Goal: Task Accomplishment & Management: Manage account settings

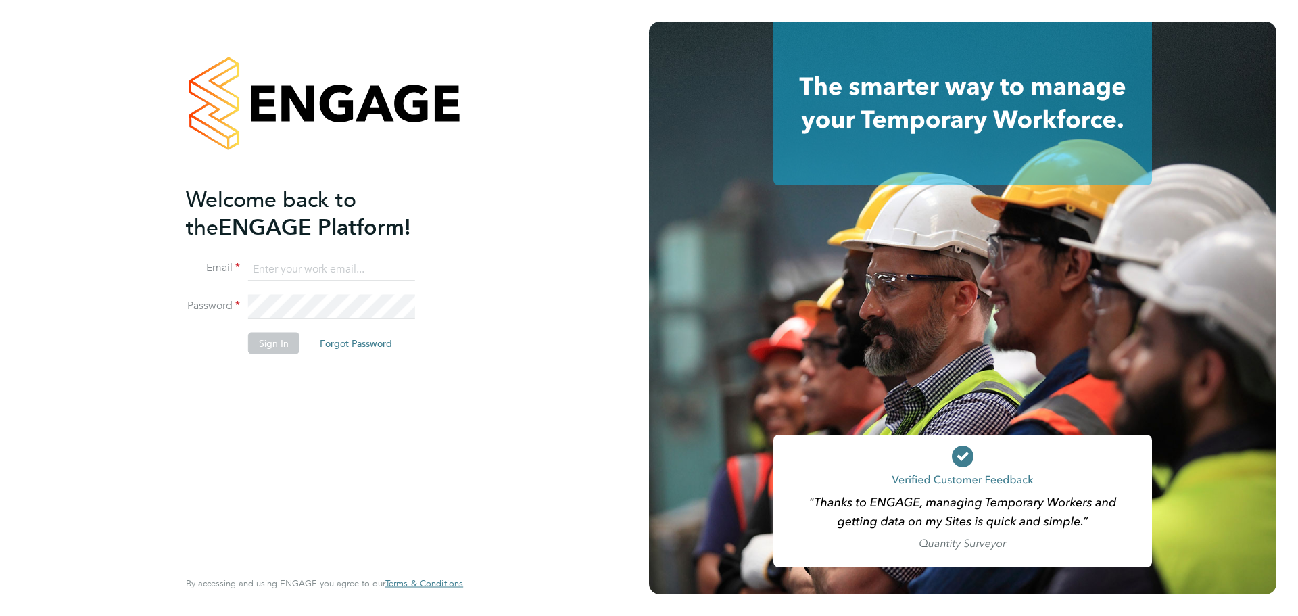
type input "kieran.trotter@randstad.co.uk"
drag, startPoint x: 247, startPoint y: 350, endPoint x: 263, endPoint y: 343, distance: 17.6
click at [248, 350] on button "Sign In" at bounding box center [273, 343] width 51 height 22
click at [263, 343] on div "Sorry, we are having problems connecting to our services." at bounding box center [324, 308] width 649 height 616
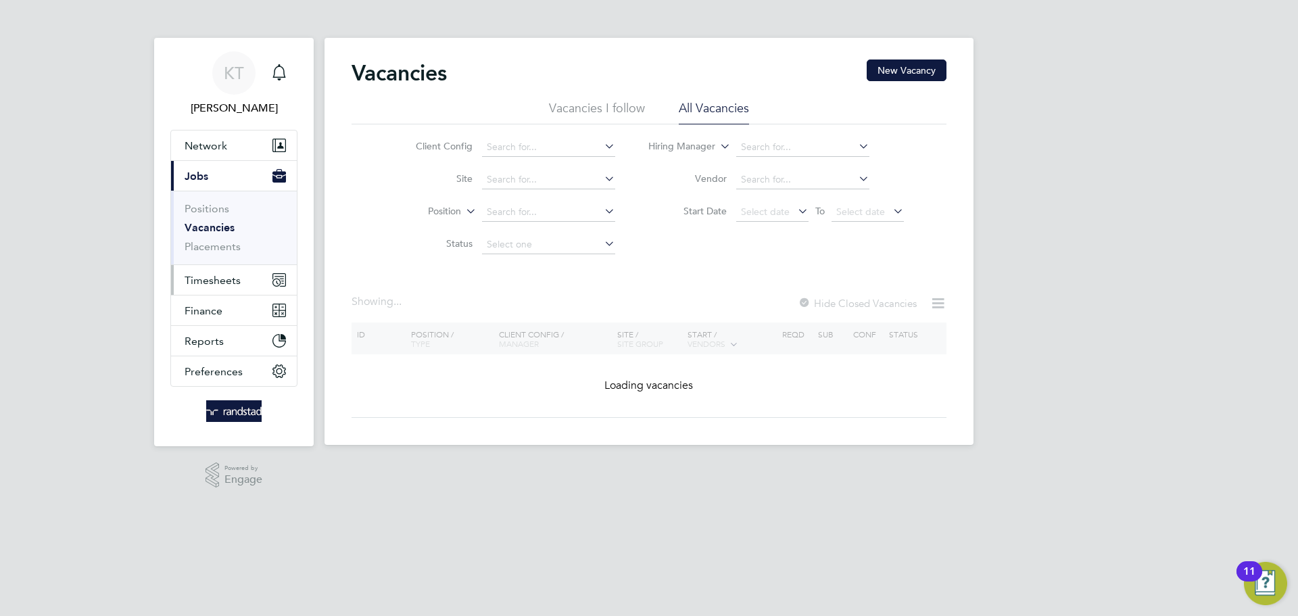
click at [220, 279] on span "Timesheets" at bounding box center [213, 280] width 56 height 13
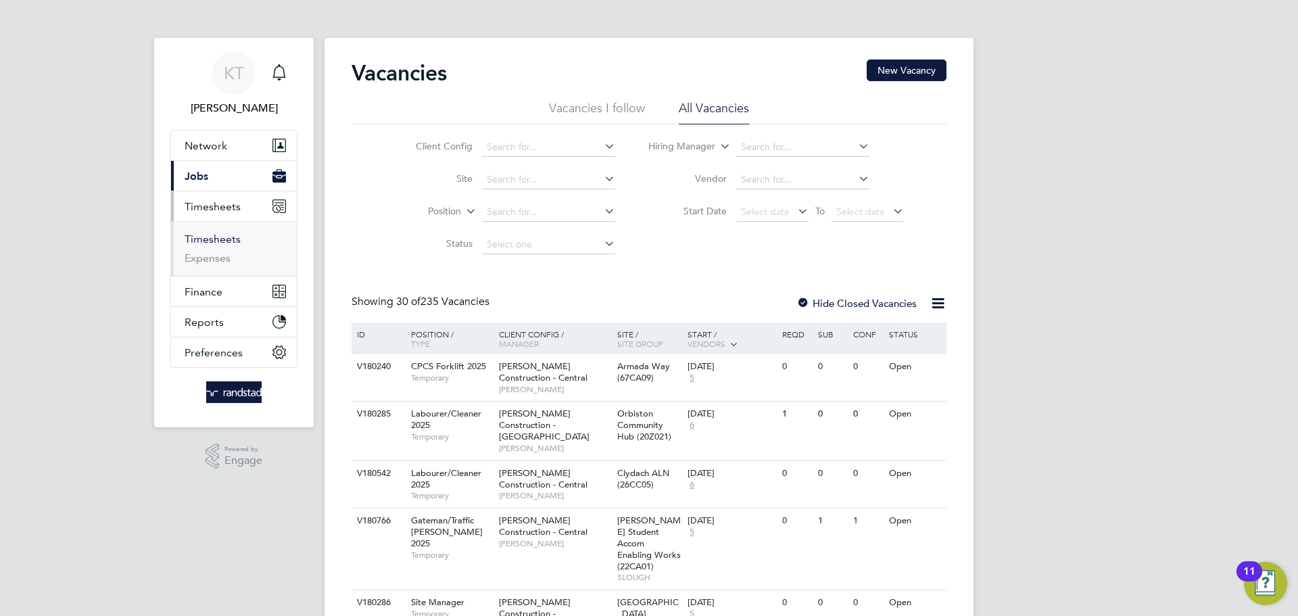
click at [222, 237] on link "Timesheets" at bounding box center [213, 239] width 56 height 13
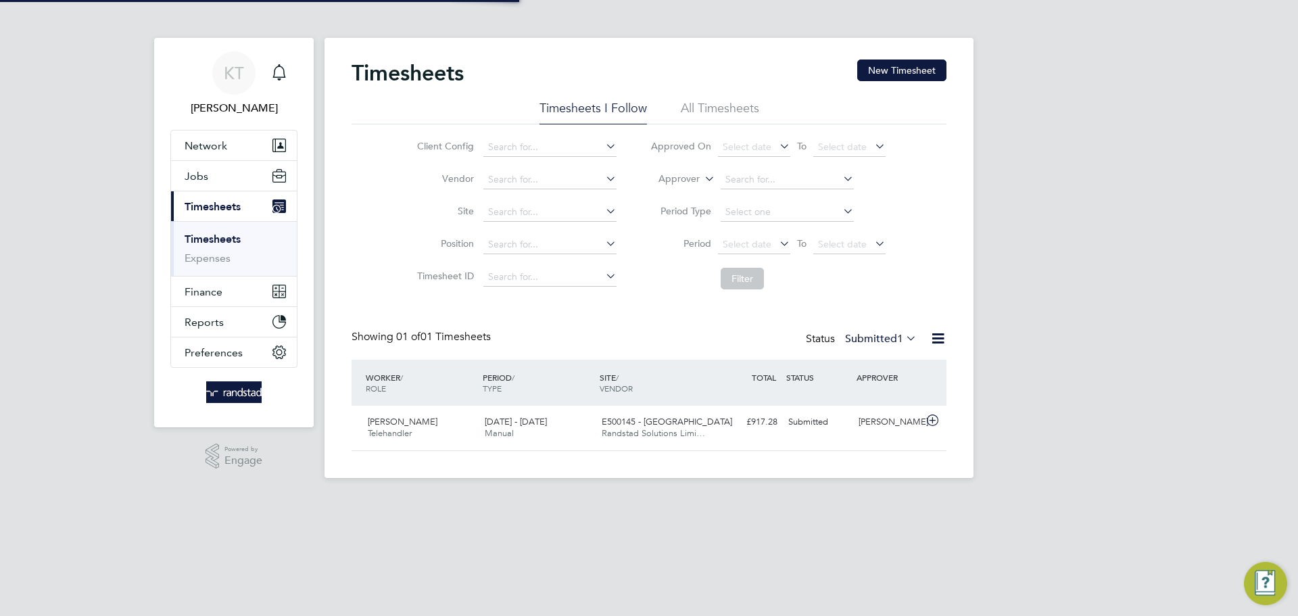
scroll to position [34, 118]
click at [857, 433] on div "[PERSON_NAME]" at bounding box center [888, 422] width 70 height 22
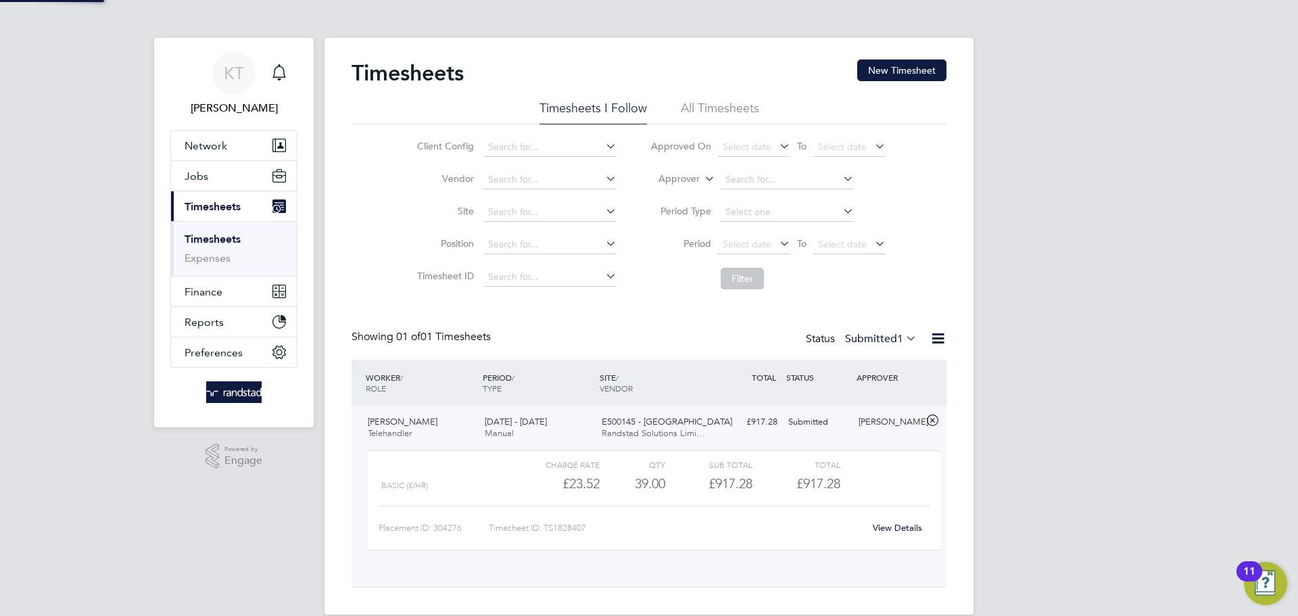
scroll to position [23, 132]
click at [894, 529] on link "View Details" at bounding box center [897, 527] width 49 height 11
click at [214, 183] on button "Jobs" at bounding box center [234, 176] width 126 height 30
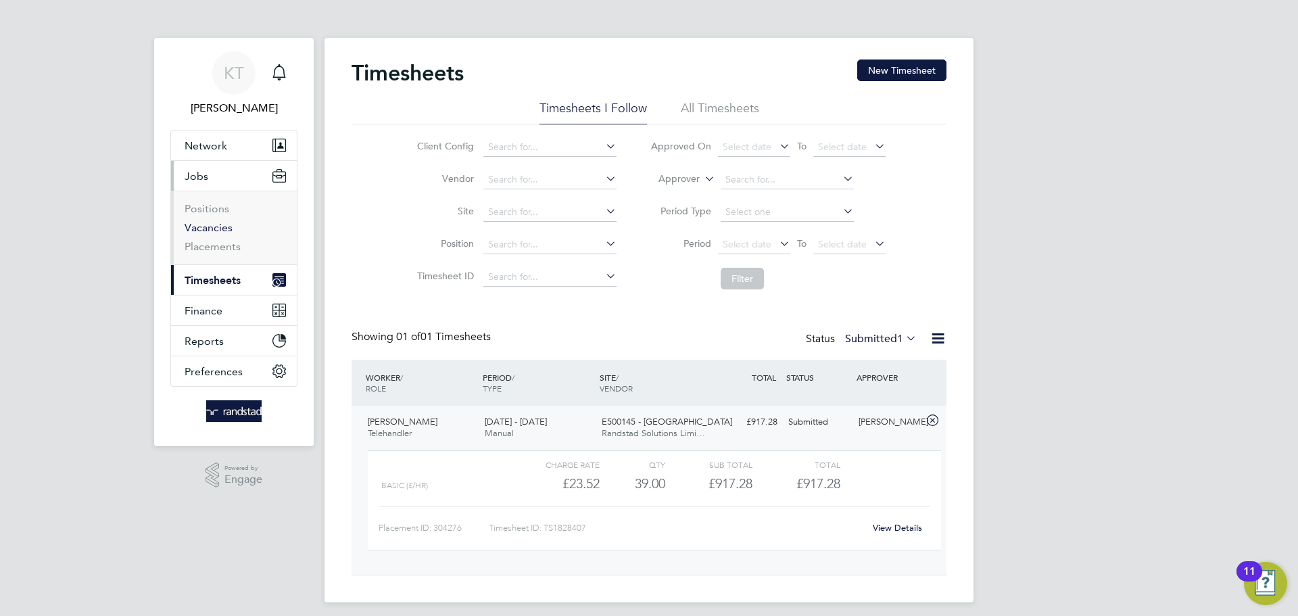
click at [214, 231] on link "Vacancies" at bounding box center [209, 227] width 48 height 13
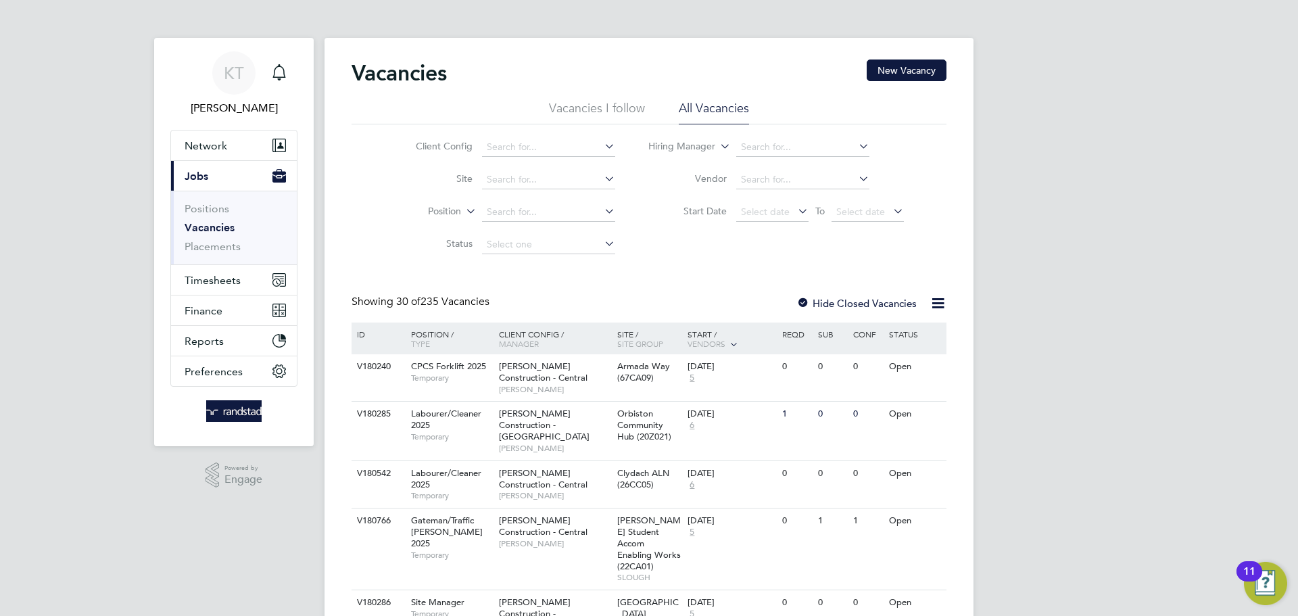
drag, startPoint x: 207, startPoint y: 181, endPoint x: 625, endPoint y: 301, distance: 434.8
click at [905, 62] on button "New Vacancy" at bounding box center [907, 70] width 80 height 22
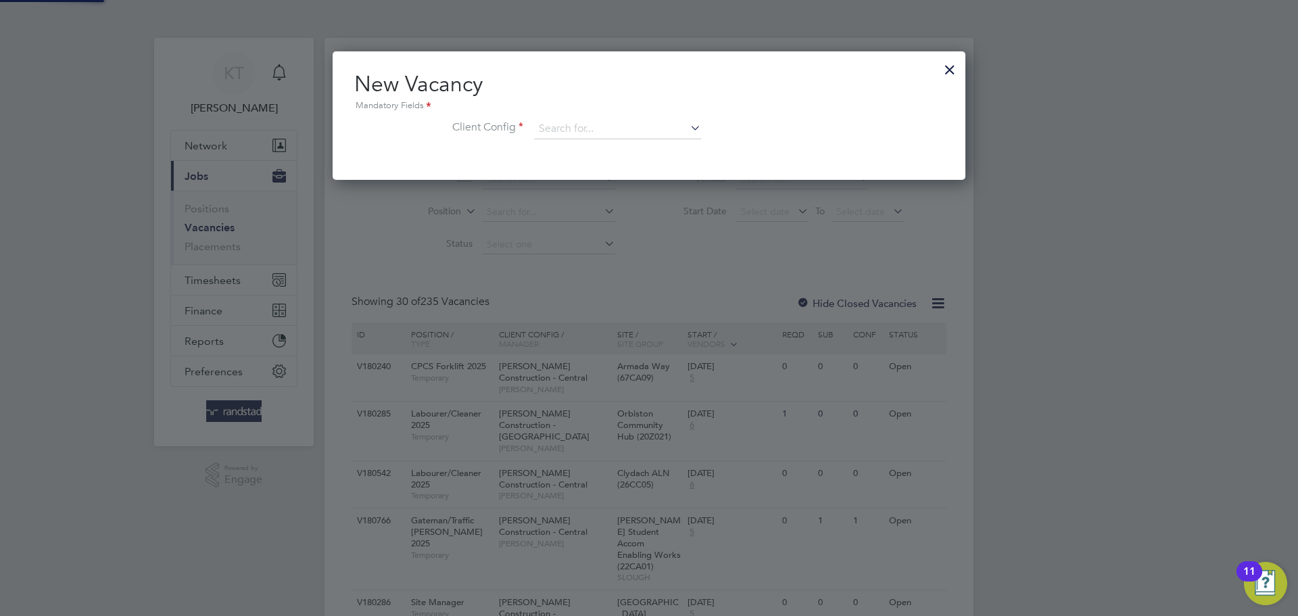
scroll to position [128, 633]
click at [946, 72] on div at bounding box center [950, 66] width 24 height 24
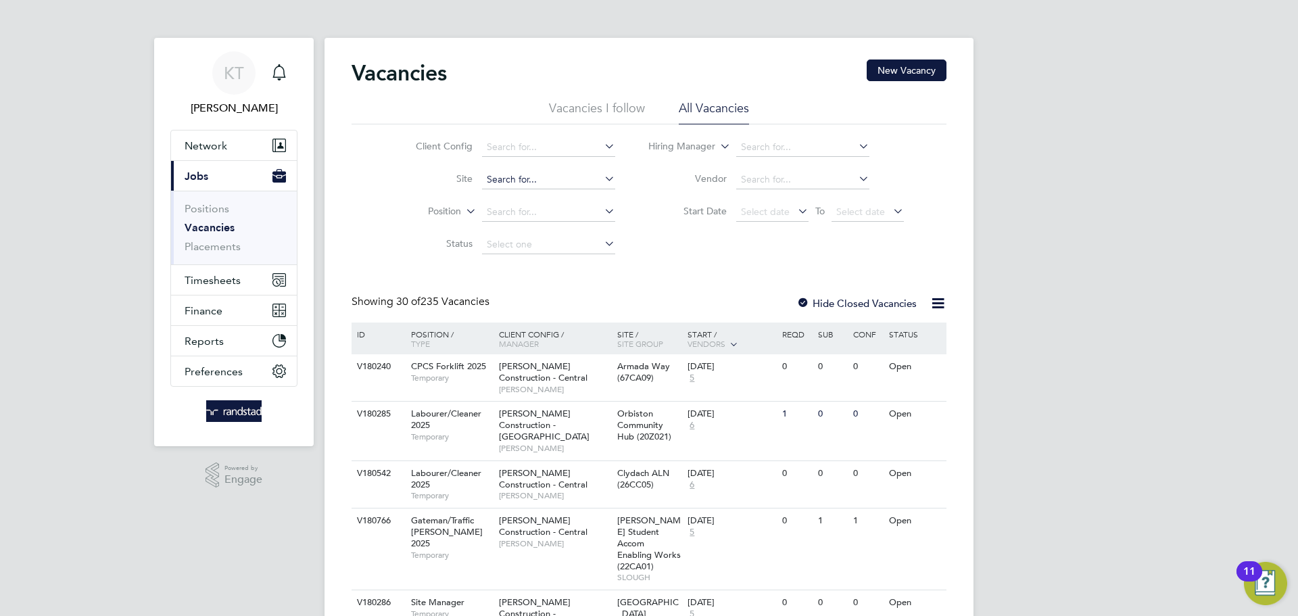
click at [511, 172] on input at bounding box center [548, 179] width 133 height 19
click at [520, 190] on li "E500144 - Beverley (The Padocks)" at bounding box center [557, 198] width 152 height 18
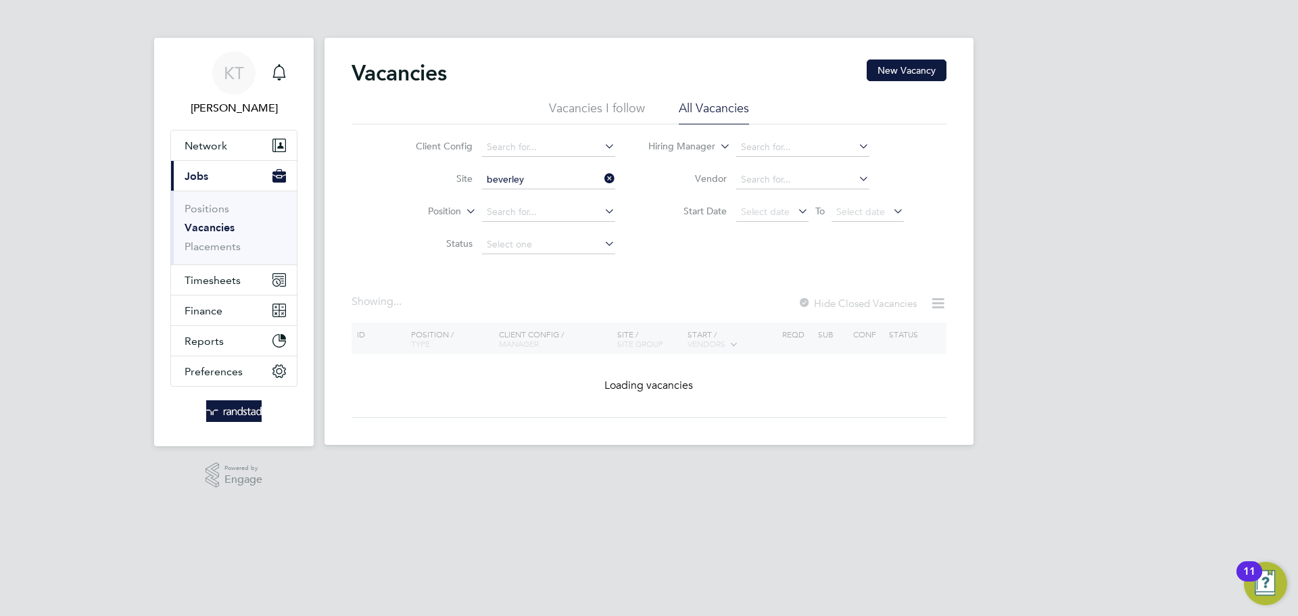
type input "E500144 - Beverley (The Padocks)"
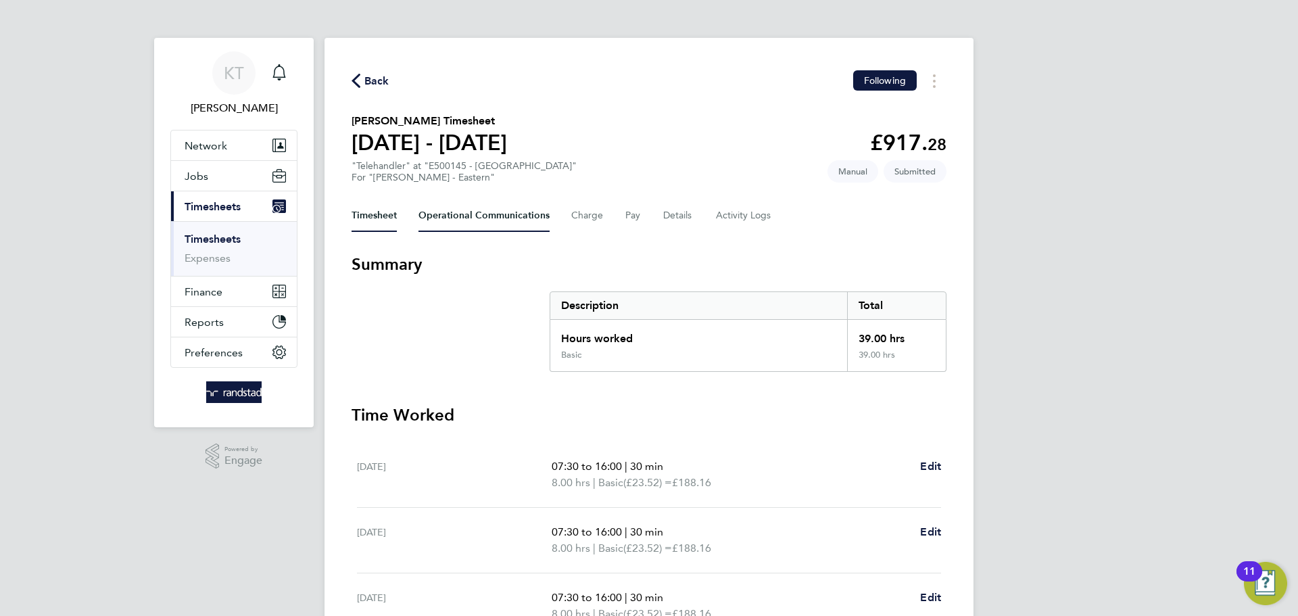
click at [504, 216] on Communications-tab "Operational Communications" at bounding box center [483, 215] width 131 height 32
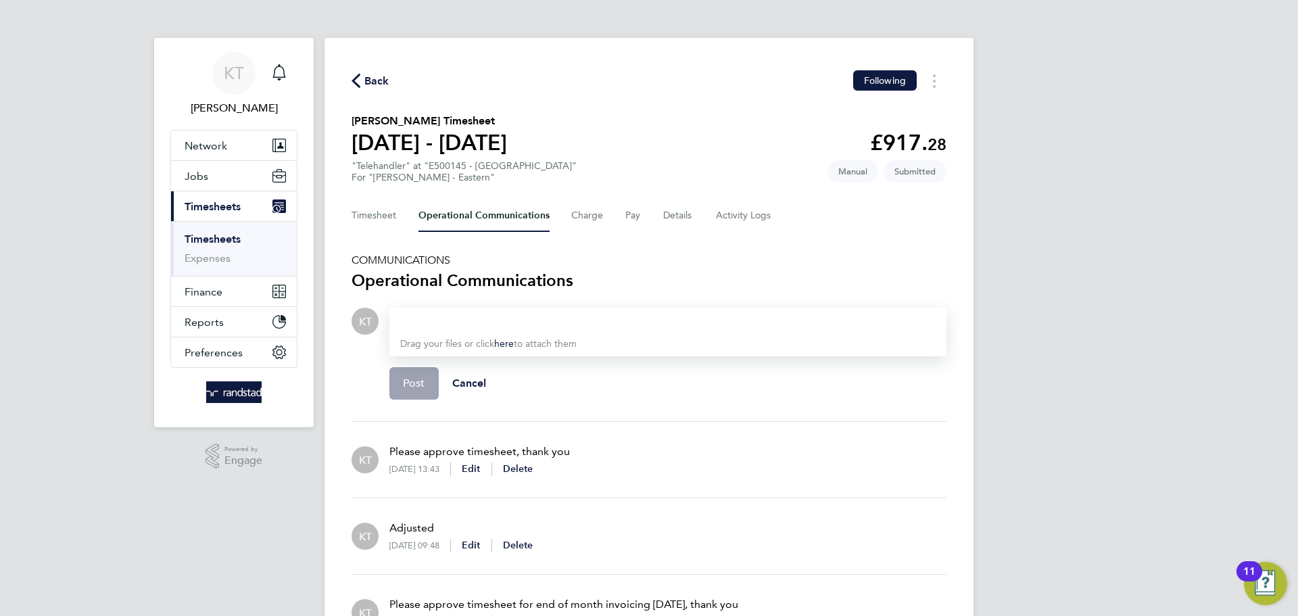
click at [462, 316] on div at bounding box center [667, 321] width 535 height 16
click at [738, 214] on Logs-tab "Activity Logs" at bounding box center [744, 215] width 57 height 32
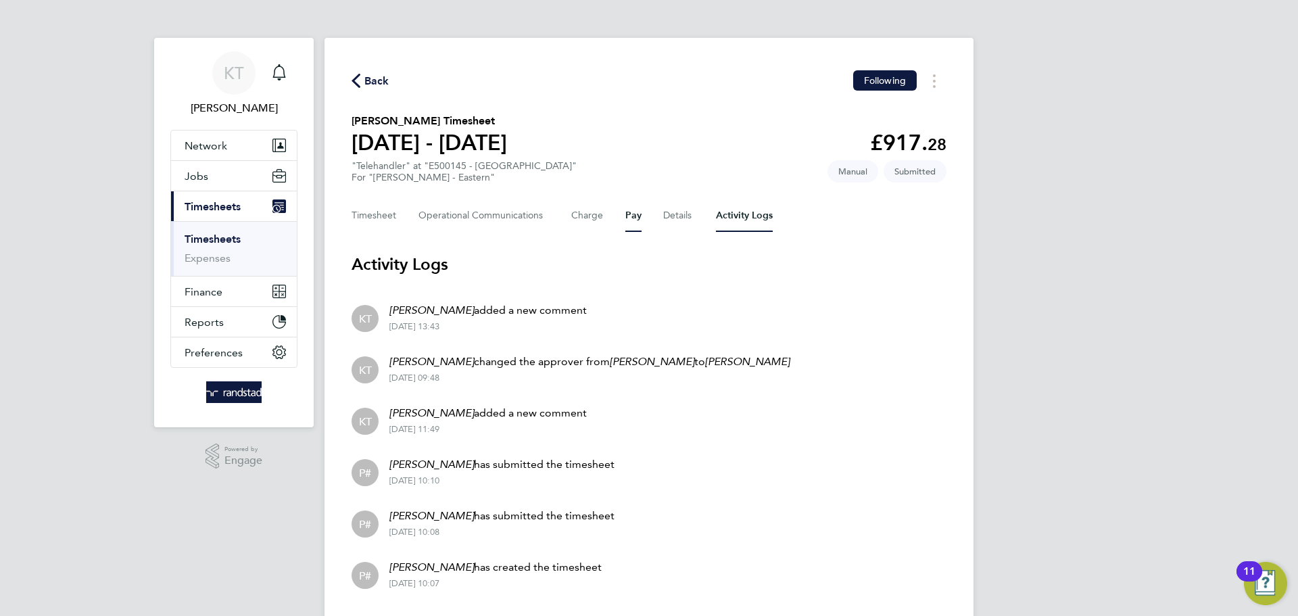
drag, startPoint x: 636, startPoint y: 208, endPoint x: 710, endPoint y: 210, distance: 73.7
click at [652, 208] on div "Timesheet Operational Communications Charge Pay Details Activity Logs" at bounding box center [649, 215] width 595 height 32
click at [683, 219] on button "Details" at bounding box center [678, 215] width 31 height 32
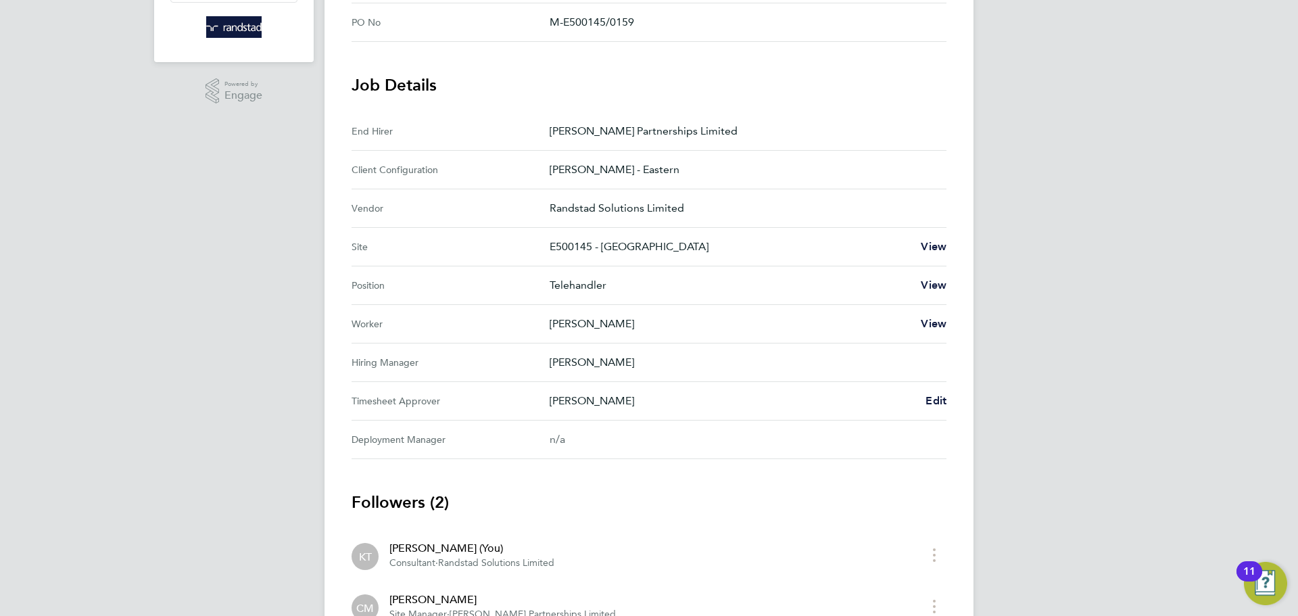
scroll to position [369, 0]
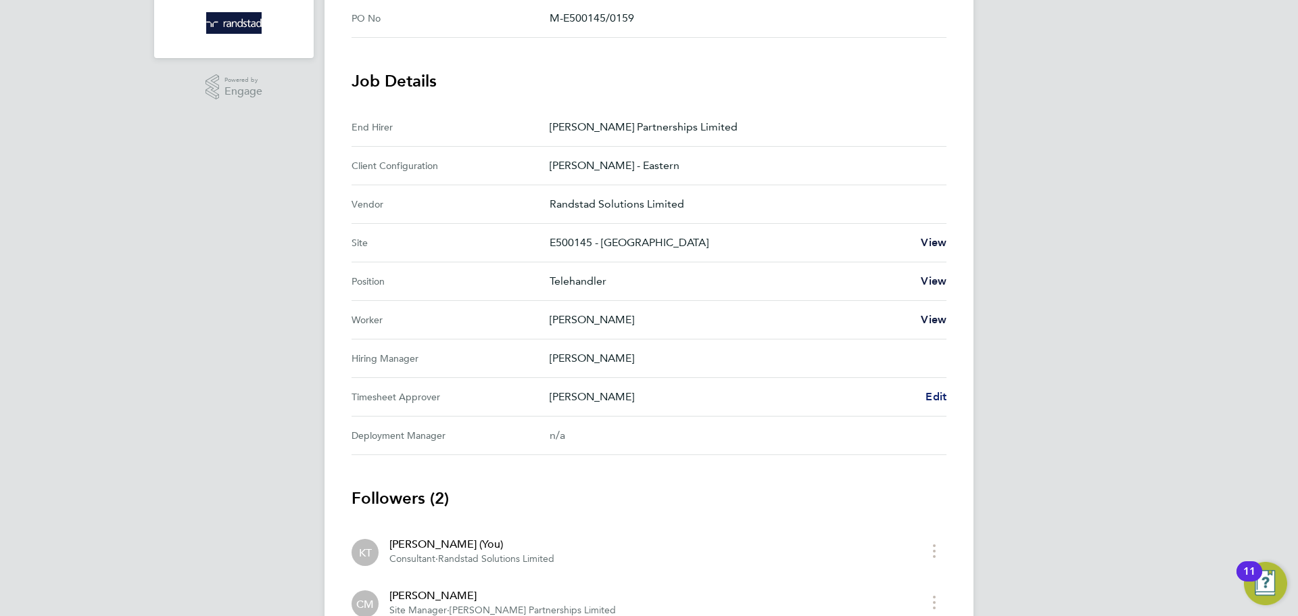
click at [936, 397] on span "Edit" at bounding box center [935, 396] width 21 height 13
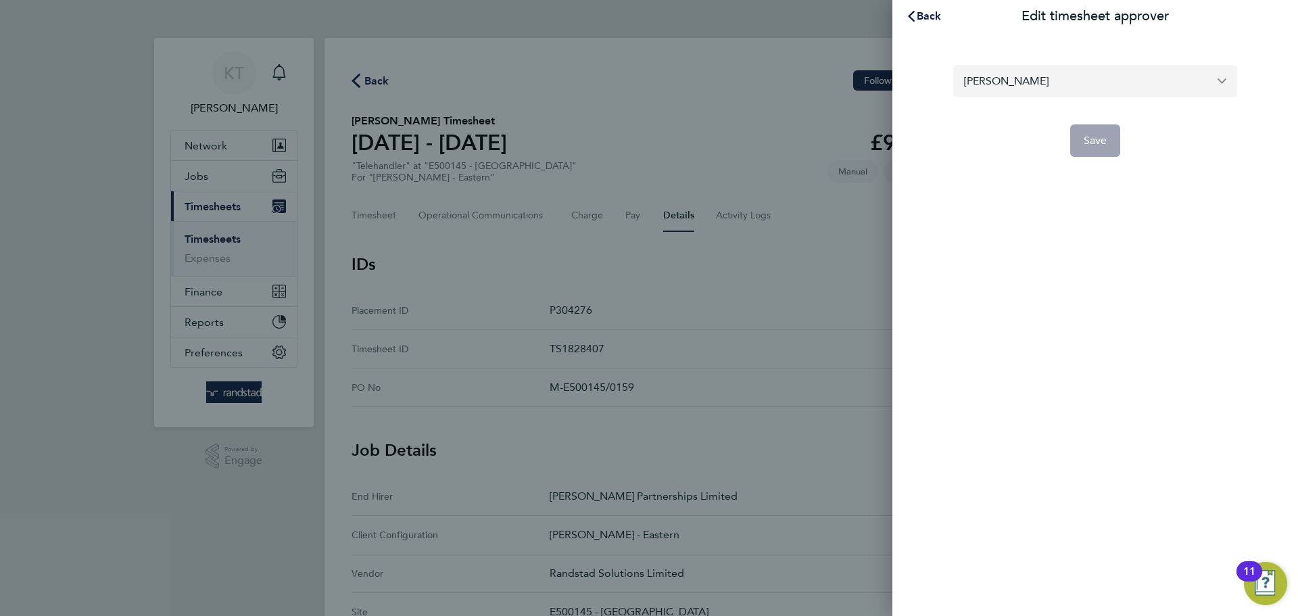
click at [1042, 79] on input "[PERSON_NAME]" at bounding box center [1095, 81] width 284 height 32
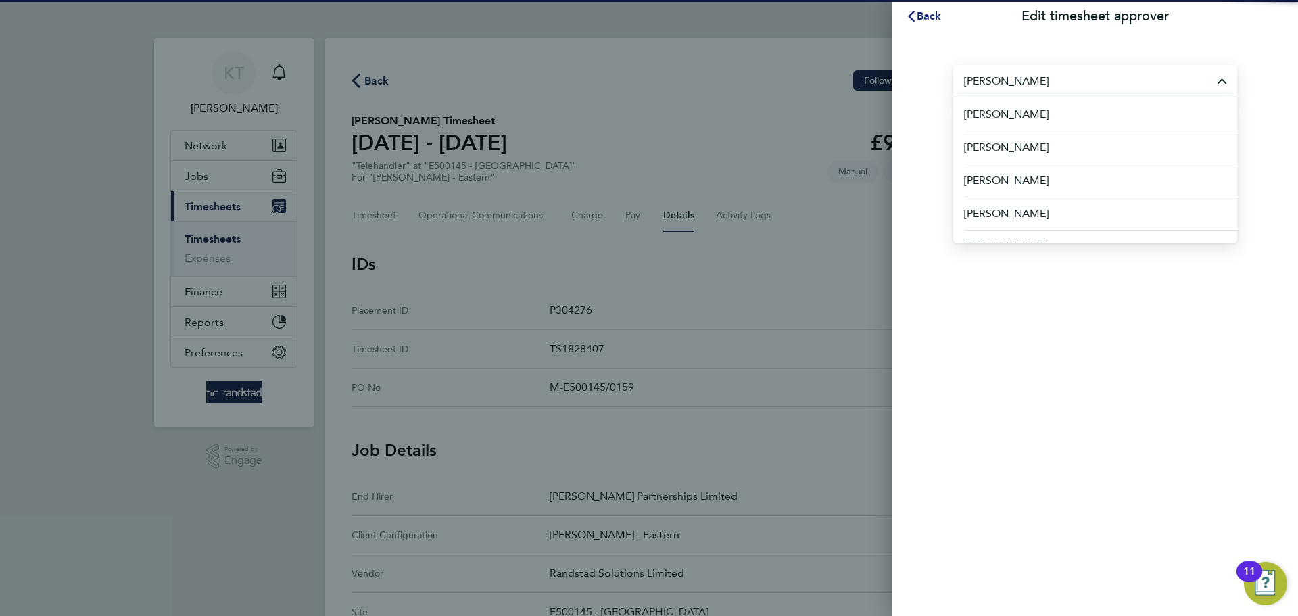
click at [914, 18] on icon "button" at bounding box center [911, 16] width 11 height 11
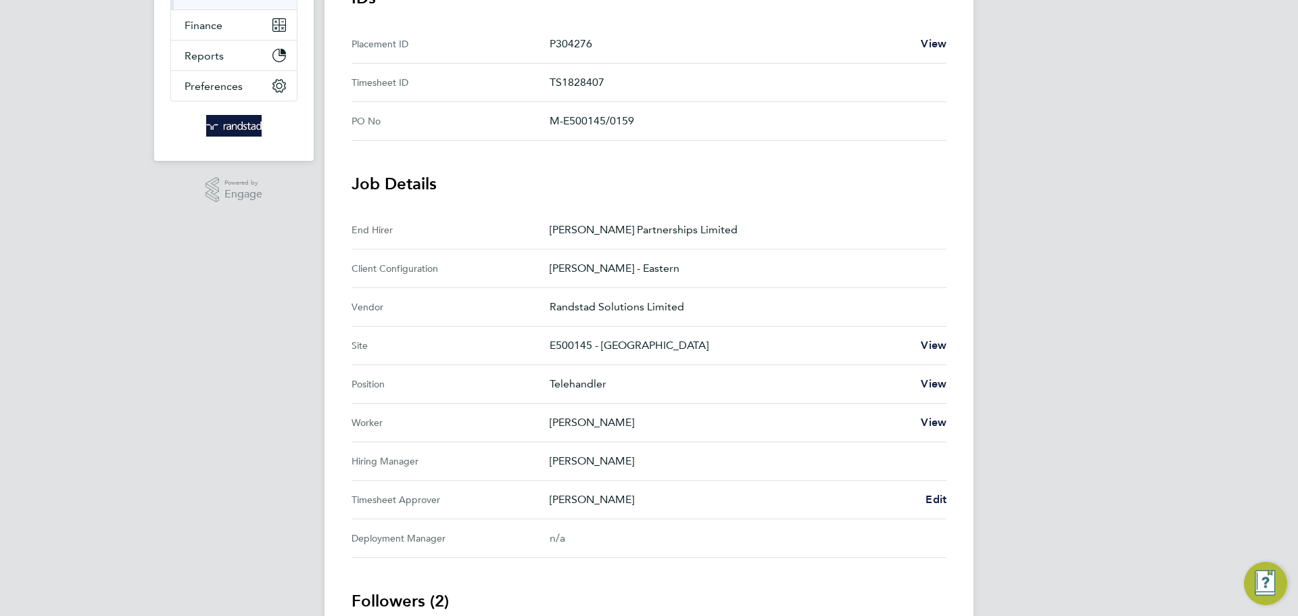
scroll to position [473, 0]
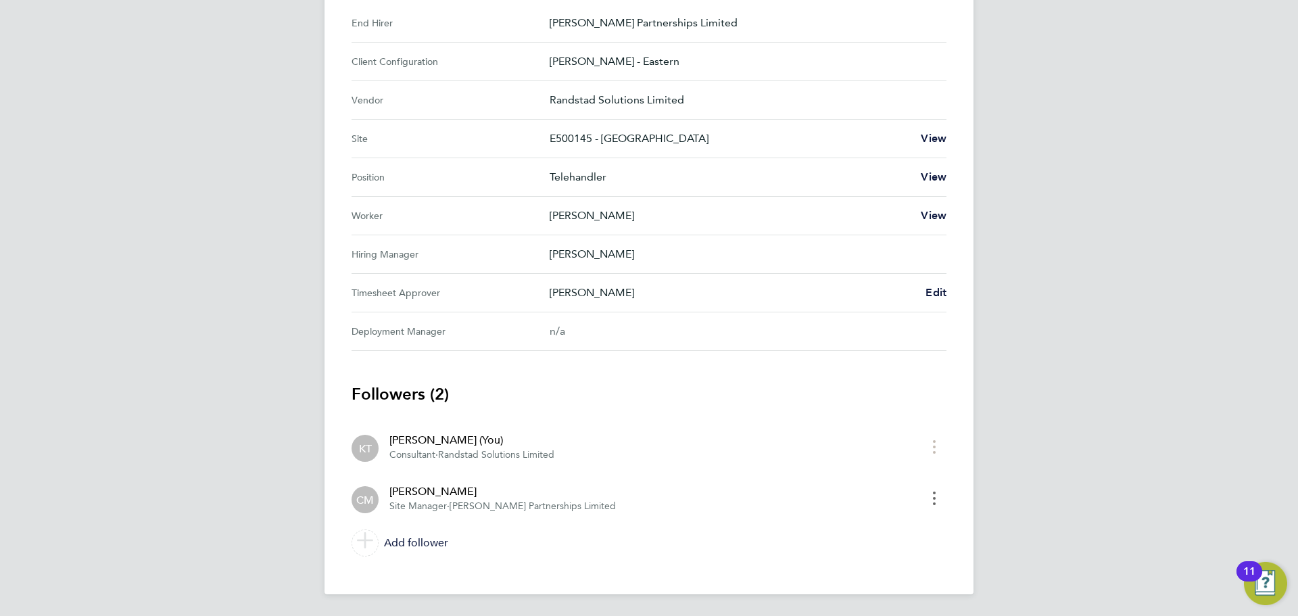
click at [934, 496] on icon "timesheet menu" at bounding box center [934, 498] width 3 height 14
drag, startPoint x: 481, startPoint y: 504, endPoint x: 435, endPoint y: 505, distance: 46.0
click at [452, 509] on app-interpunct "Site Manager · Lovell Partnerships Limited" at bounding box center [502, 509] width 226 height 0
drag, startPoint x: 398, startPoint y: 503, endPoint x: 382, endPoint y: 503, distance: 16.2
click at [393, 503] on span "Site Manager" at bounding box center [417, 505] width 57 height 11
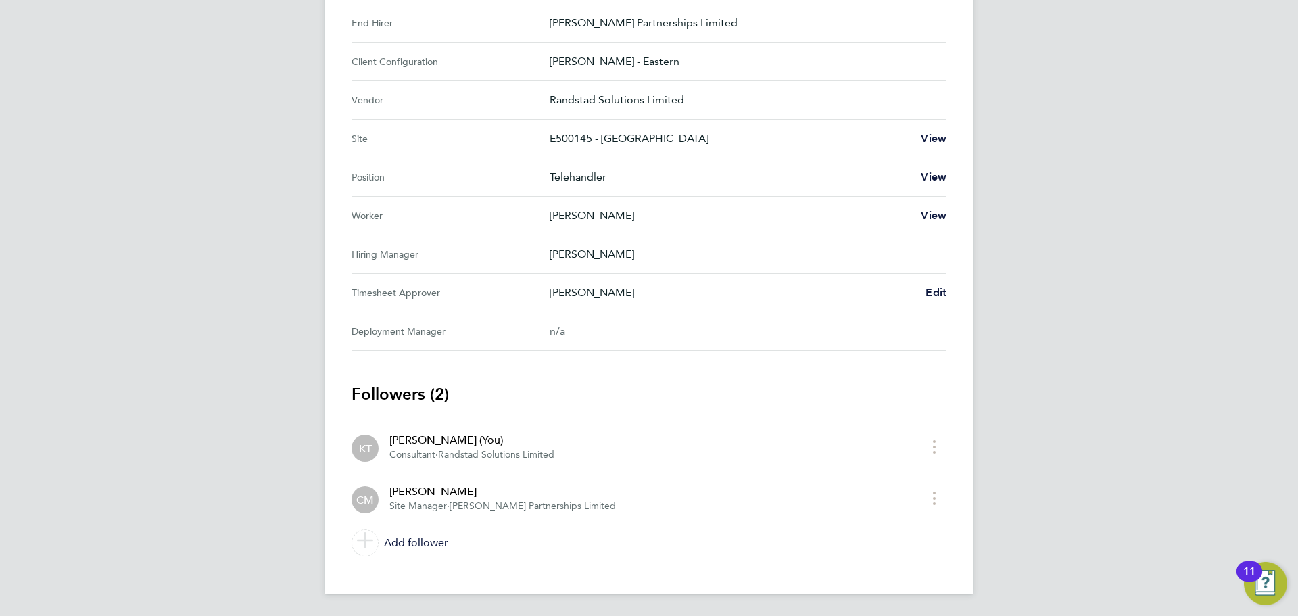
click at [379, 503] on div "Cameron Mitchell Site Manager · Lovell Partnerships Limited" at bounding box center [497, 498] width 237 height 30
click at [369, 502] on span "CM" at bounding box center [365, 499] width 18 height 15
drag, startPoint x: 395, startPoint y: 489, endPoint x: 416, endPoint y: 489, distance: 21.0
click at [402, 489] on div "[PERSON_NAME]" at bounding box center [502, 491] width 226 height 16
click at [416, 489] on div "[PERSON_NAME]" at bounding box center [502, 491] width 226 height 16
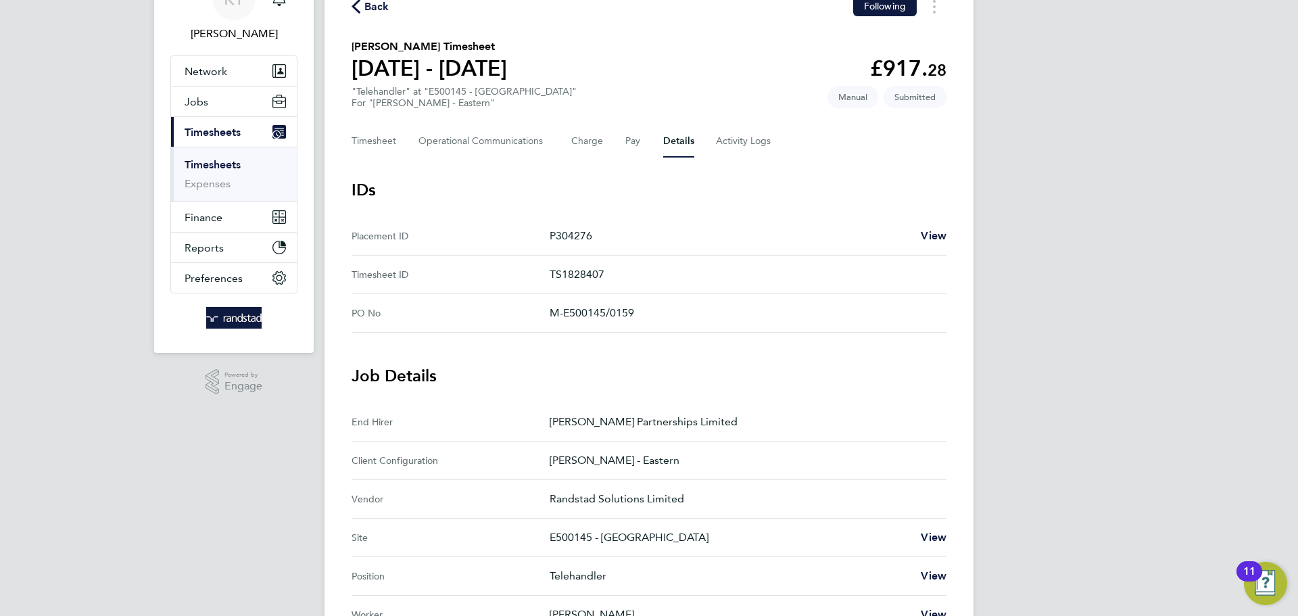
scroll to position [0, 0]
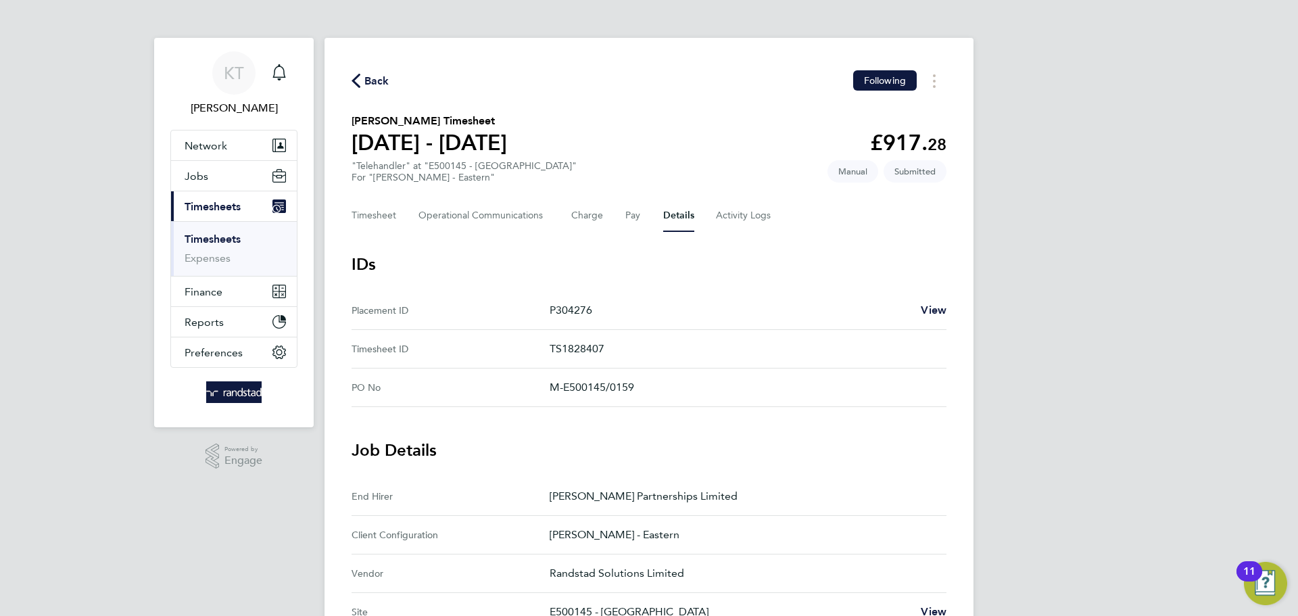
click at [385, 80] on span "Back" at bounding box center [376, 81] width 25 height 16
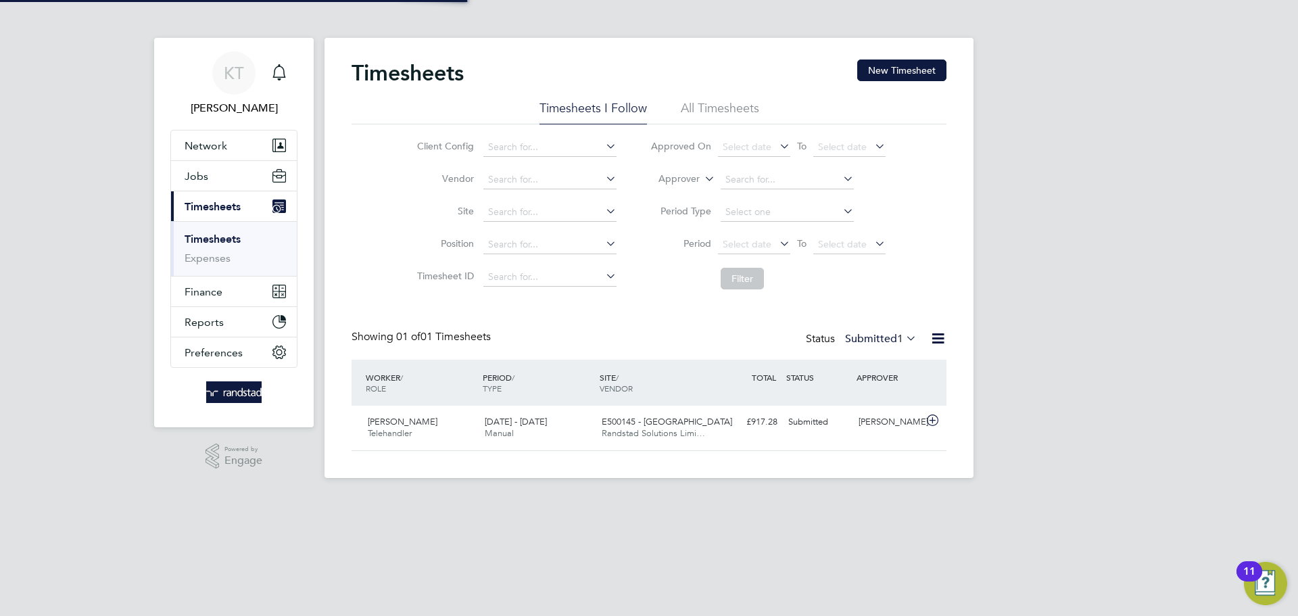
scroll to position [34, 118]
click at [218, 170] on button "Jobs" at bounding box center [234, 176] width 126 height 30
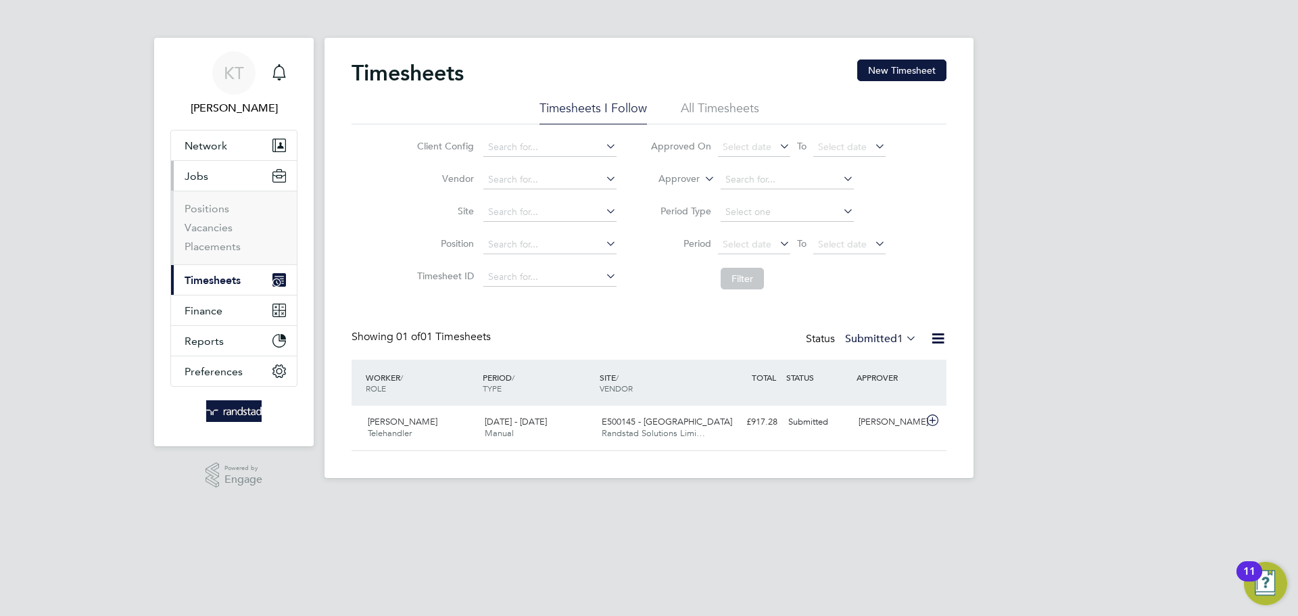
click at [203, 162] on button "Jobs" at bounding box center [234, 176] width 126 height 30
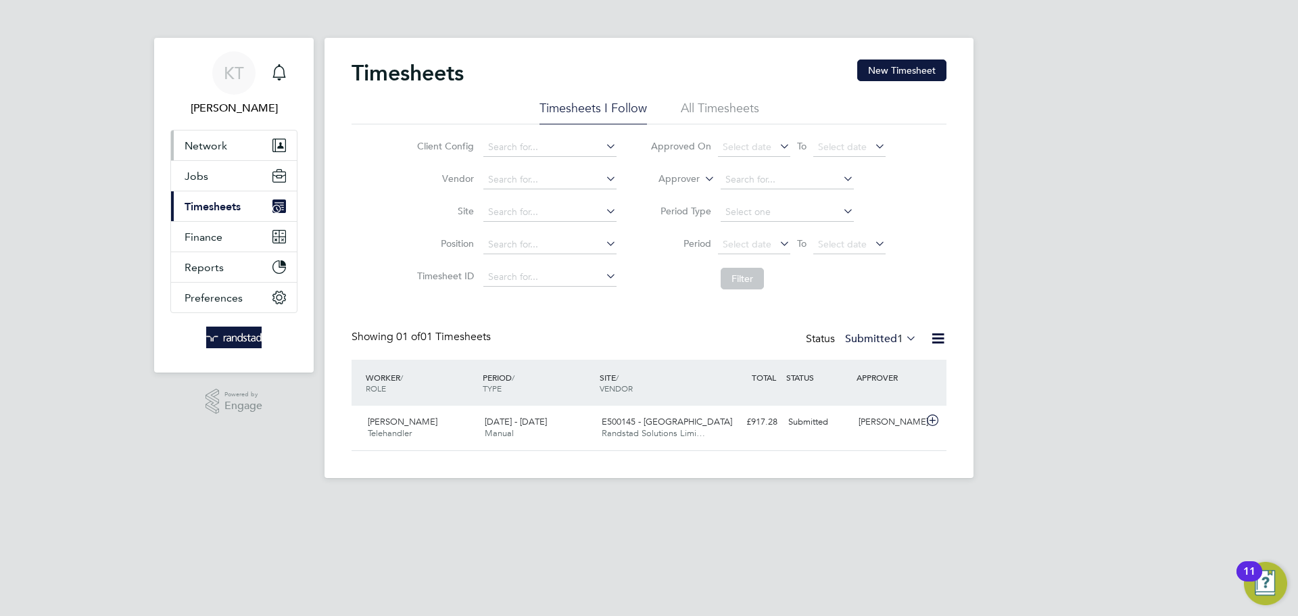
click at [204, 155] on button "Network" at bounding box center [234, 145] width 126 height 30
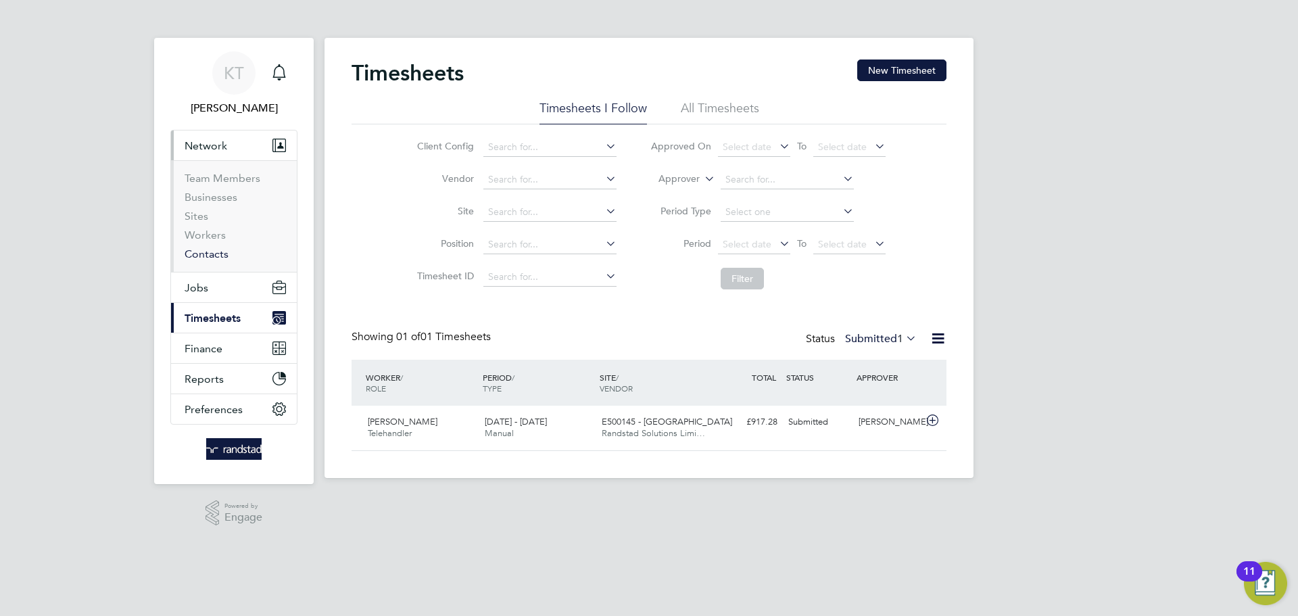
click at [207, 258] on link "Contacts" at bounding box center [207, 253] width 44 height 13
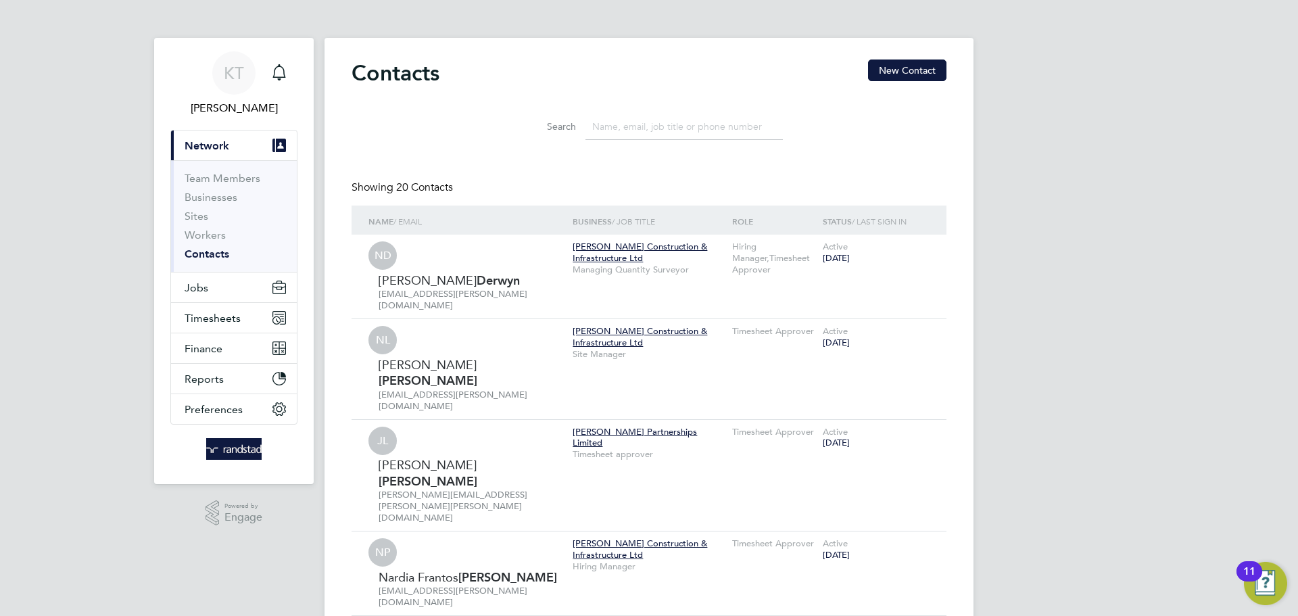
click at [658, 126] on input at bounding box center [683, 127] width 197 height 26
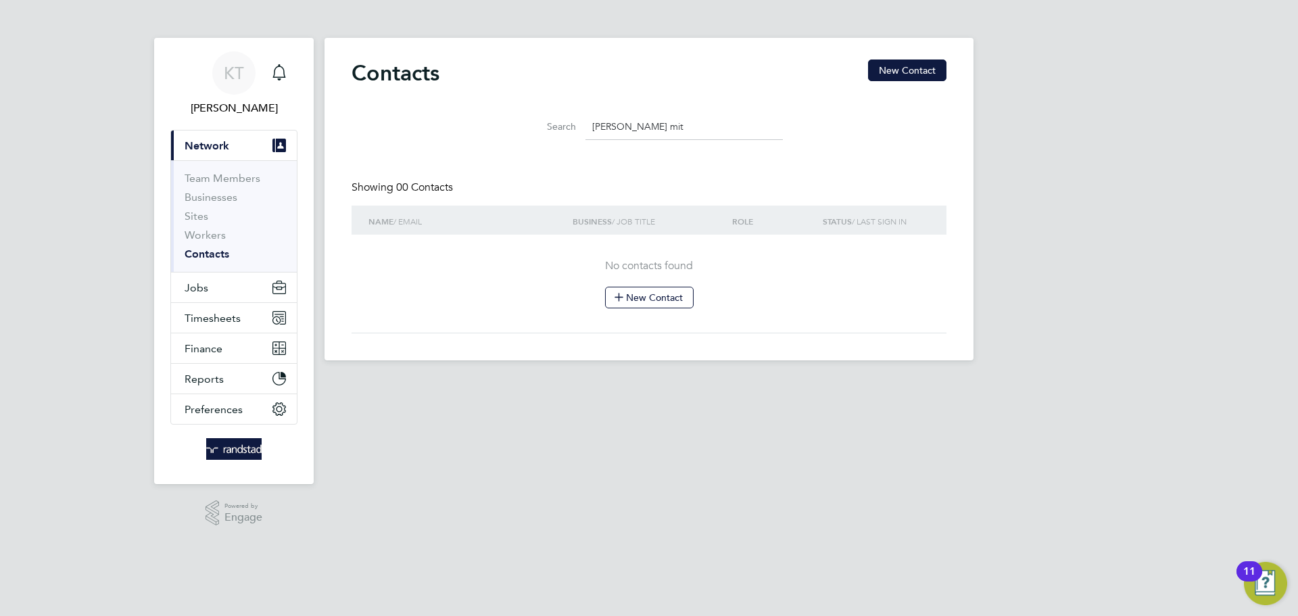
click at [669, 130] on input "cameron mit" at bounding box center [683, 127] width 197 height 26
type input "cameron mit"
click at [206, 293] on span "Jobs" at bounding box center [197, 287] width 24 height 13
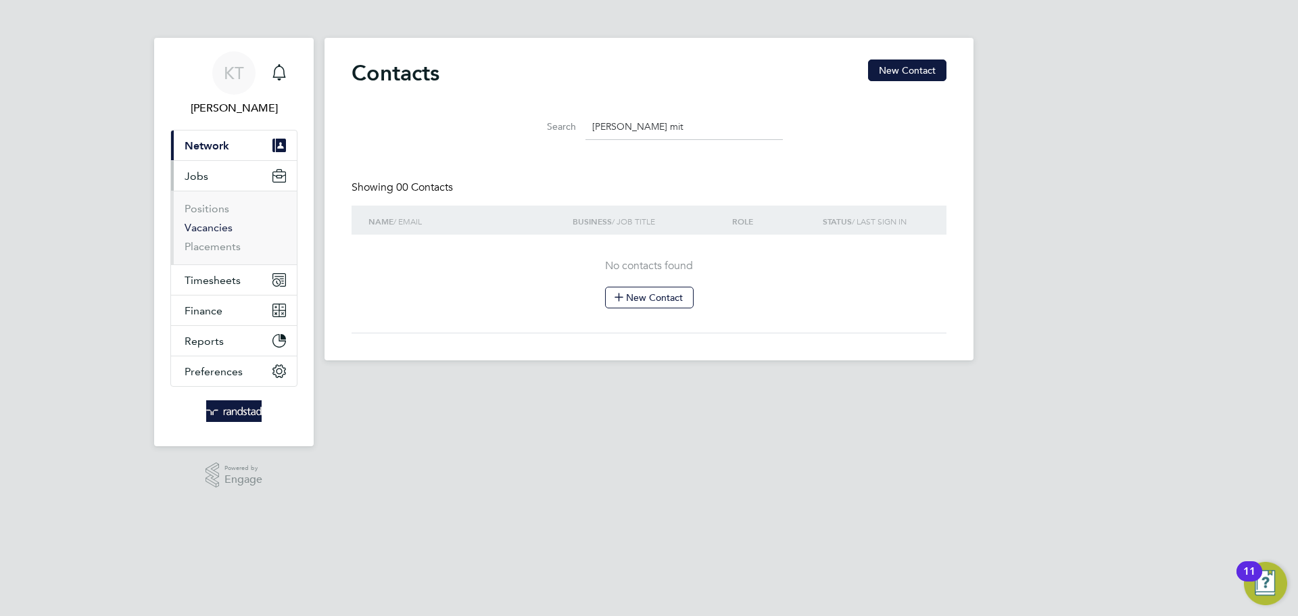
click at [210, 221] on link "Vacancies" at bounding box center [209, 227] width 48 height 13
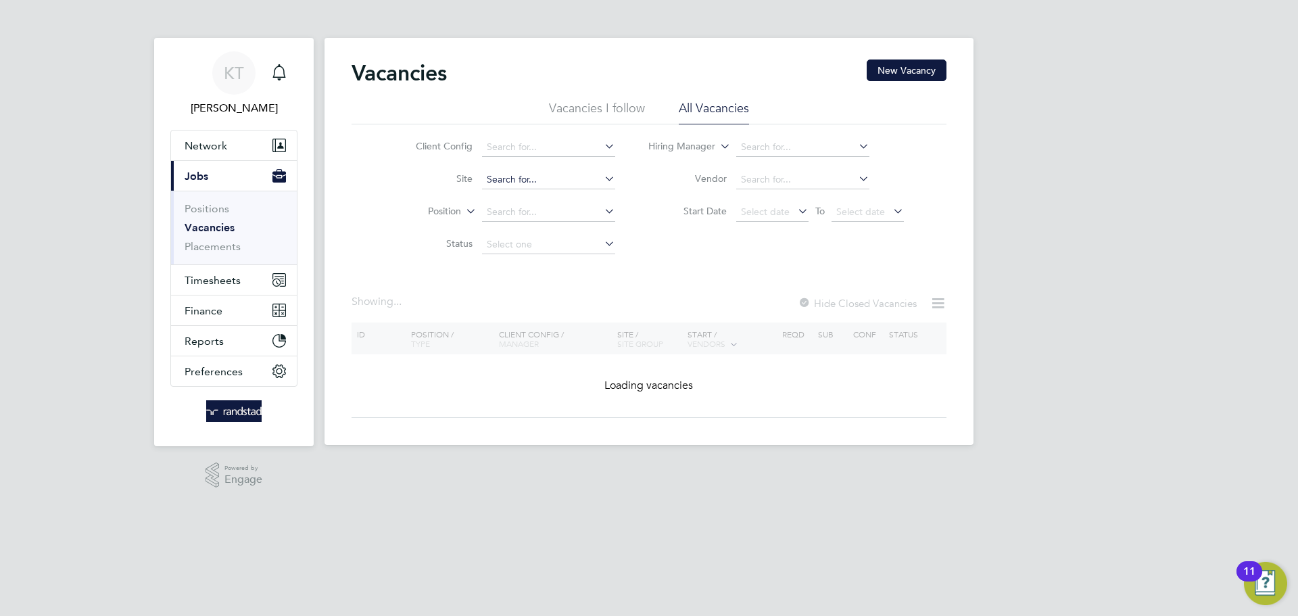
click at [512, 172] on input at bounding box center [548, 179] width 133 height 19
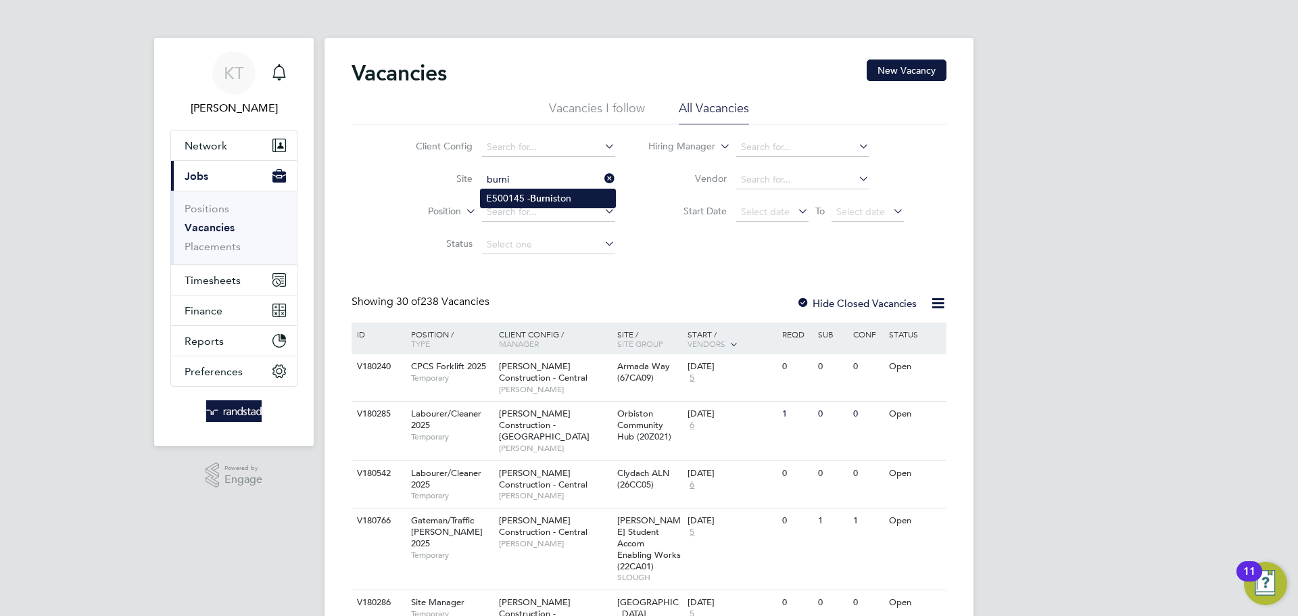
type input "E500145 - Burniston"
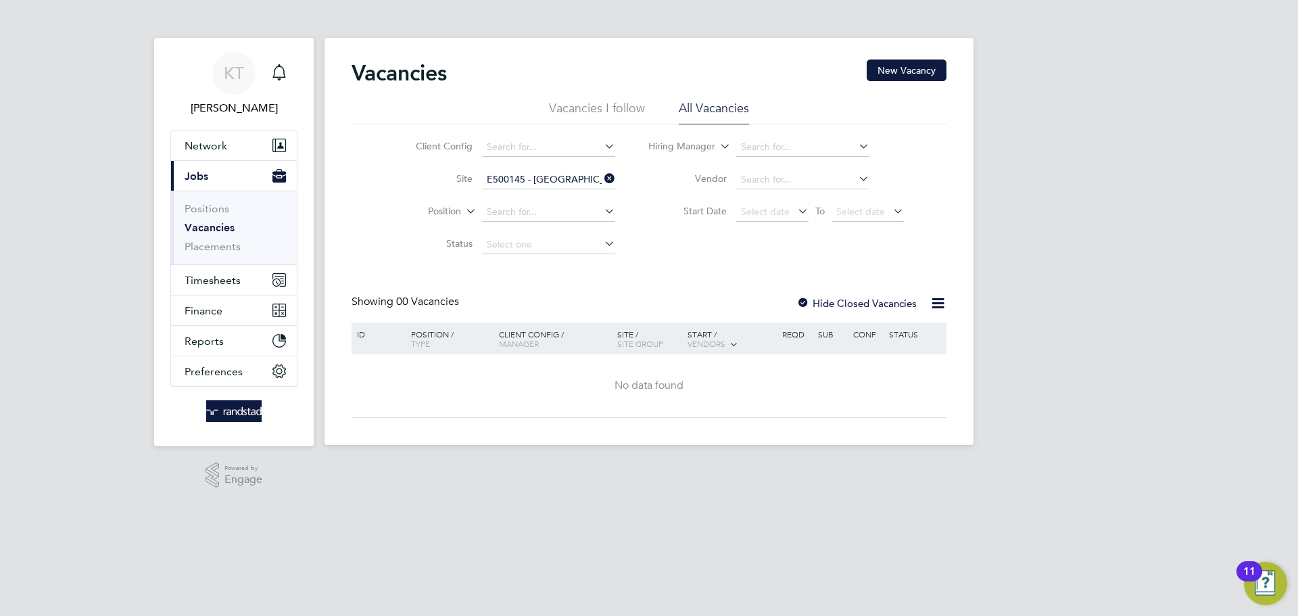
click at [831, 307] on label "Hide Closed Vacancies" at bounding box center [856, 303] width 120 height 13
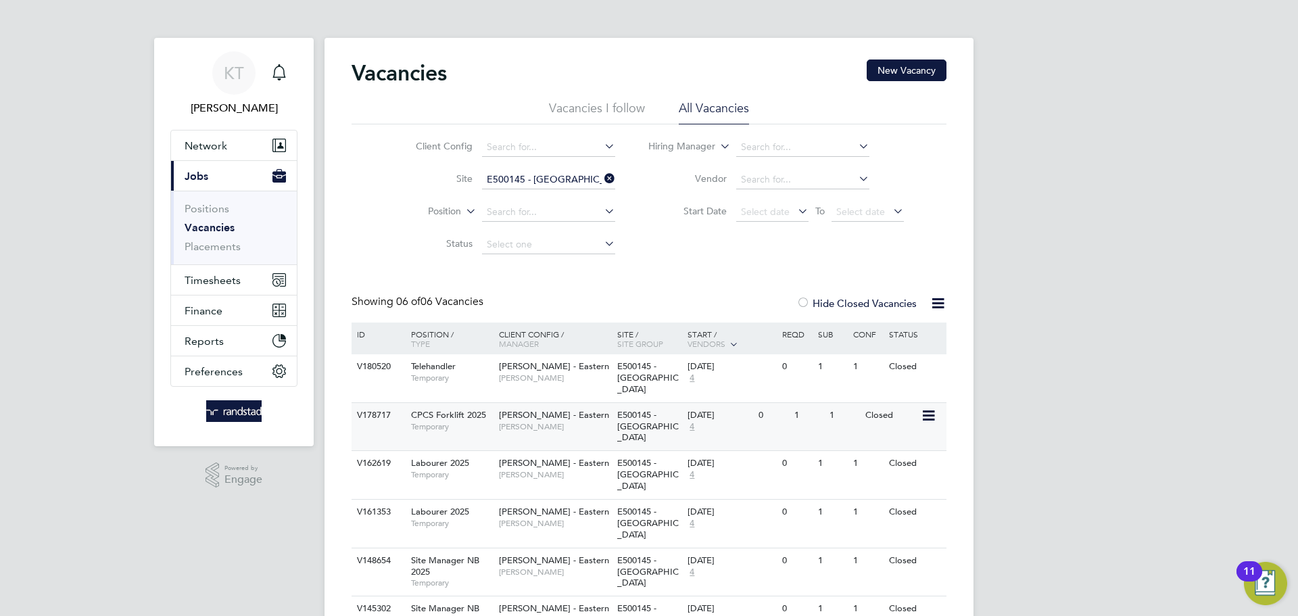
click at [653, 409] on span "E500145 - Burniston" at bounding box center [648, 426] width 62 height 34
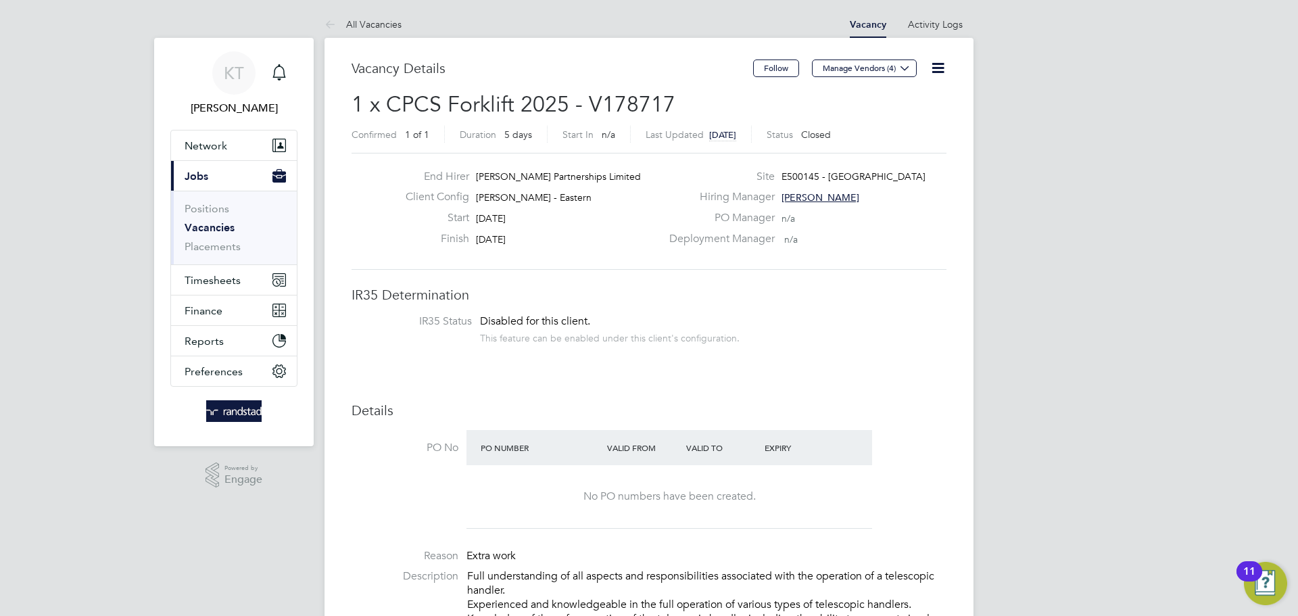
click at [930, 70] on icon at bounding box center [938, 67] width 17 height 17
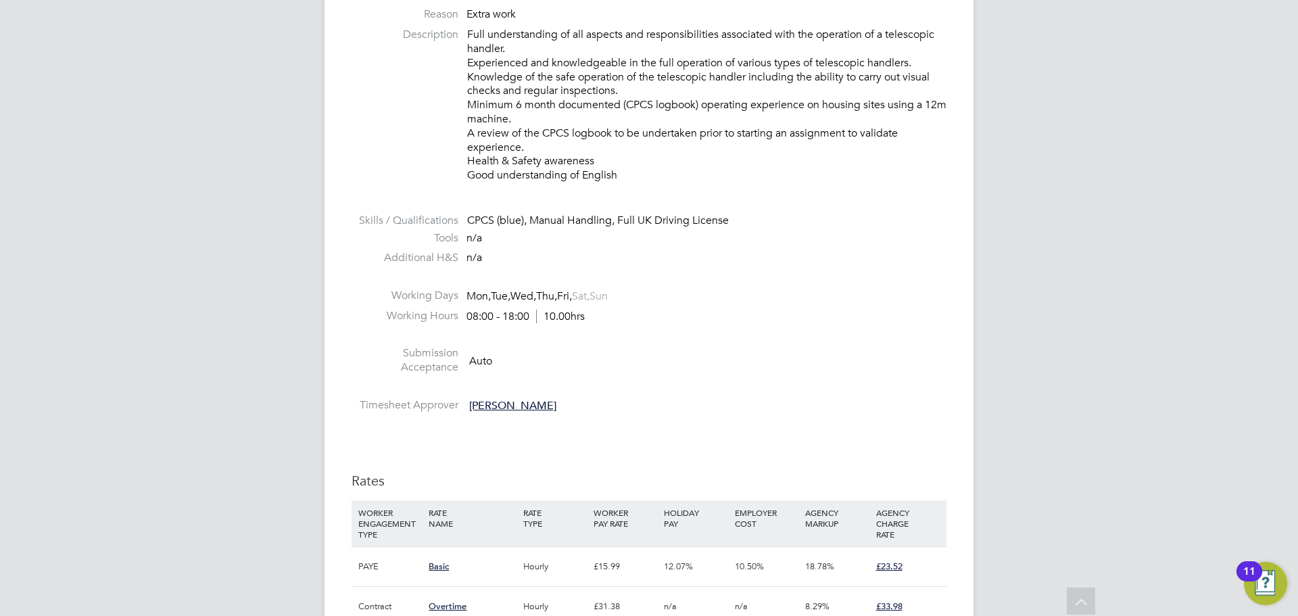
scroll to position [562, 0]
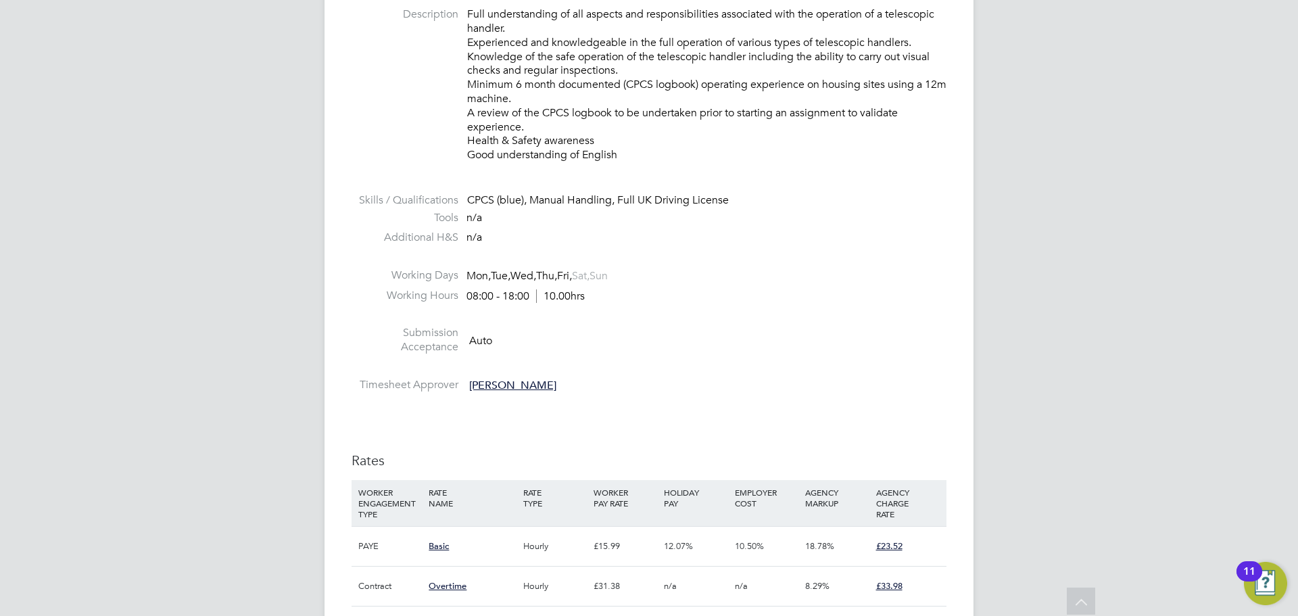
click at [525, 381] on span "[PERSON_NAME]" at bounding box center [512, 386] width 87 height 14
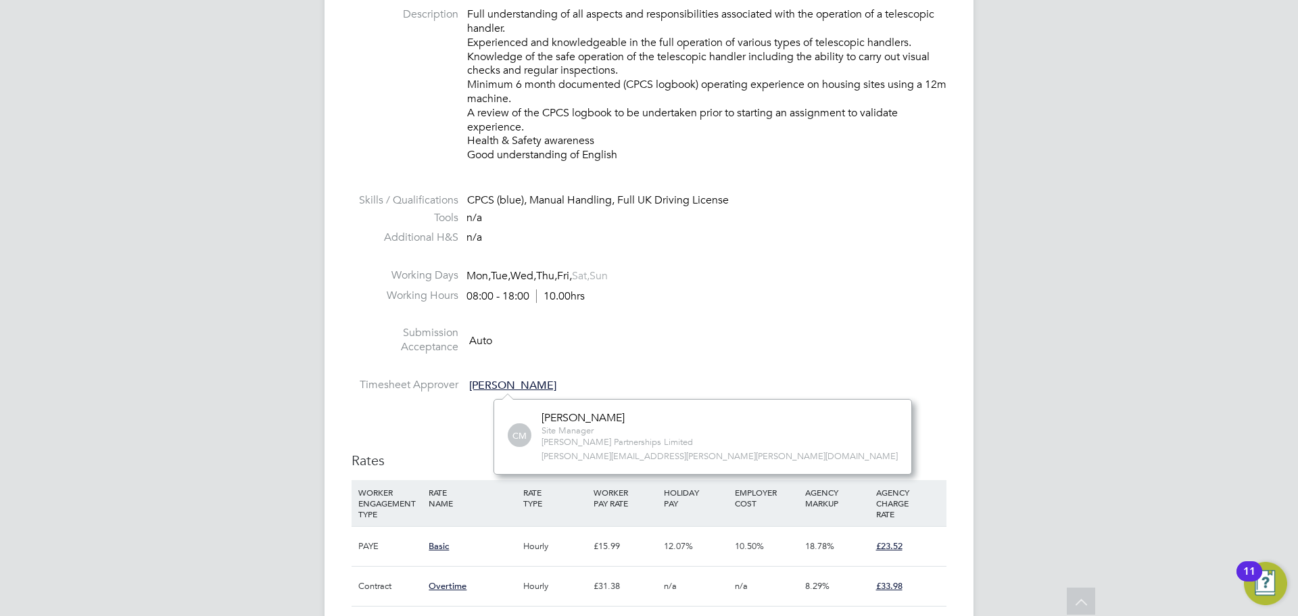
scroll to position [76, 203]
click at [608, 460] on span "cameron.mitchell@lovell.co.uk" at bounding box center [720, 456] width 356 height 11
copy div "cameron.mitchell@lovell.co.uk"
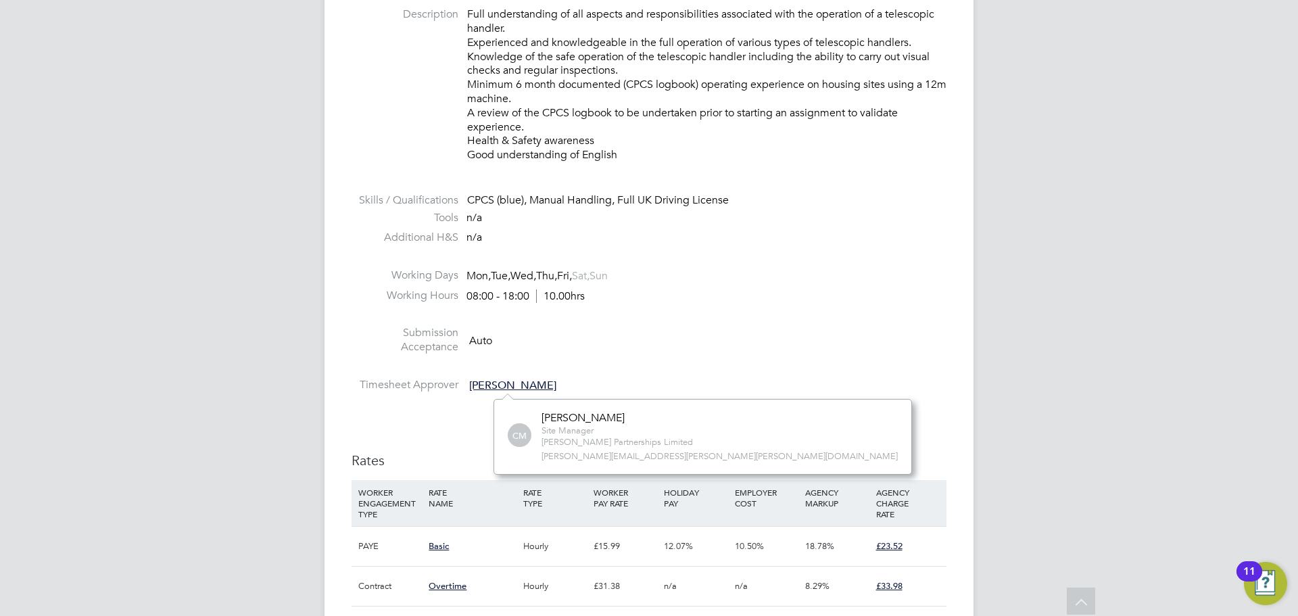
click at [809, 368] on li at bounding box center [649, 369] width 595 height 18
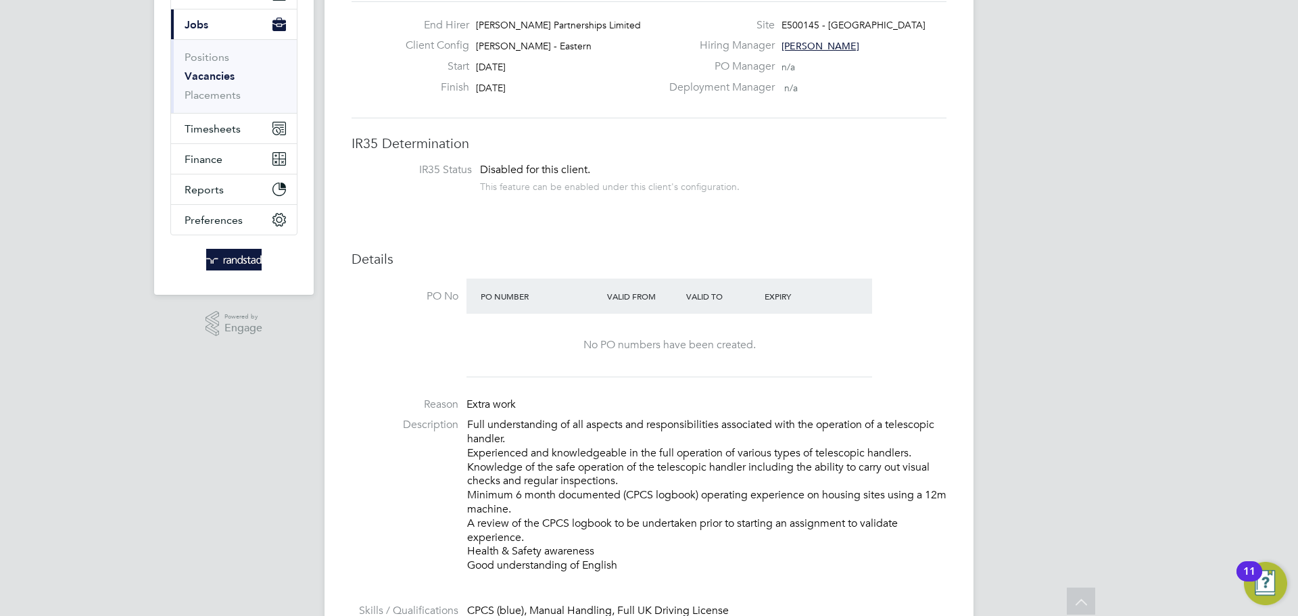
scroll to position [0, 0]
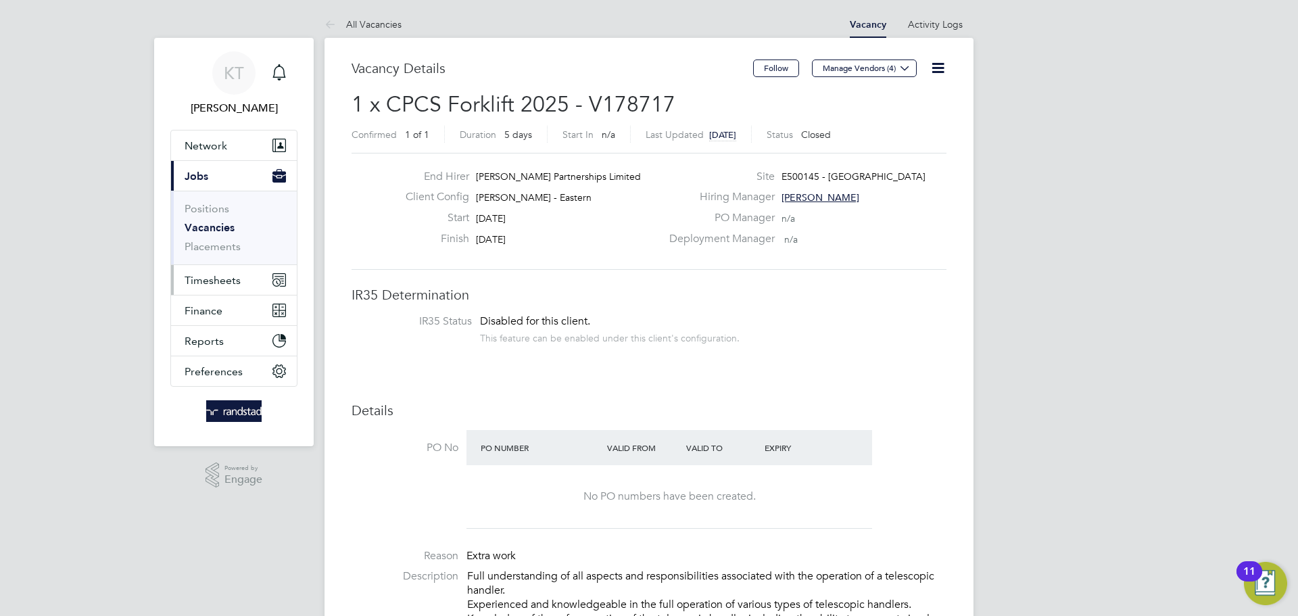
click at [211, 281] on span "Timesheets" at bounding box center [213, 280] width 56 height 13
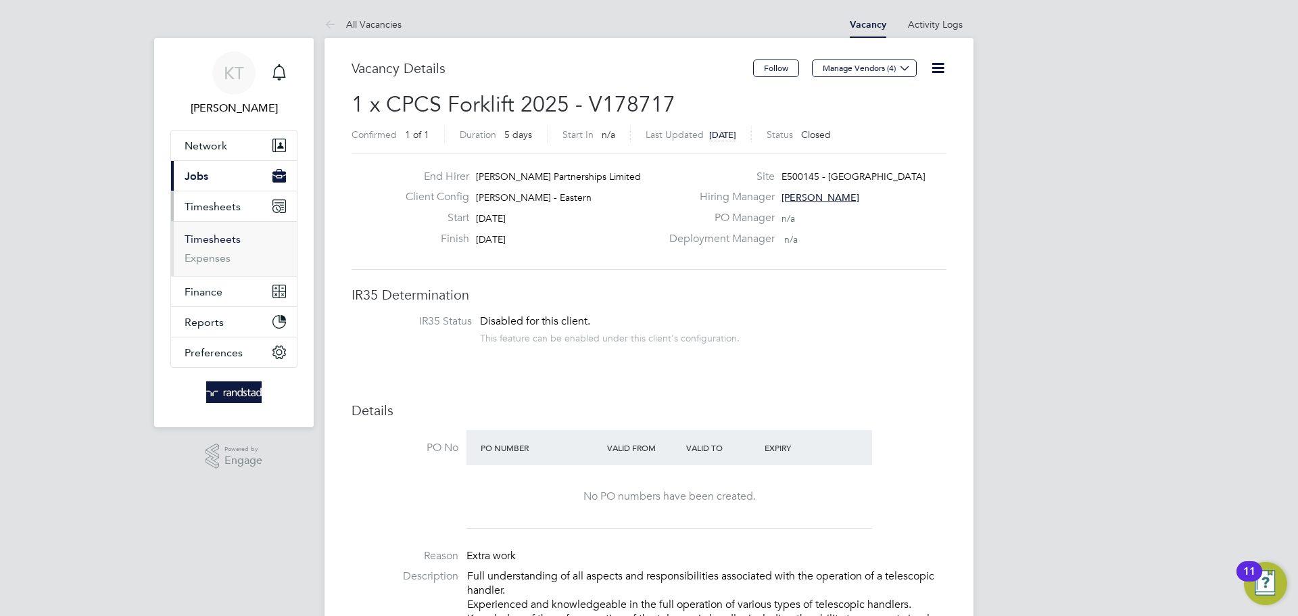
click at [215, 233] on link "Timesheets" at bounding box center [213, 239] width 56 height 13
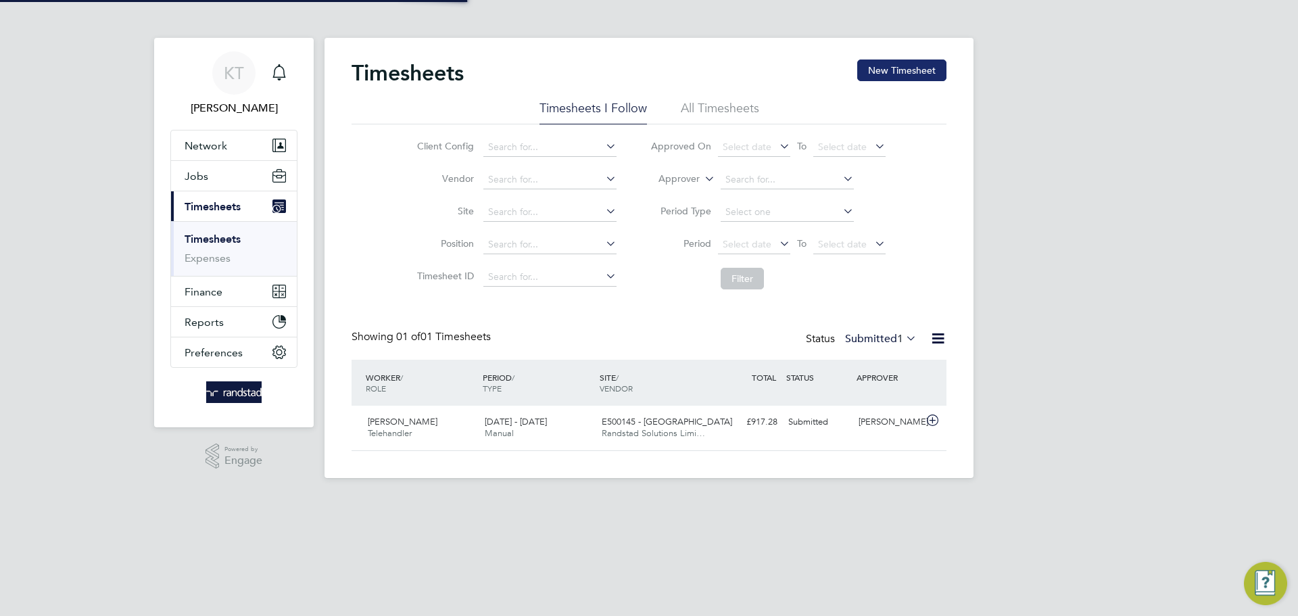
scroll to position [34, 118]
click at [900, 68] on button "New Timesheet" at bounding box center [901, 70] width 89 height 22
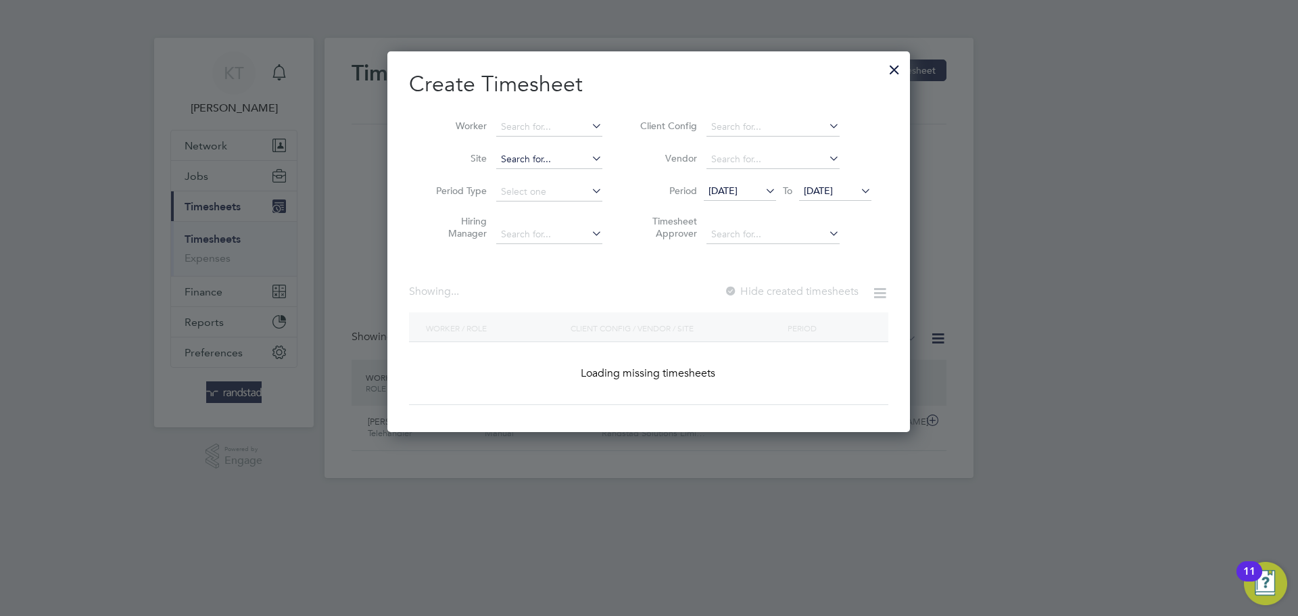
scroll to position [381, 523]
click at [544, 126] on input at bounding box center [549, 127] width 106 height 19
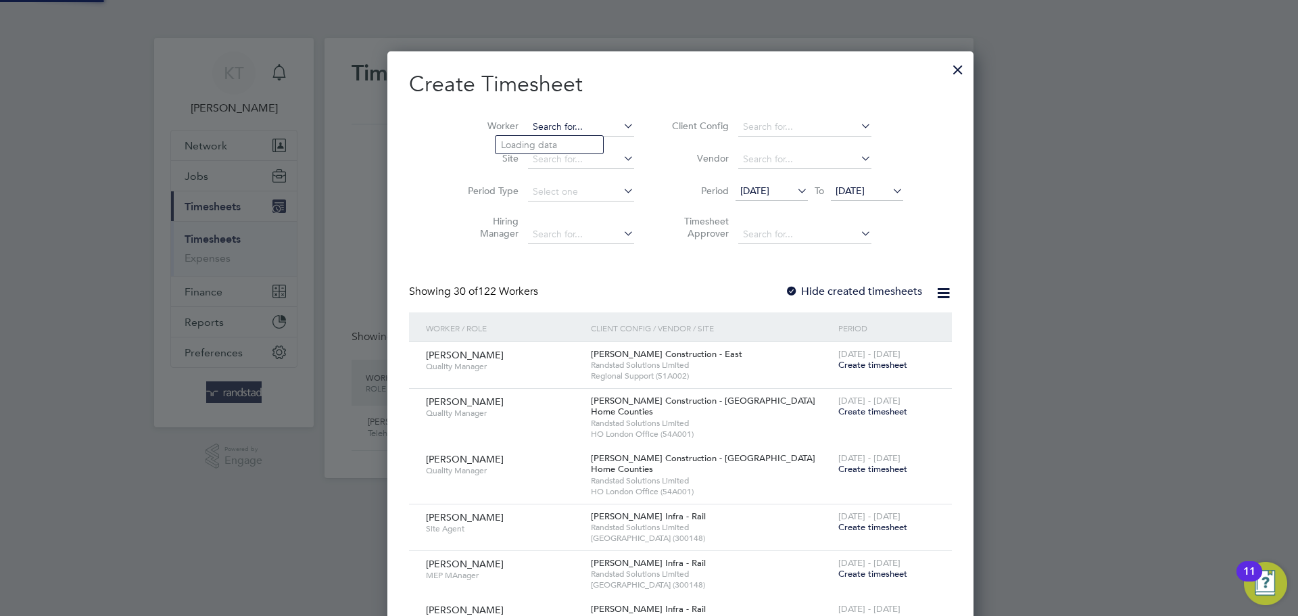
scroll to position [2955, 523]
click at [546, 137] on li "Saidou Mansally" at bounding box center [549, 145] width 107 height 18
type input "Saidou Mansally"
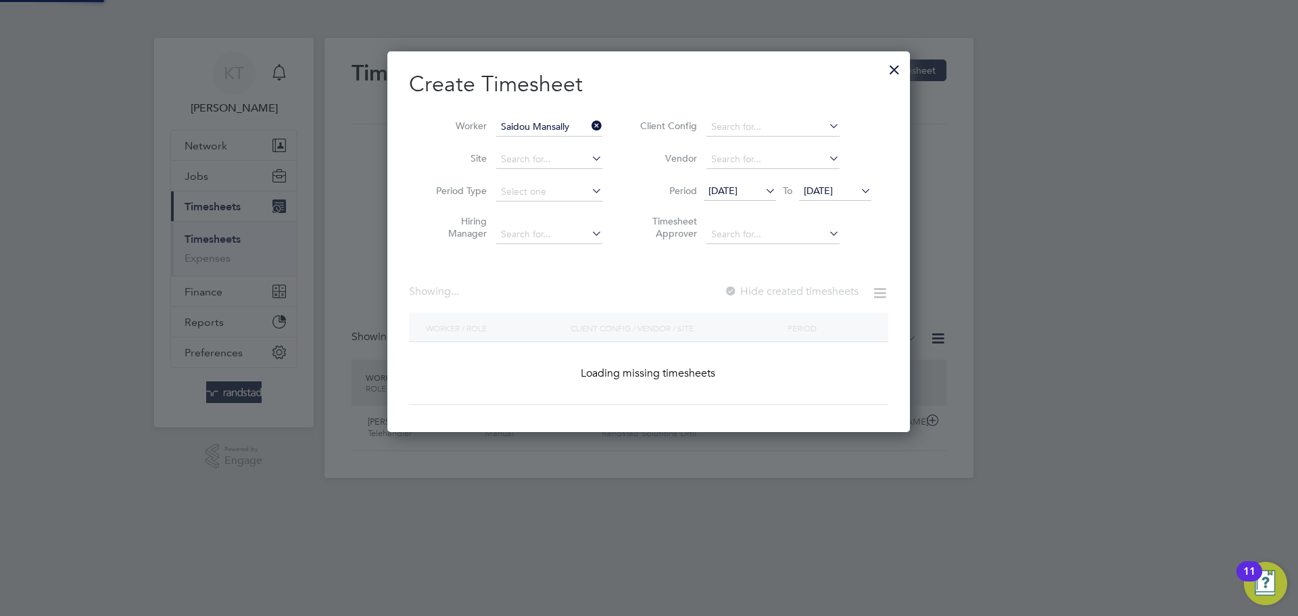
scroll to position [364, 523]
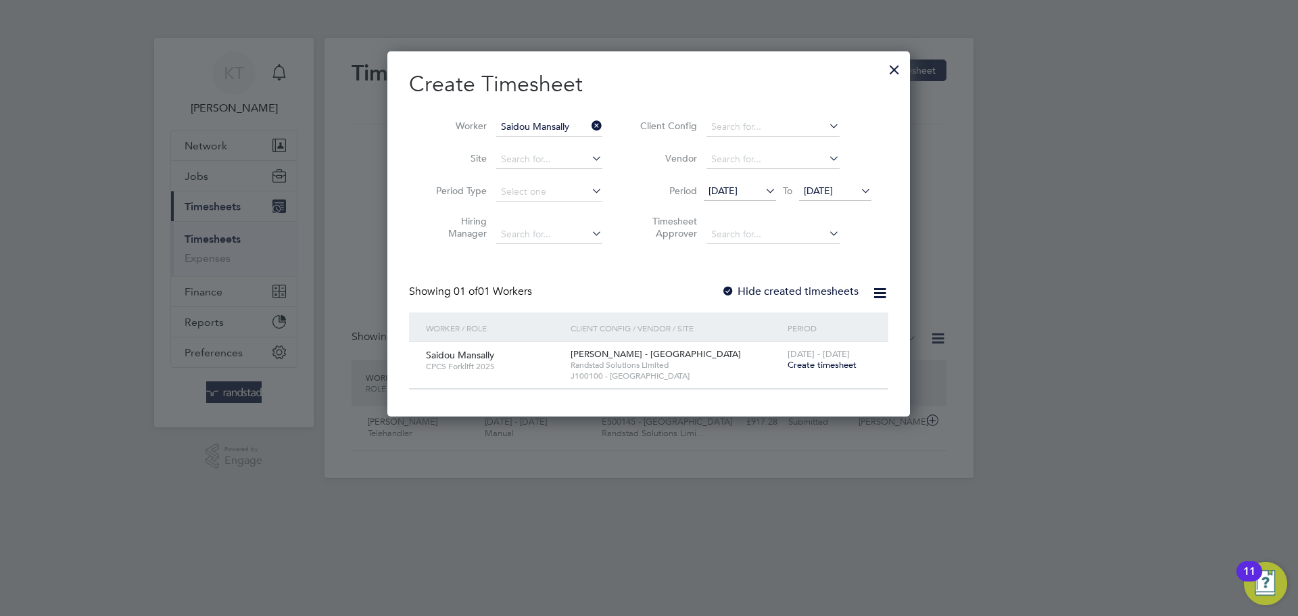
click at [759, 287] on label "Hide created timesheets" at bounding box center [789, 292] width 137 height 14
click at [829, 358] on span "[DATE] - [DATE]" at bounding box center [819, 353] width 62 height 11
click at [829, 366] on span "Create timesheet" at bounding box center [822, 364] width 69 height 11
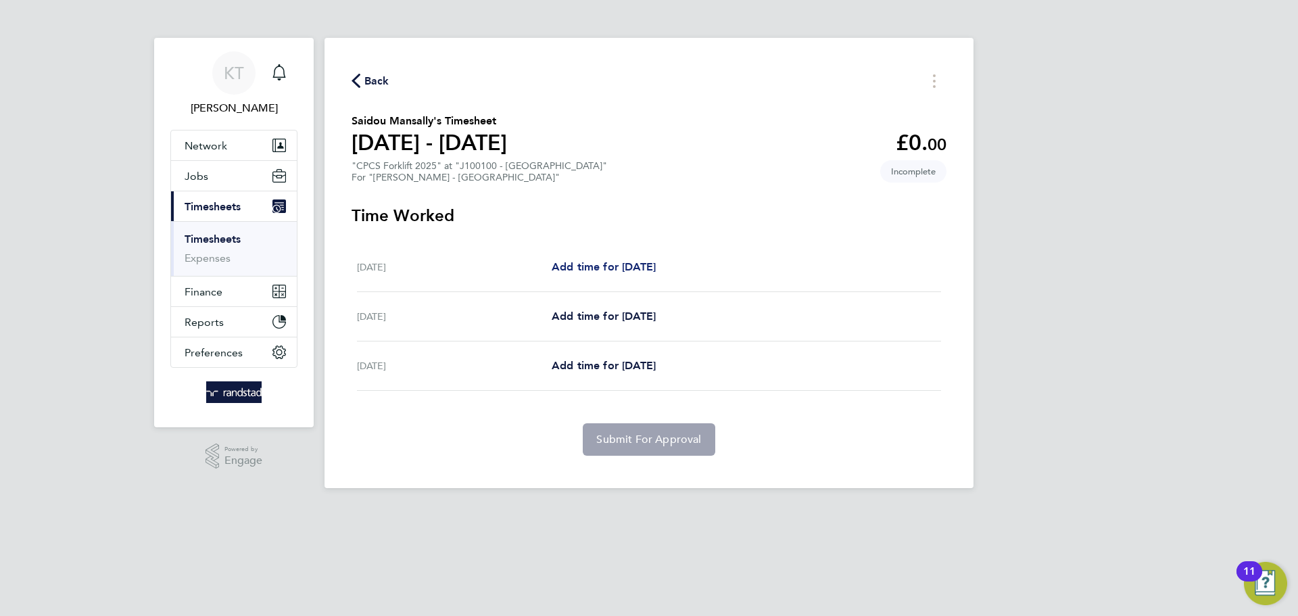
click at [587, 266] on span "Add time for Wed 24 Sep" at bounding box center [604, 266] width 104 height 13
select select "60"
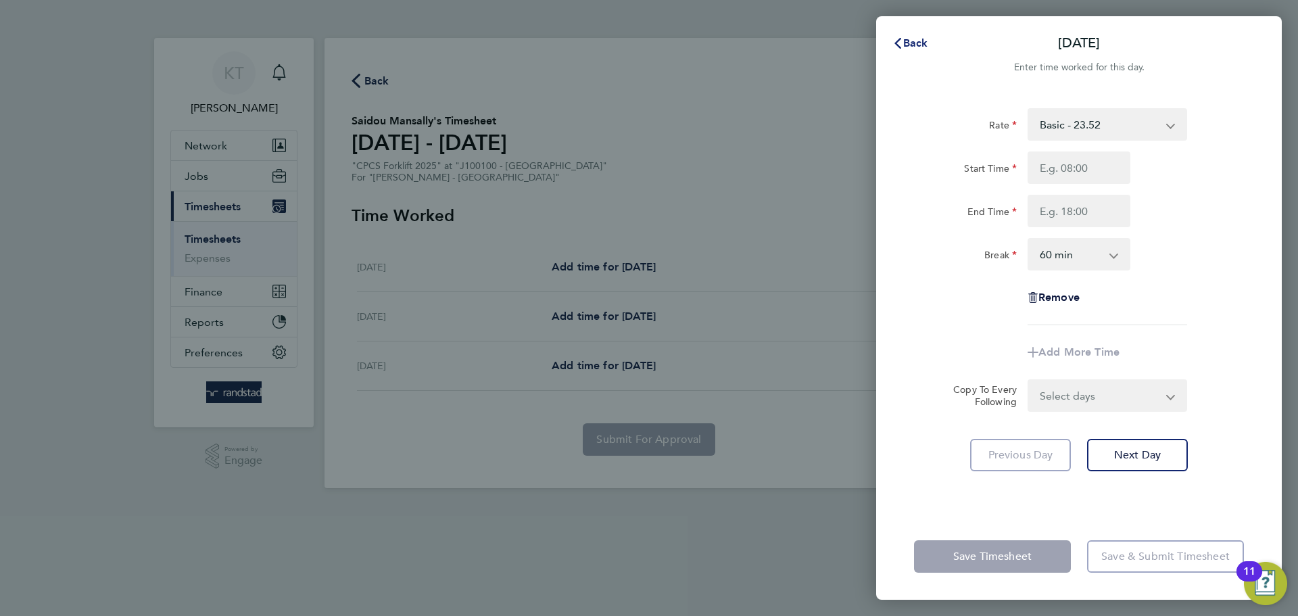
click at [915, 39] on span "Back" at bounding box center [915, 43] width 25 height 13
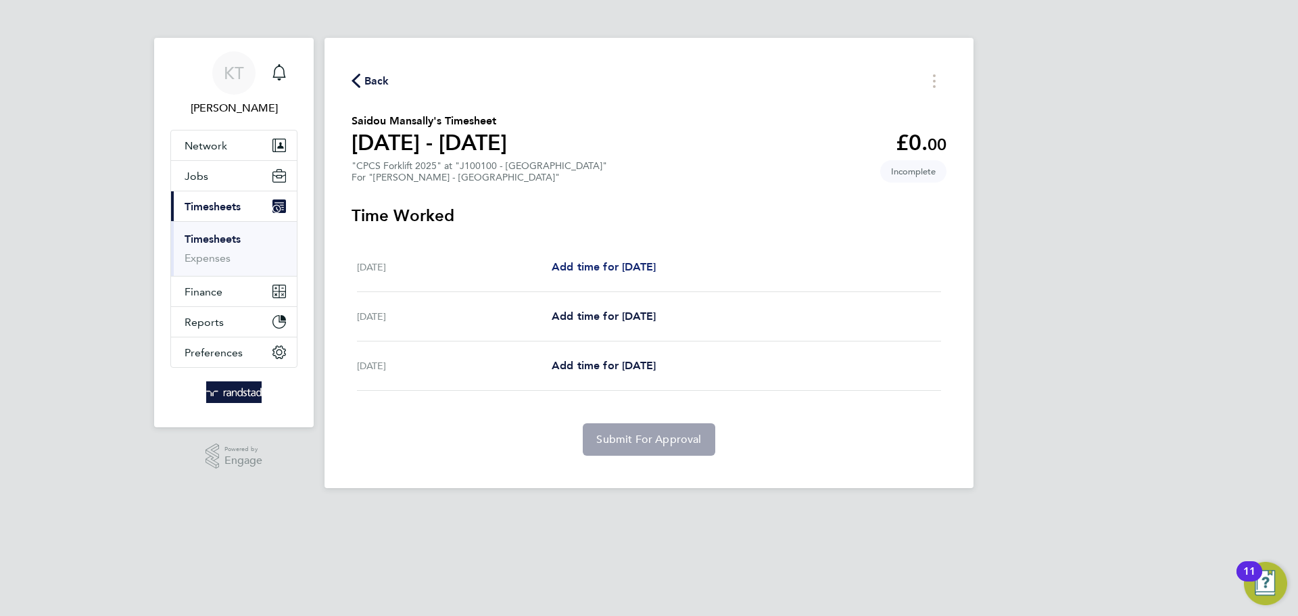
click at [579, 262] on span "Add time for Wed 24 Sep" at bounding box center [604, 266] width 104 height 13
select select "60"
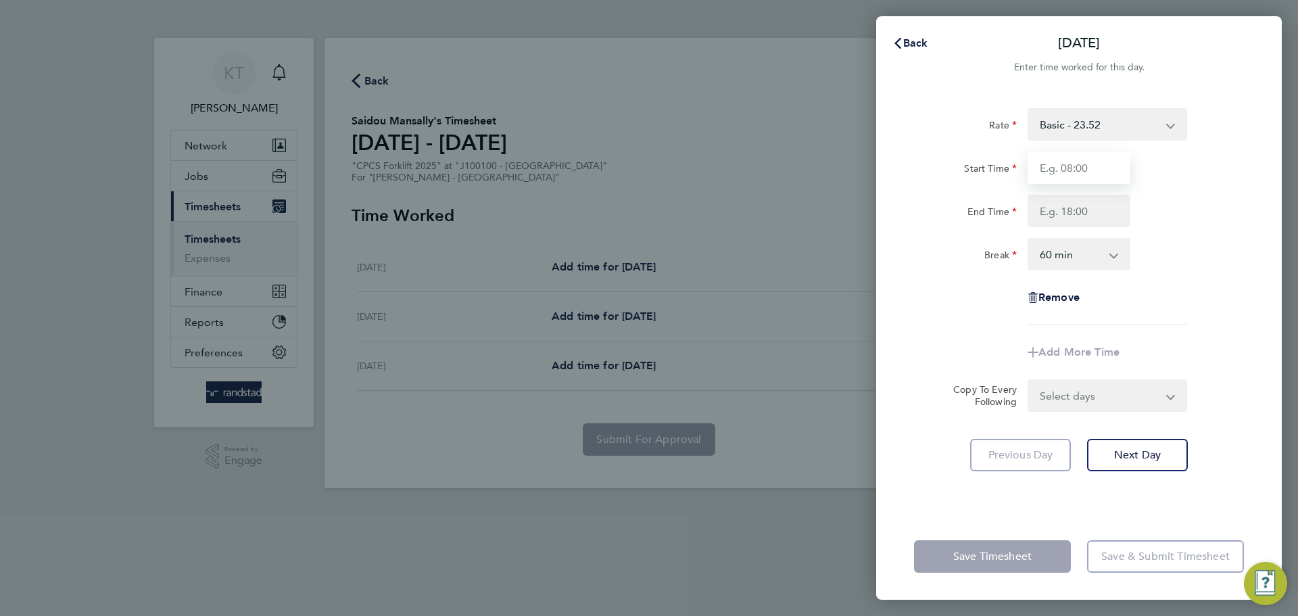
click at [1096, 167] on input "Start Time" at bounding box center [1079, 167] width 103 height 32
type input "07:30"
click at [1076, 222] on input "End Time" at bounding box center [1079, 211] width 103 height 32
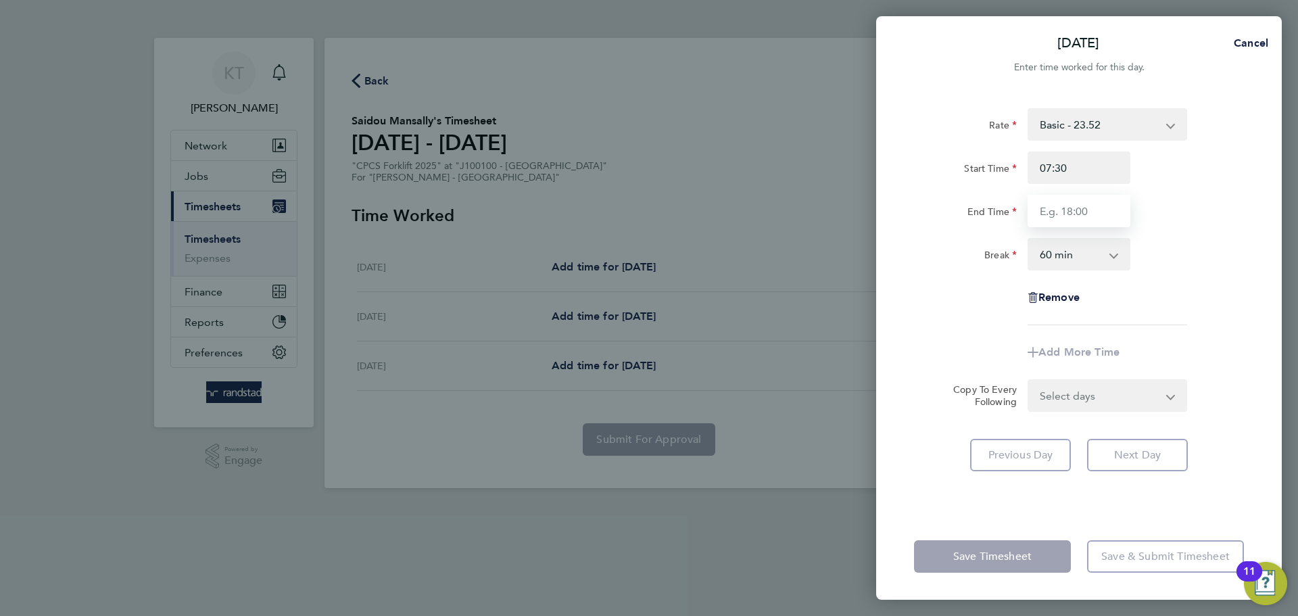
type input "16:00"
click at [1082, 258] on select "0 min 15 min 30 min 45 min 60 min 75 min 90 min" at bounding box center [1071, 254] width 84 height 30
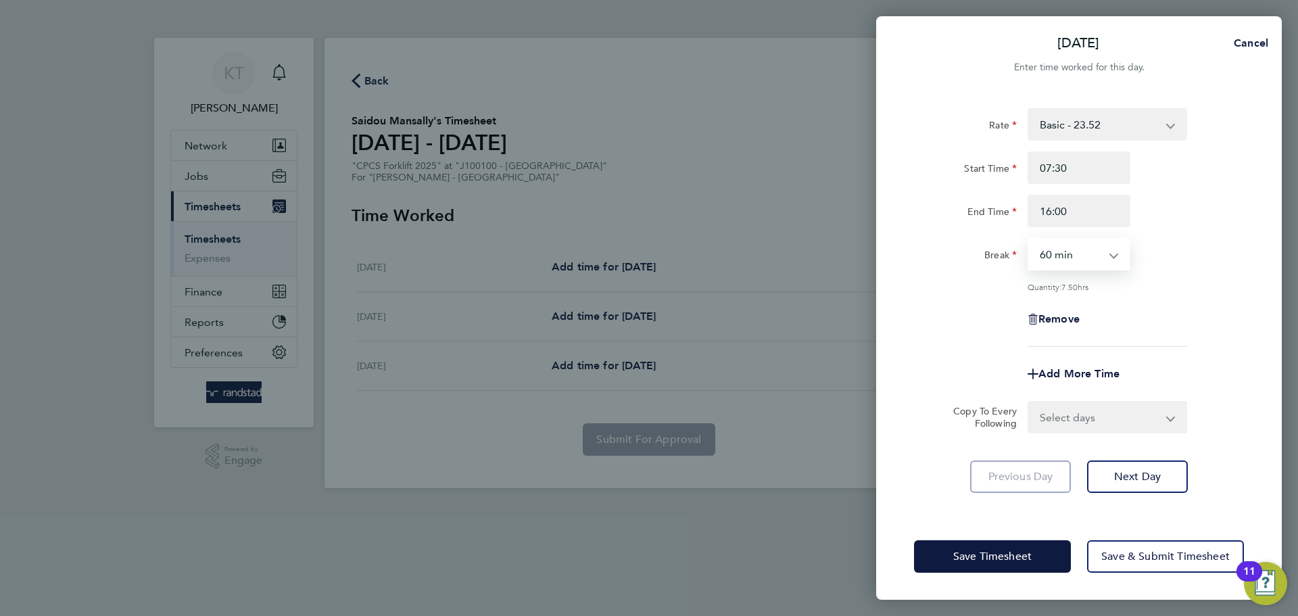
select select "30"
click at [1029, 239] on select "0 min 15 min 30 min 45 min 60 min 75 min 90 min" at bounding box center [1071, 254] width 84 height 30
click at [1154, 487] on button "Next Day" at bounding box center [1137, 476] width 101 height 32
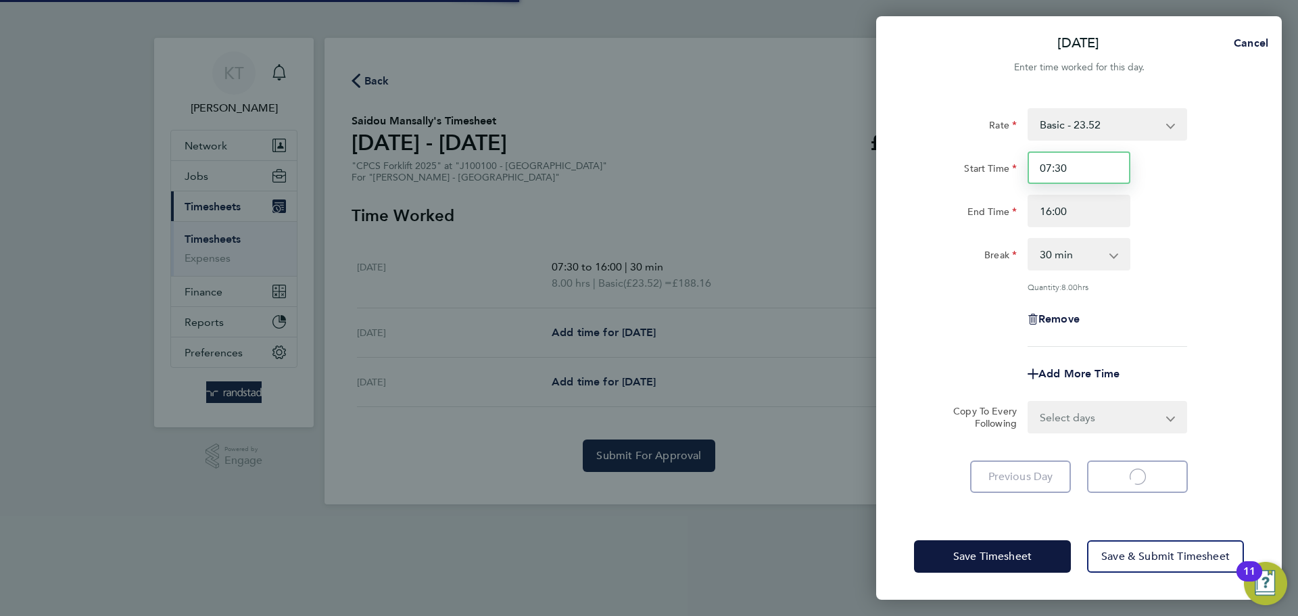
click at [1061, 169] on input "07:30" at bounding box center [1079, 167] width 103 height 32
select select "60"
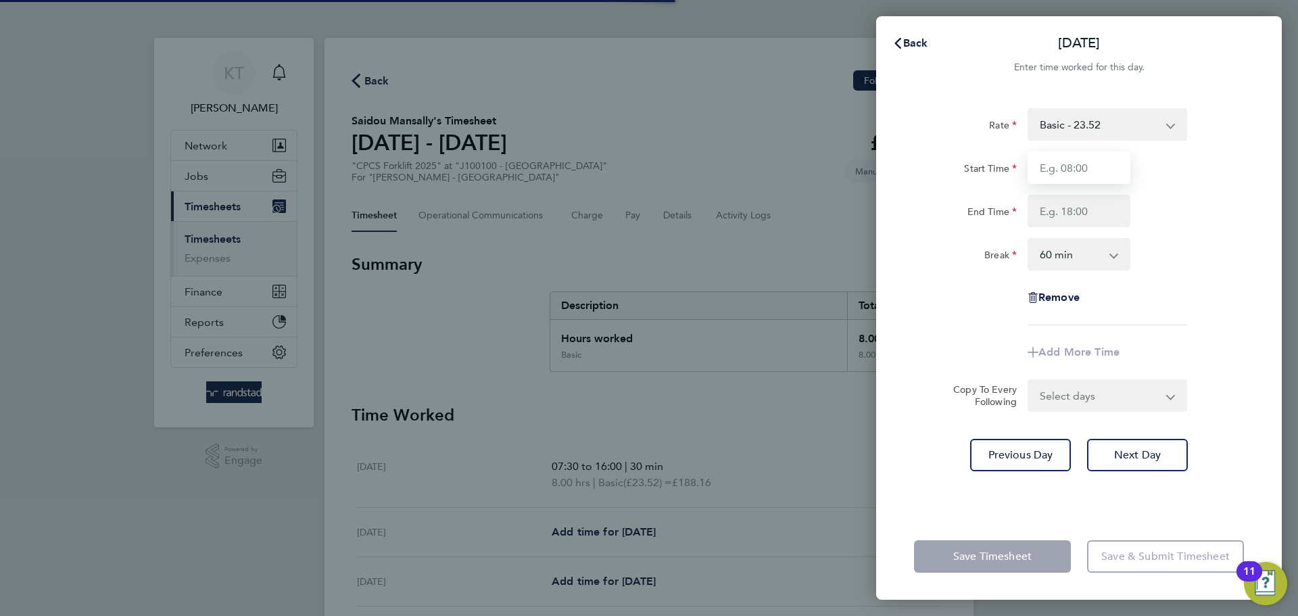
click at [1061, 169] on input "Start Time" at bounding box center [1079, 167] width 103 height 32
type input "07:30"
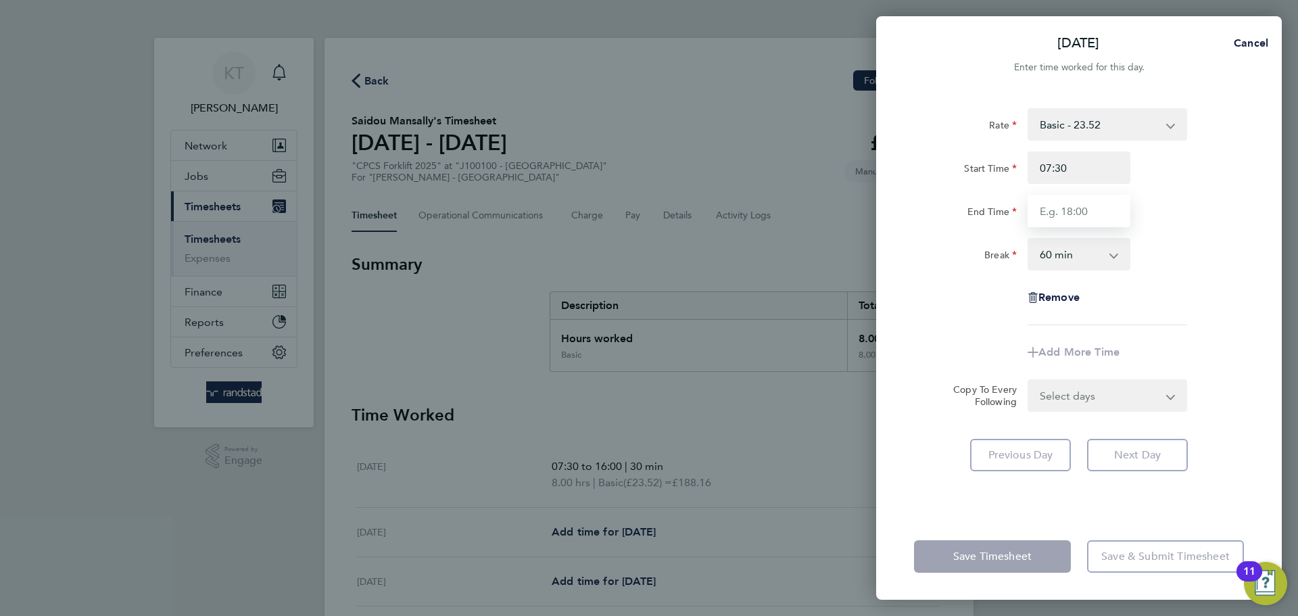
click at [1089, 201] on input "End Time" at bounding box center [1079, 211] width 103 height 32
type input "16:00"
click at [1101, 254] on select "0 min 15 min 30 min 45 min 60 min 75 min 90 min" at bounding box center [1071, 254] width 84 height 30
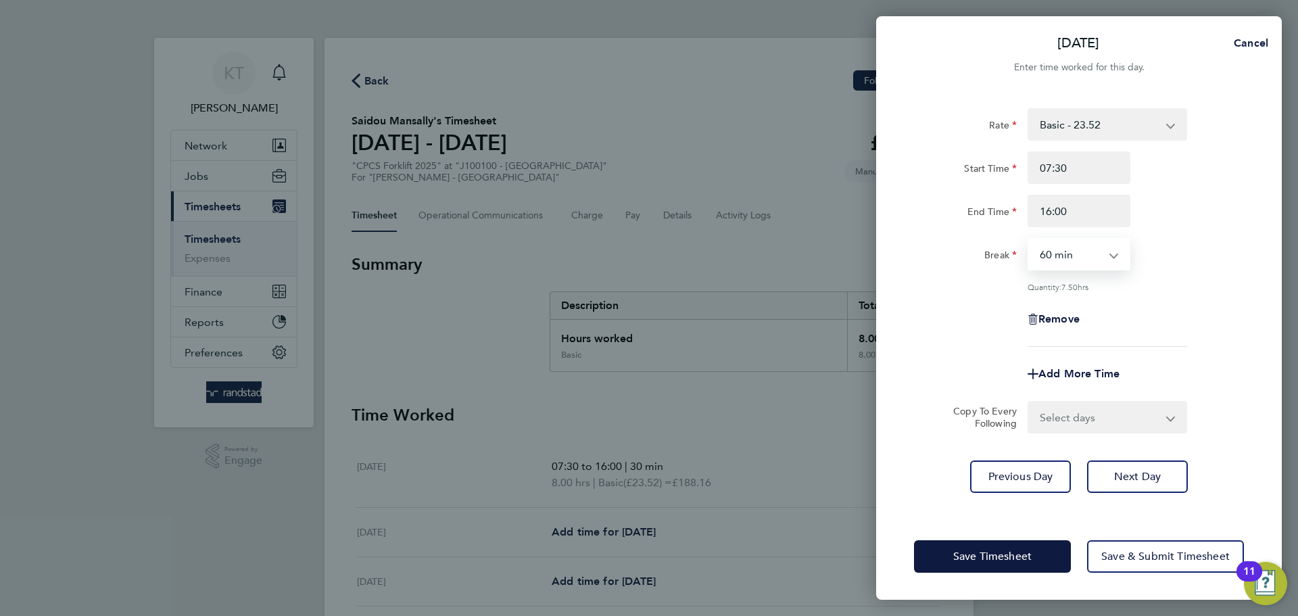
select select "30"
click at [1029, 239] on select "0 min 15 min 30 min 45 min 60 min 75 min 90 min" at bounding box center [1071, 254] width 84 height 30
click at [1142, 470] on span "Next Day" at bounding box center [1137, 477] width 47 height 14
select select "60"
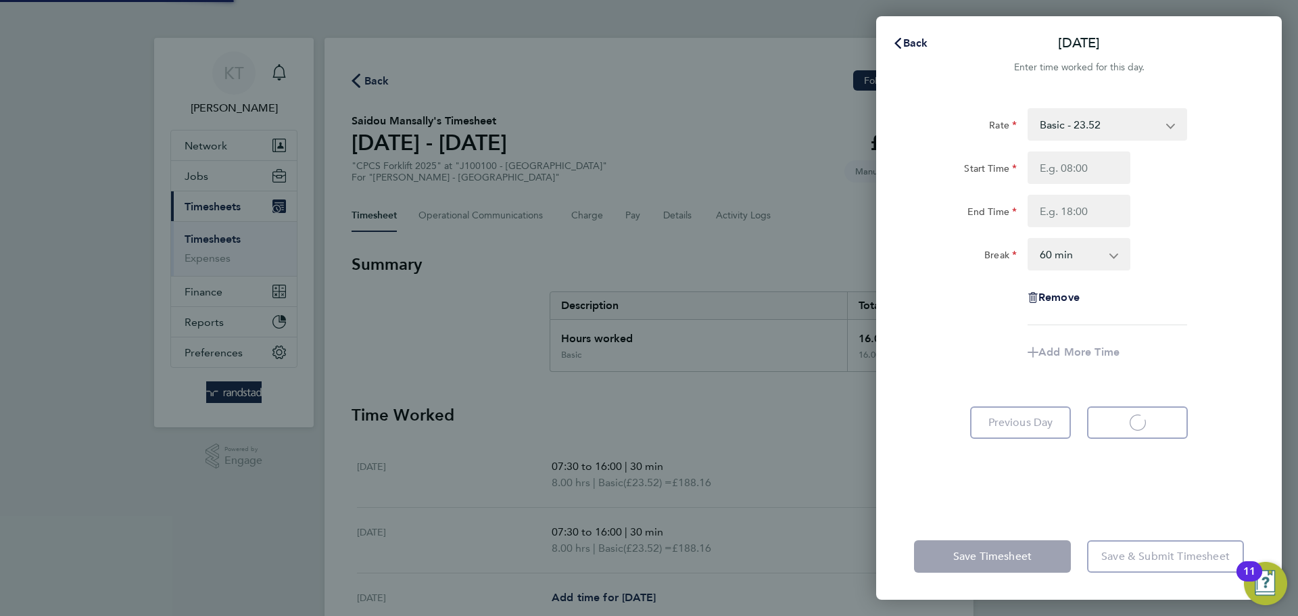
select select "60"
click at [1061, 173] on input "Start Time" at bounding box center [1079, 167] width 103 height 32
type input "07:30"
click at [1070, 214] on input "End Time" at bounding box center [1079, 211] width 103 height 32
type input "15:00"
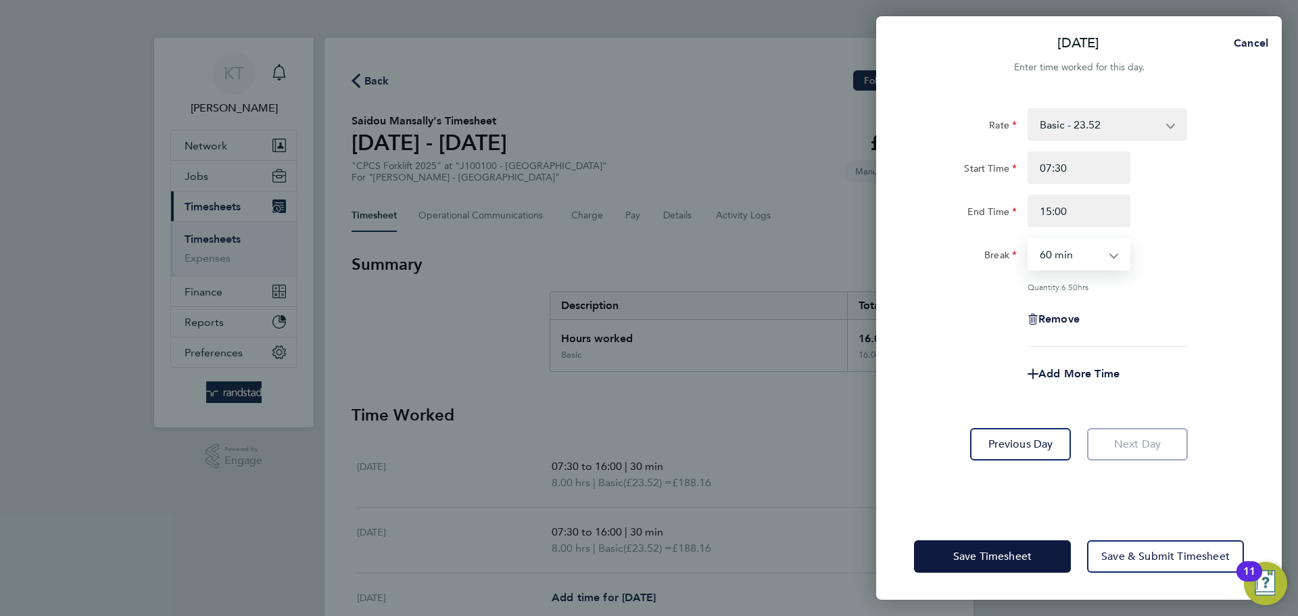
click at [1067, 258] on select "0 min 15 min 30 min 45 min 60 min 75 min 90 min" at bounding box center [1071, 254] width 84 height 30
select select "30"
click at [1029, 239] on select "0 min 15 min 30 min 45 min 60 min 75 min 90 min" at bounding box center [1071, 254] width 84 height 30
click at [1130, 304] on div "Remove" at bounding box center [1079, 319] width 114 height 32
click at [1157, 550] on span "Save & Submit Timesheet" at bounding box center [1165, 557] width 128 height 14
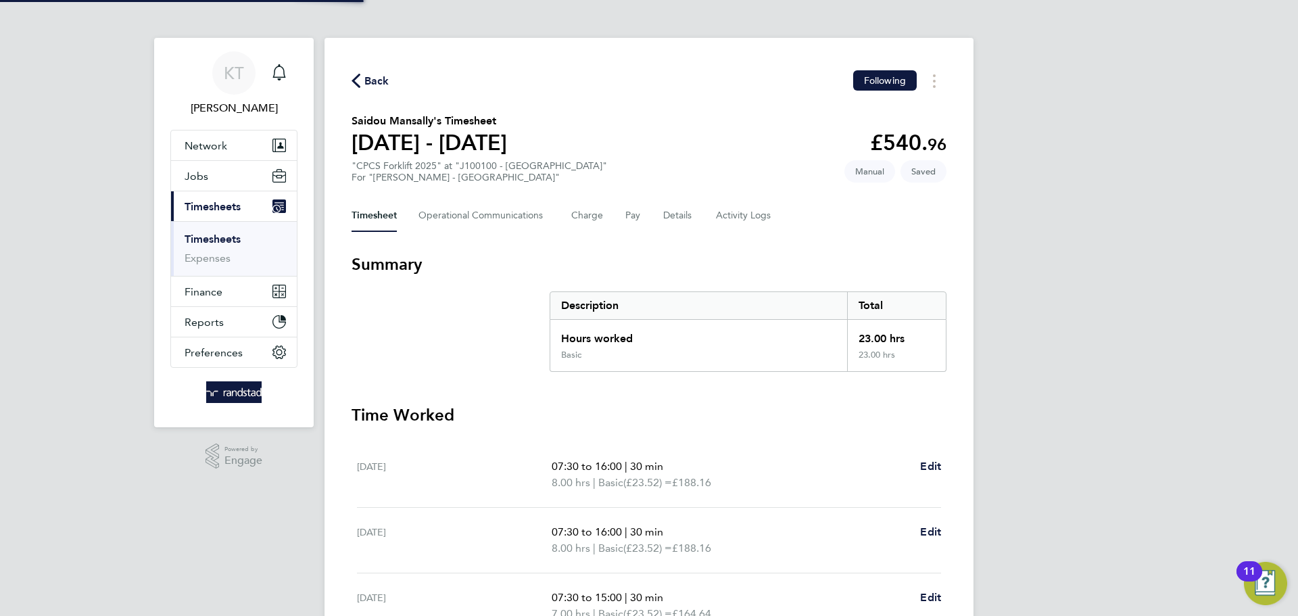
click at [739, 361] on div "Basic" at bounding box center [698, 361] width 297 height 22
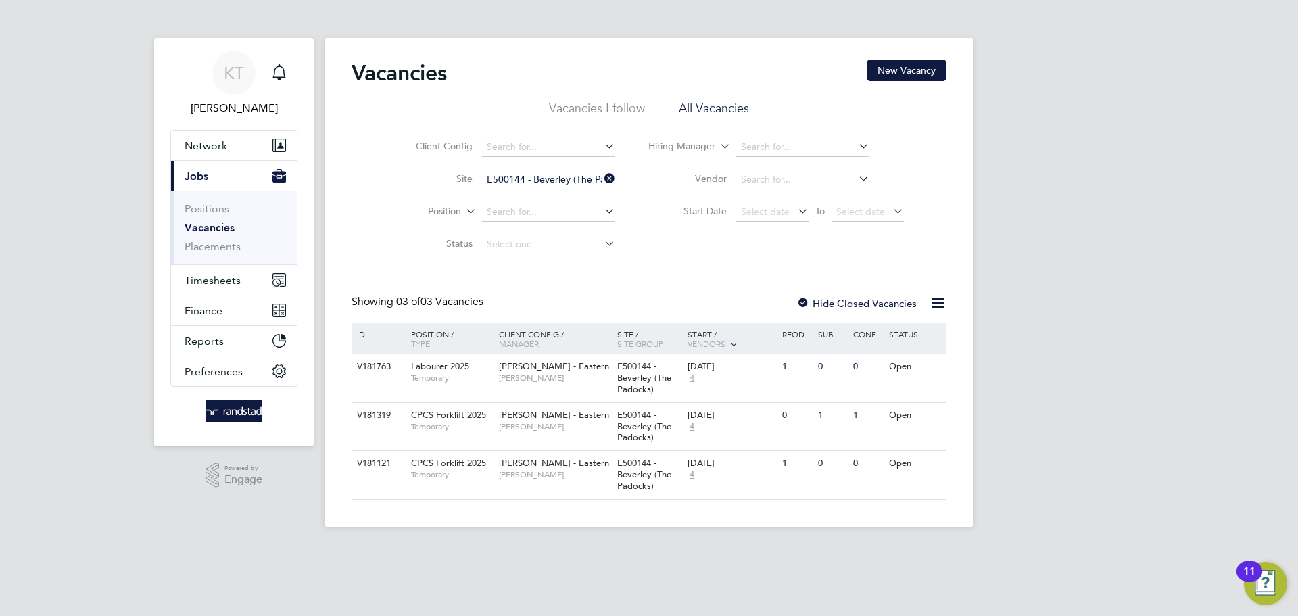
click at [218, 224] on link "Vacancies" at bounding box center [210, 227] width 50 height 13
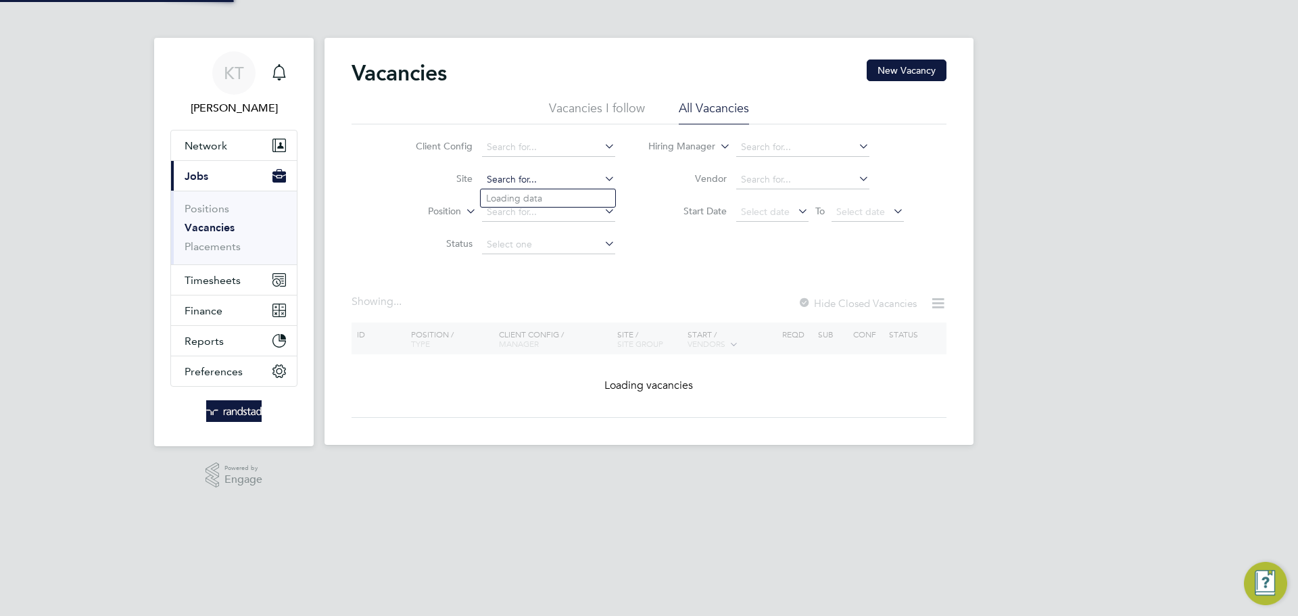
click at [550, 171] on input at bounding box center [548, 179] width 133 height 19
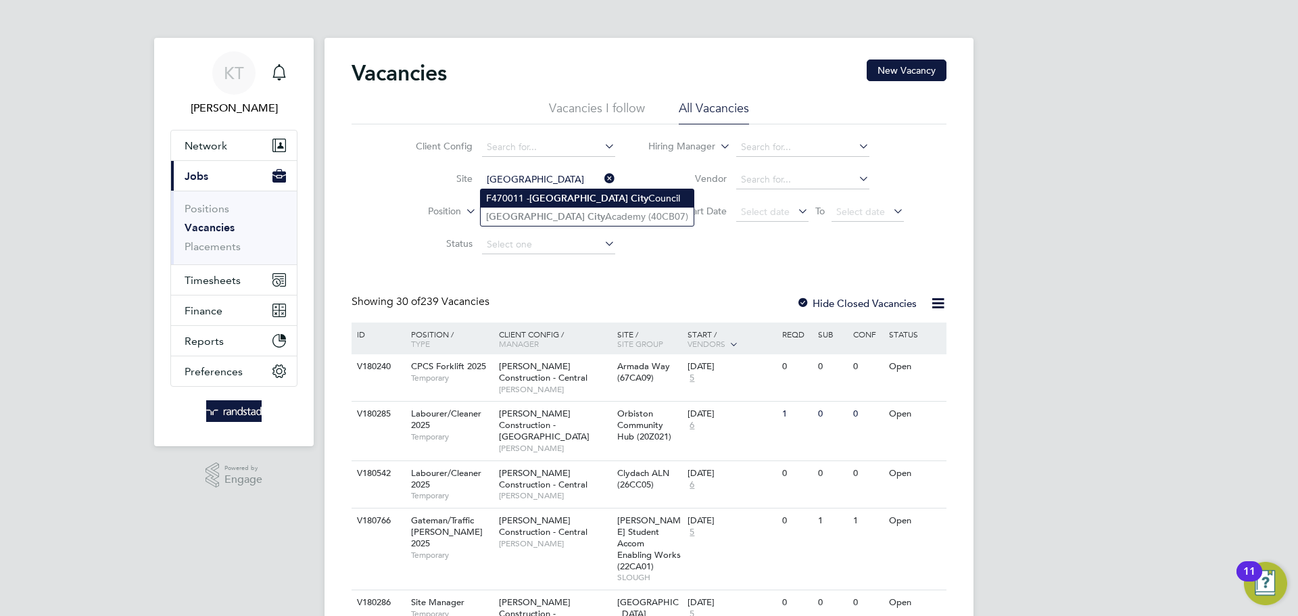
click at [539, 194] on b "[GEOGRAPHIC_DATA]" at bounding box center [578, 198] width 99 height 11
type input "F470011 - Leeds City Council"
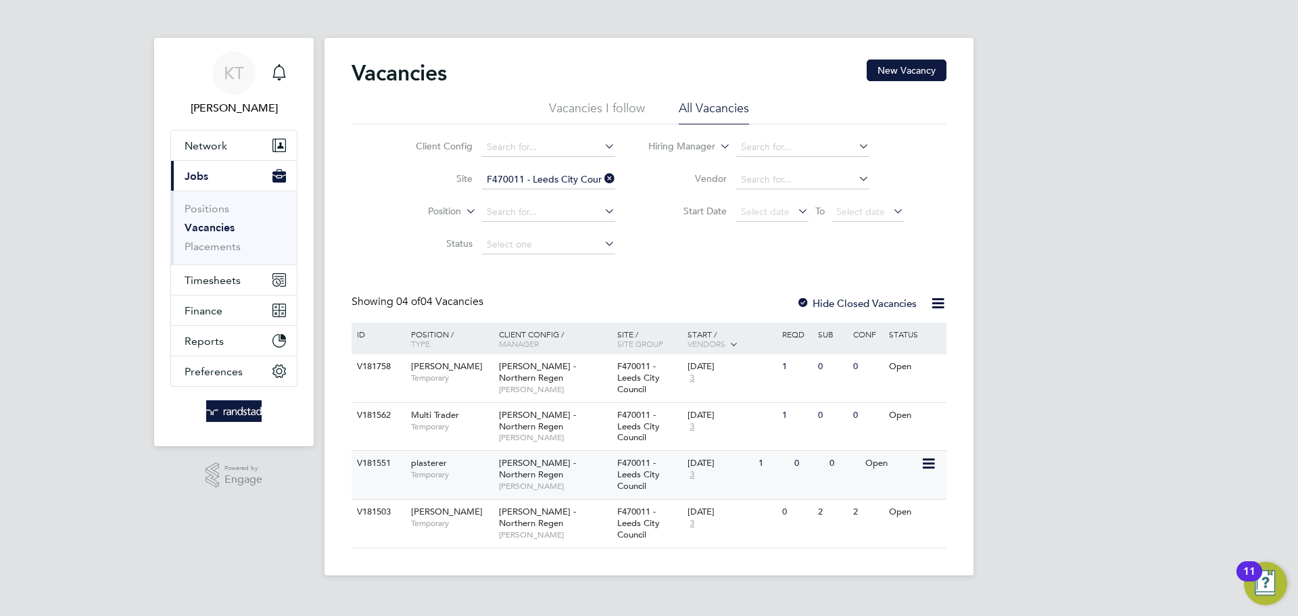
click at [542, 480] on div "[PERSON_NAME] - Northern Regen [PERSON_NAME]" at bounding box center [555, 474] width 118 height 47
click at [294, 70] on span "1" at bounding box center [291, 64] width 16 height 16
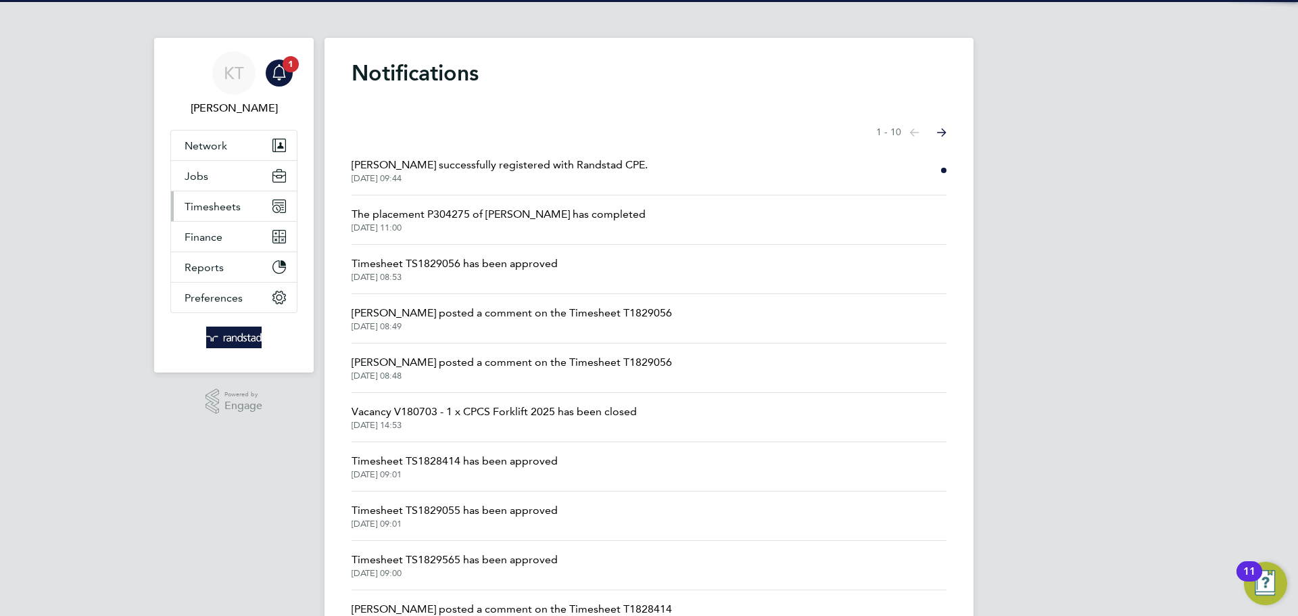
click at [215, 210] on span "Timesheets" at bounding box center [213, 206] width 56 height 13
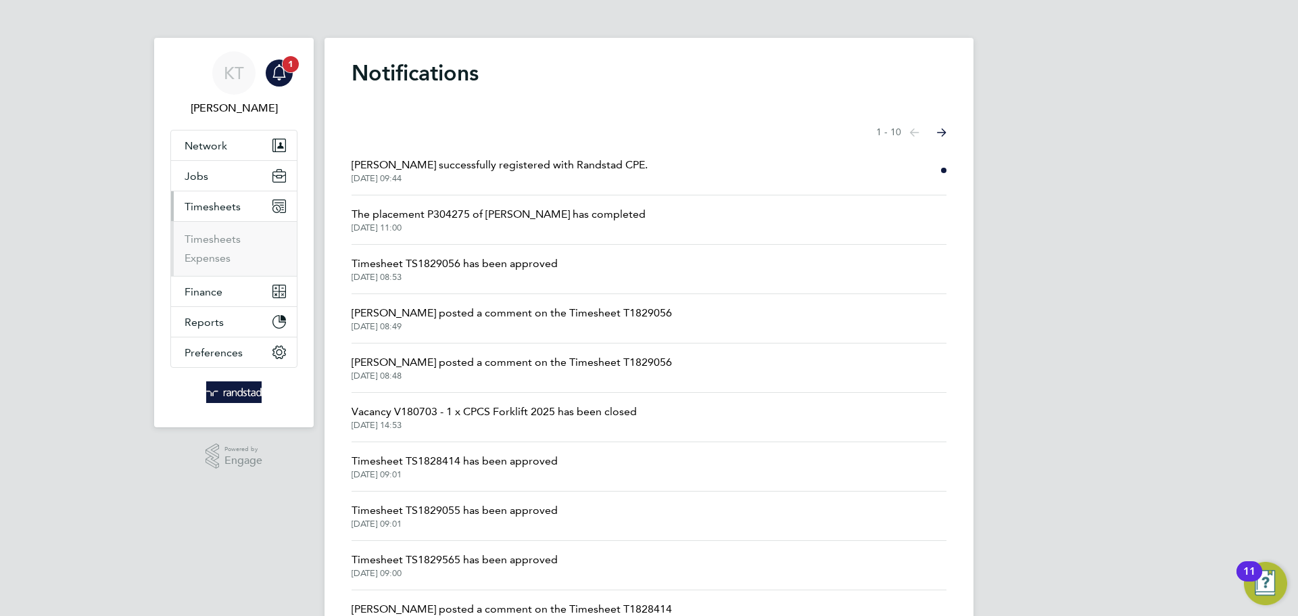
click at [286, 72] on icon "Main navigation" at bounding box center [279, 72] width 16 height 16
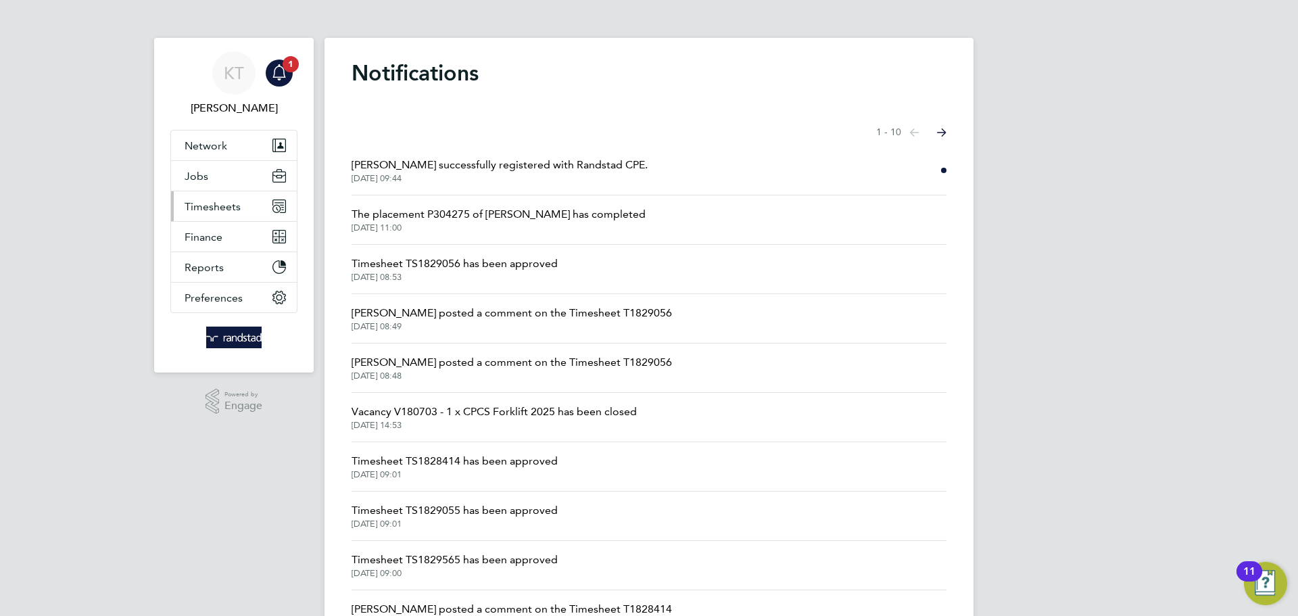
click at [207, 208] on span "Timesheets" at bounding box center [213, 206] width 56 height 13
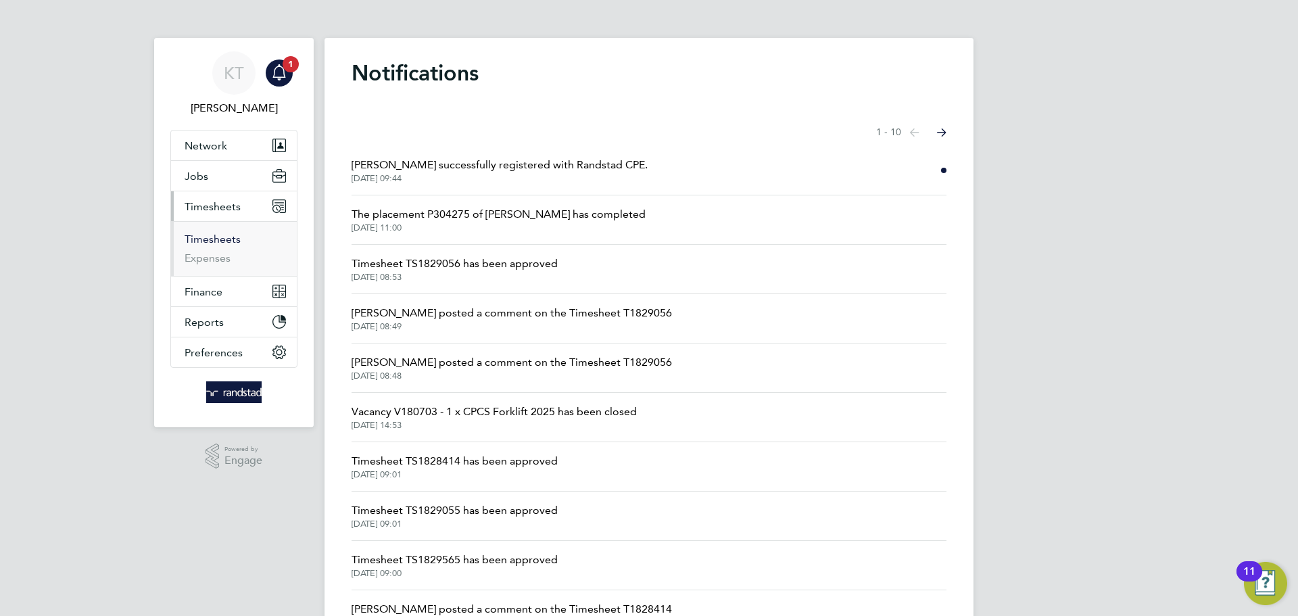
click at [206, 236] on link "Timesheets" at bounding box center [213, 239] width 56 height 13
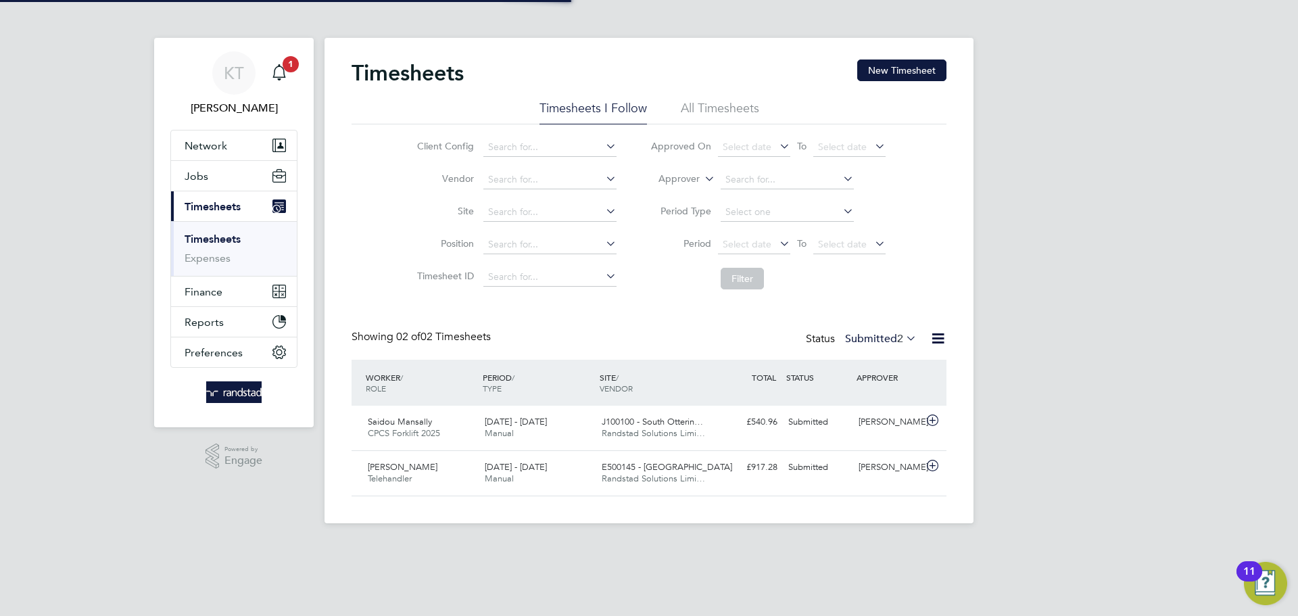
scroll to position [34, 118]
click at [872, 337] on label "Submitted 2" at bounding box center [881, 339] width 72 height 14
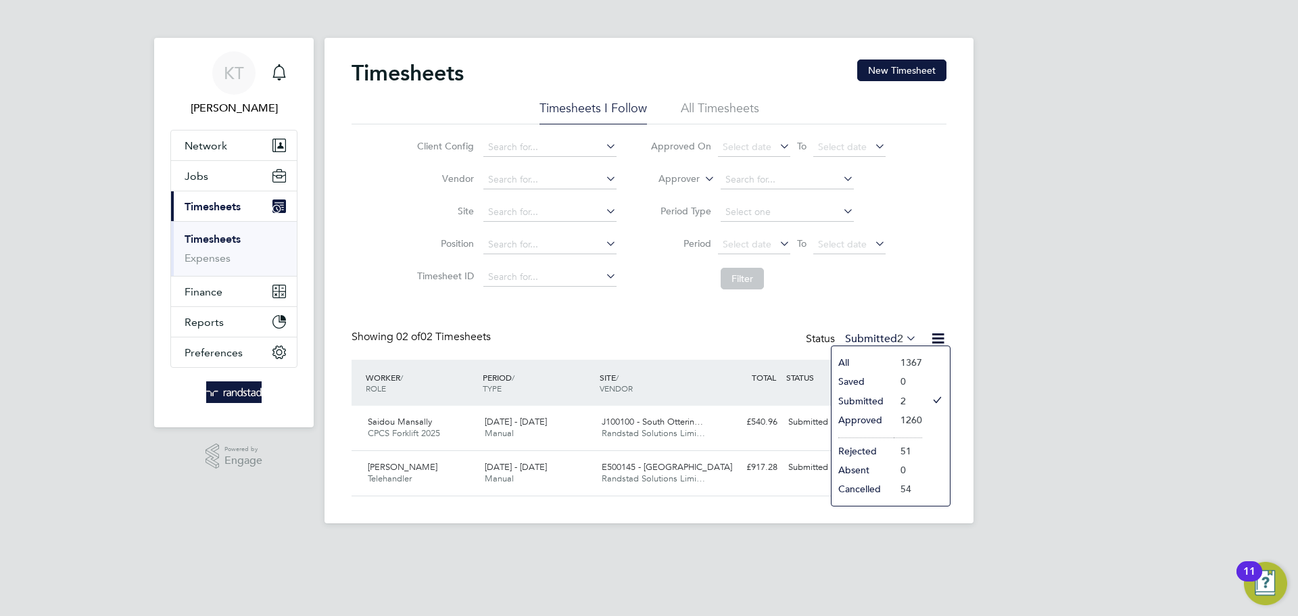
click at [1045, 491] on div "KT Kieran Trotter Notifications Applications: Network Team Members Businesses S…" at bounding box center [649, 272] width 1298 height 545
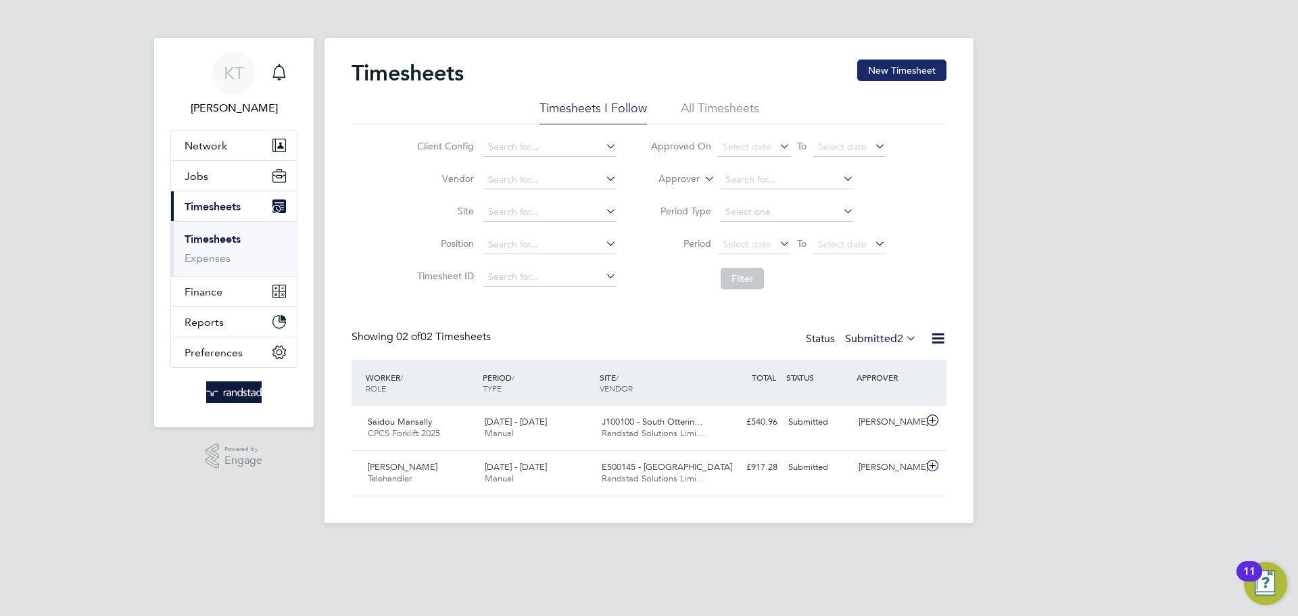
click at [898, 75] on button "New Timesheet" at bounding box center [901, 70] width 89 height 22
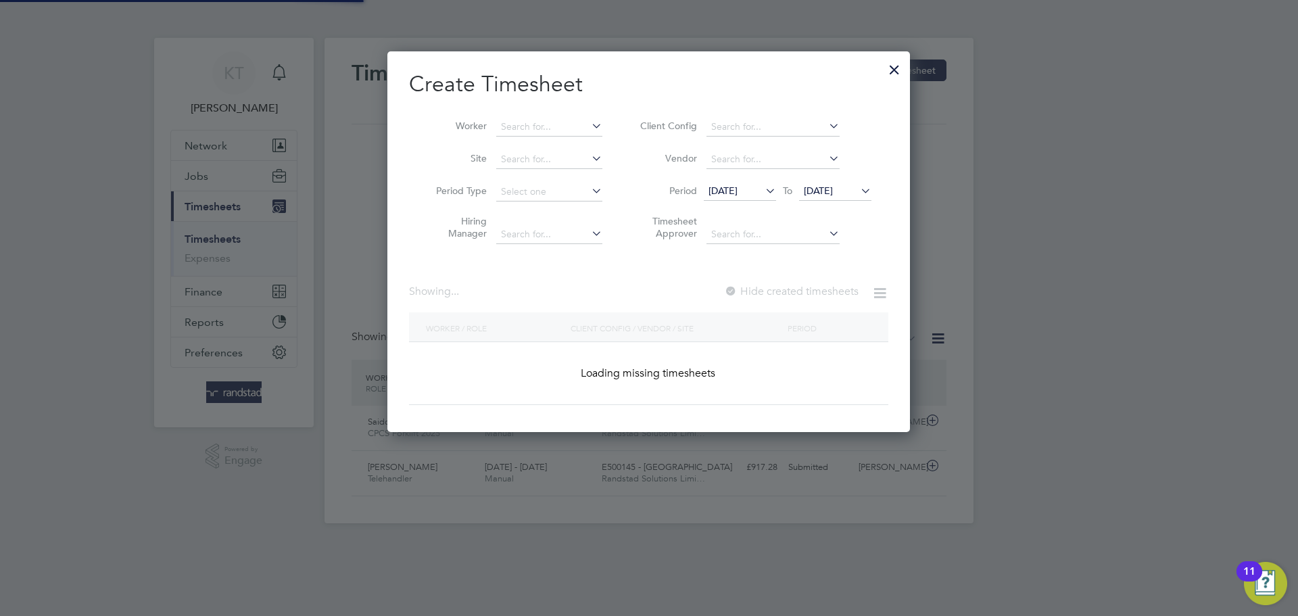
scroll to position [381, 523]
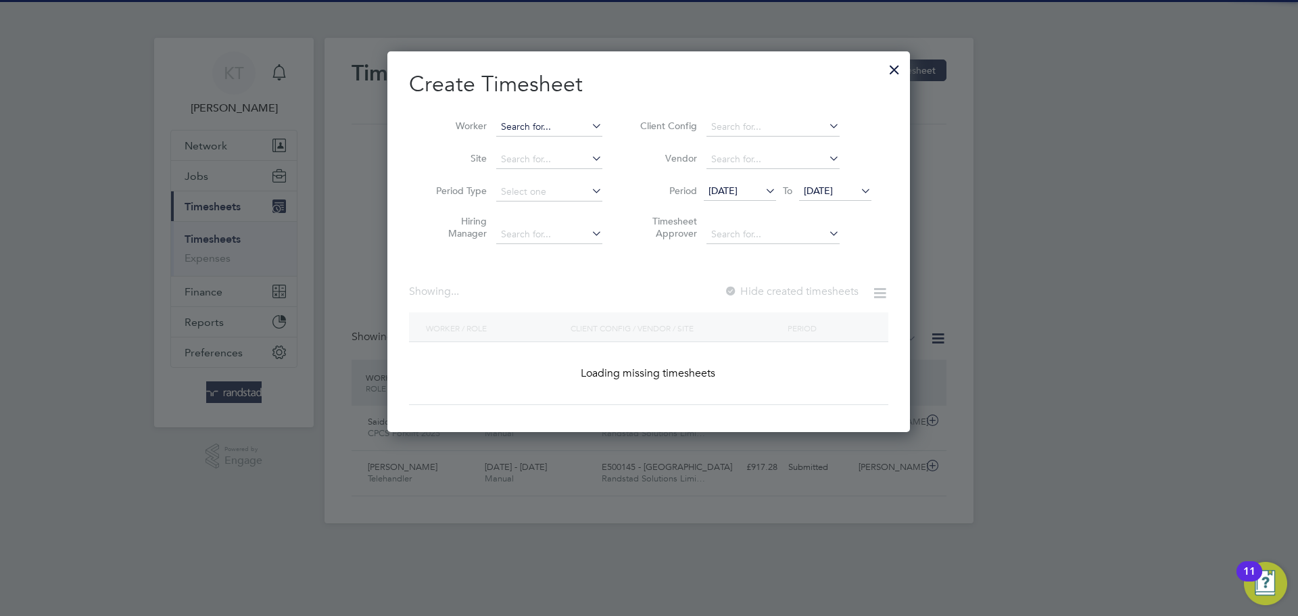
click at [569, 124] on input at bounding box center [549, 127] width 106 height 19
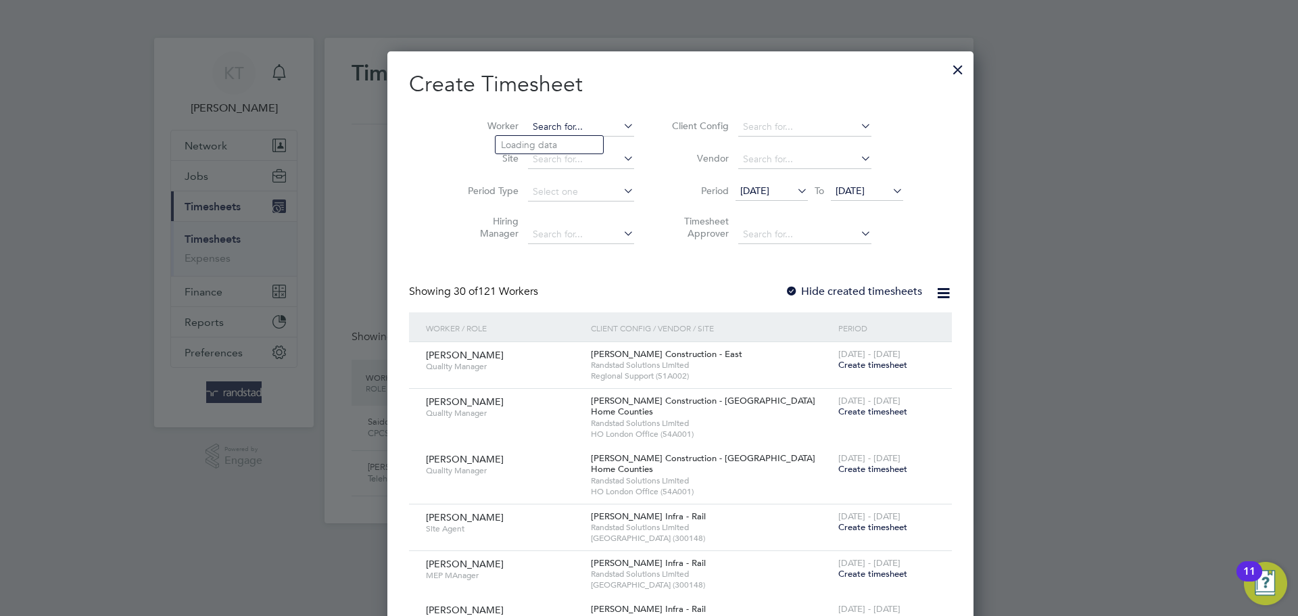
scroll to position [2955, 523]
drag, startPoint x: 559, startPoint y: 138, endPoint x: 560, endPoint y: 145, distance: 6.9
click at [558, 139] on b "Wilkinson" at bounding box center [566, 144] width 78 height 11
type input "[PERSON_NAME]"
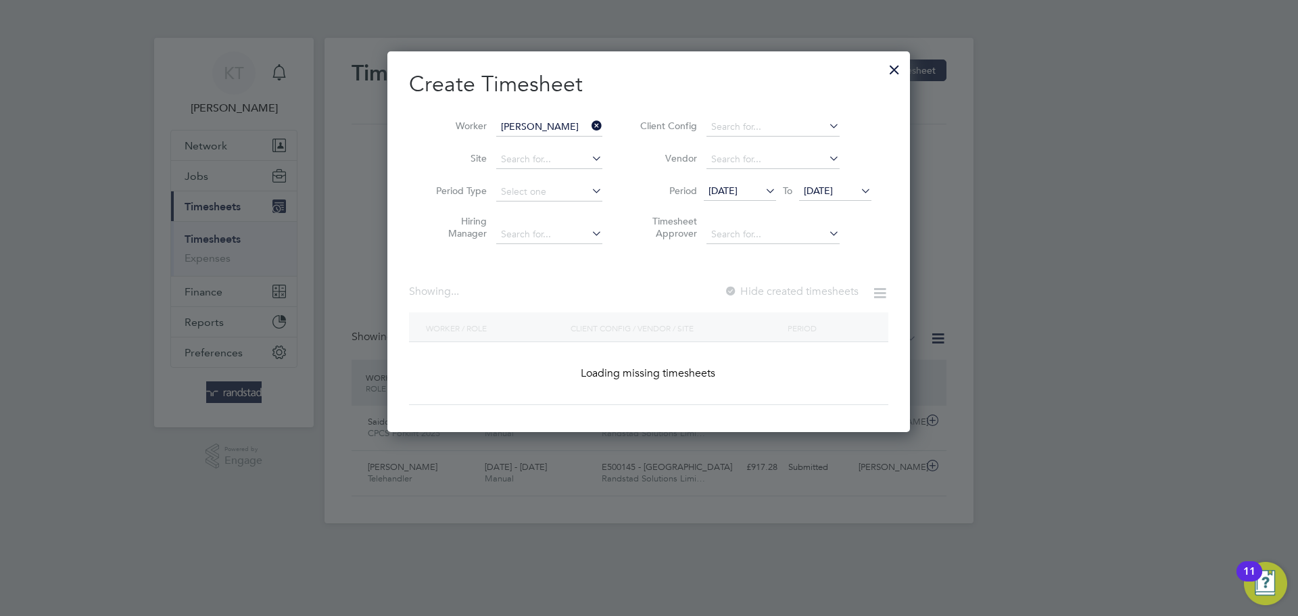
scroll to position [381, 523]
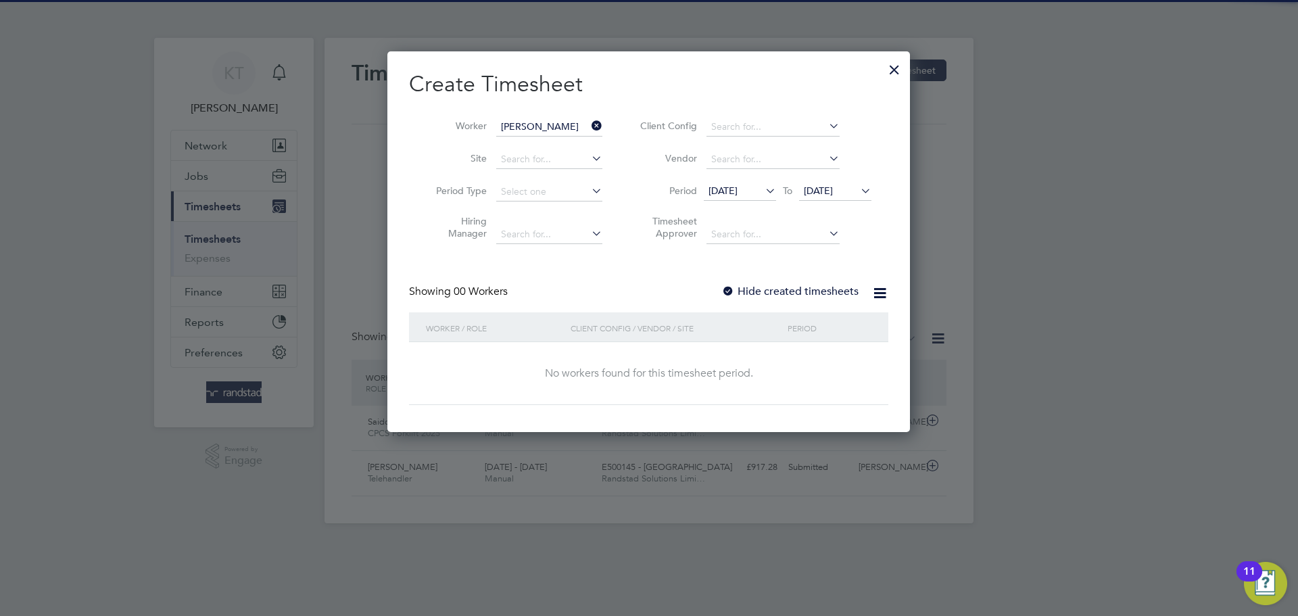
drag, startPoint x: 815, startPoint y: 292, endPoint x: 821, endPoint y: 258, distance: 34.3
click at [815, 293] on label "Hide created timesheets" at bounding box center [789, 292] width 137 height 14
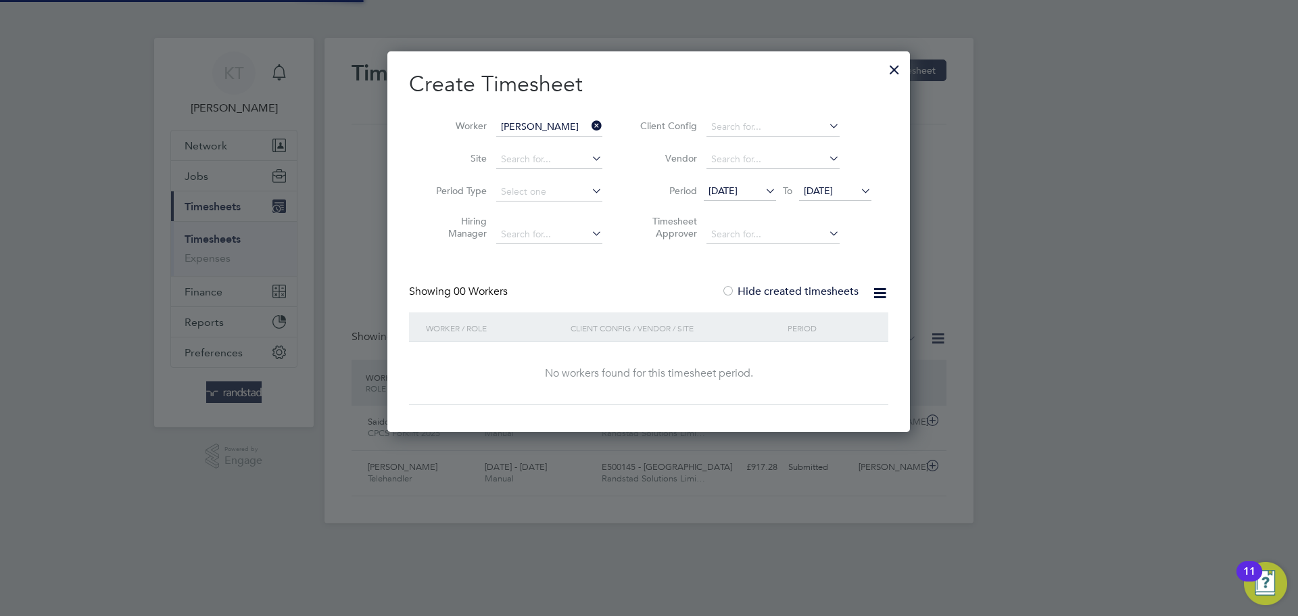
click at [833, 185] on span "[DATE]" at bounding box center [818, 191] width 29 height 12
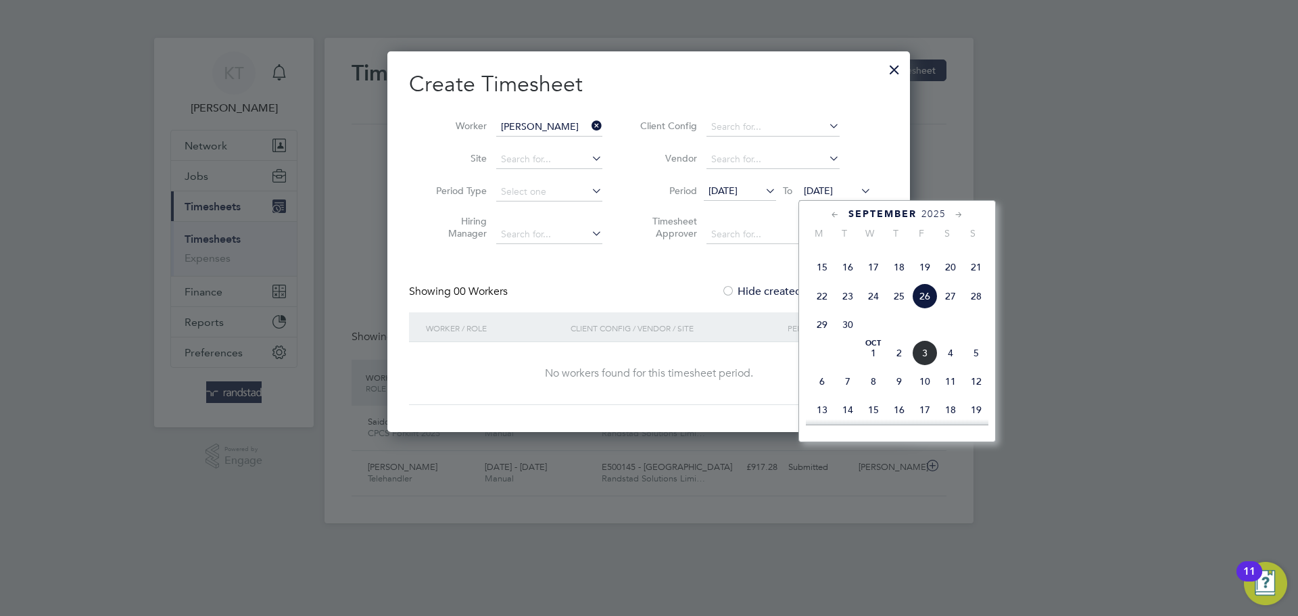
click at [928, 309] on span "26" at bounding box center [925, 296] width 26 height 26
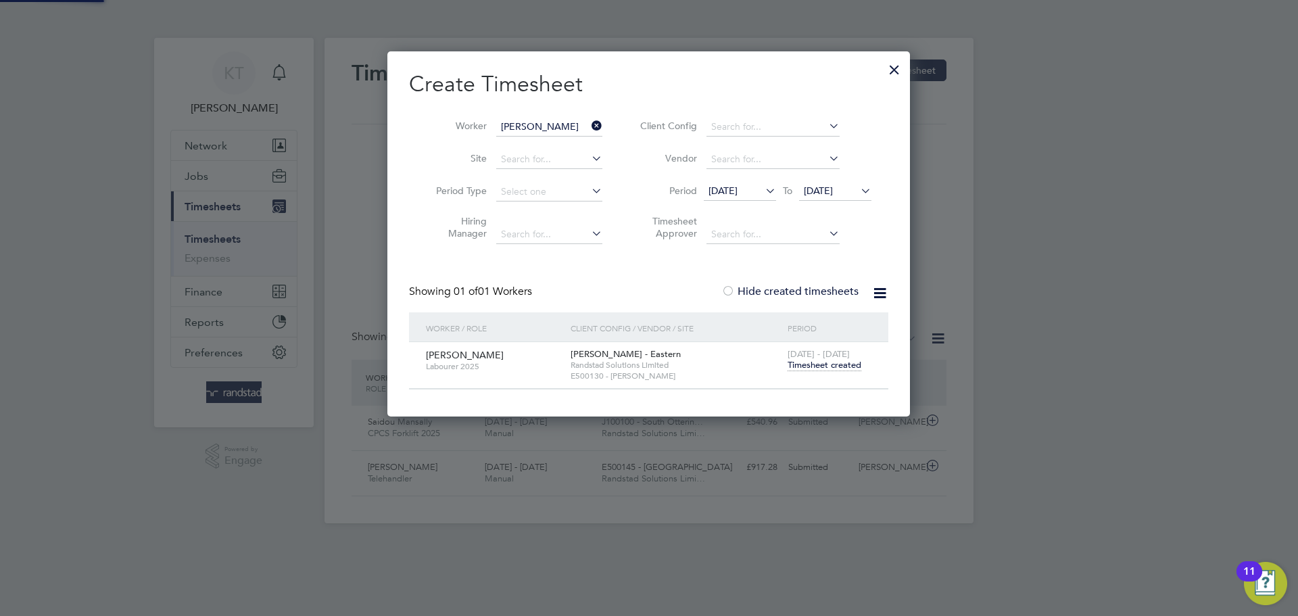
scroll to position [364, 523]
click at [851, 365] on span "Timesheet created" at bounding box center [825, 365] width 74 height 12
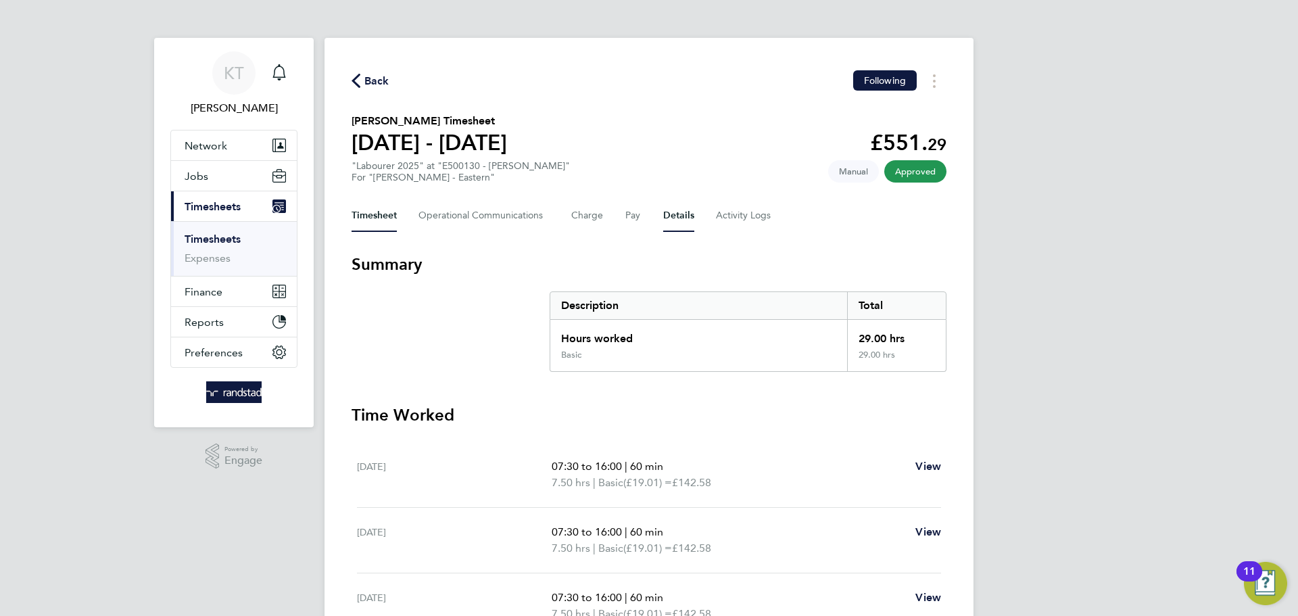
click at [666, 215] on button "Details" at bounding box center [678, 215] width 31 height 32
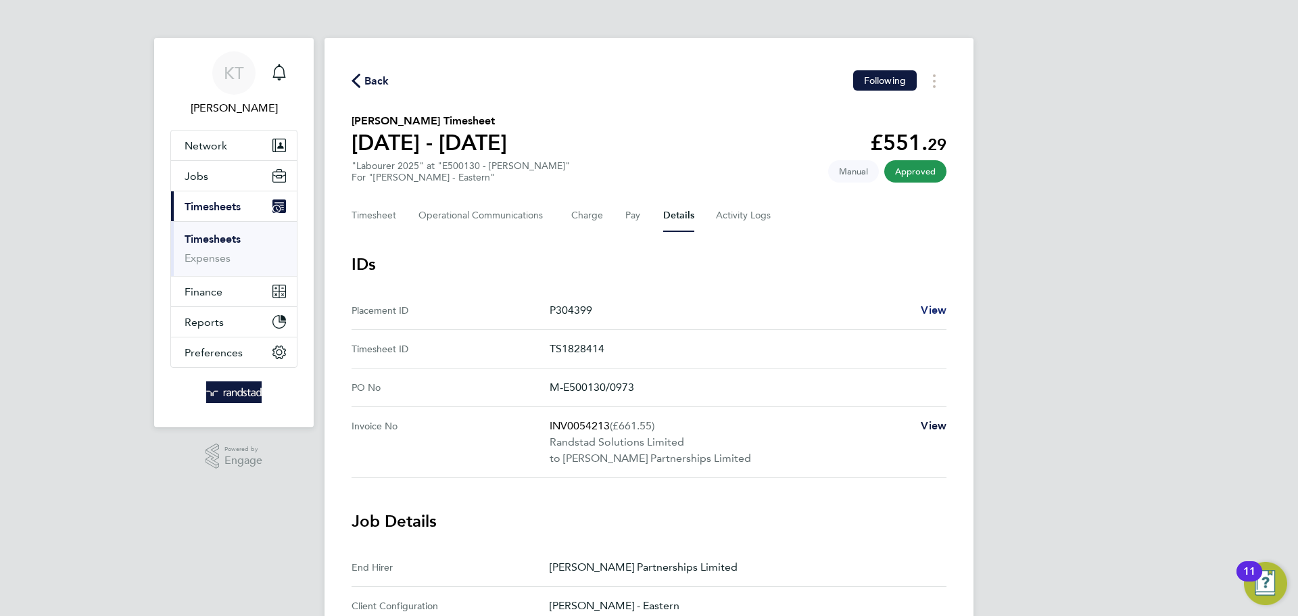
click at [929, 314] on span "View" at bounding box center [934, 310] width 26 height 13
click at [228, 233] on link "Timesheets" at bounding box center [213, 239] width 56 height 13
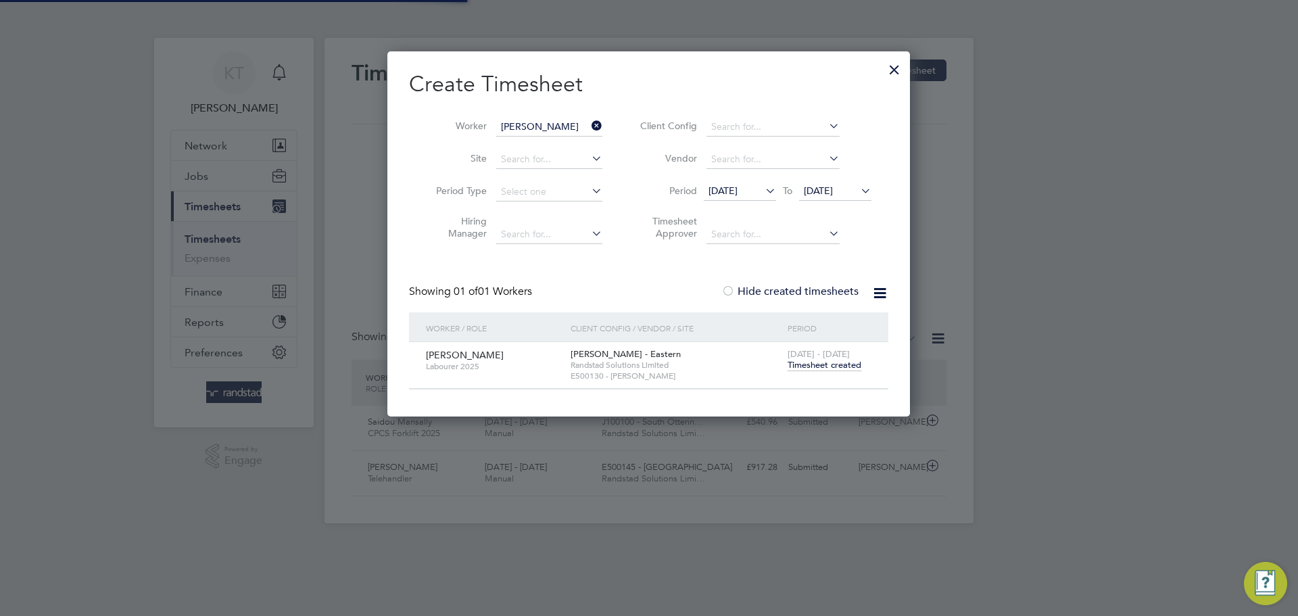
scroll to position [34, 118]
click at [890, 64] on div at bounding box center [894, 66] width 24 height 24
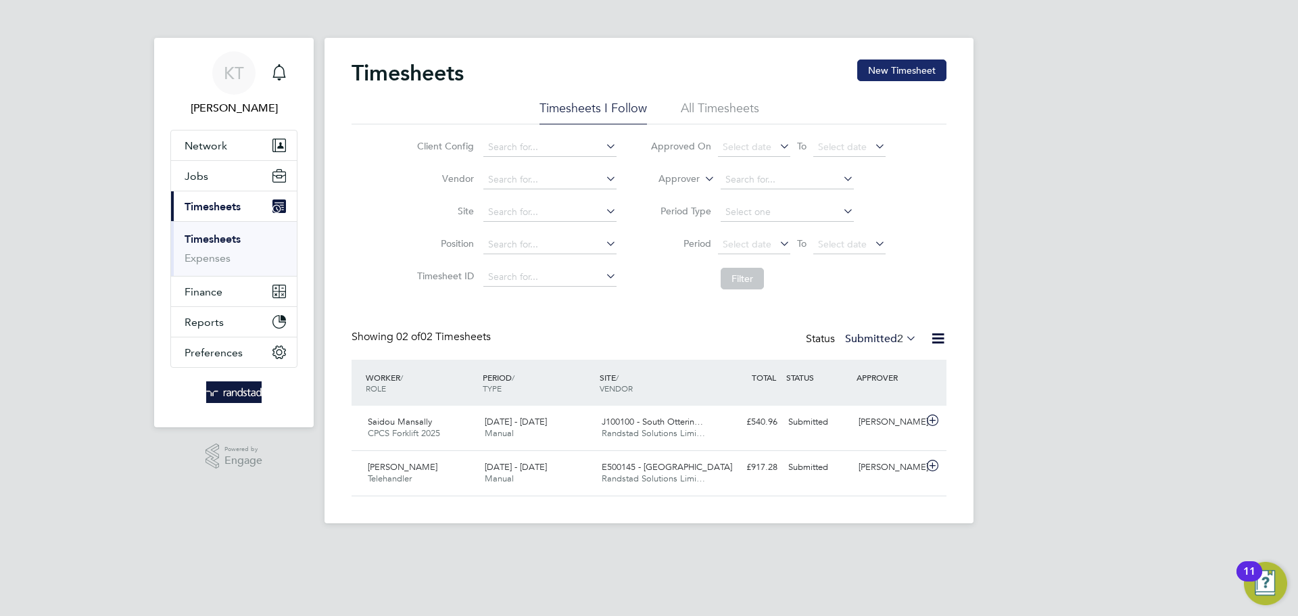
click at [893, 63] on button "New Timesheet" at bounding box center [901, 70] width 89 height 22
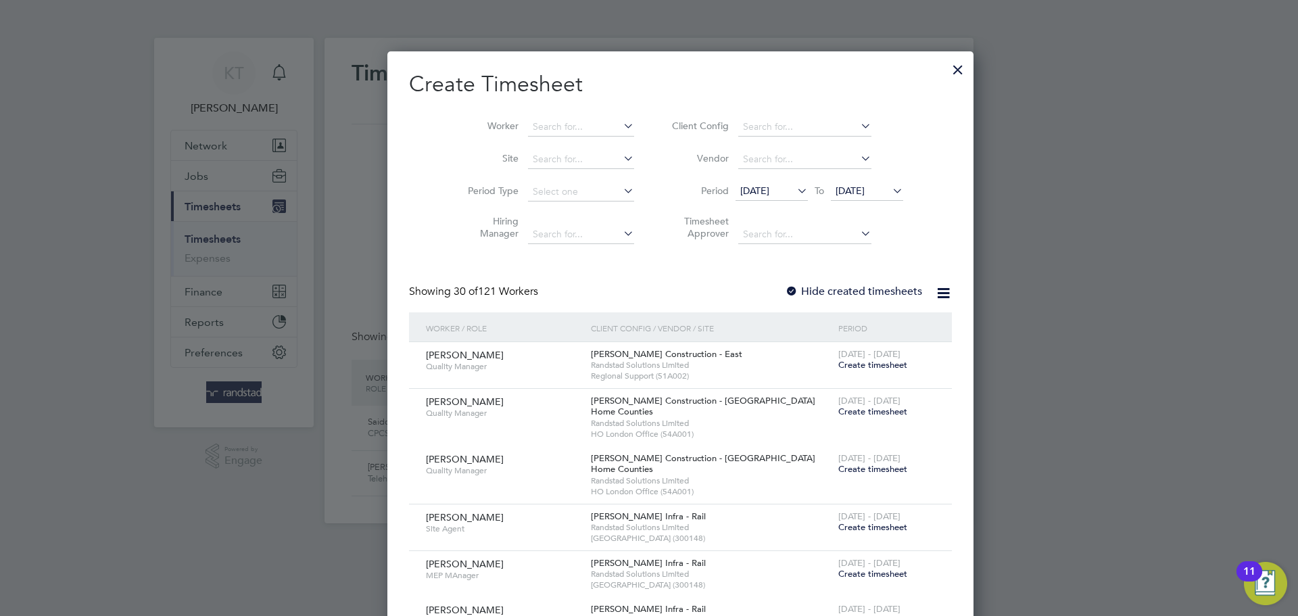
scroll to position [2955, 523]
click at [540, 120] on input at bounding box center [581, 127] width 106 height 19
click at [521, 151] on li "Mario Lucas" at bounding box center [555, 145] width 118 height 18
type input "[PERSON_NAME]"
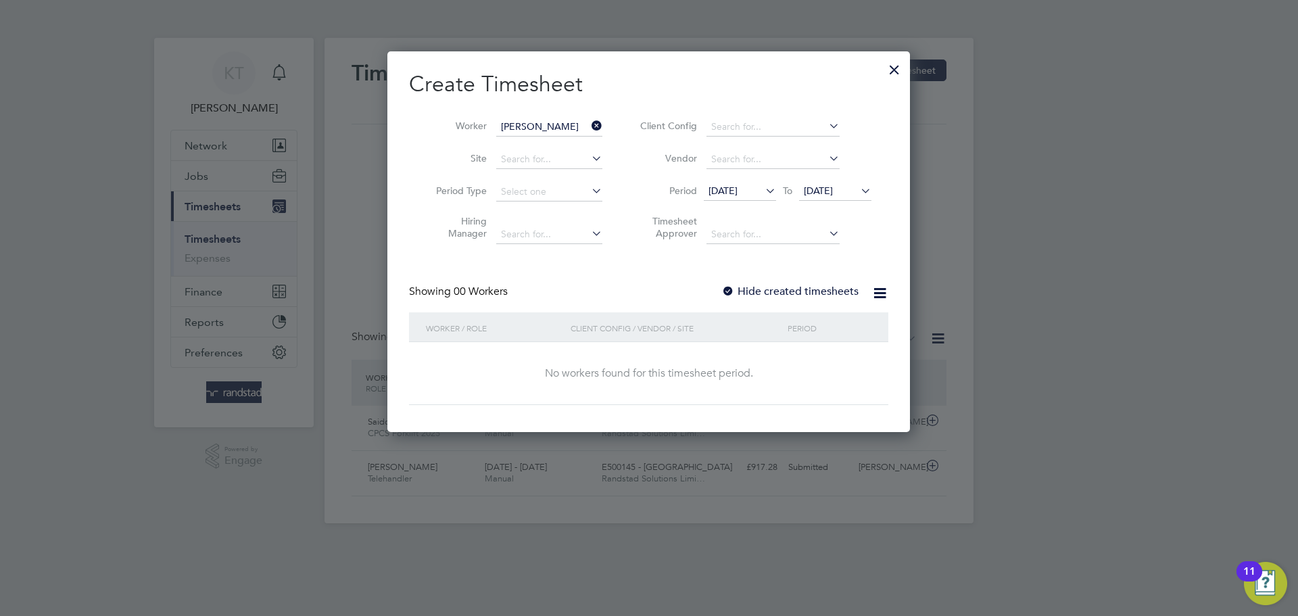
scroll to position [381, 523]
click at [802, 290] on label "Hide created timesheets" at bounding box center [789, 292] width 137 height 14
click at [820, 192] on span "[DATE]" at bounding box center [818, 191] width 29 height 12
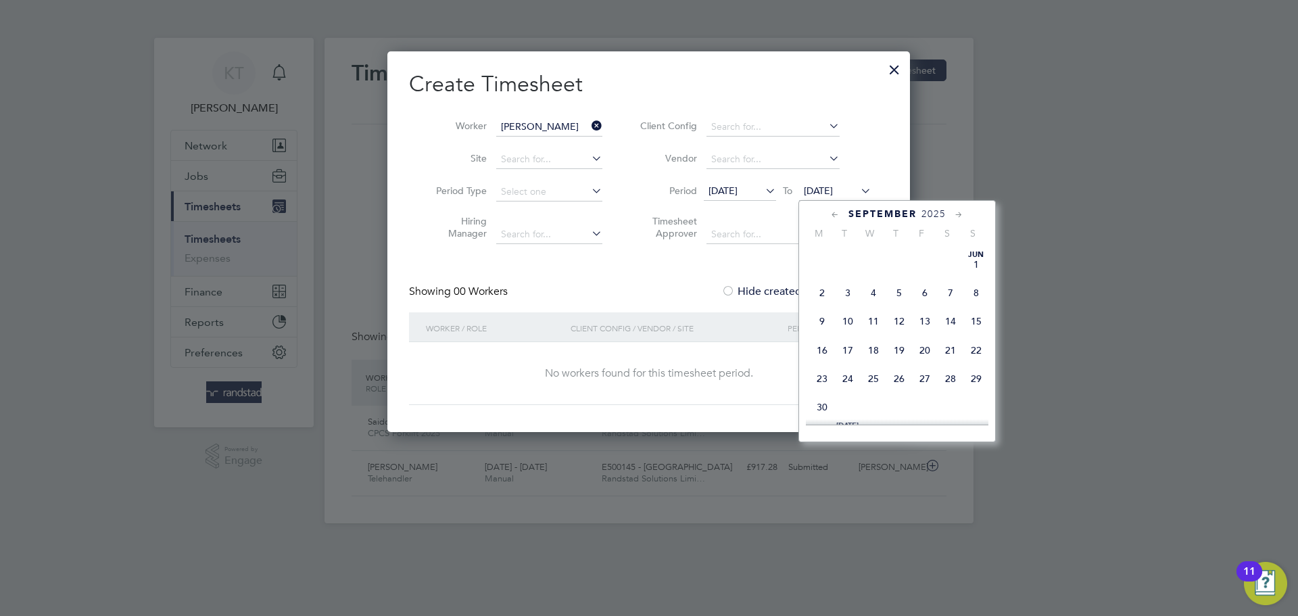
scroll to position [510, 0]
click at [917, 366] on span "3" at bounding box center [925, 353] width 26 height 26
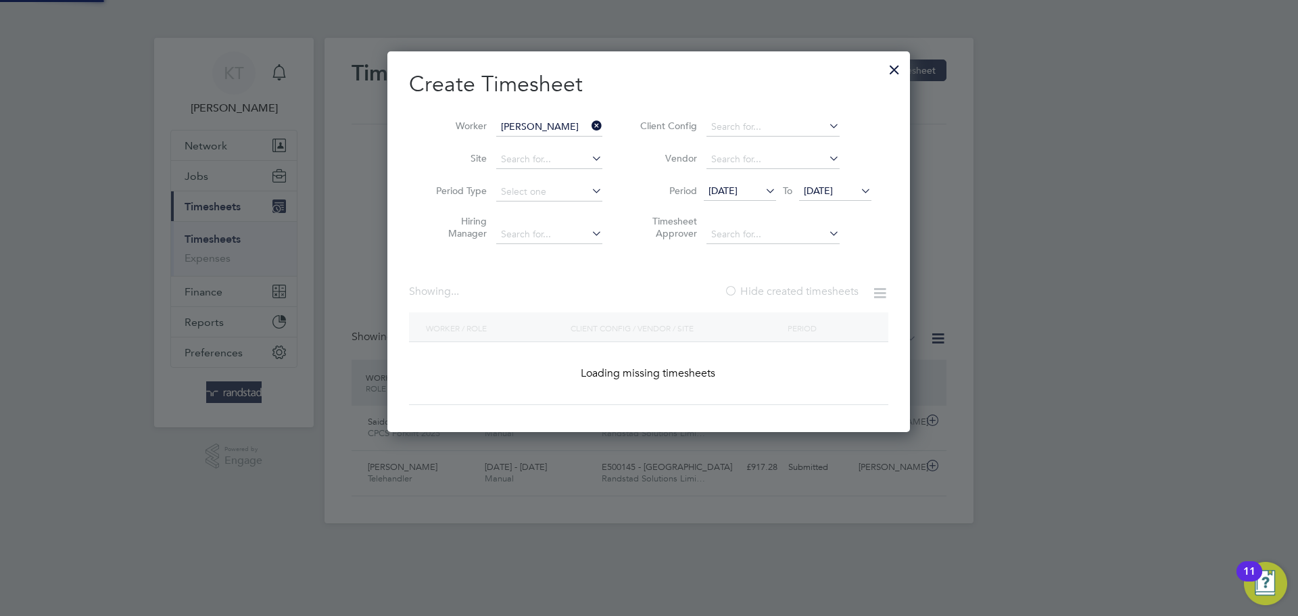
scroll to position [364, 523]
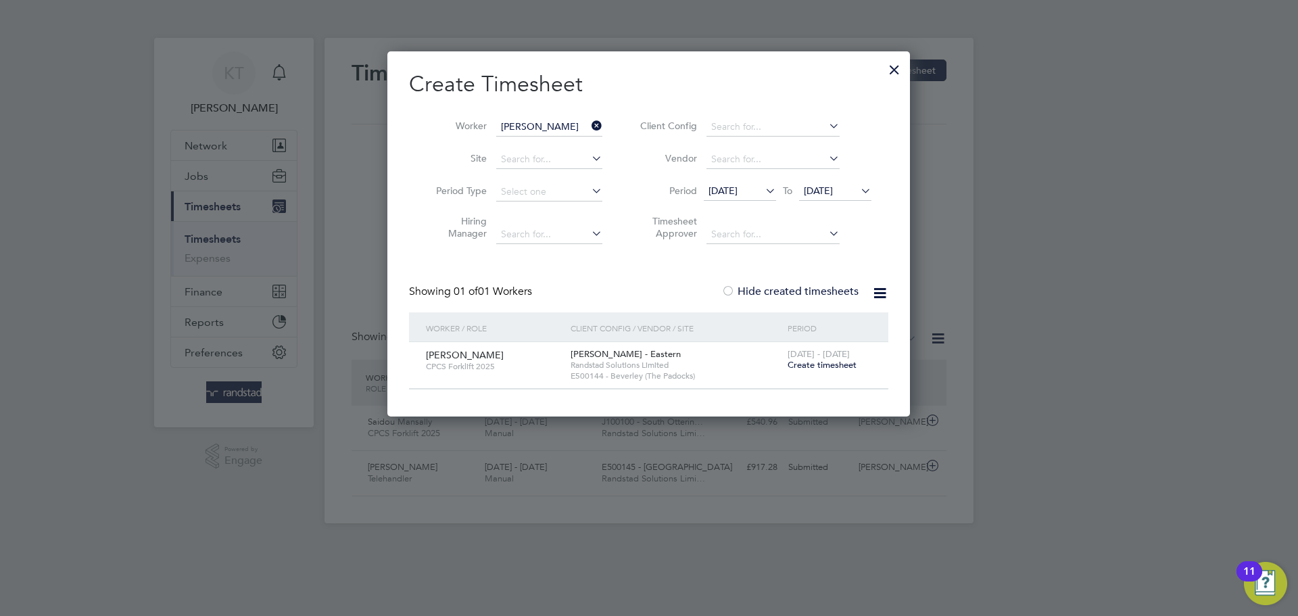
click at [857, 364] on span "Create timesheet" at bounding box center [822, 364] width 69 height 11
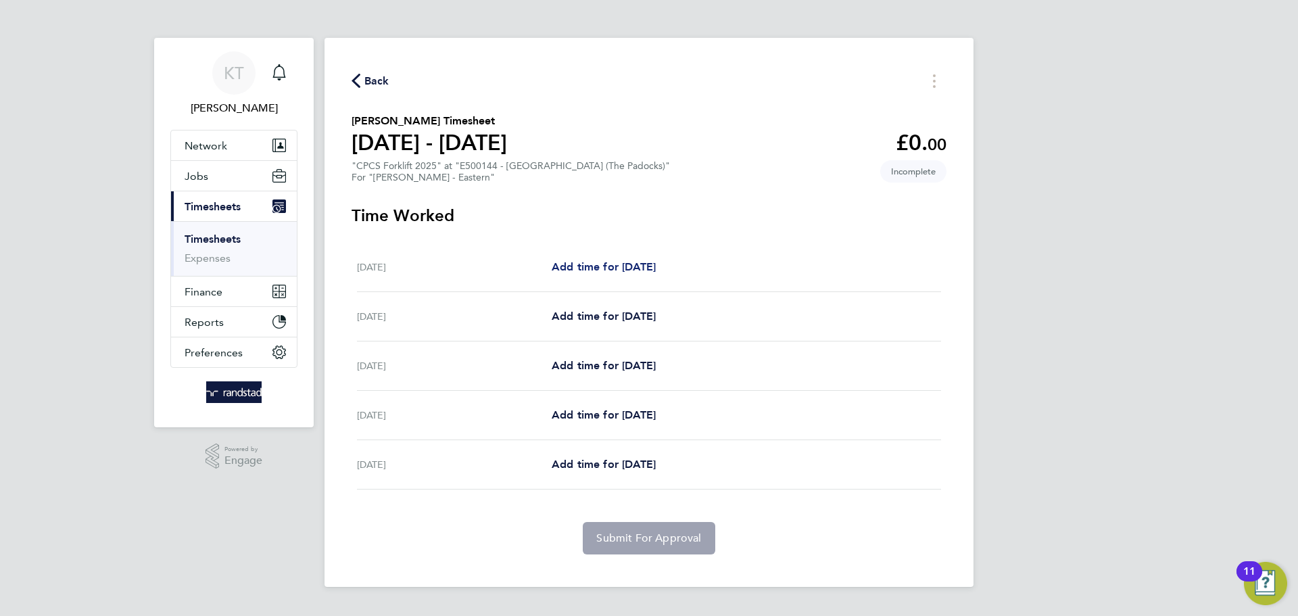
click at [602, 265] on span "Add time for Mon 29 Sep" at bounding box center [604, 266] width 104 height 13
select select "60"
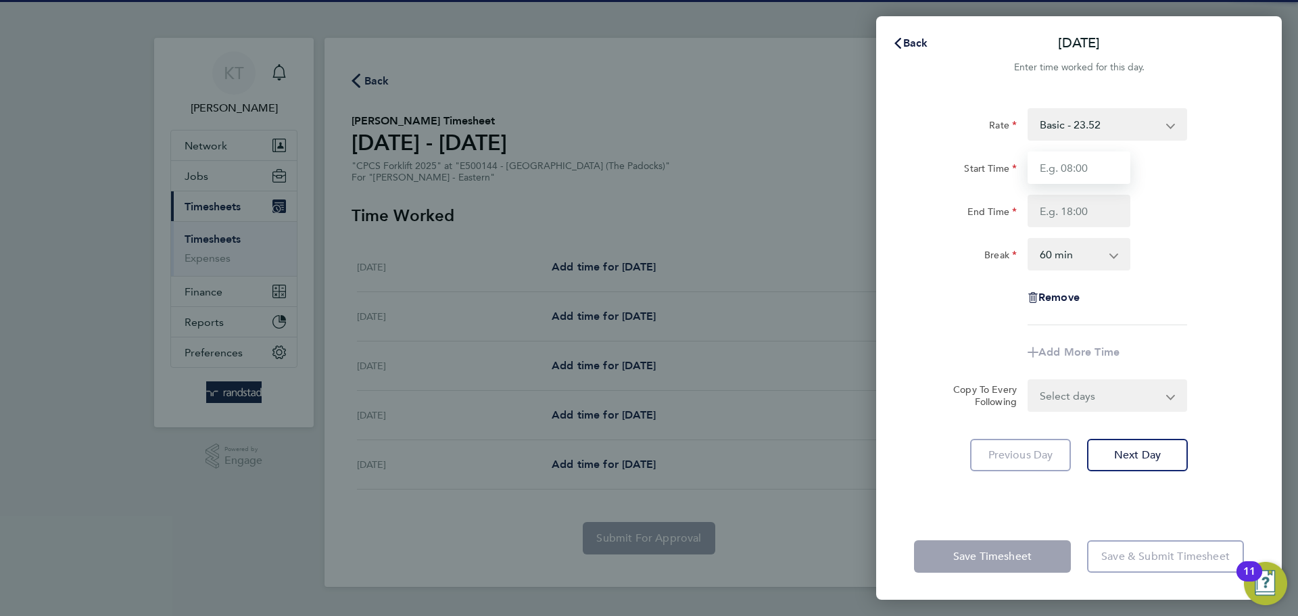
click at [1074, 172] on input "Start Time" at bounding box center [1079, 167] width 103 height 32
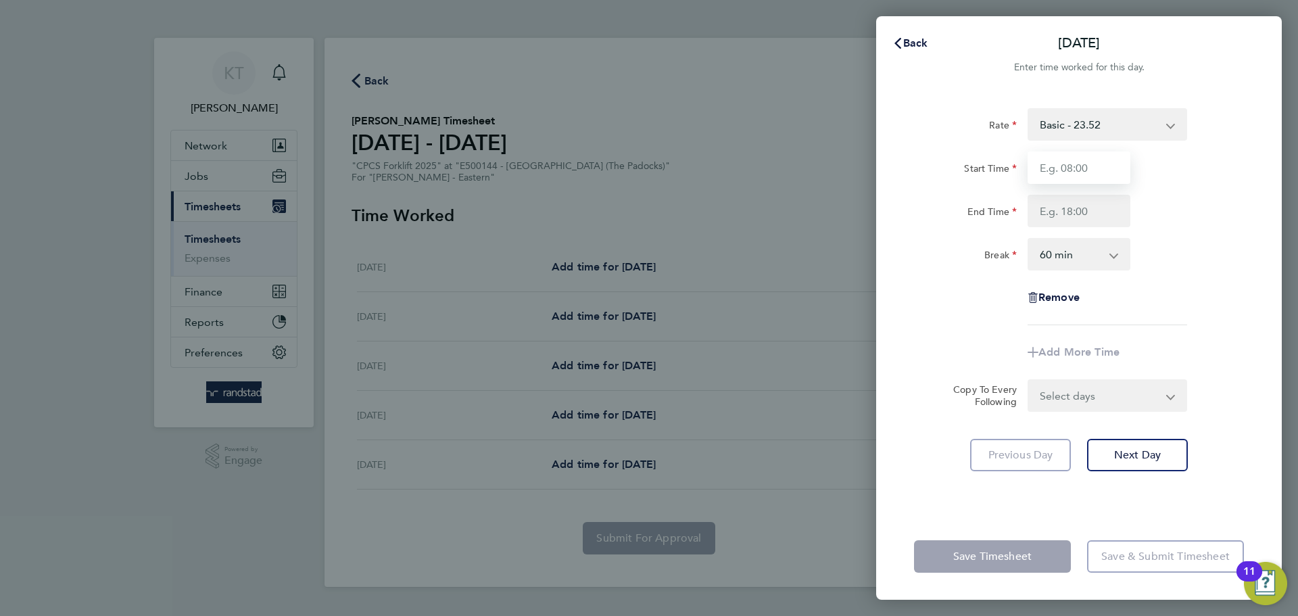
type input "07:30"
click at [1086, 220] on input "End Time" at bounding box center [1079, 211] width 103 height 32
type input "16:00"
click at [1071, 249] on select "0 min 15 min 30 min 45 min 60 min 75 min 90 min" at bounding box center [1071, 254] width 84 height 30
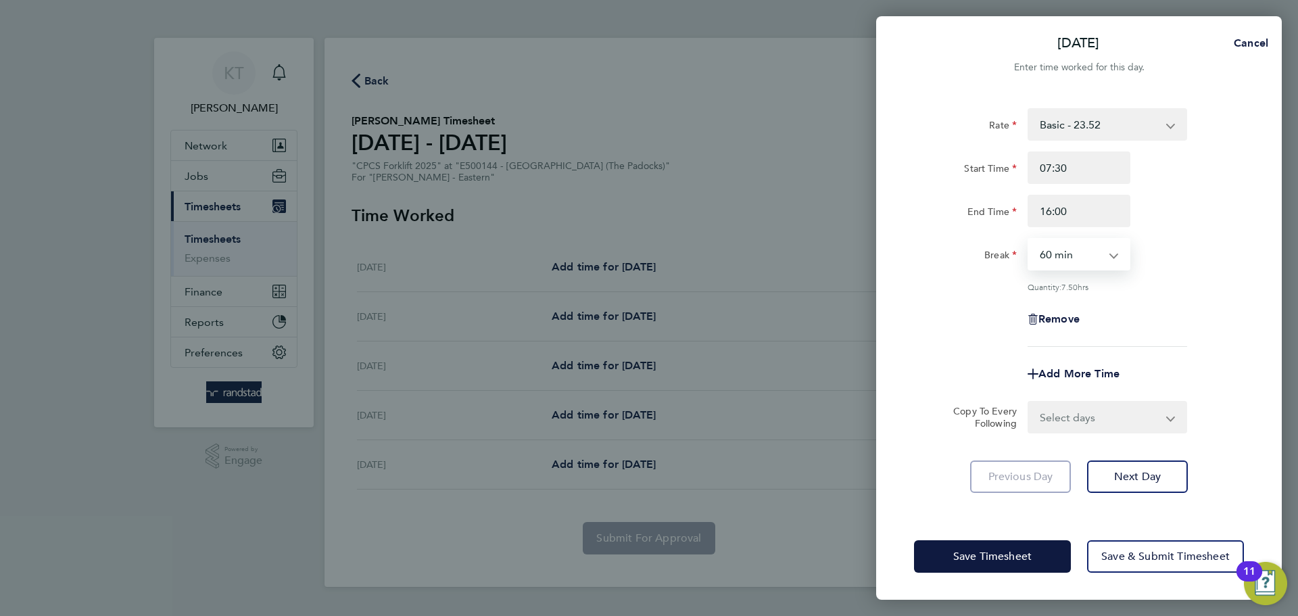
select select "30"
click at [1029, 239] on select "0 min 15 min 30 min 45 min 60 min 75 min 90 min" at bounding box center [1071, 254] width 84 height 30
click at [1119, 303] on div "Remove" at bounding box center [1079, 319] width 114 height 32
click at [1073, 425] on select "Select days Day Tuesday Wednesday Thursday Friday" at bounding box center [1100, 417] width 142 height 30
select select "DAY"
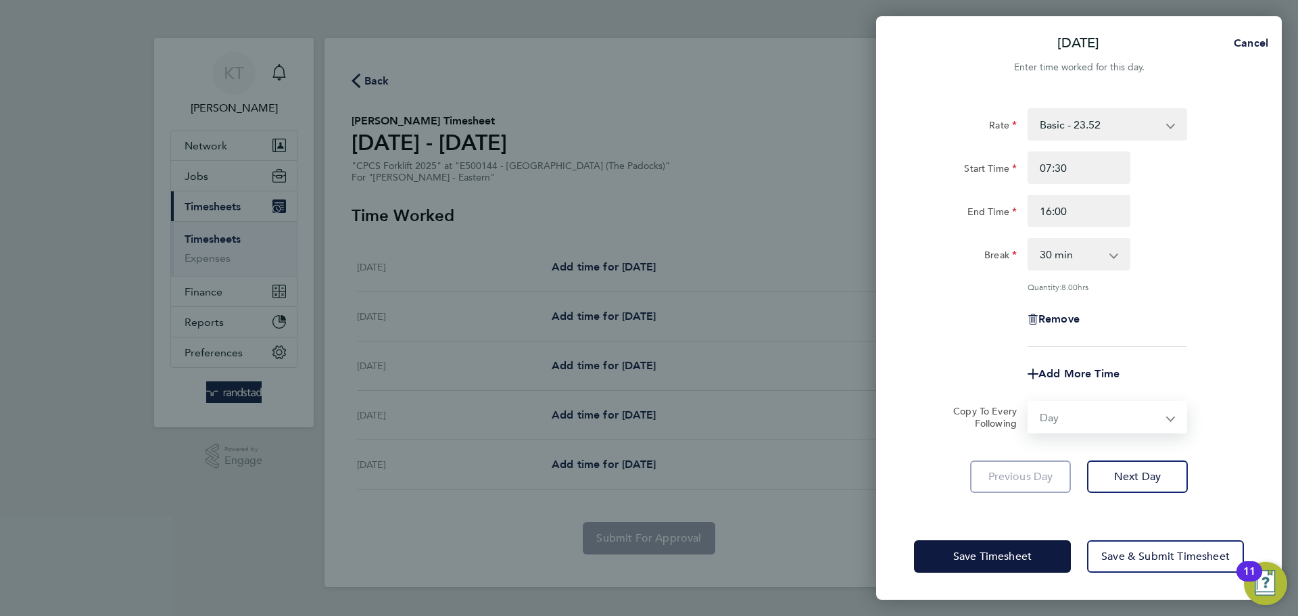
click at [1029, 402] on select "Select days Day Tuesday Wednesday Thursday Friday" at bounding box center [1100, 417] width 142 height 30
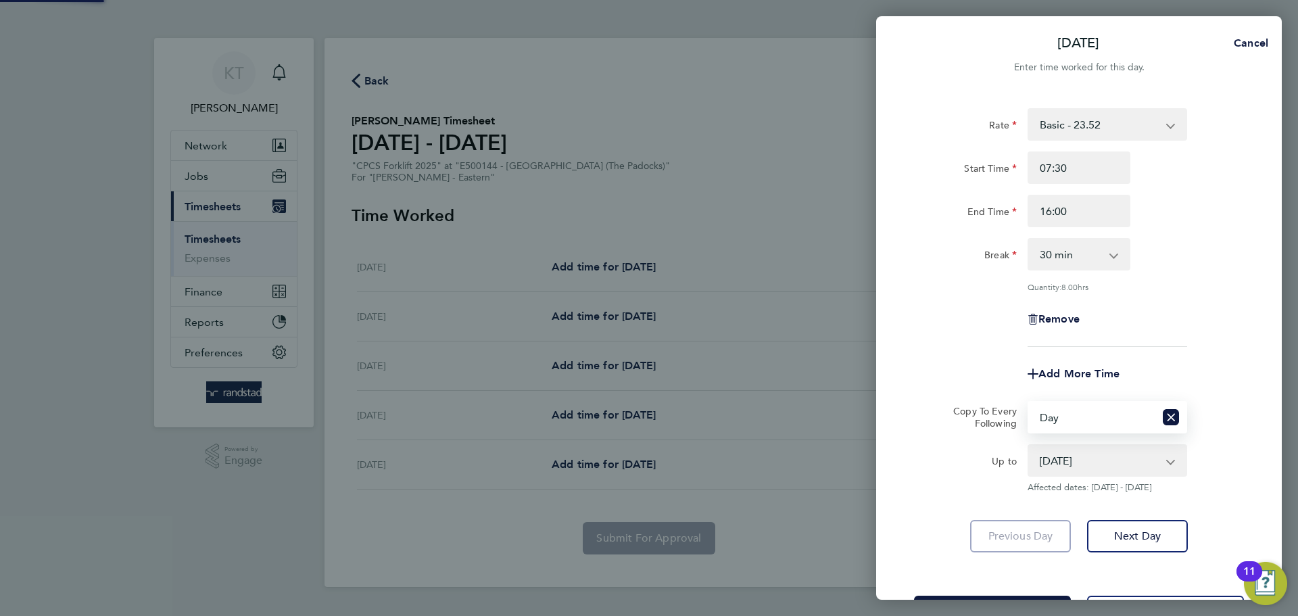
click at [1061, 450] on select "30 Sep 2025 01 Oct 2025 02 Oct 2025 03 Oct 2025" at bounding box center [1099, 461] width 141 height 30
select select "2025-10-02"
click at [1029, 446] on select "30 Sep 2025 01 Oct 2025 02 Oct 2025 03 Oct 2025" at bounding box center [1099, 461] width 141 height 30
click at [1143, 552] on div "Rate Basic - 23.52 Overtime - 33.98 Start Time 07:30 End Time 16:00 Break 0 min…" at bounding box center [1079, 330] width 406 height 477
click at [1144, 541] on span "Next Day" at bounding box center [1137, 536] width 47 height 14
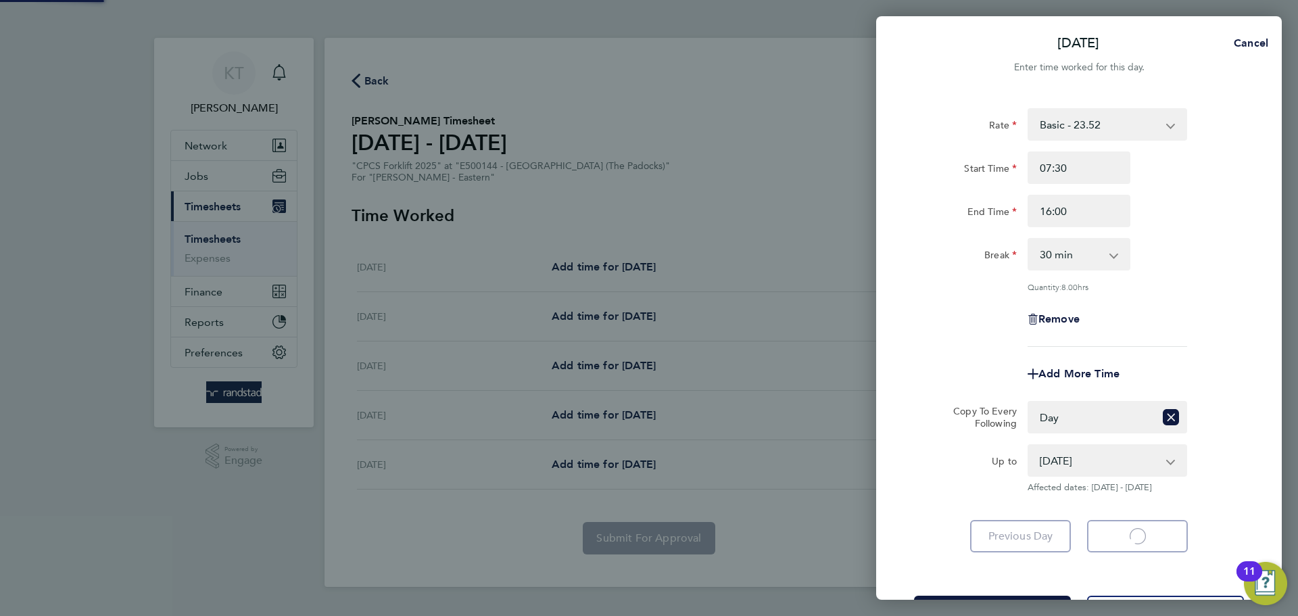
click at [1144, 541] on app-form-button "Next Day Loading" at bounding box center [1133, 536] width 109 height 32
click at [1140, 537] on app-form-button "Next Day Loading" at bounding box center [1133, 536] width 109 height 32
click at [1135, 533] on app-form-button "Next Day Loading" at bounding box center [1133, 536] width 109 height 32
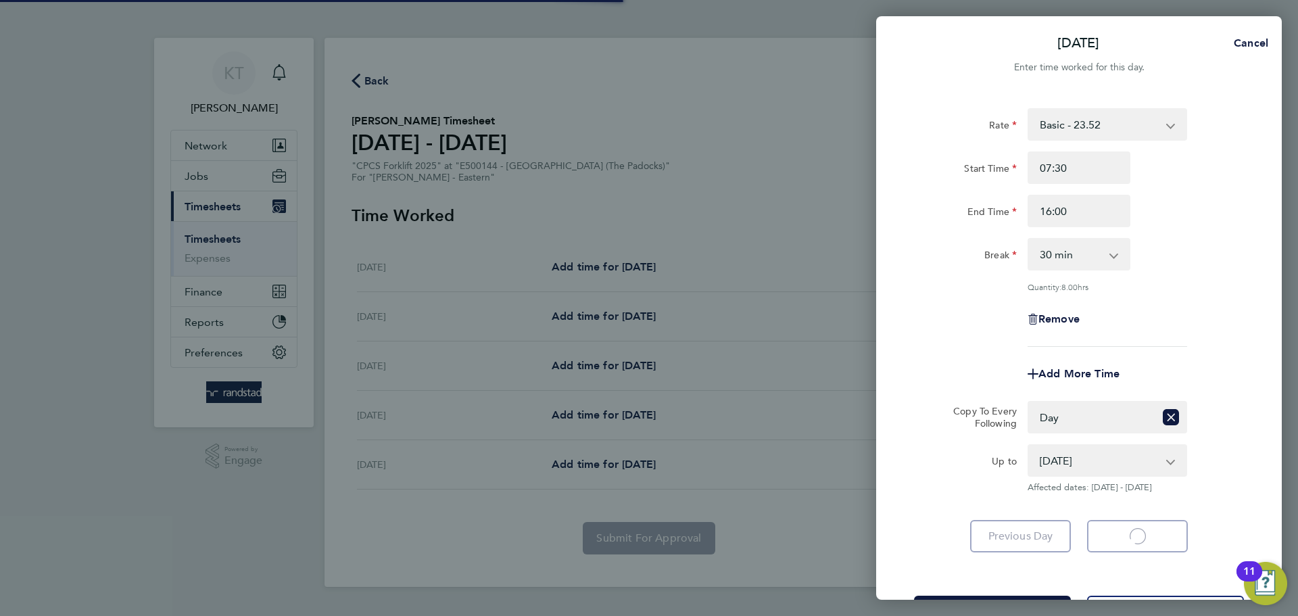
click at [1135, 533] on app-form-button "Next Day Loading" at bounding box center [1133, 536] width 109 height 32
select select "30"
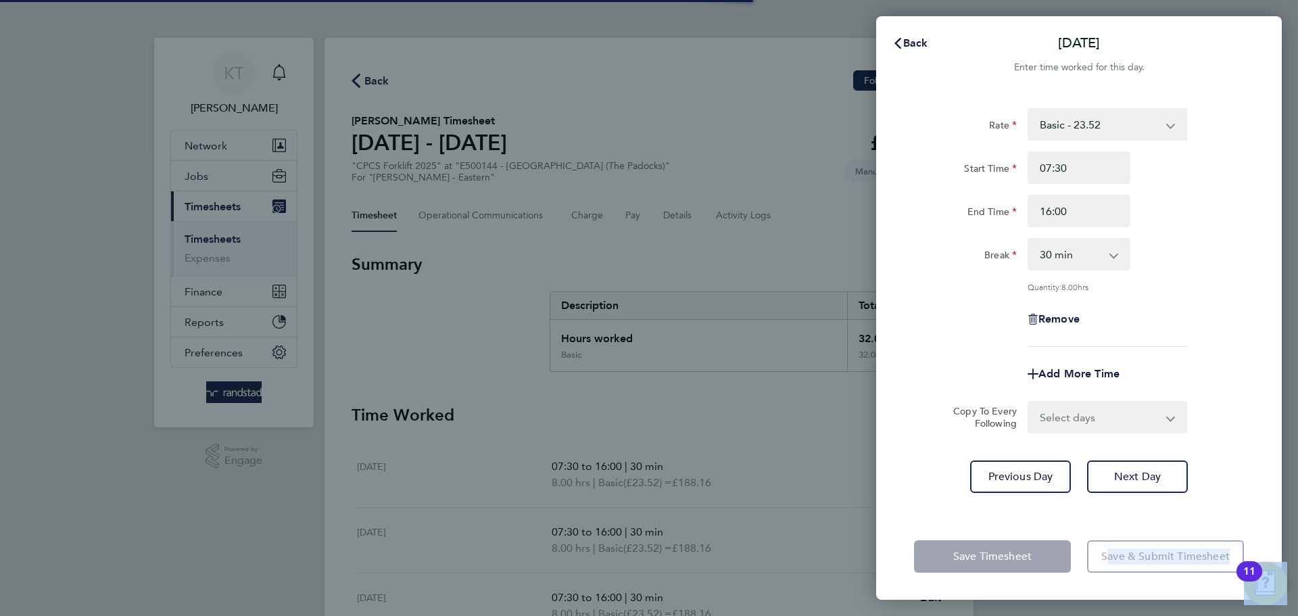
click at [1135, 533] on div "Save Timesheet Save & Submit Timesheet" at bounding box center [1079, 556] width 406 height 87
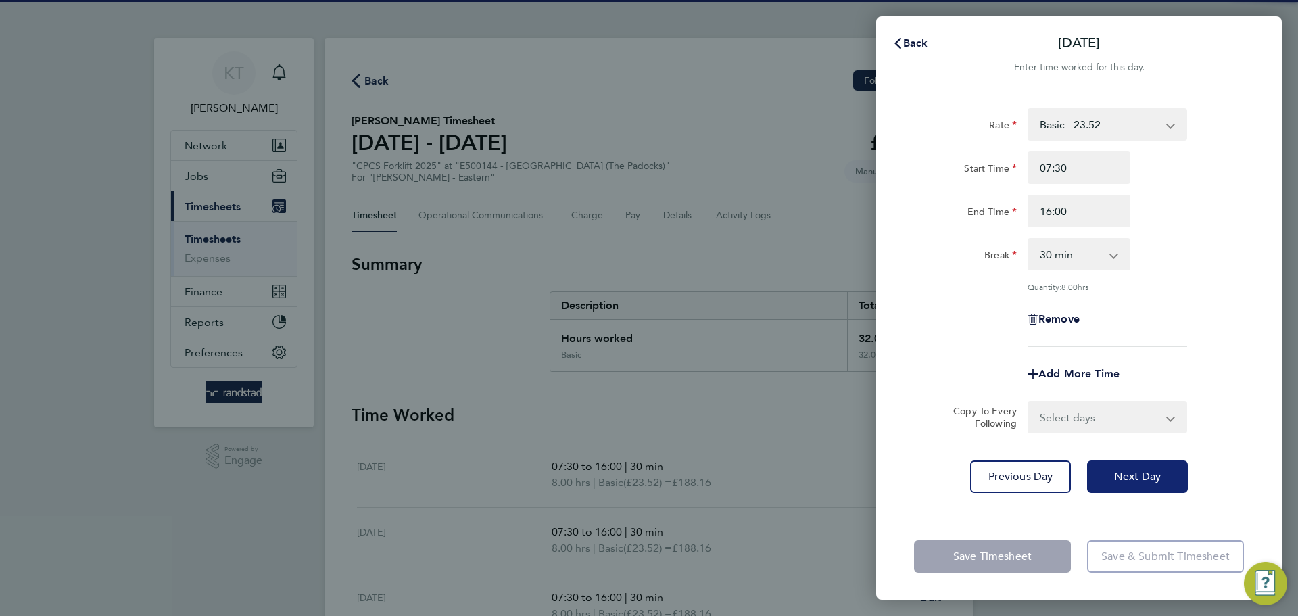
click at [1125, 476] on span "Next Day" at bounding box center [1137, 477] width 47 height 14
select select "30"
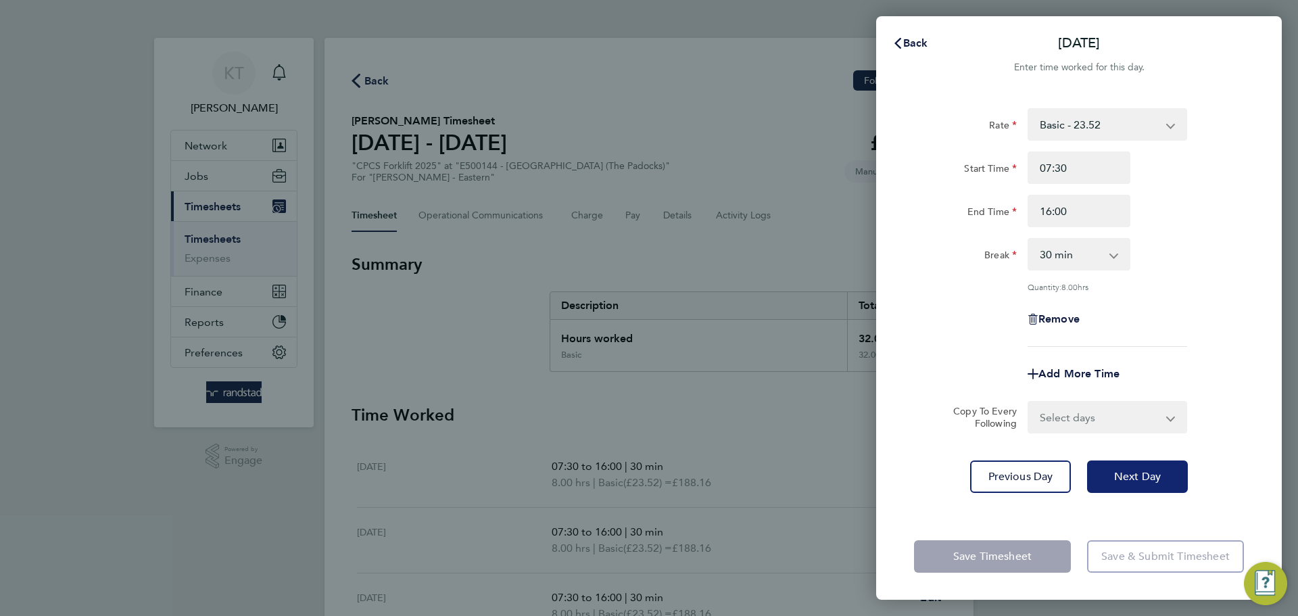
click at [1125, 476] on span "Next Day" at bounding box center [1137, 477] width 47 height 14
select select "60"
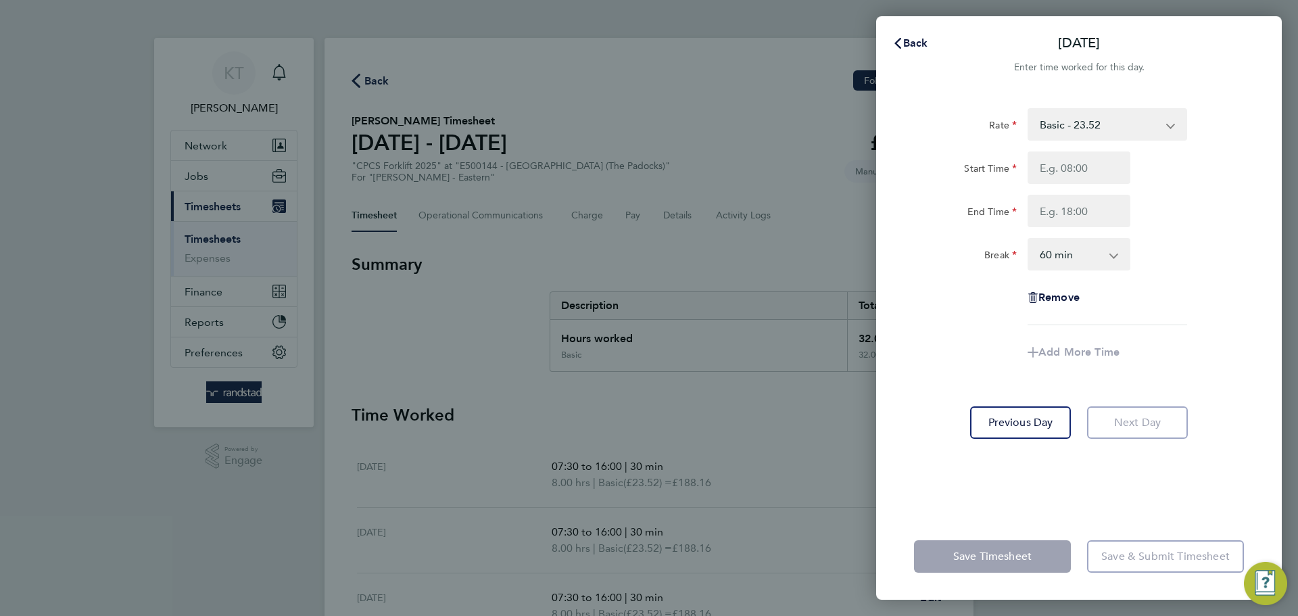
click at [1125, 476] on div "Rate Basic - 23.52 Overtime - 33.98 Start Time End Time Break 0 min 15 min 30 m…" at bounding box center [1079, 302] width 406 height 421
click at [1063, 162] on input "Start Time" at bounding box center [1079, 167] width 103 height 32
type input "07:30"
click at [1078, 211] on input "End Time" at bounding box center [1079, 211] width 103 height 32
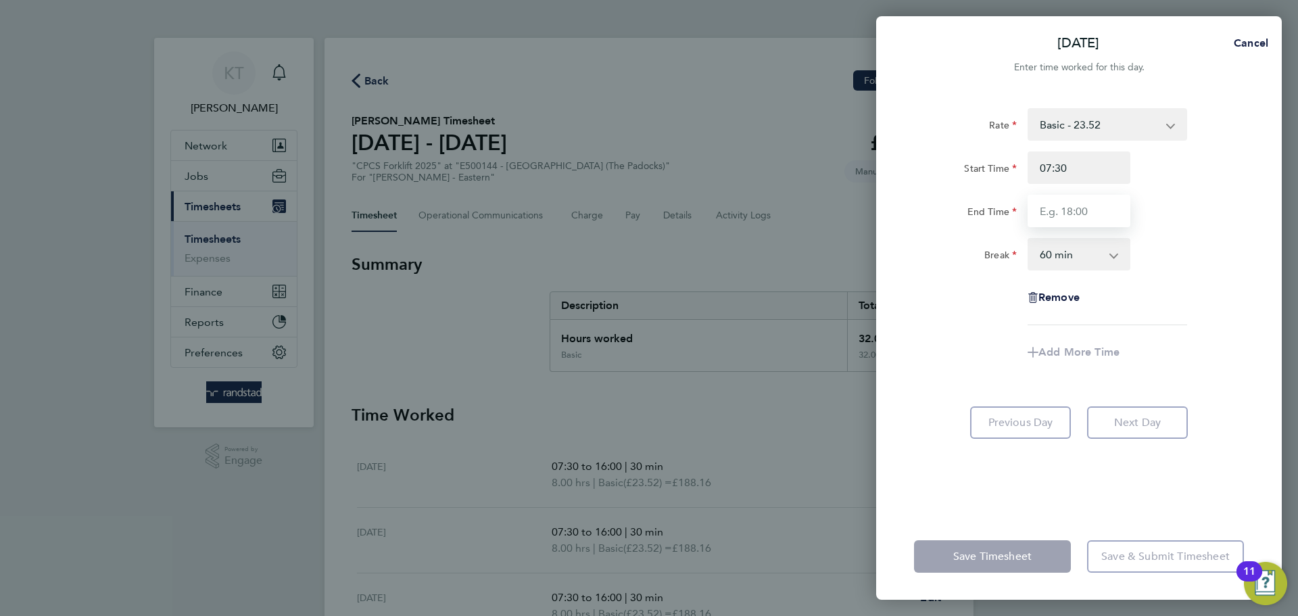
type input "15:00"
click at [1087, 265] on select "0 min 15 min 30 min 45 min 60 min 75 min 90 min" at bounding box center [1071, 254] width 84 height 30
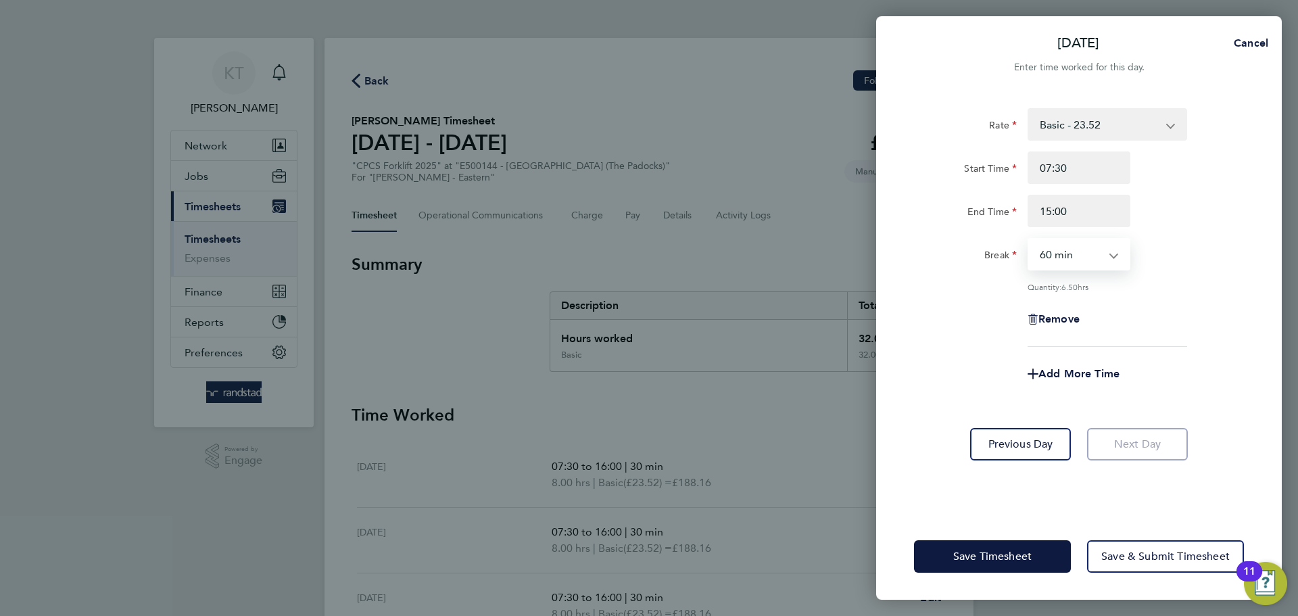
select select "30"
click at [1029, 239] on select "0 min 15 min 30 min 45 min 60 min 75 min 90 min" at bounding box center [1071, 254] width 84 height 30
click at [1123, 559] on span "Save & Submit Timesheet" at bounding box center [1165, 557] width 128 height 14
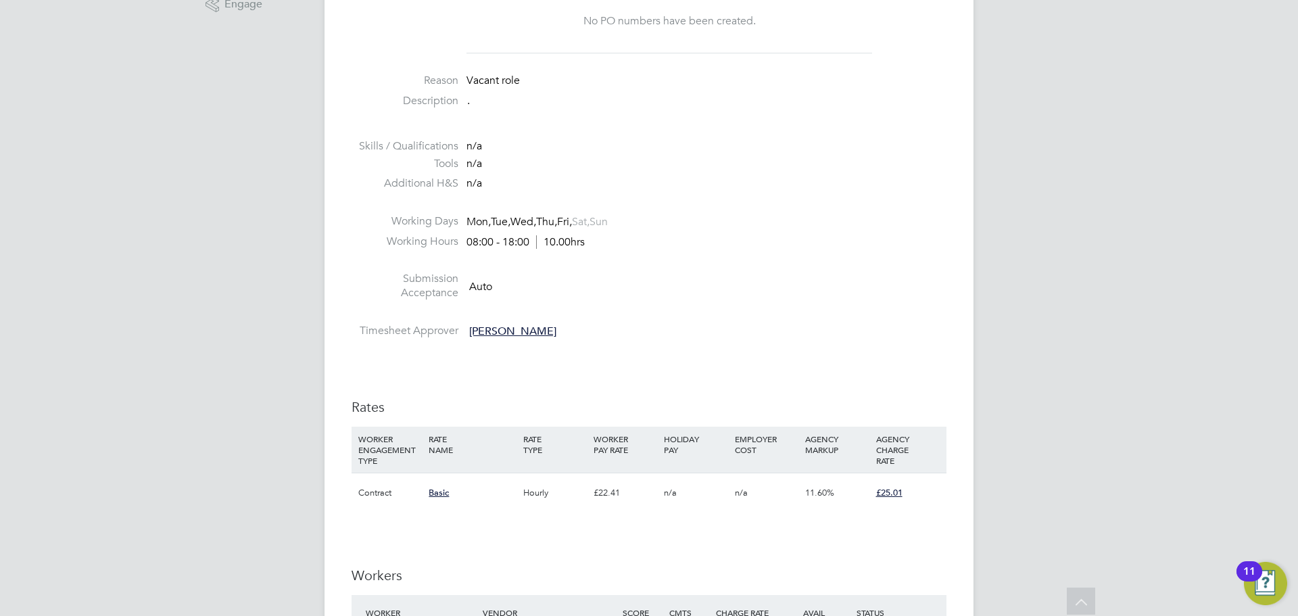
scroll to position [602, 0]
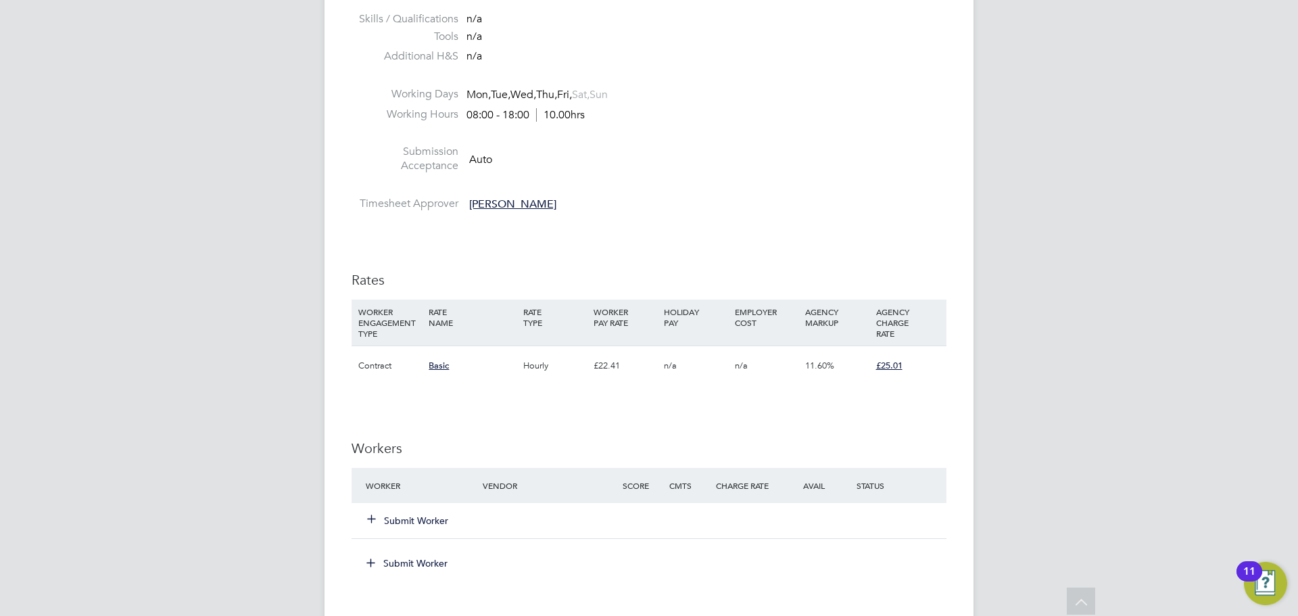
click at [412, 533] on div "Submit Worker" at bounding box center [649, 520] width 595 height 35
click at [410, 525] on button "Submit Worker" at bounding box center [408, 521] width 81 height 14
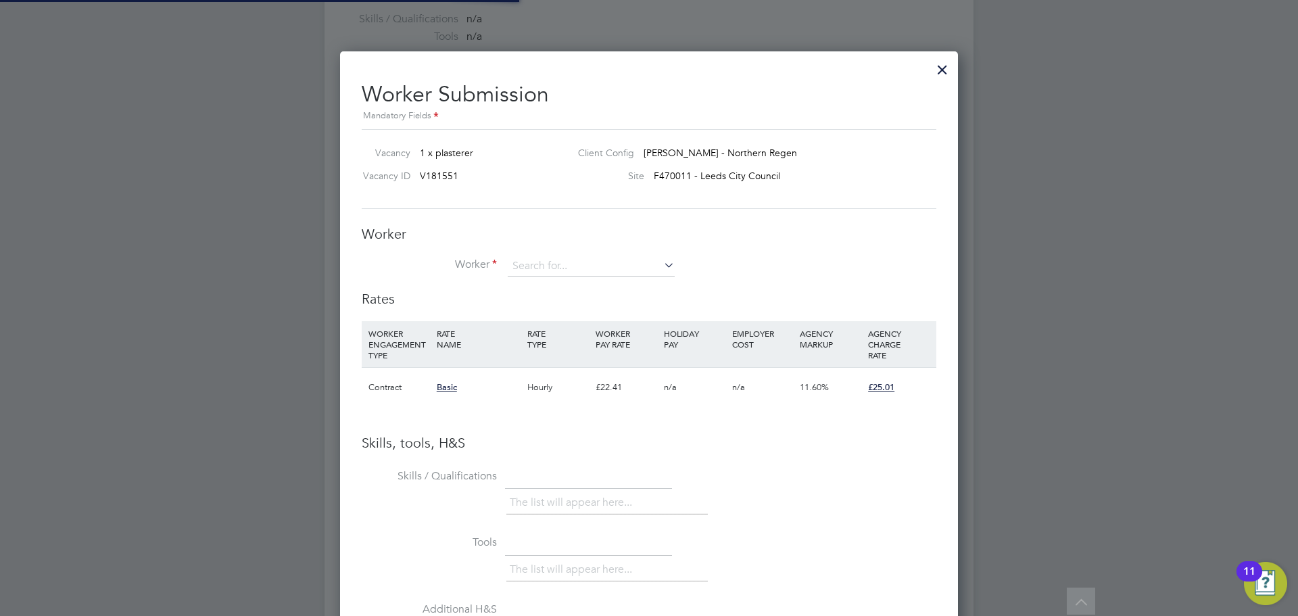
scroll to position [20, 212]
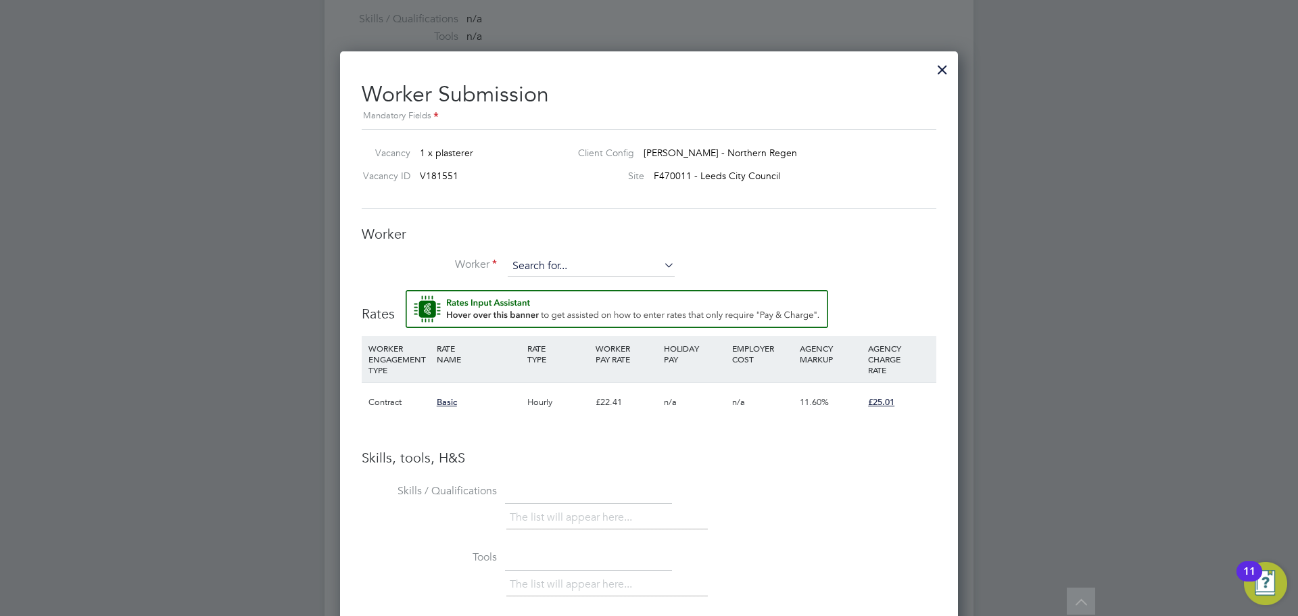
click at [540, 264] on input at bounding box center [591, 266] width 167 height 20
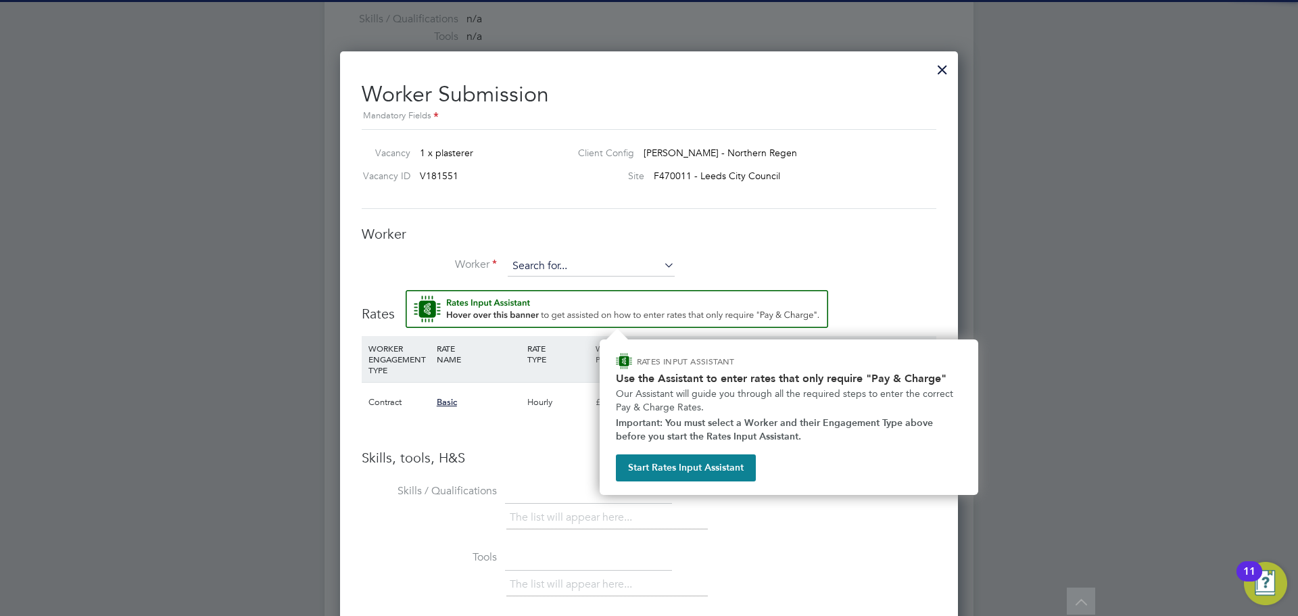
click at [535, 266] on input at bounding box center [591, 266] width 167 height 20
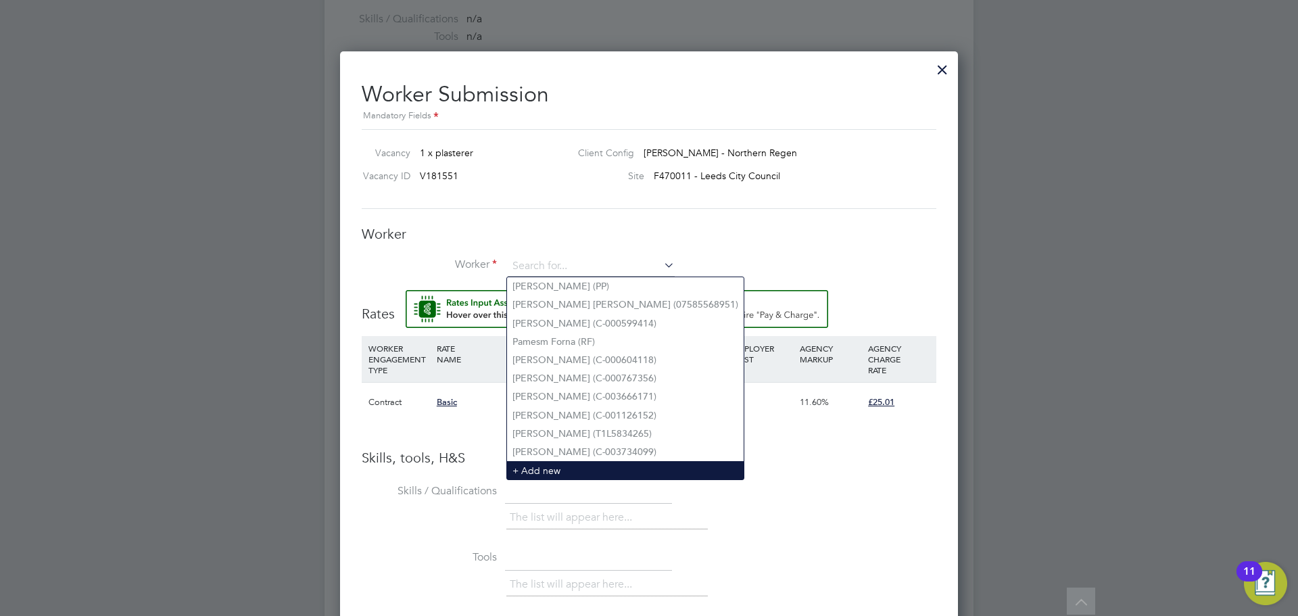
click at [520, 461] on li "+ Add new" at bounding box center [625, 470] width 237 height 18
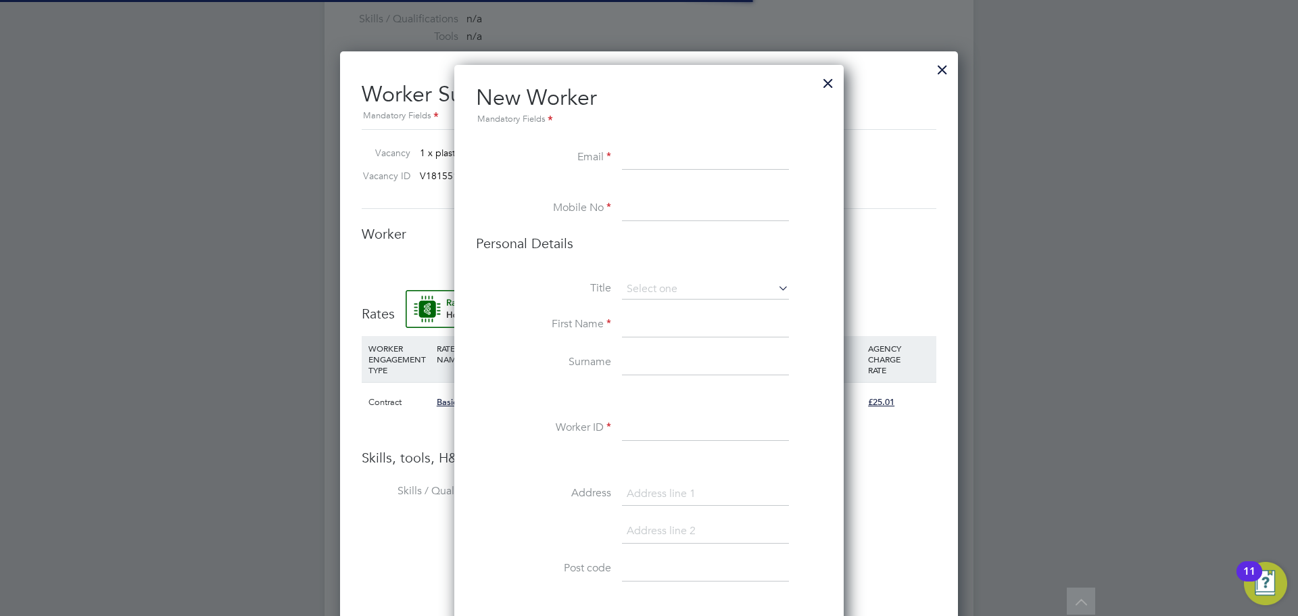
scroll to position [1207, 390]
click at [633, 324] on input at bounding box center [705, 325] width 167 height 24
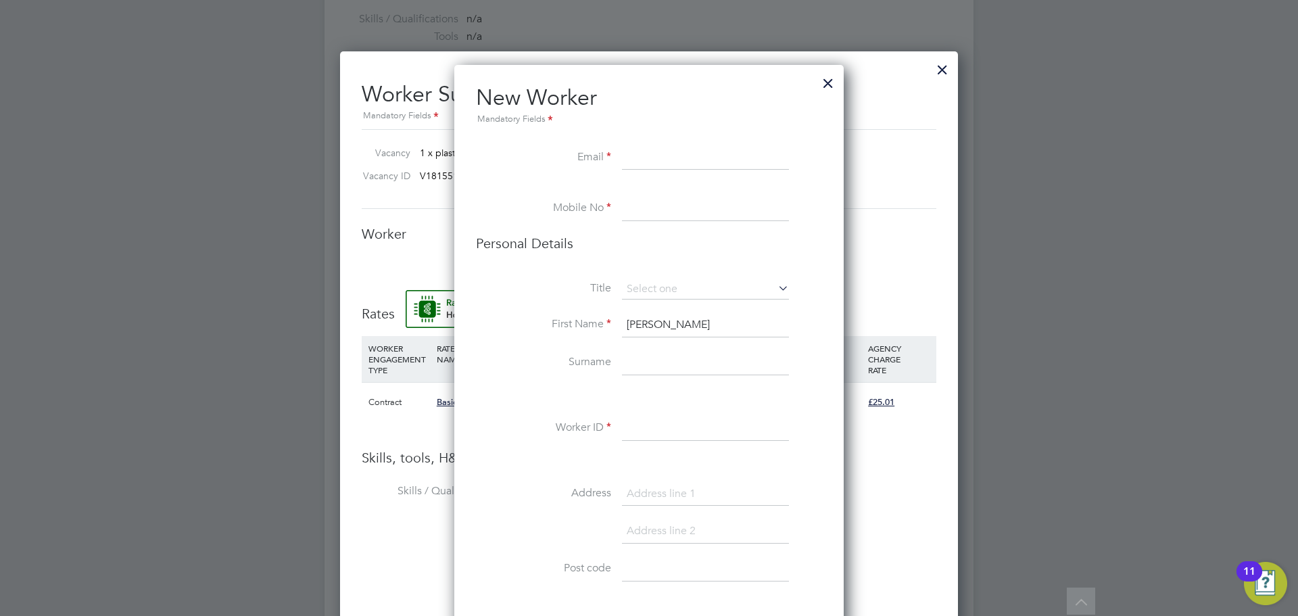
type input "Philip"
click at [666, 365] on input at bounding box center [705, 363] width 167 height 24
type input "Blackburn"
click at [629, 142] on li "New Worker Mandatory Fields" at bounding box center [649, 115] width 346 height 62
click at [652, 148] on input at bounding box center [705, 158] width 167 height 24
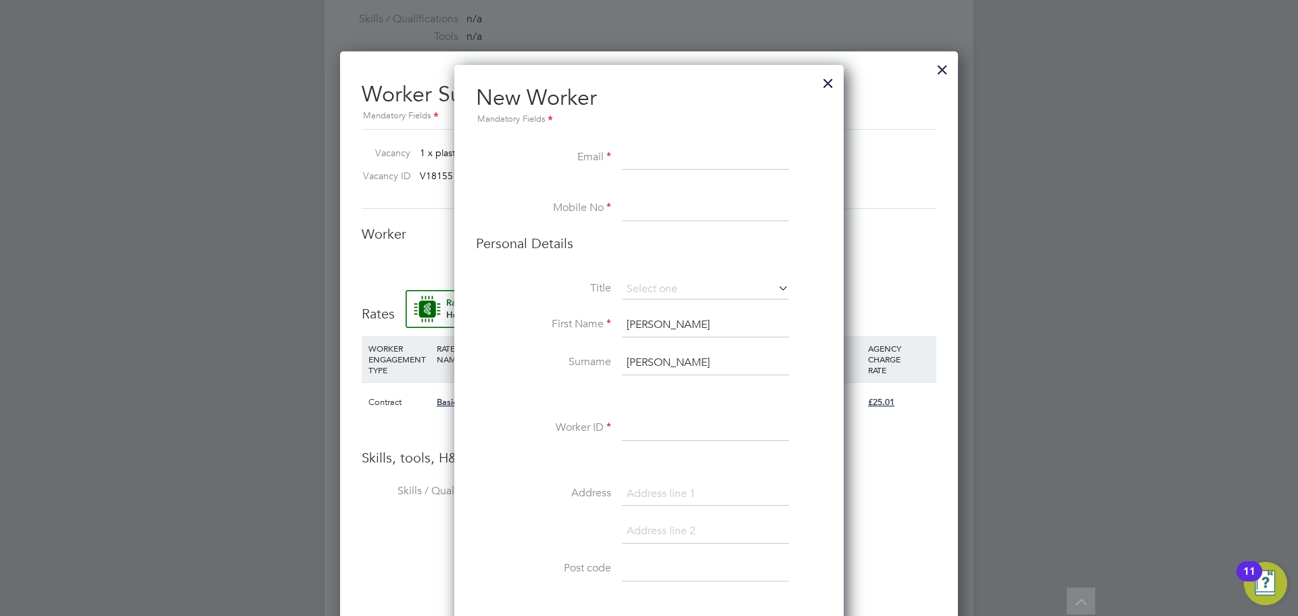
paste input "blackburnphil87@gmail.com"
type input "blackburnphil87@gmail.com"
drag, startPoint x: 581, startPoint y: 219, endPoint x: 612, endPoint y: 185, distance: 46.9
click at [580, 218] on li "Mobile No" at bounding box center [649, 216] width 346 height 38
click at [679, 202] on input at bounding box center [705, 209] width 167 height 24
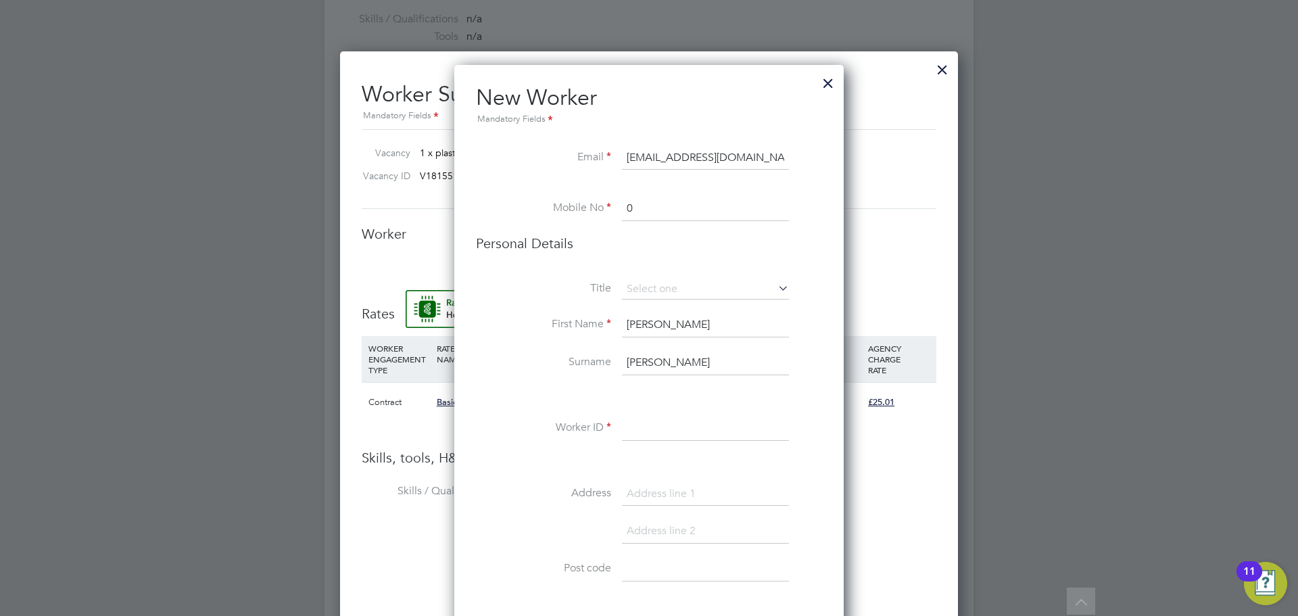
paste input "7596172180"
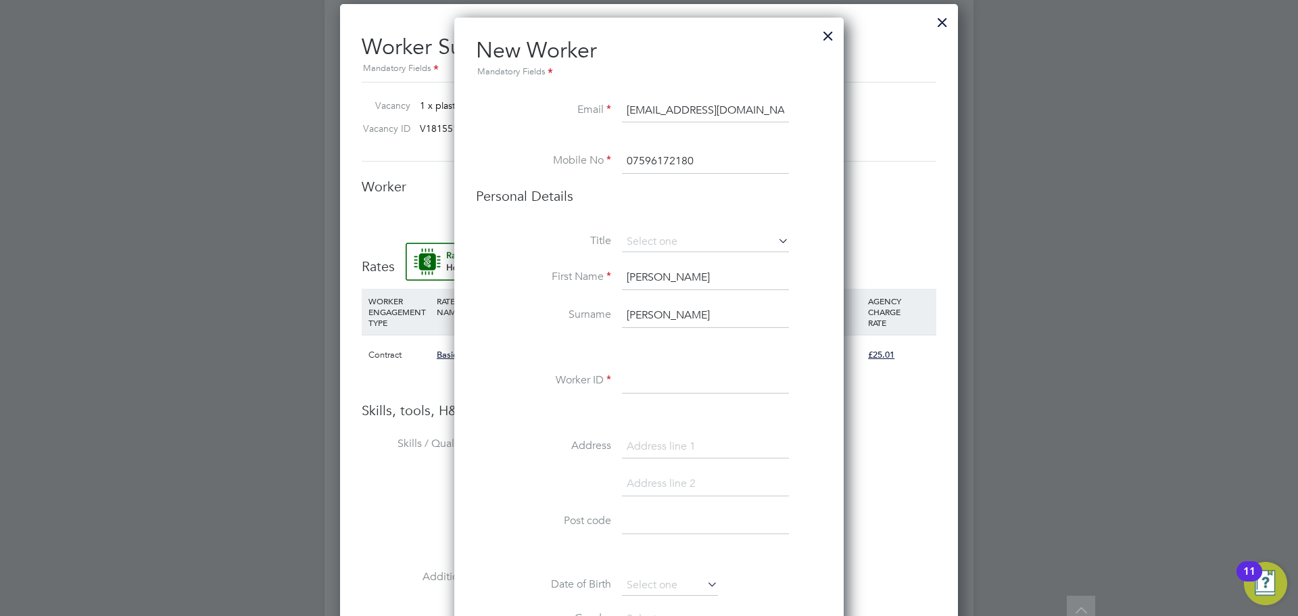
scroll to position [746, 0]
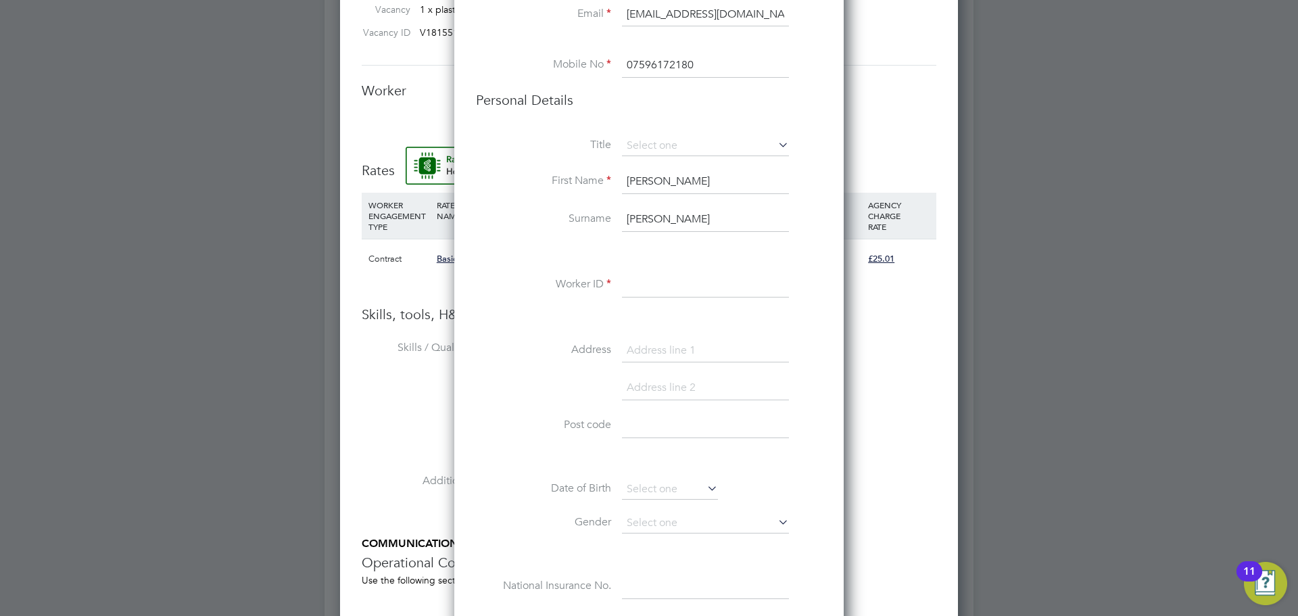
type input "07596172180"
click at [660, 285] on input at bounding box center [705, 285] width 167 height 24
paste input "C-004697799"
type input "C-004697799"
click at [663, 340] on input at bounding box center [705, 351] width 167 height 24
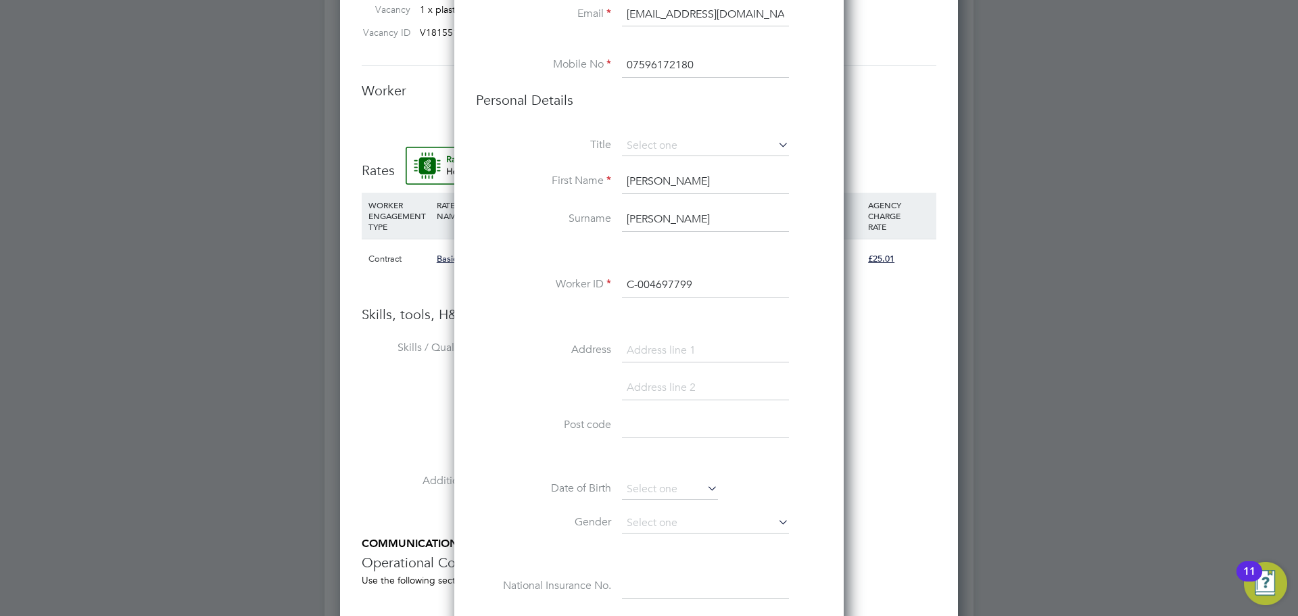
paste input "17 Meadow Bank"
type input "17 Meadow Bank"
click at [660, 393] on input at bounding box center [705, 388] width 167 height 24
type input "Dewsbury"
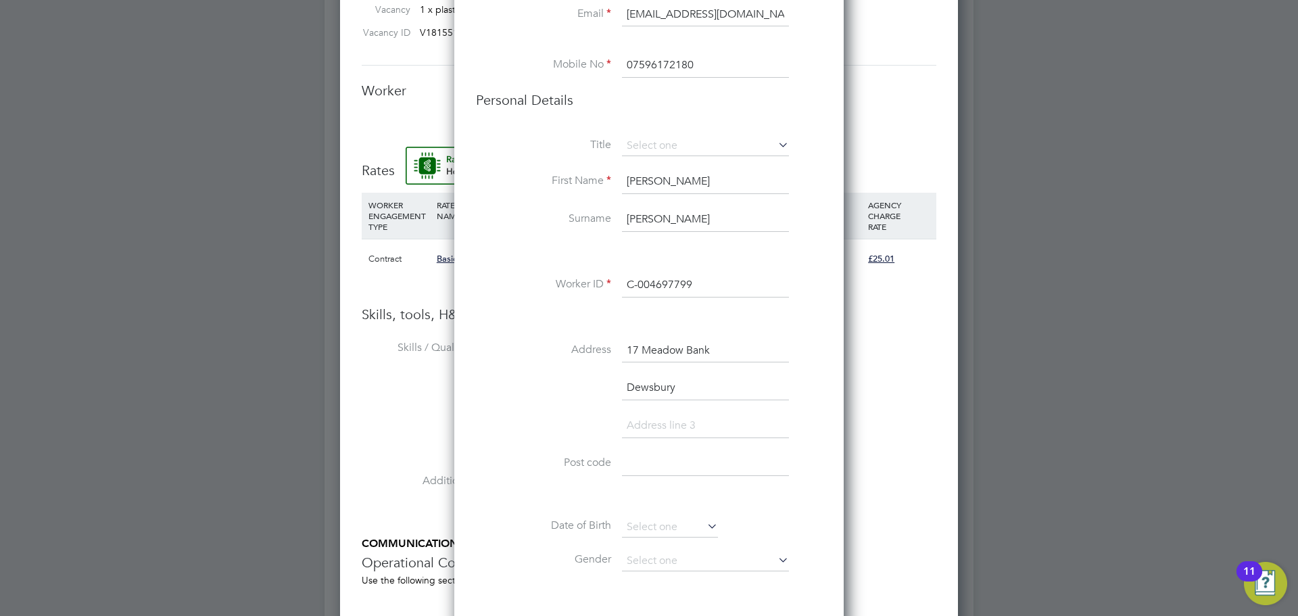
click at [652, 470] on input at bounding box center [705, 464] width 167 height 24
paste input "WF13 3SL"
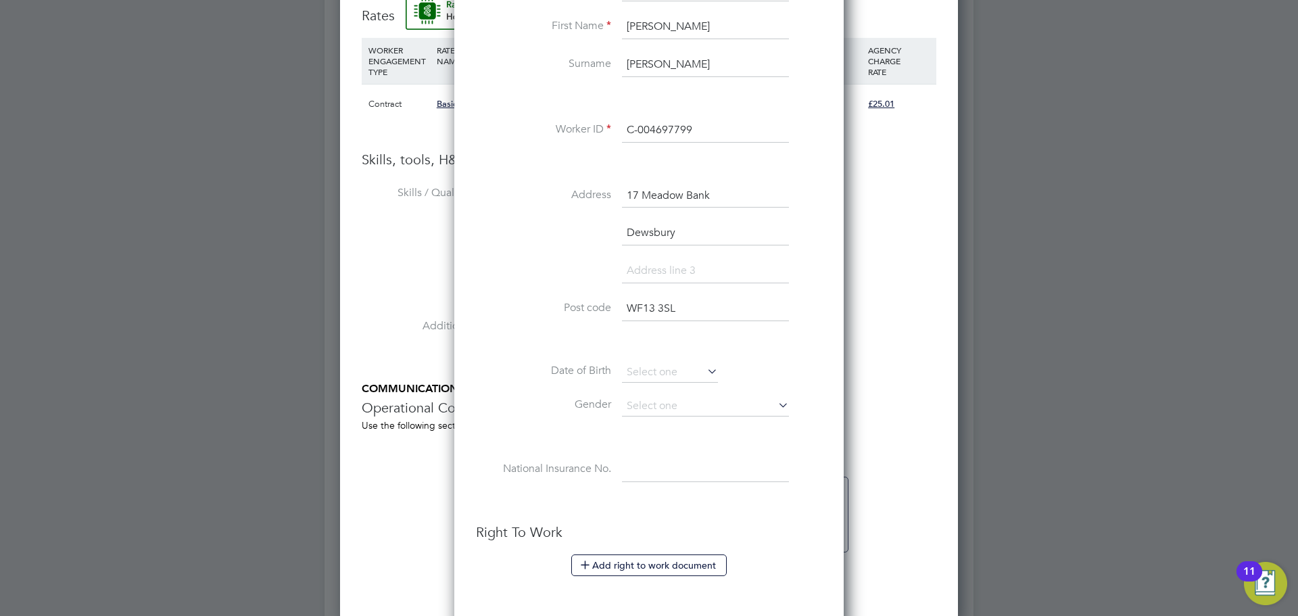
scroll to position [913, 0]
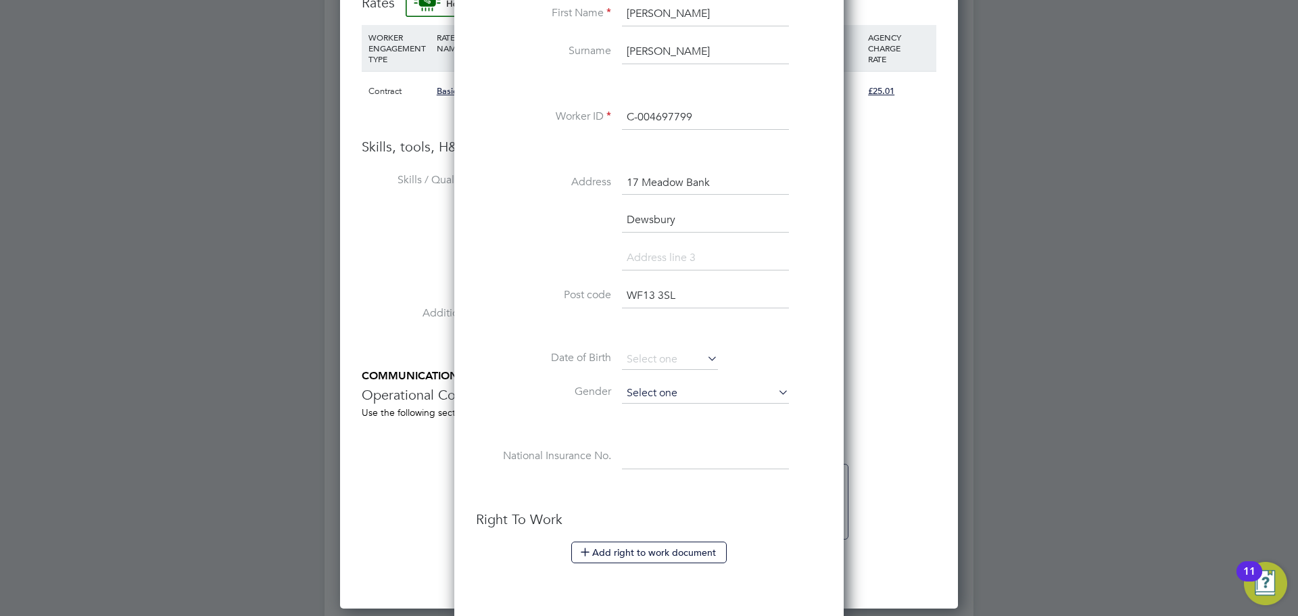
type input "WF13 3SL"
click at [697, 391] on input at bounding box center [705, 393] width 167 height 20
click at [679, 420] on li "Male" at bounding box center [705, 413] width 168 height 18
type input "Male"
click at [691, 454] on input at bounding box center [705, 457] width 167 height 24
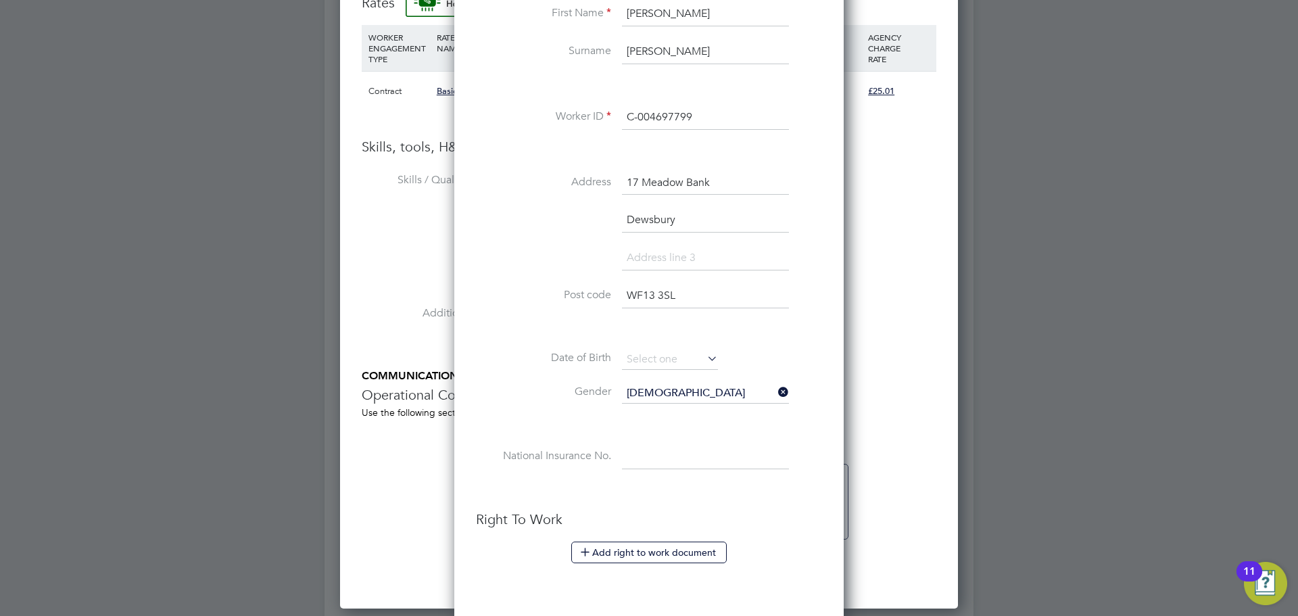
paste input "JL222800A"
click at [662, 360] on input at bounding box center [670, 360] width 96 height 20
type input "JL 22 28 00 A"
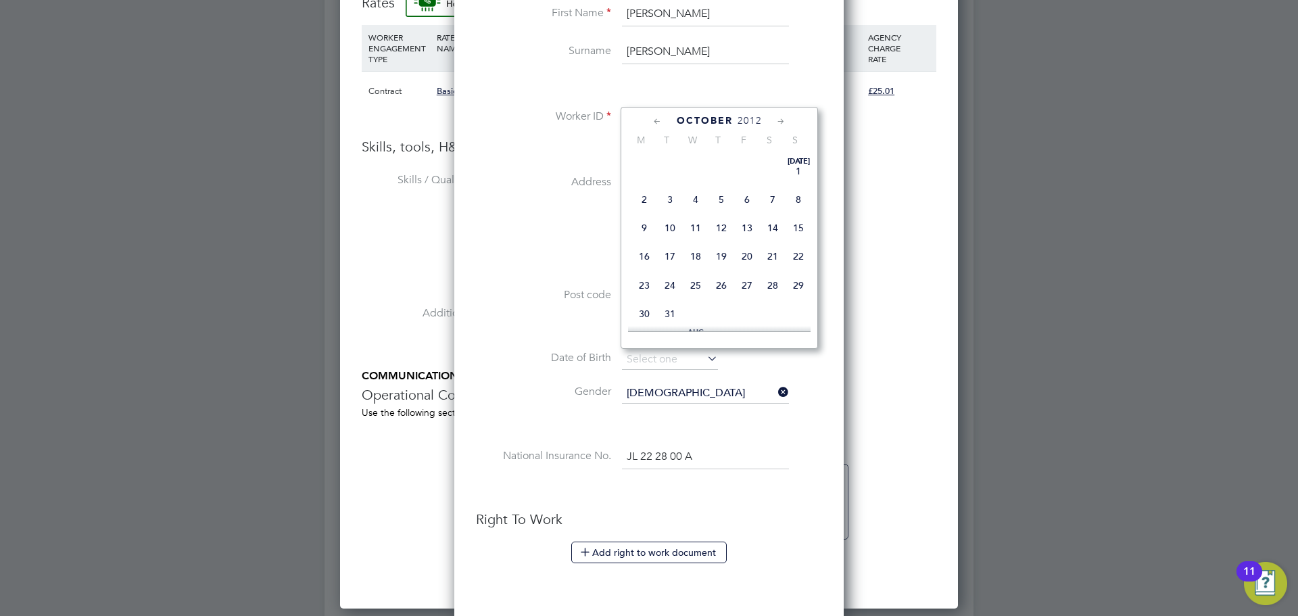
scroll to position [420, 0]
drag, startPoint x: 556, startPoint y: 384, endPoint x: 575, endPoint y: 376, distance: 20.6
click at [560, 383] on li "Gender Male" at bounding box center [649, 400] width 346 height 34
click at [663, 362] on input at bounding box center [670, 360] width 96 height 20
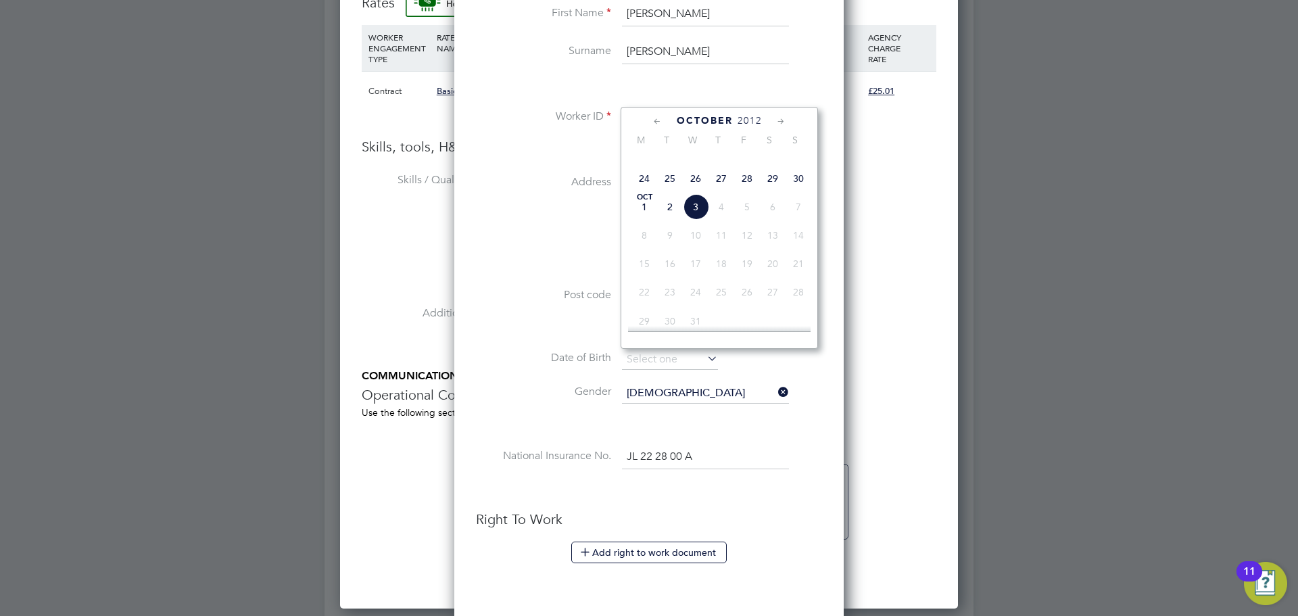
click at [758, 118] on span "2012" at bounding box center [750, 120] width 24 height 11
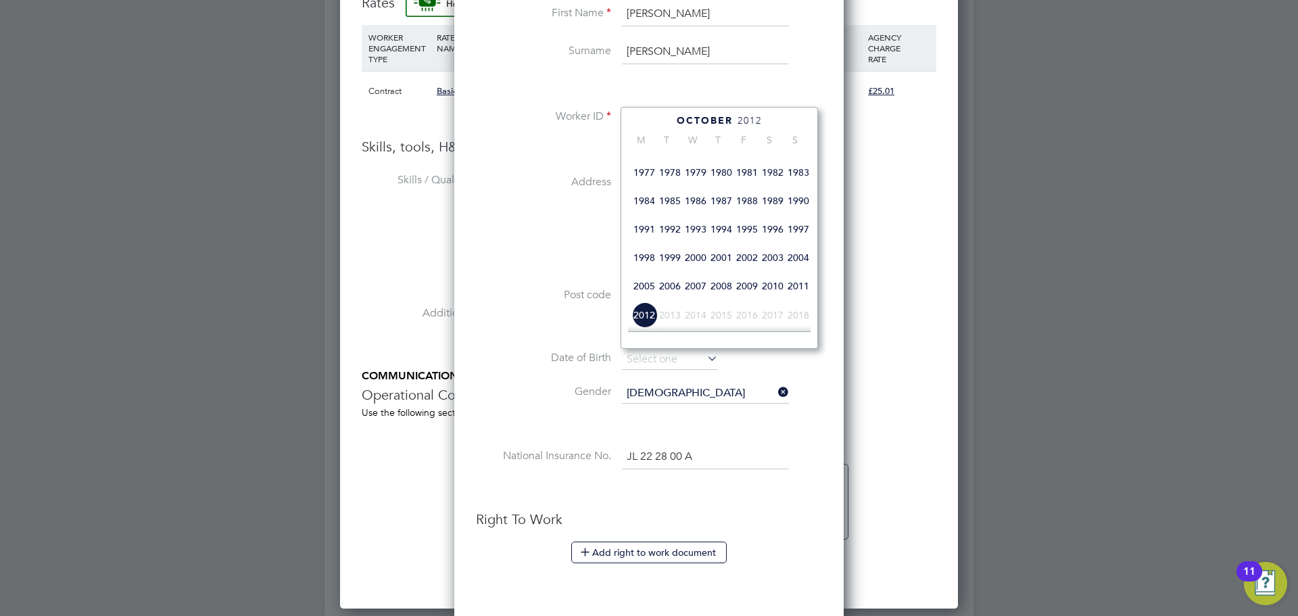
scroll to position [283, 0]
click at [719, 212] on span "1987" at bounding box center [721, 202] width 26 height 26
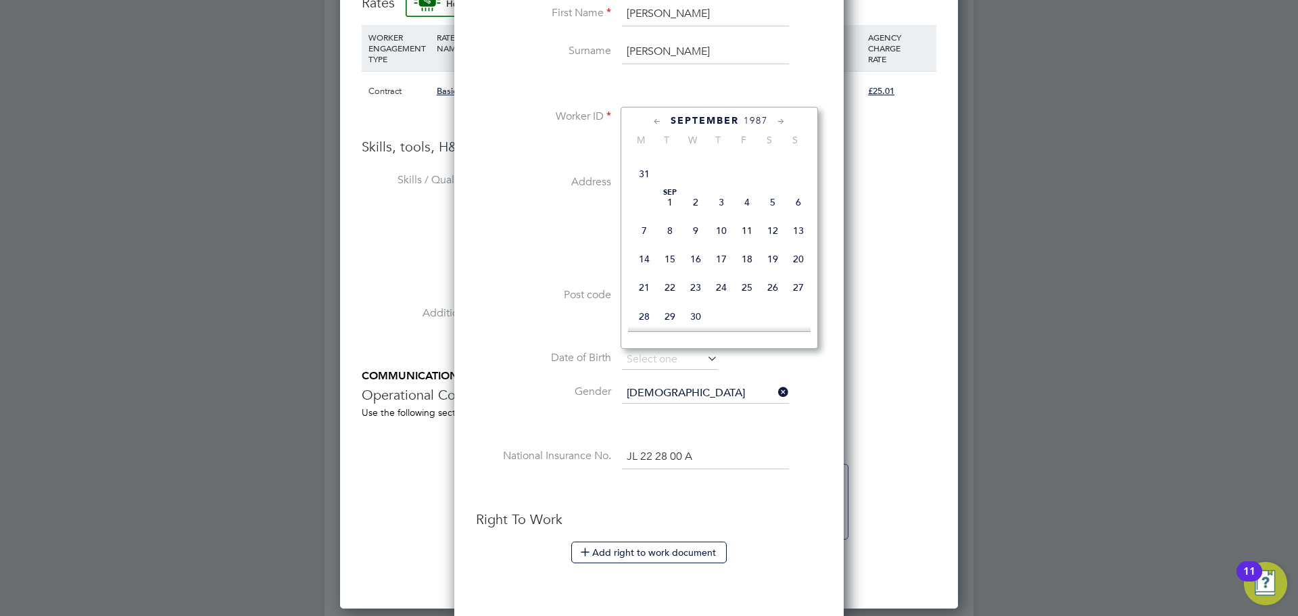
click at [657, 122] on icon at bounding box center [657, 121] width 13 height 15
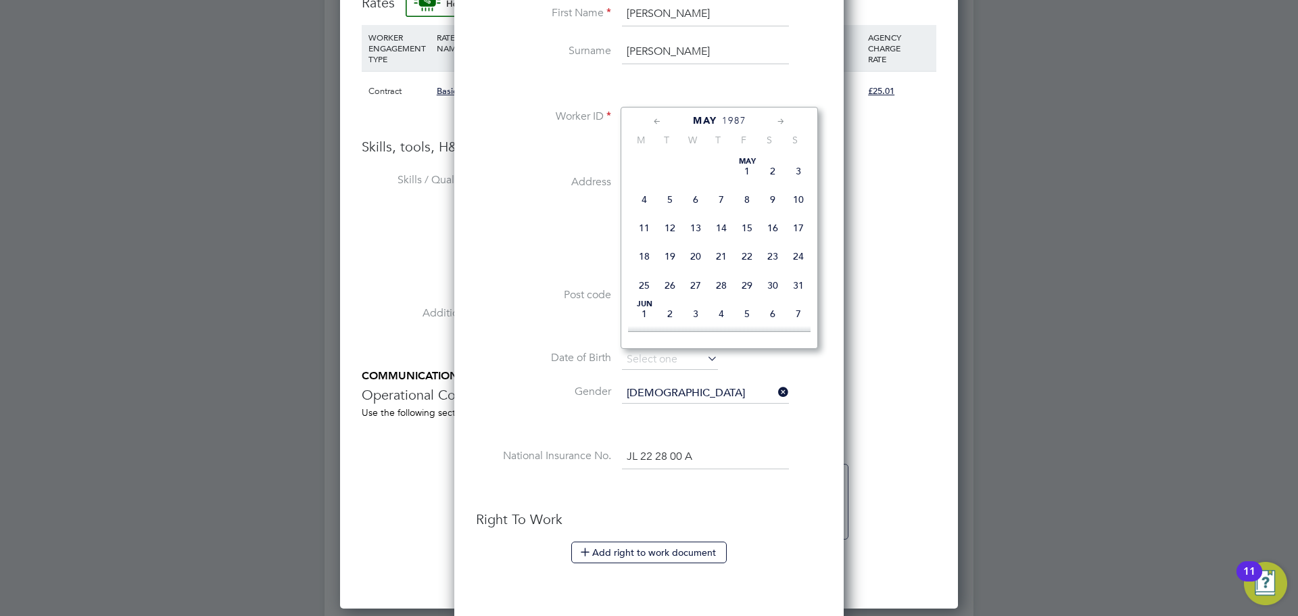
click at [784, 120] on icon at bounding box center [781, 121] width 13 height 15
click at [798, 199] on span "12" at bounding box center [799, 186] width 26 height 26
type input "12 Jul 1987"
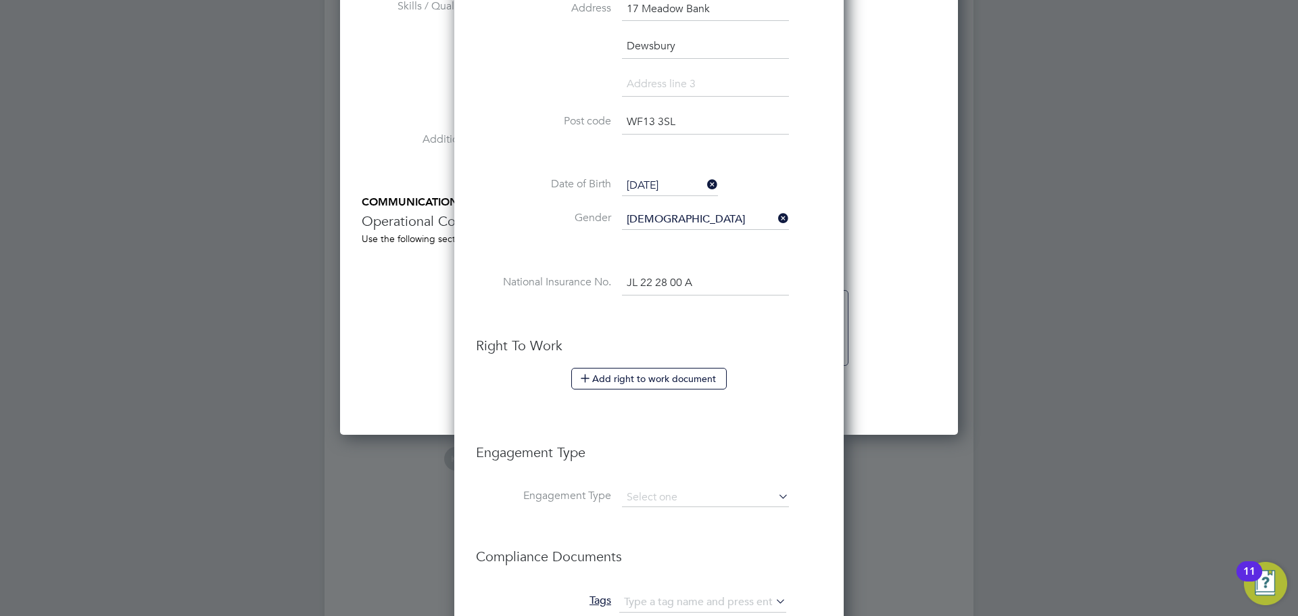
scroll to position [1104, 0]
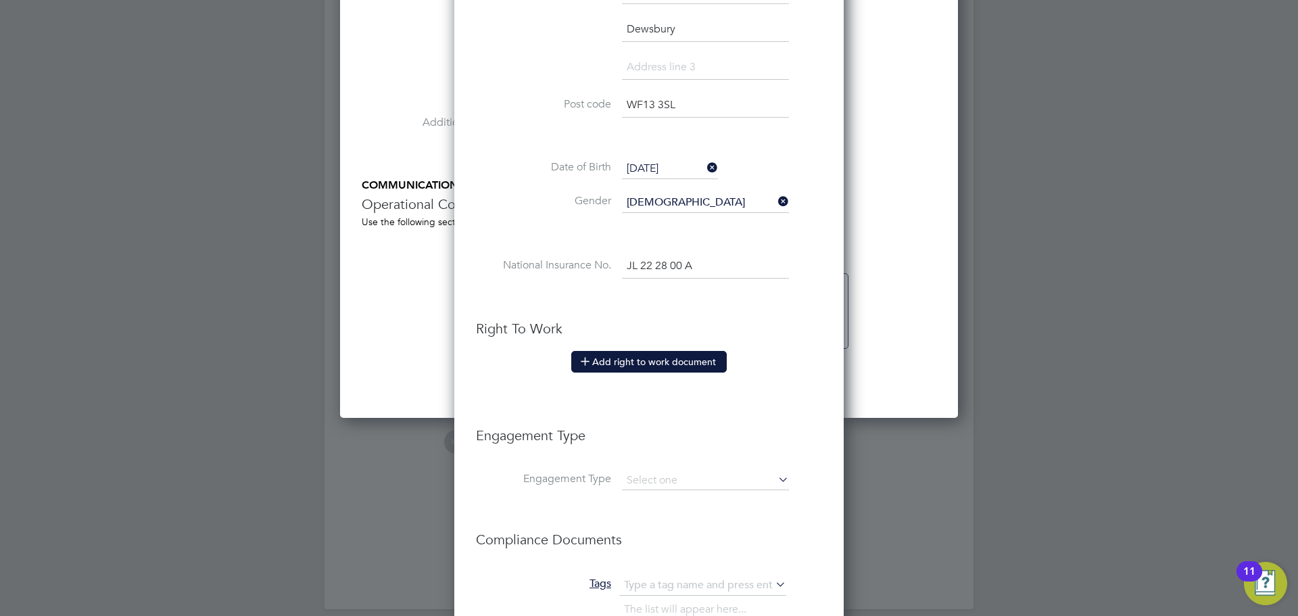
click at [631, 356] on button "Add right to work document" at bounding box center [648, 362] width 155 height 22
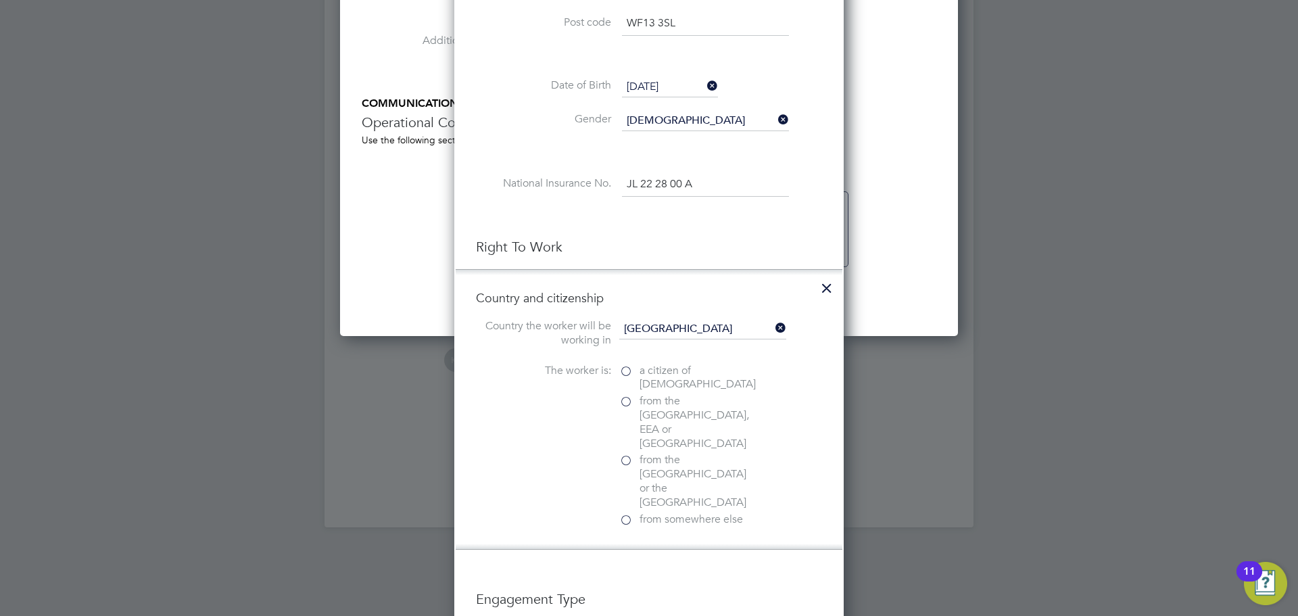
scroll to position [1188, 0]
click at [646, 379] on span "a citizen of United Kingdom" at bounding box center [698, 376] width 116 height 28
click at [0, 0] on input "a citizen of United Kingdom" at bounding box center [0, 0] width 0 height 0
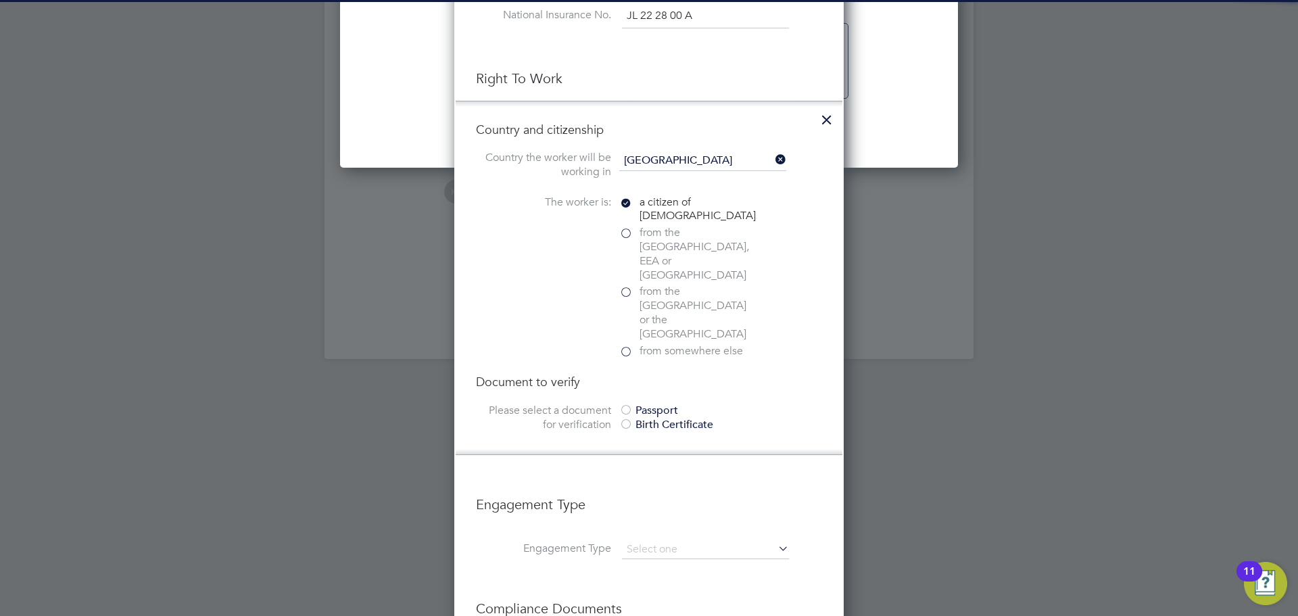
scroll to position [1359, 0]
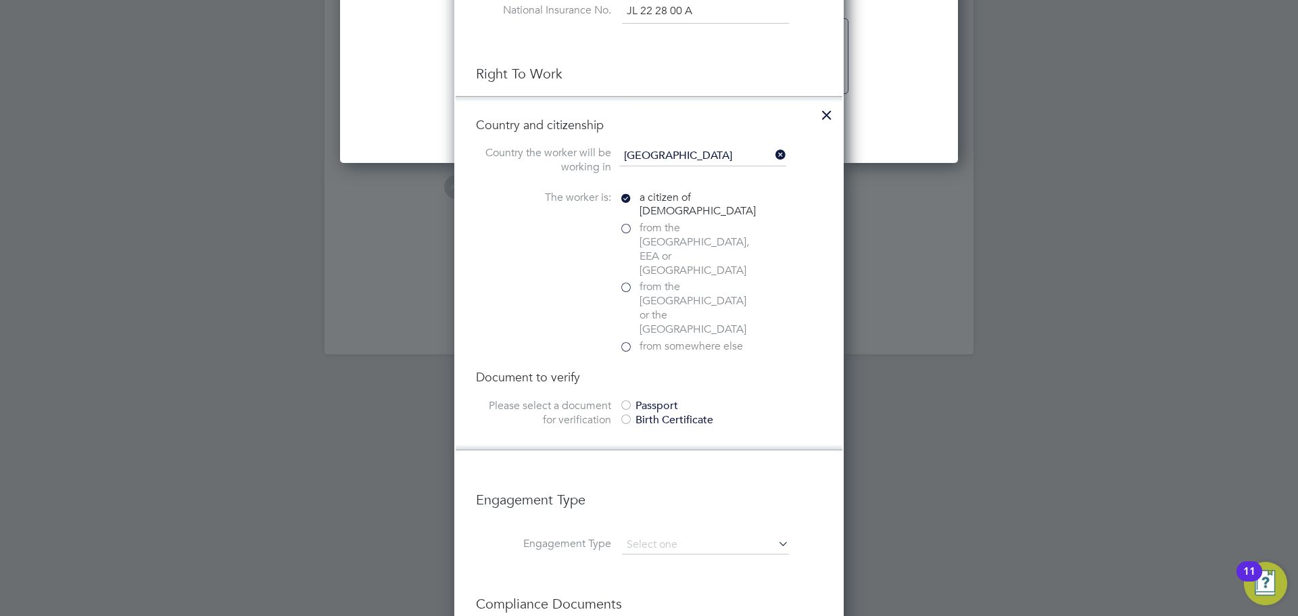
click at [636, 399] on div "Passport" at bounding box center [720, 406] width 203 height 14
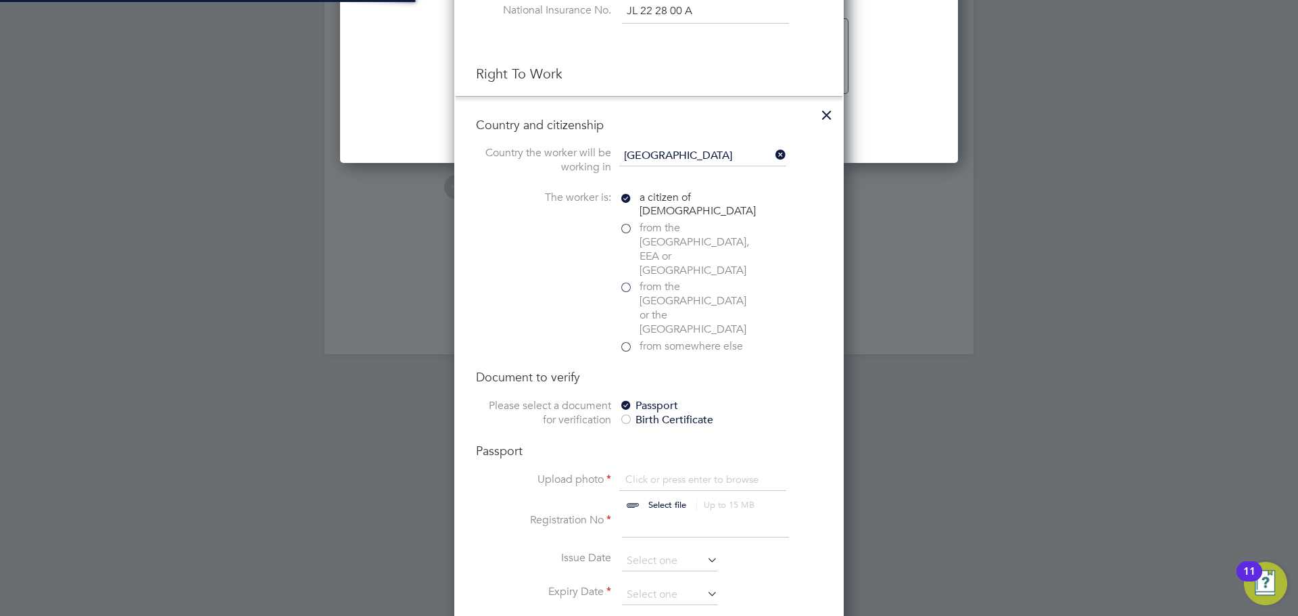
scroll to position [18, 168]
click at [679, 473] on input "file" at bounding box center [680, 493] width 212 height 41
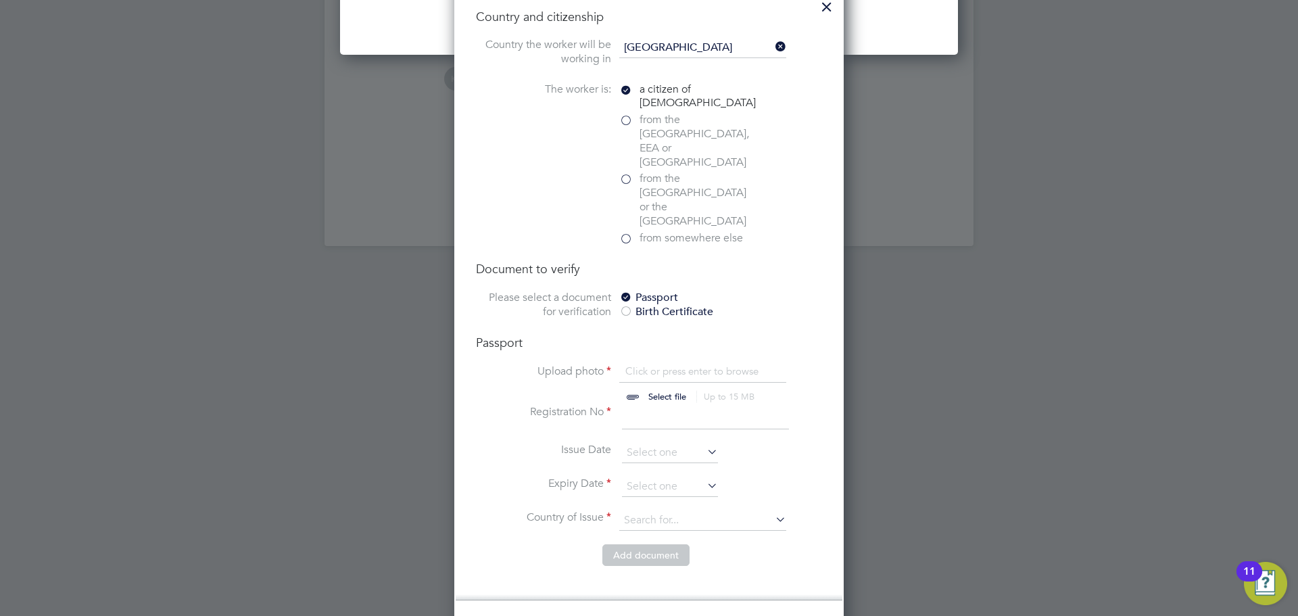
scroll to position [1481, 0]
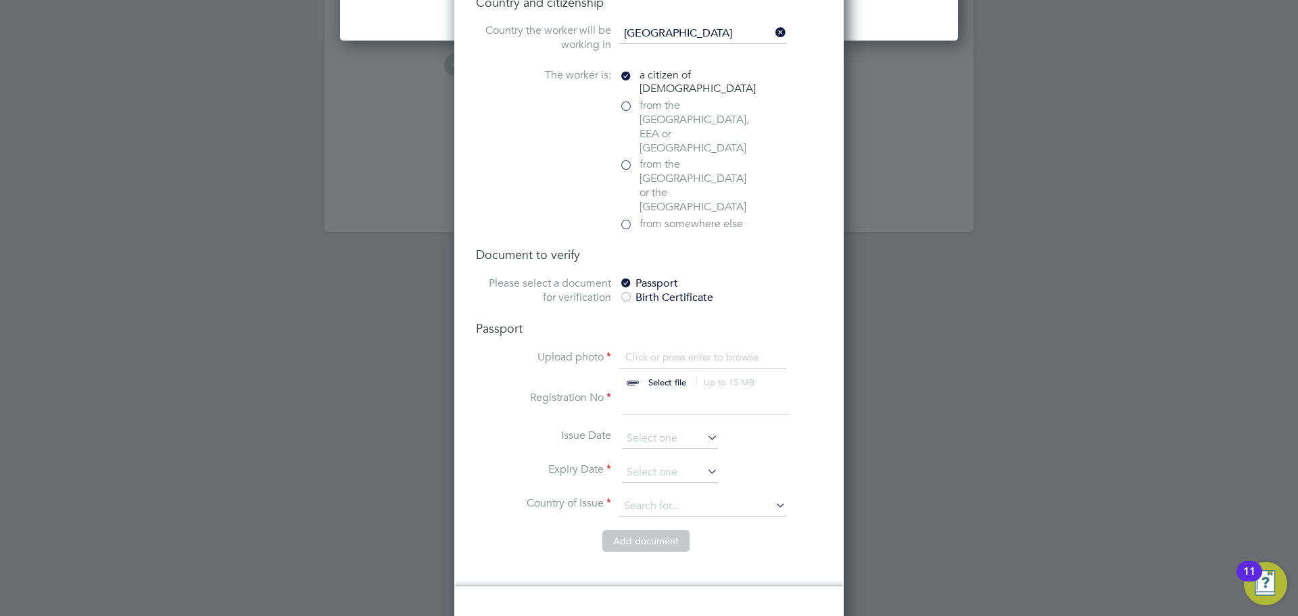
click at [667, 350] on input "file" at bounding box center [680, 370] width 212 height 41
type input "C:\fakepath\Screenshot 2025-10-03 09.41.40.png"
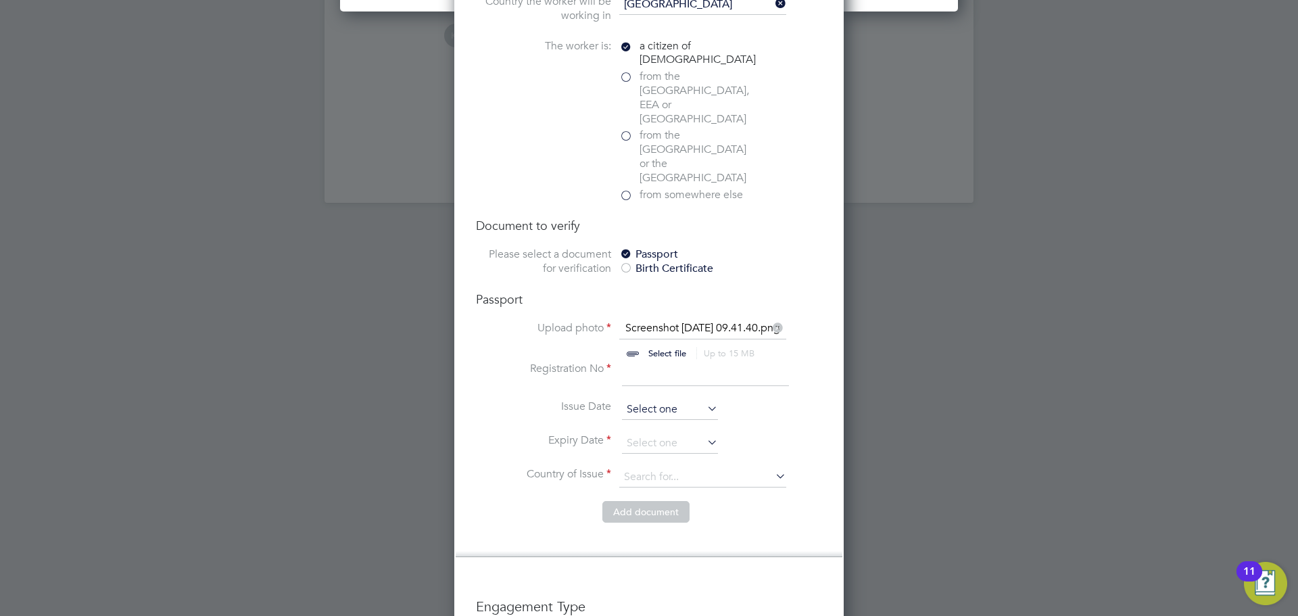
scroll to position [1521, 0]
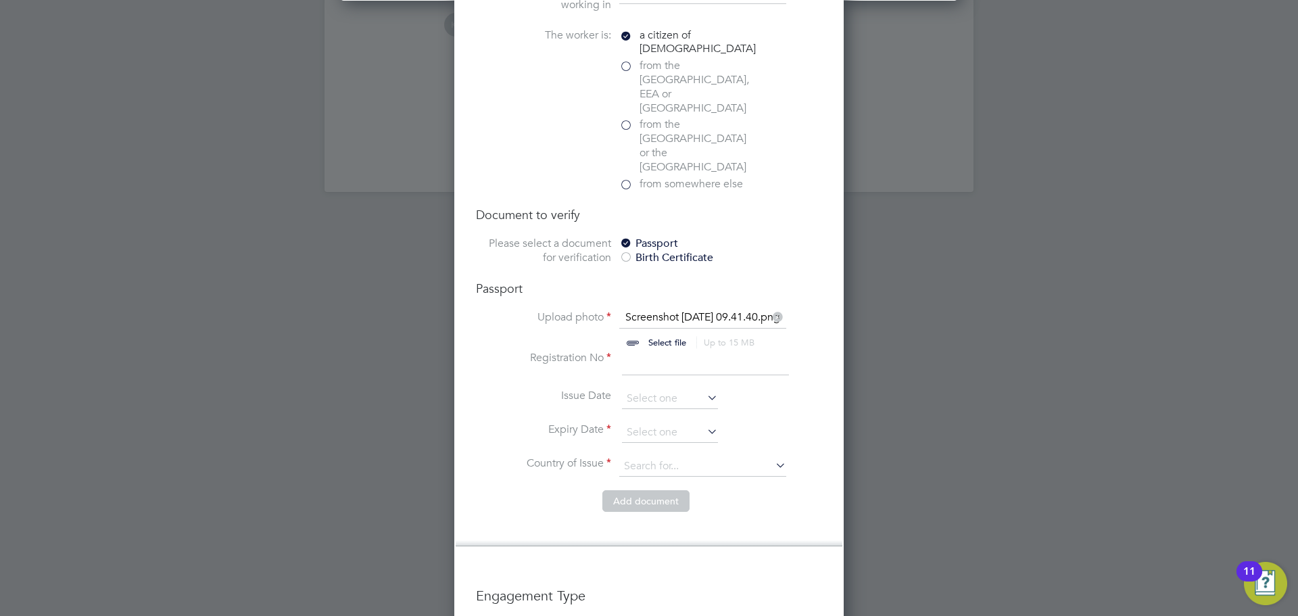
click at [655, 351] on input at bounding box center [705, 363] width 167 height 24
click at [663, 351] on input at bounding box center [705, 363] width 167 height 24
type input "561129474"
click at [655, 423] on input at bounding box center [670, 433] width 96 height 20
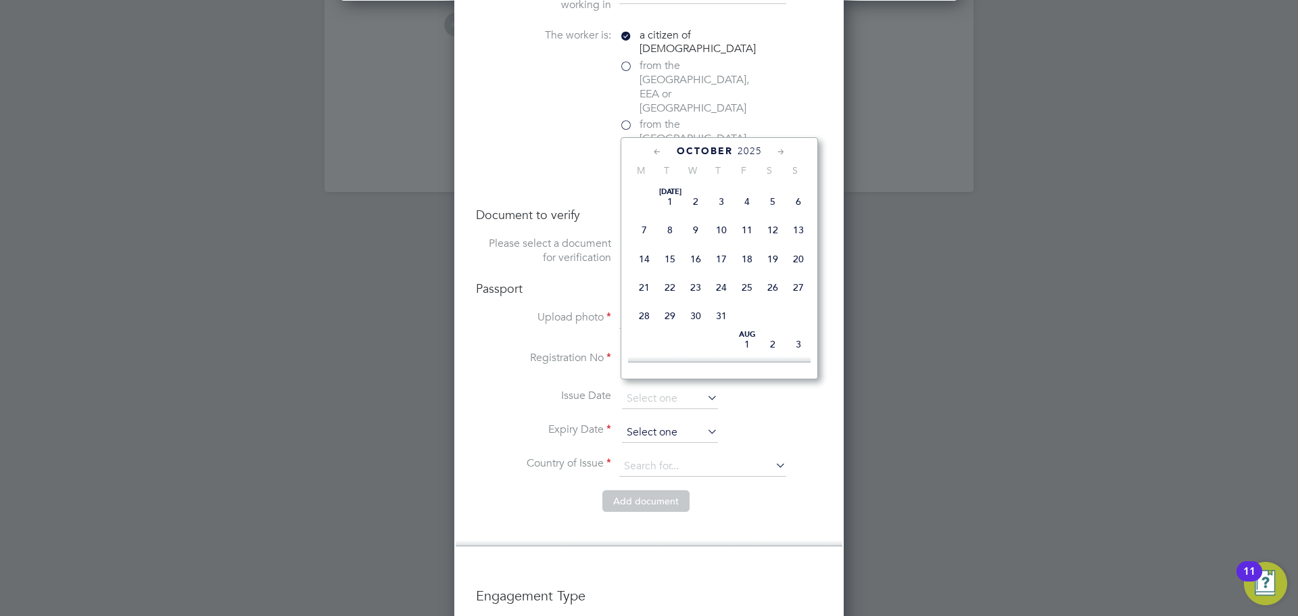
scroll to position [391, 0]
click at [744, 150] on span "2025" at bounding box center [750, 150] width 24 height 11
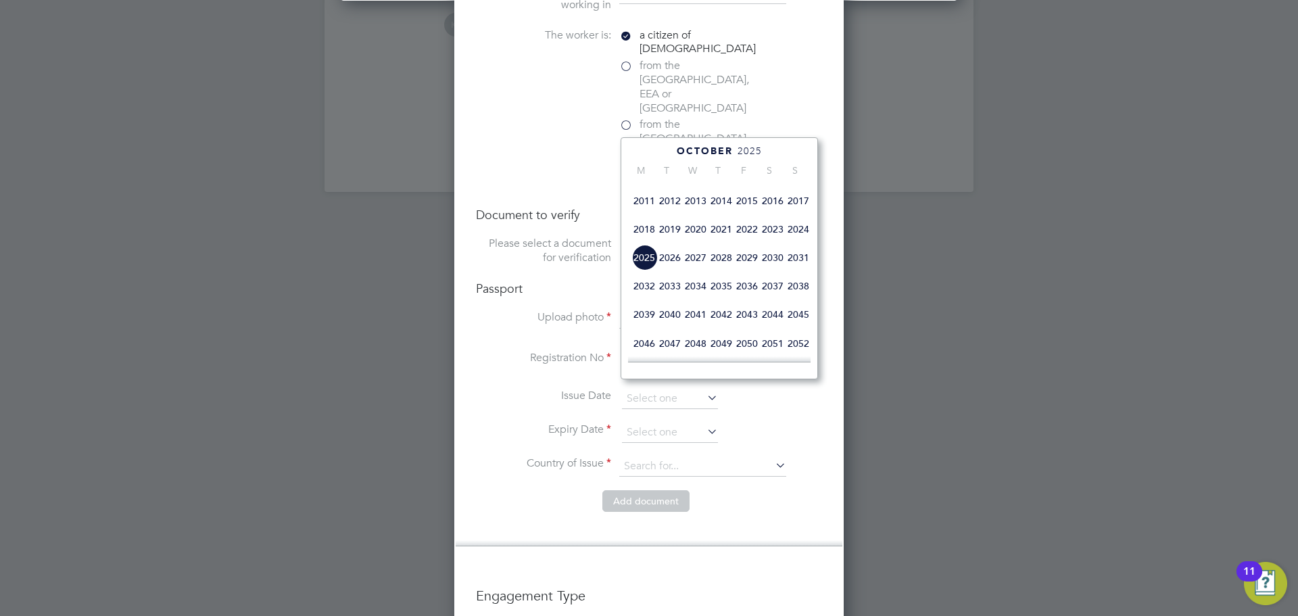
click at [746, 270] on span "2029" at bounding box center [747, 258] width 26 height 26
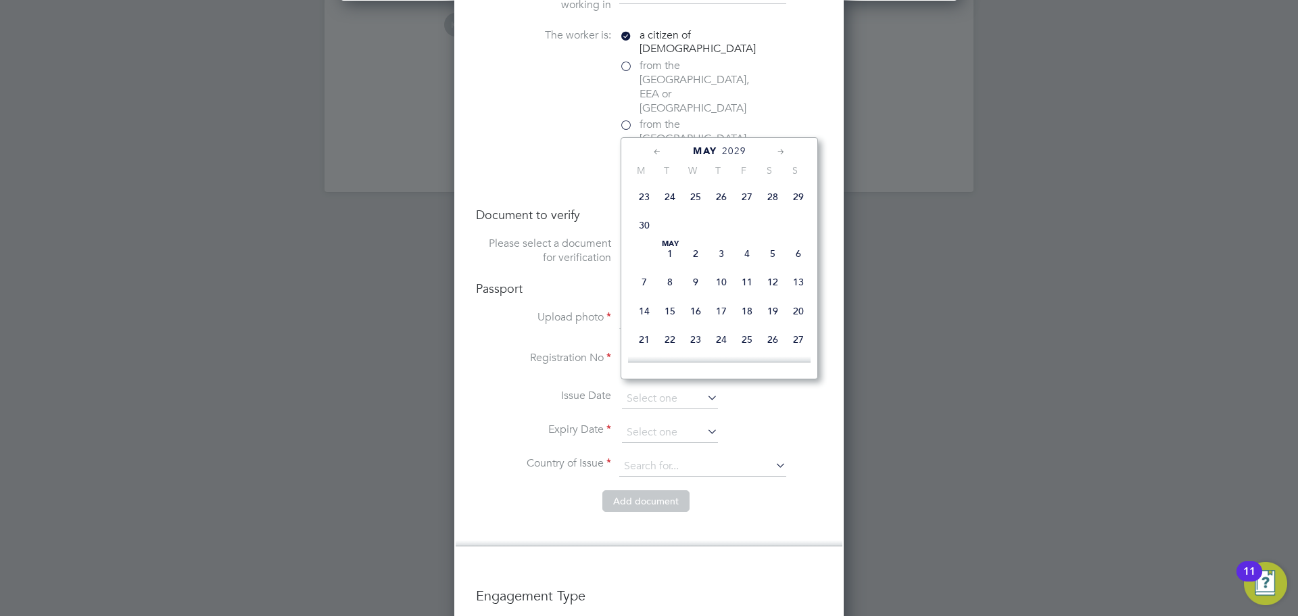
scroll to position [318, 0]
click at [800, 239] on span "13" at bounding box center [799, 226] width 26 height 26
type input "13 May 2029"
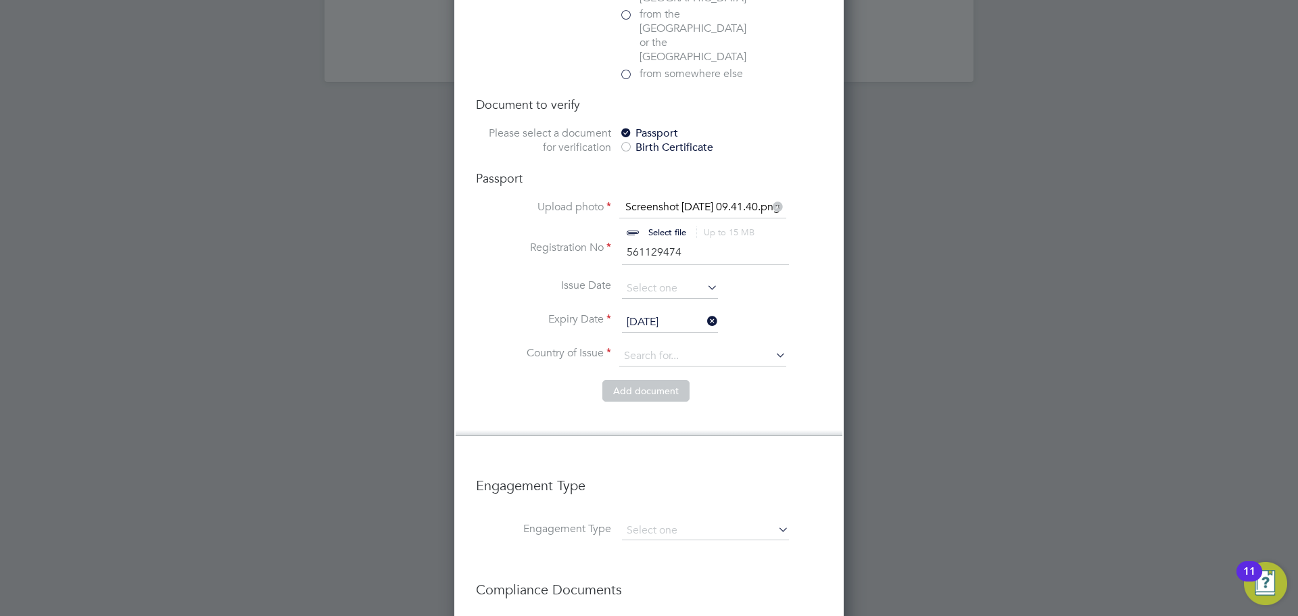
scroll to position [1683, 0]
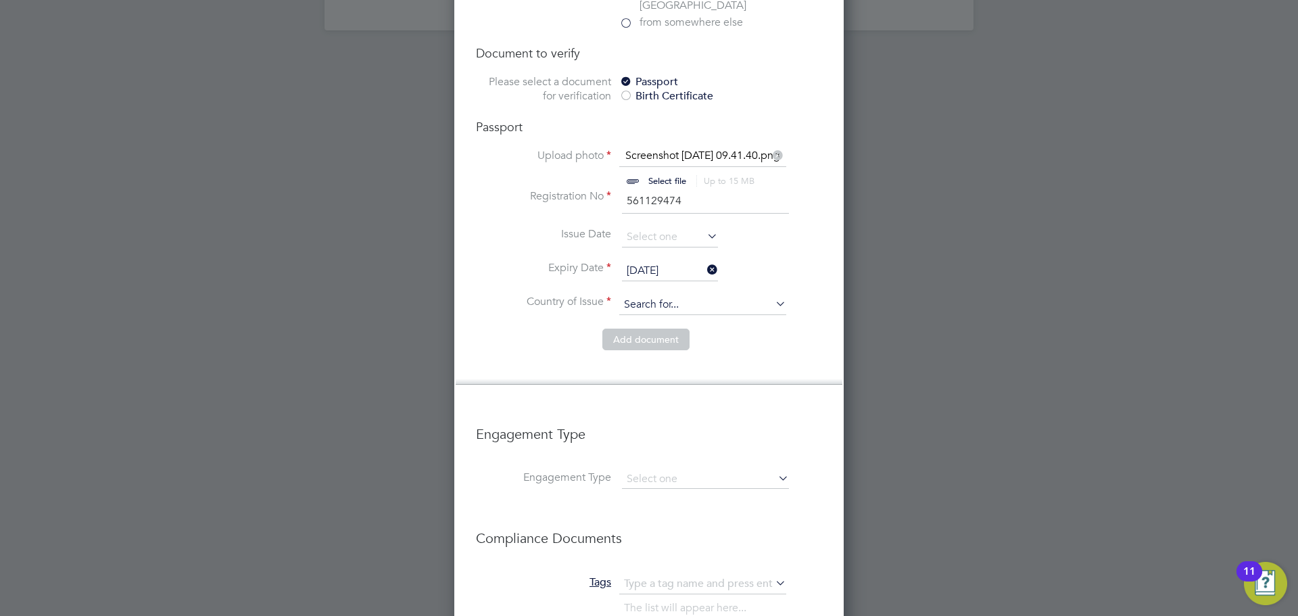
click at [681, 295] on input at bounding box center [702, 305] width 167 height 20
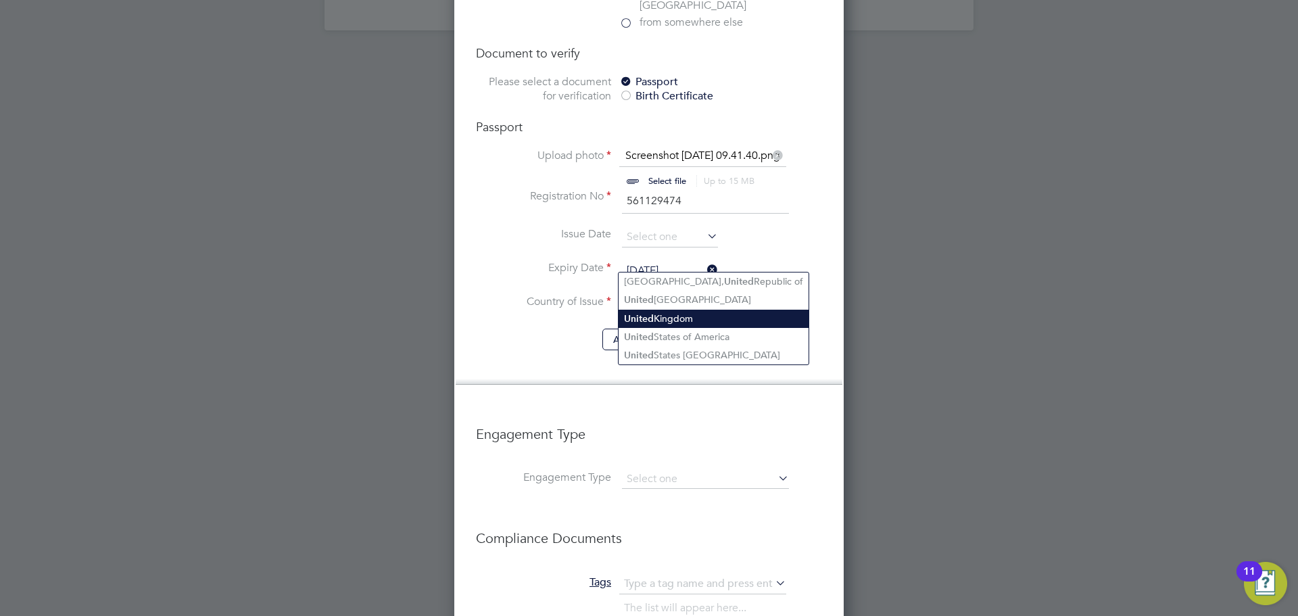
type input "united"
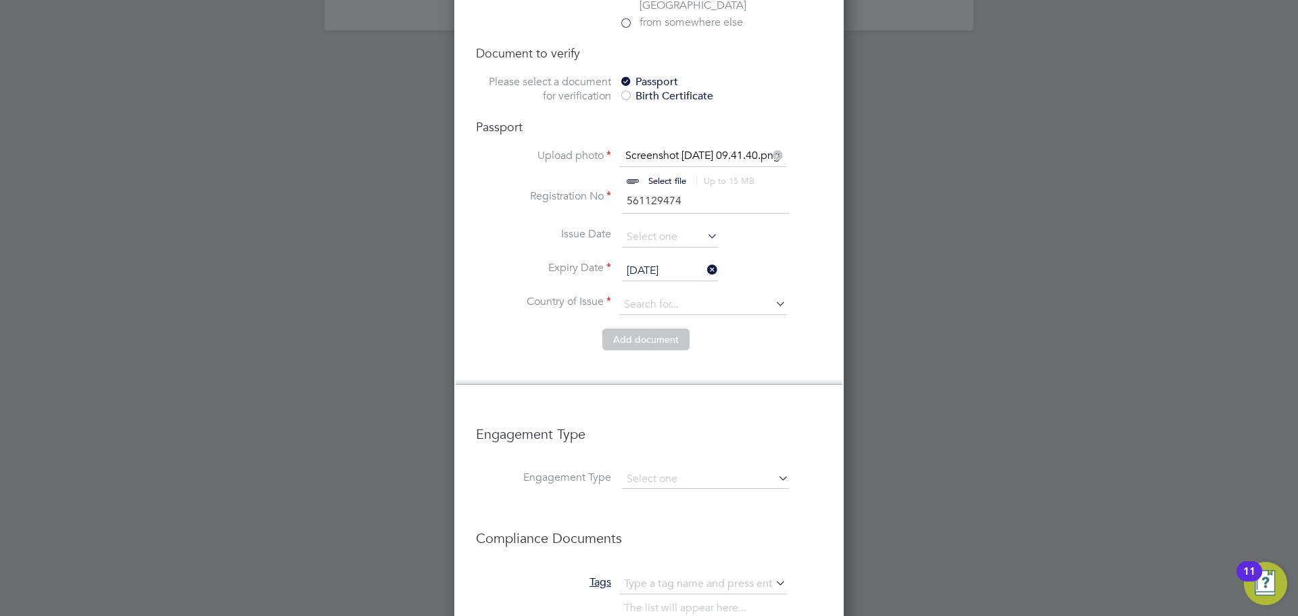
click at [698, 295] on li "Country of Issue" at bounding box center [649, 312] width 346 height 34
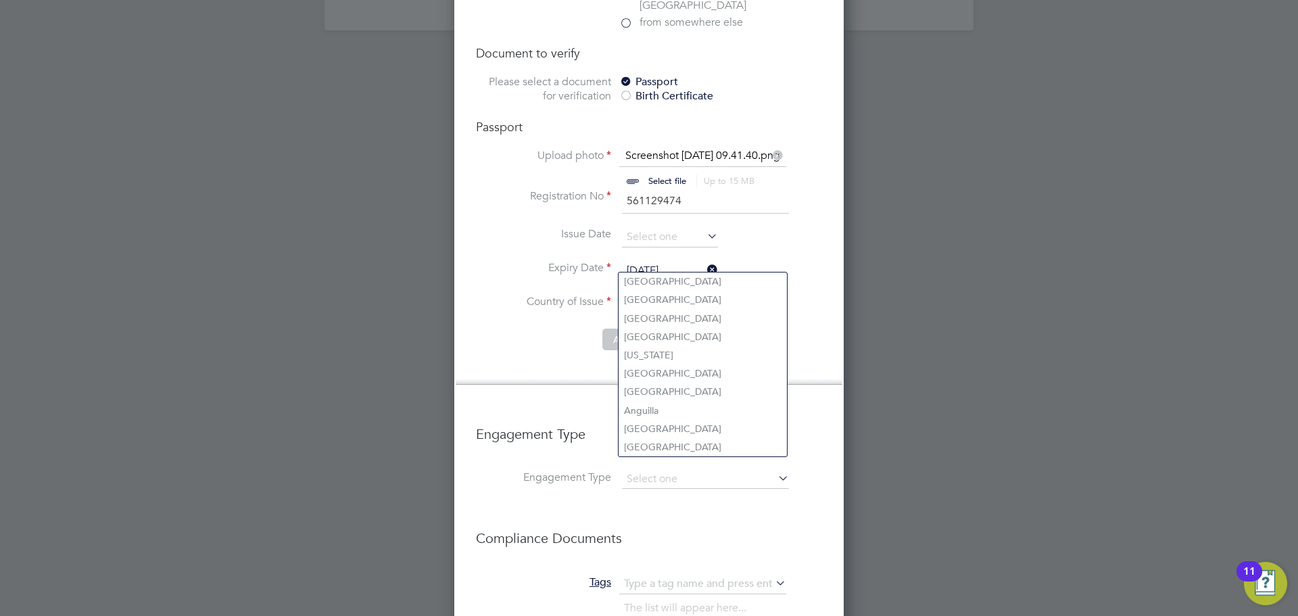
click at [698, 295] on input at bounding box center [702, 305] width 167 height 20
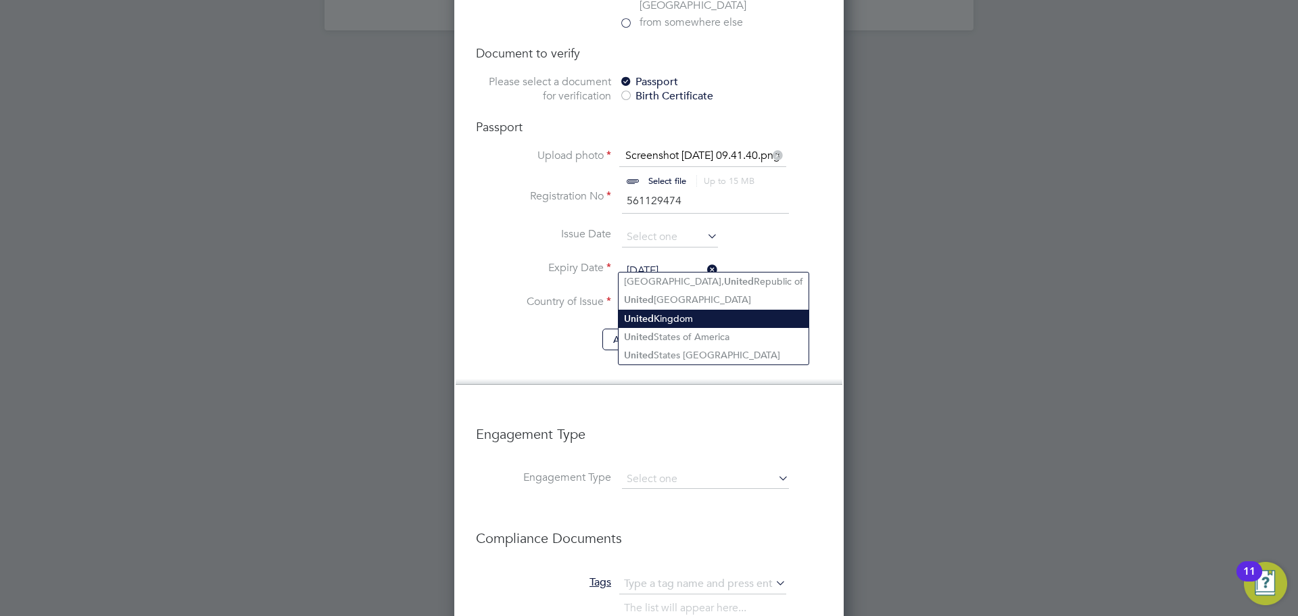
click at [698, 322] on li "United Kingdom" at bounding box center [714, 319] width 190 height 18
type input "United Kingdom"
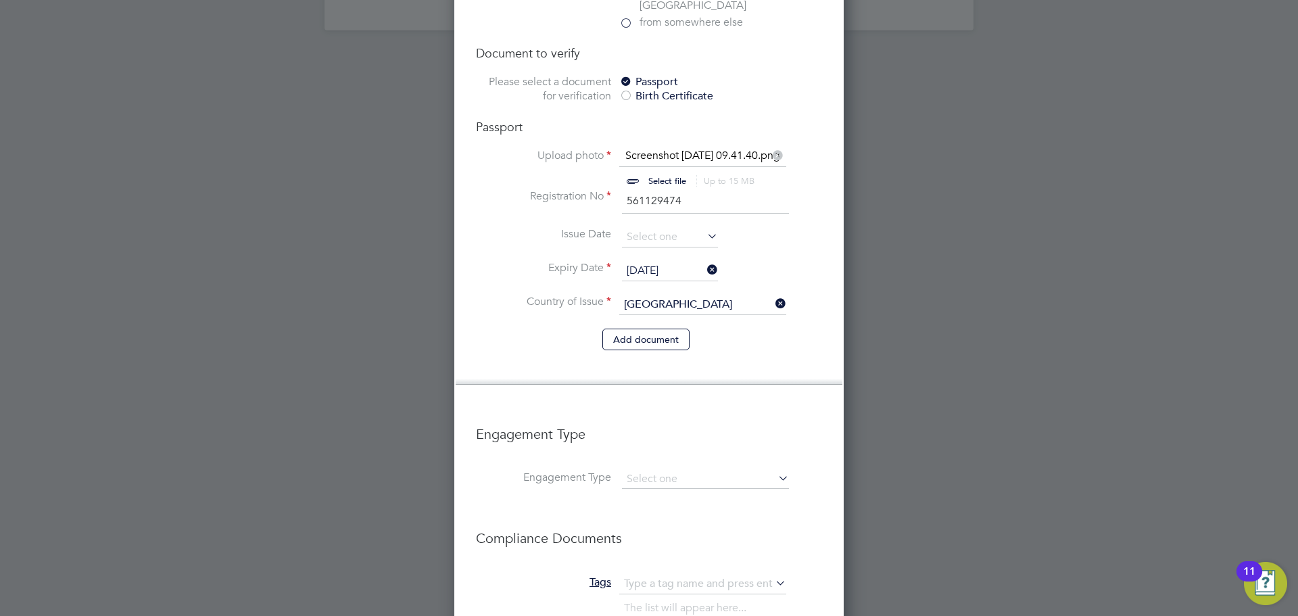
click at [577, 329] on li "Add document" at bounding box center [649, 346] width 346 height 35
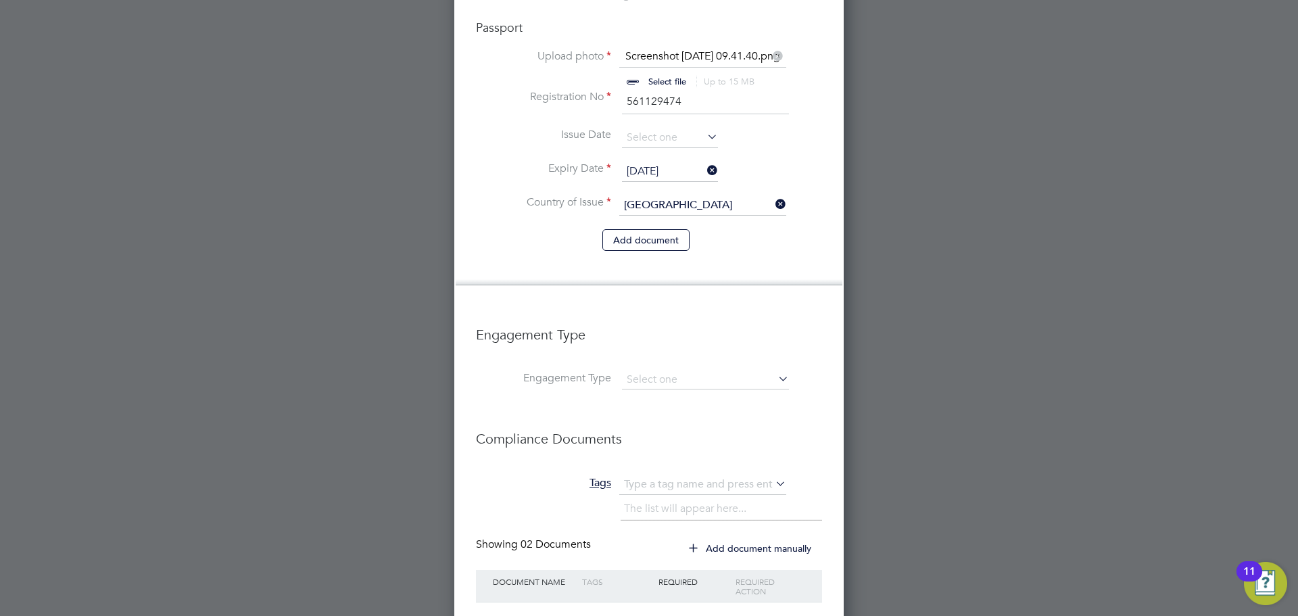
scroll to position [1803, 0]
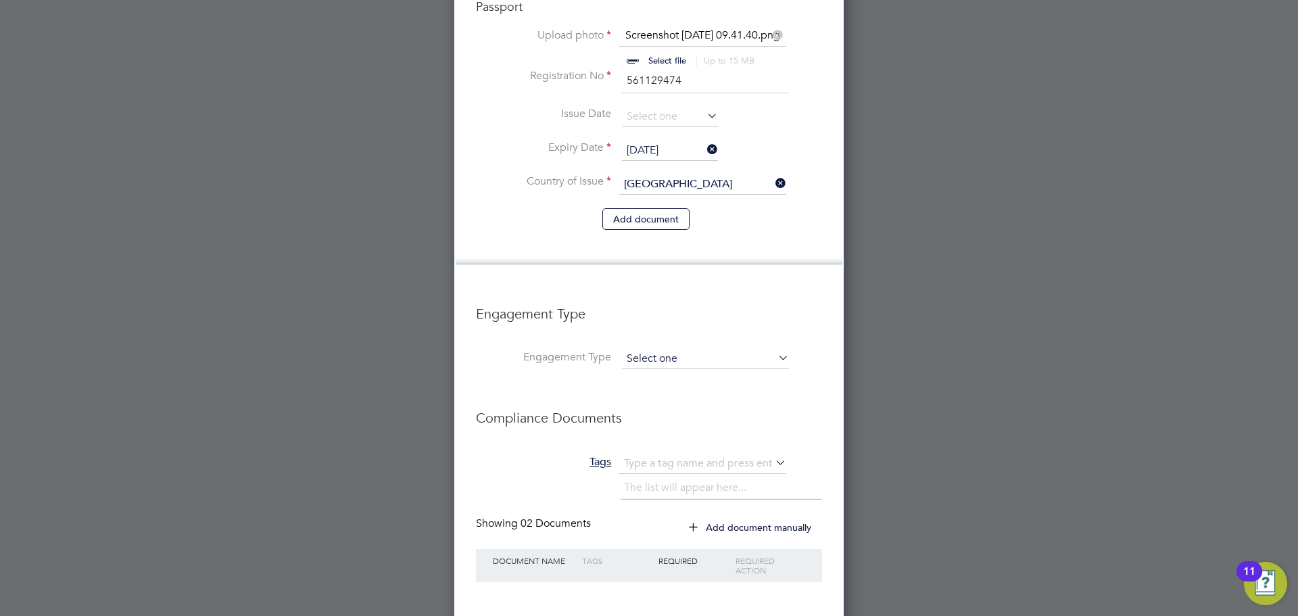
click at [650, 350] on input at bounding box center [705, 359] width 167 height 19
click at [715, 392] on li "Umbrella" at bounding box center [705, 395] width 168 height 20
type input "Umbrella"
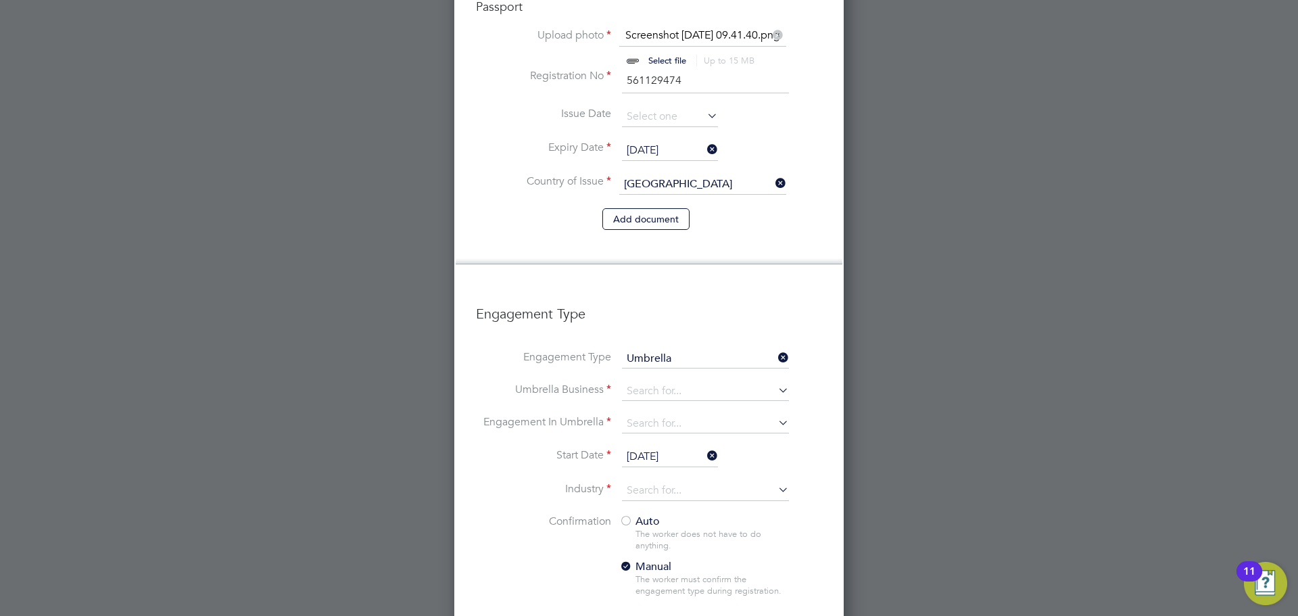
scroll to position [2029, 390]
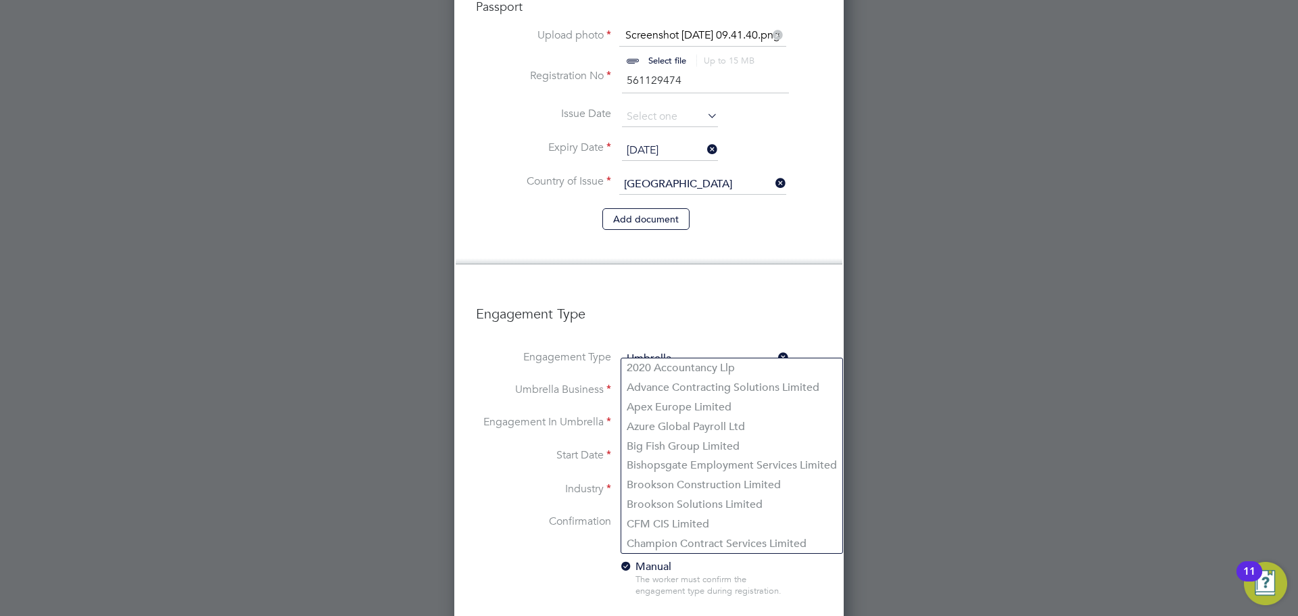
click at [659, 382] on input at bounding box center [705, 391] width 167 height 19
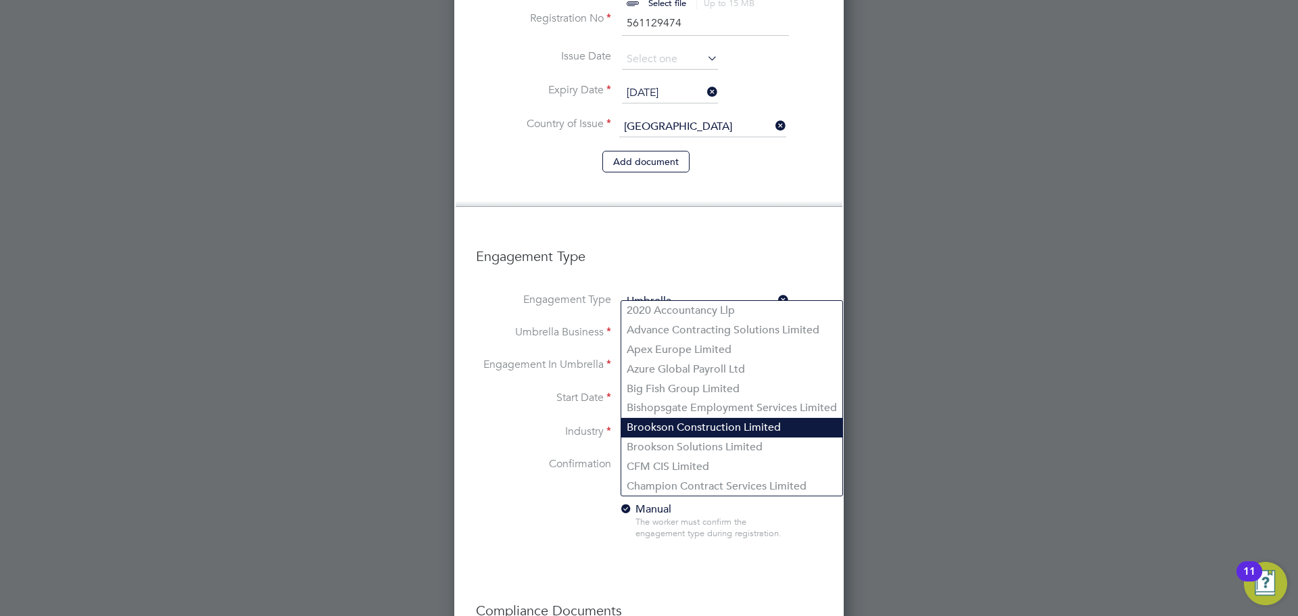
scroll to position [1842, 0]
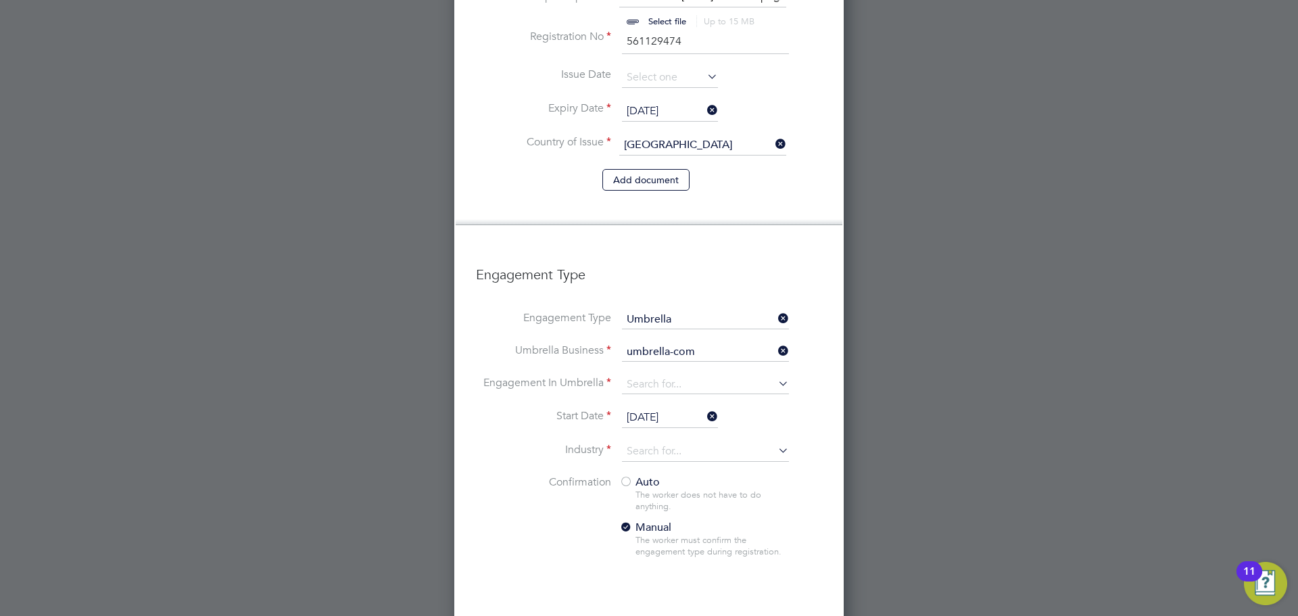
click at [678, 329] on b "UMBRELLA-COM" at bounding box center [670, 328] width 87 height 13
type input "UMBRELLA-COMPANY LIMITED"
click at [686, 375] on input at bounding box center [705, 384] width 167 height 19
click at [751, 385] on li "CIS Self-employed" at bounding box center [705, 381] width 168 height 20
type input "CIS Self-employed"
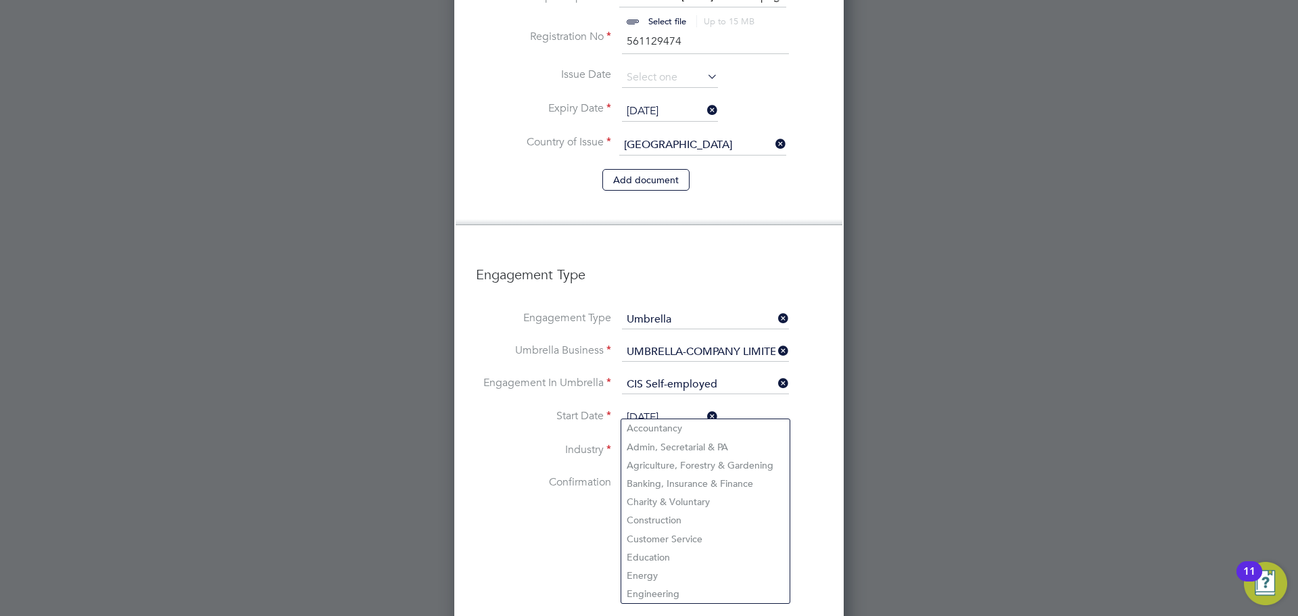
click at [662, 441] on input at bounding box center [705, 451] width 167 height 20
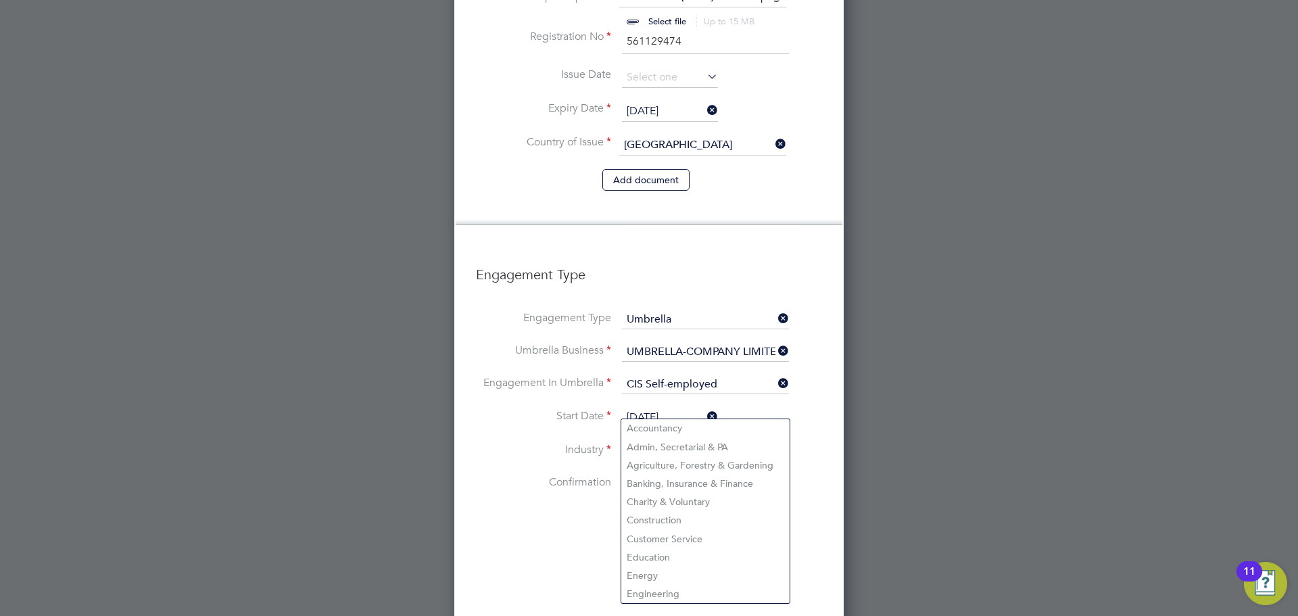
click at [686, 441] on input at bounding box center [705, 451] width 167 height 20
click at [675, 520] on li "Construction" at bounding box center [705, 520] width 168 height 18
type input "Construction"
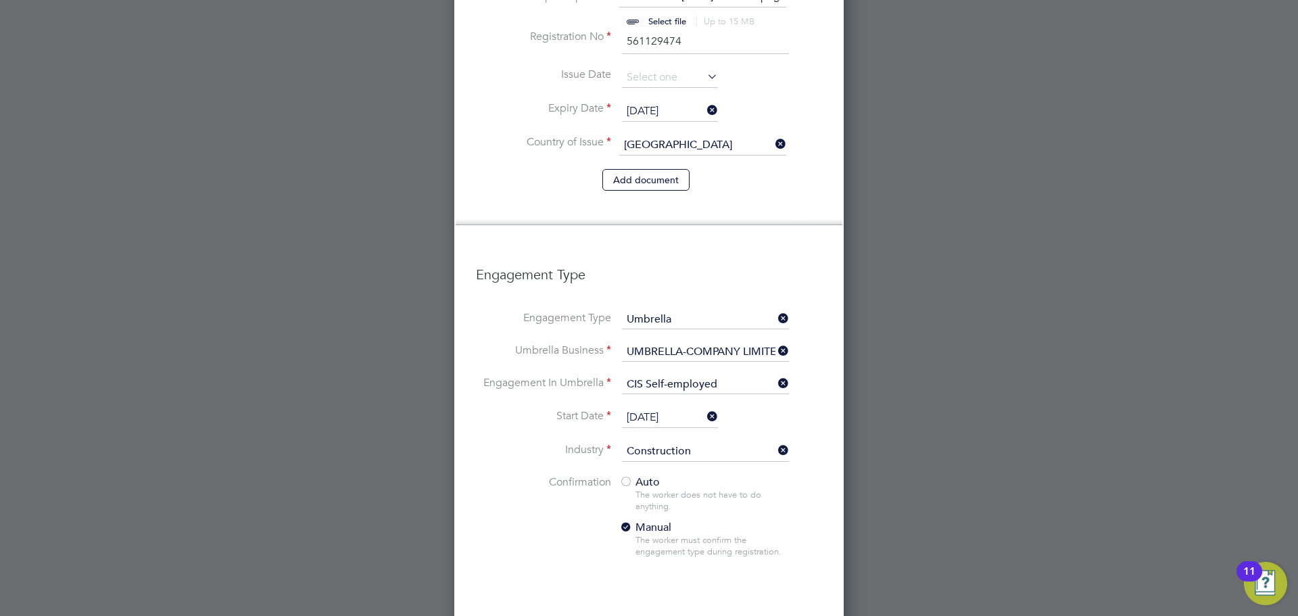
click at [551, 500] on li "Confirmation Auto The worker does not have to do anything. Manual The worker mu…" at bounding box center [649, 527] width 346 height 104
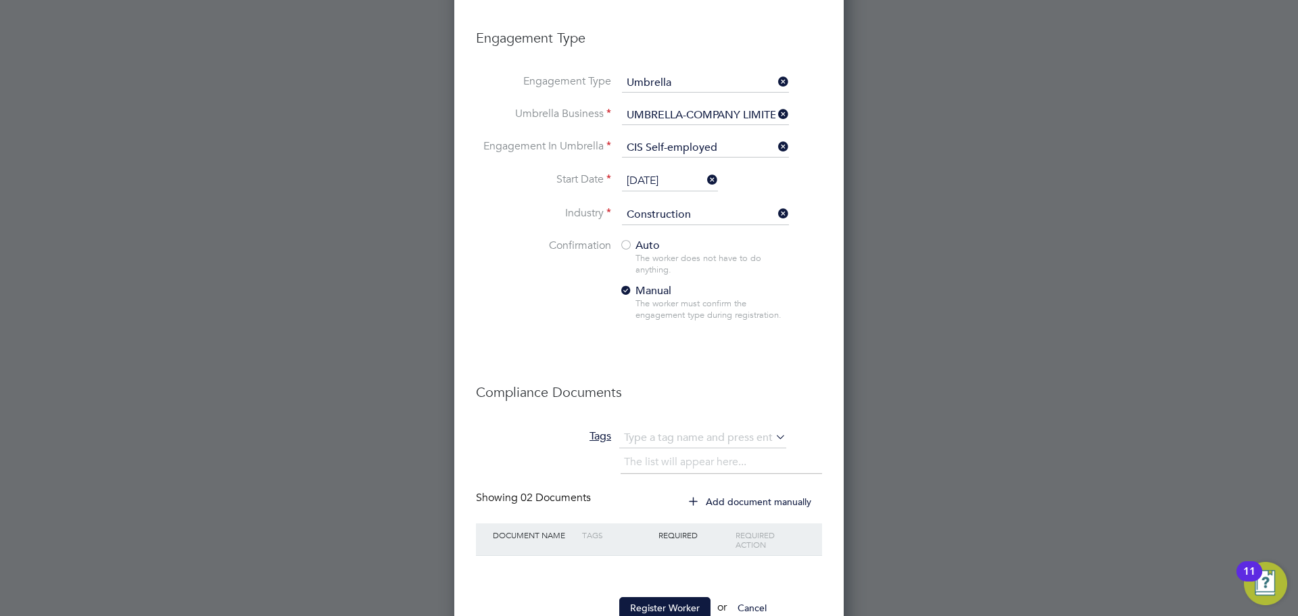
scroll to position [2080, 0]
click at [664, 596] on button "Register Worker" at bounding box center [664, 607] width 91 height 22
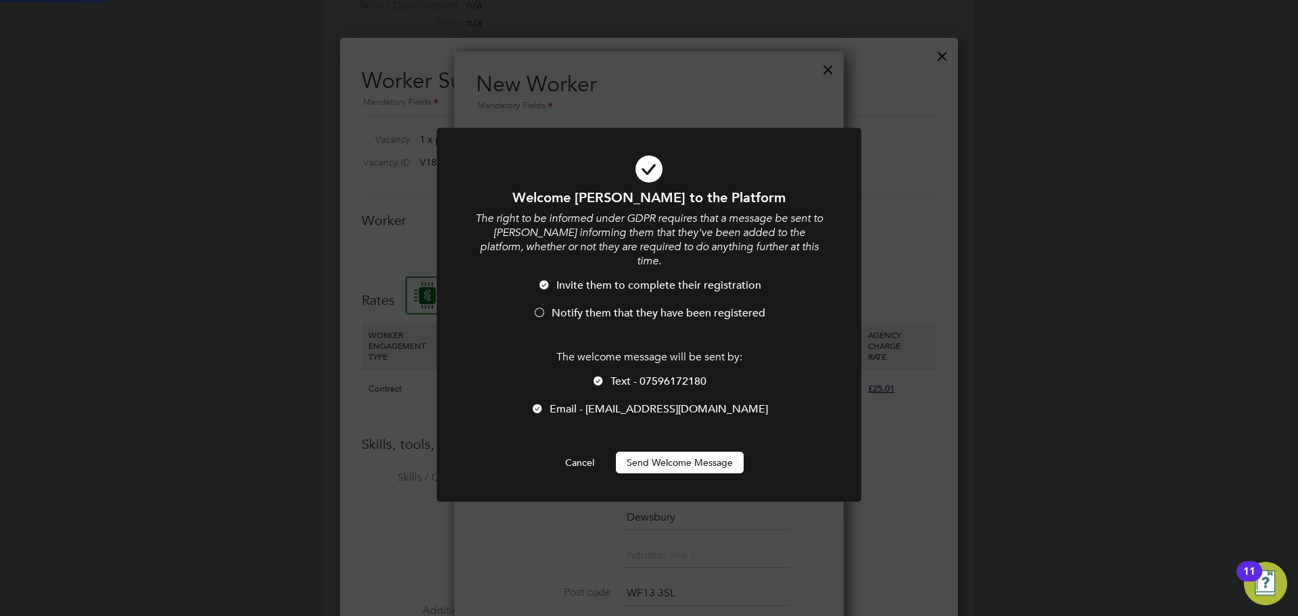
scroll to position [0, 0]
click at [666, 452] on button "Send Welcome Message" at bounding box center [680, 463] width 128 height 22
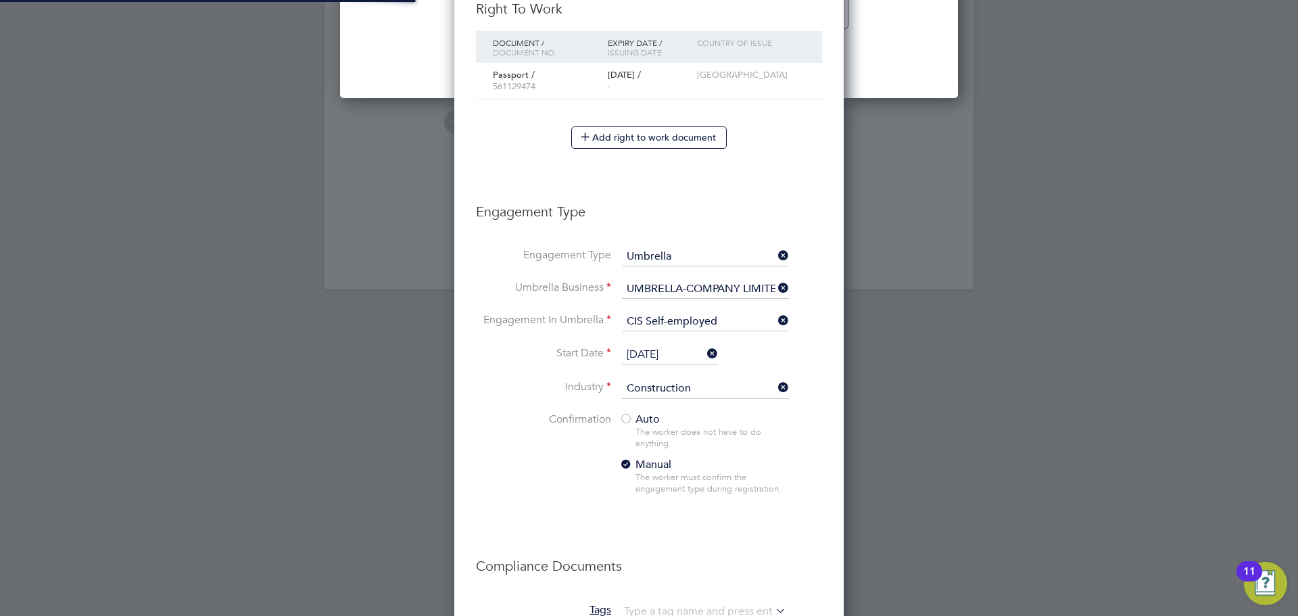
scroll to position [1590, 390]
type input "Philip Blackburn (C-004697799)"
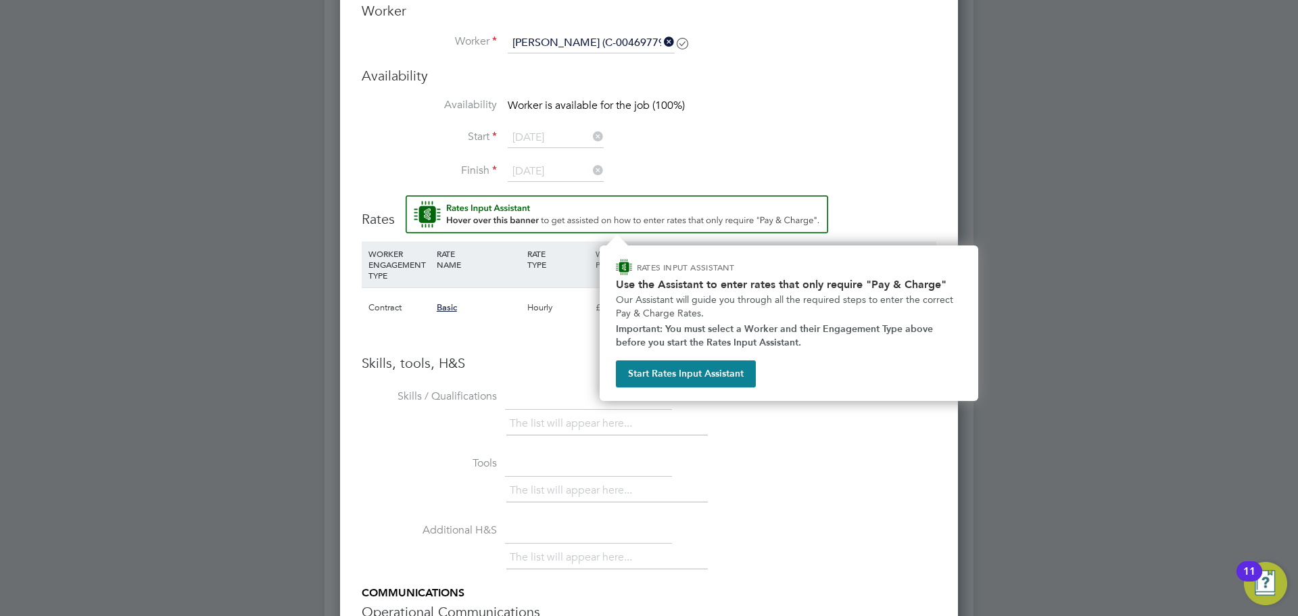
scroll to position [829, 0]
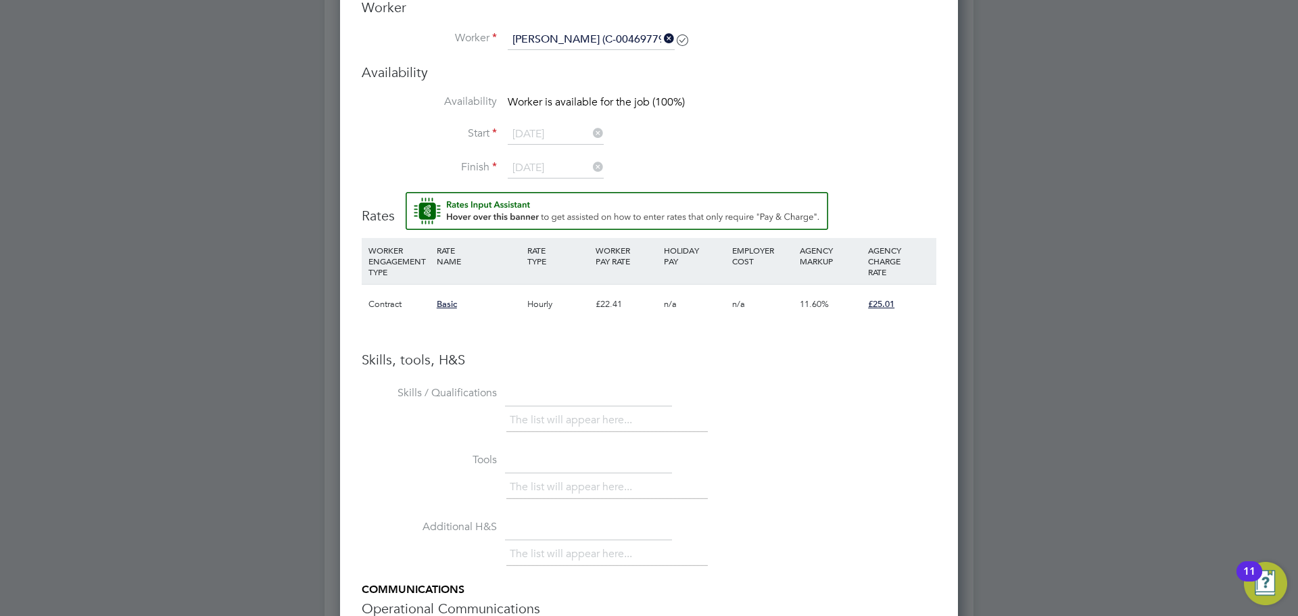
click at [716, 135] on li "Start 02 Oct 2025" at bounding box center [649, 141] width 575 height 34
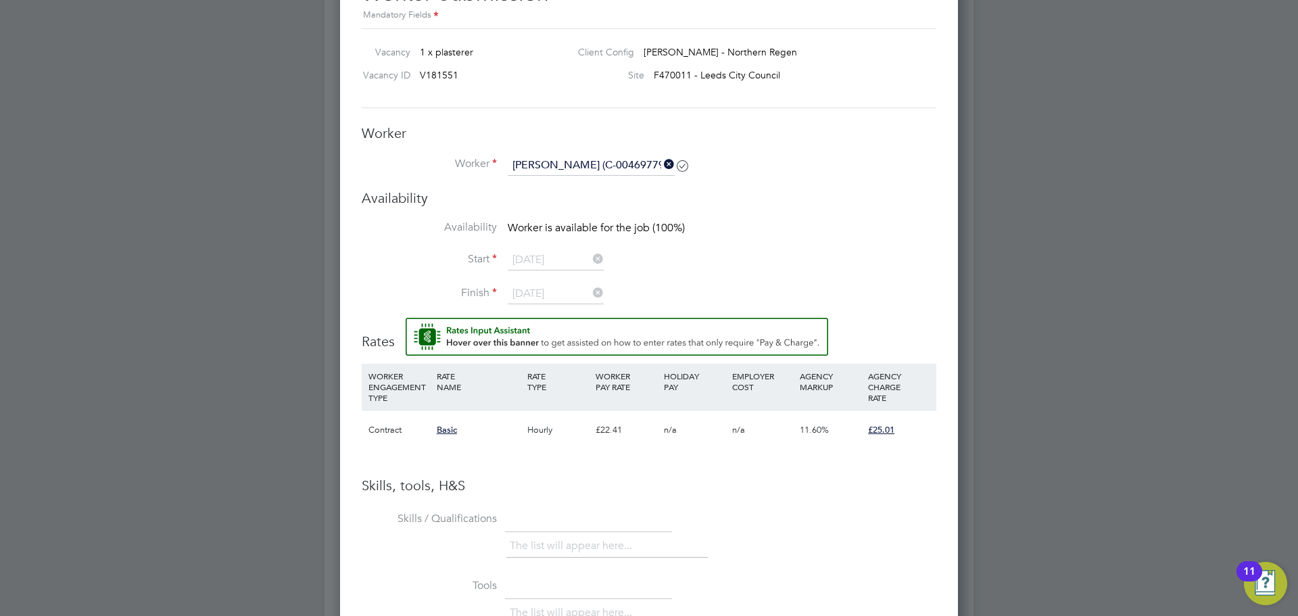
click at [661, 160] on icon at bounding box center [661, 164] width 0 height 19
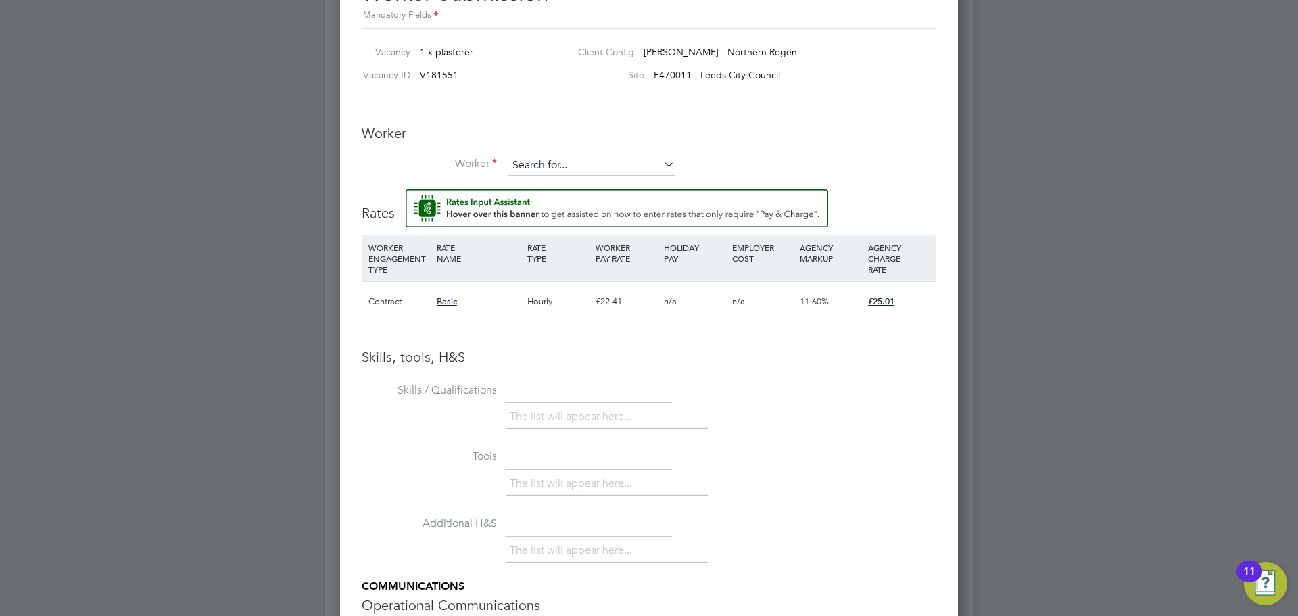
scroll to position [871, 619]
click at [632, 168] on input at bounding box center [591, 165] width 167 height 20
click at [612, 191] on li "Philip Bl ackburn (C-004697799)" at bounding box center [607, 185] width 201 height 18
type input "Philip Blackburn (C-004697799)"
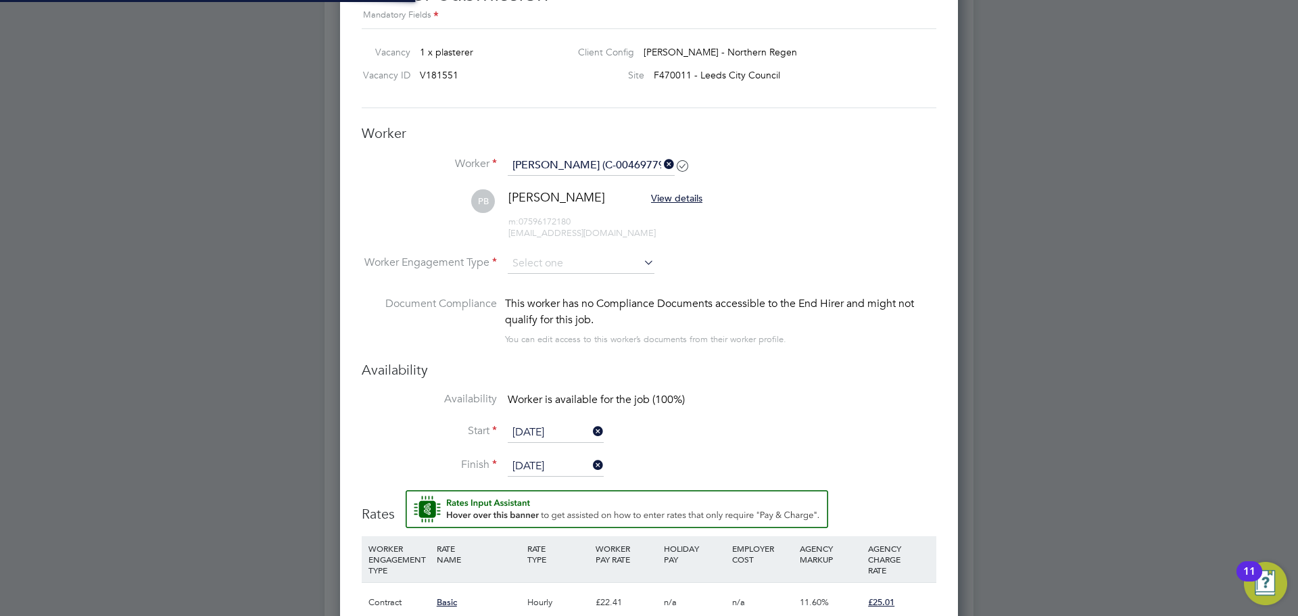
scroll to position [1171, 619]
click at [536, 252] on li "PB Philip Blackburn View details m: 07596172180 blackburnphil87@gmail.com" at bounding box center [649, 221] width 575 height 64
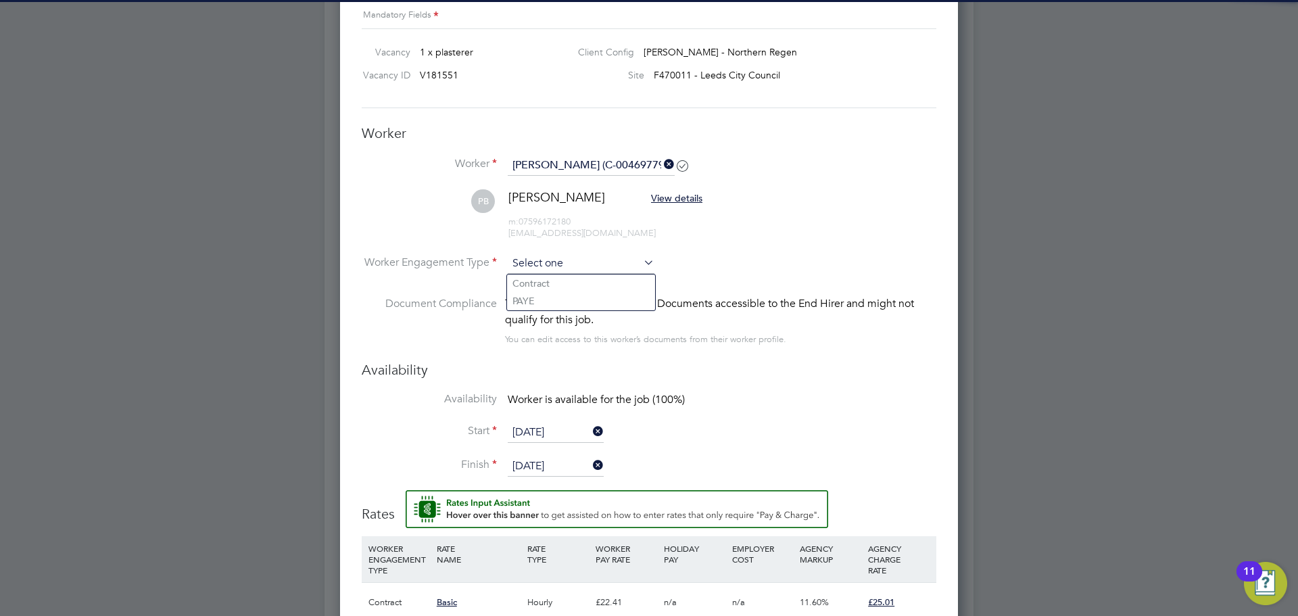
click at [536, 254] on input at bounding box center [581, 264] width 147 height 20
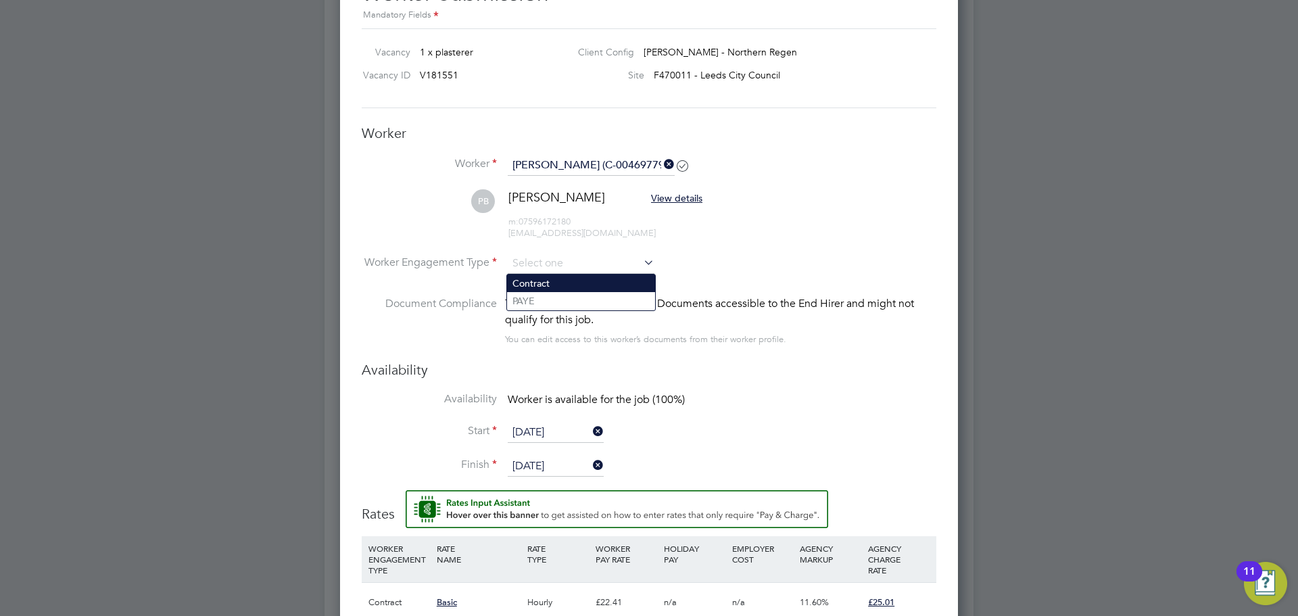
click at [540, 284] on li "Contract" at bounding box center [581, 283] width 148 height 18
type input "Contract"
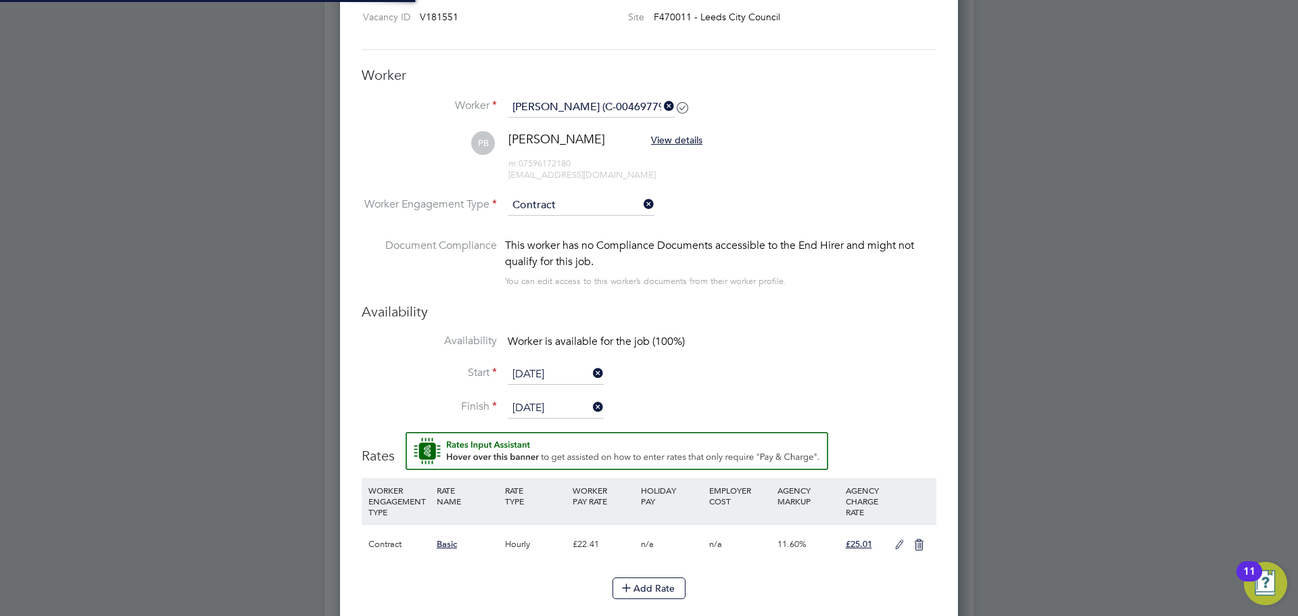
scroll to position [950, 0]
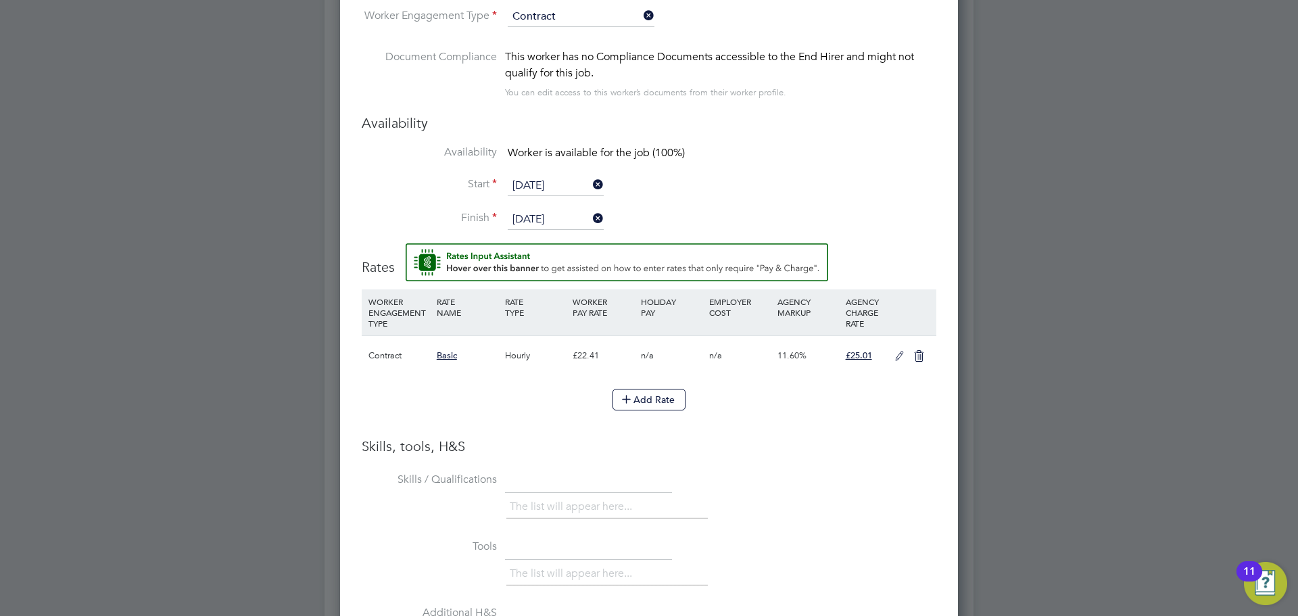
click at [876, 410] on div "Add Rate" at bounding box center [649, 400] width 575 height 22
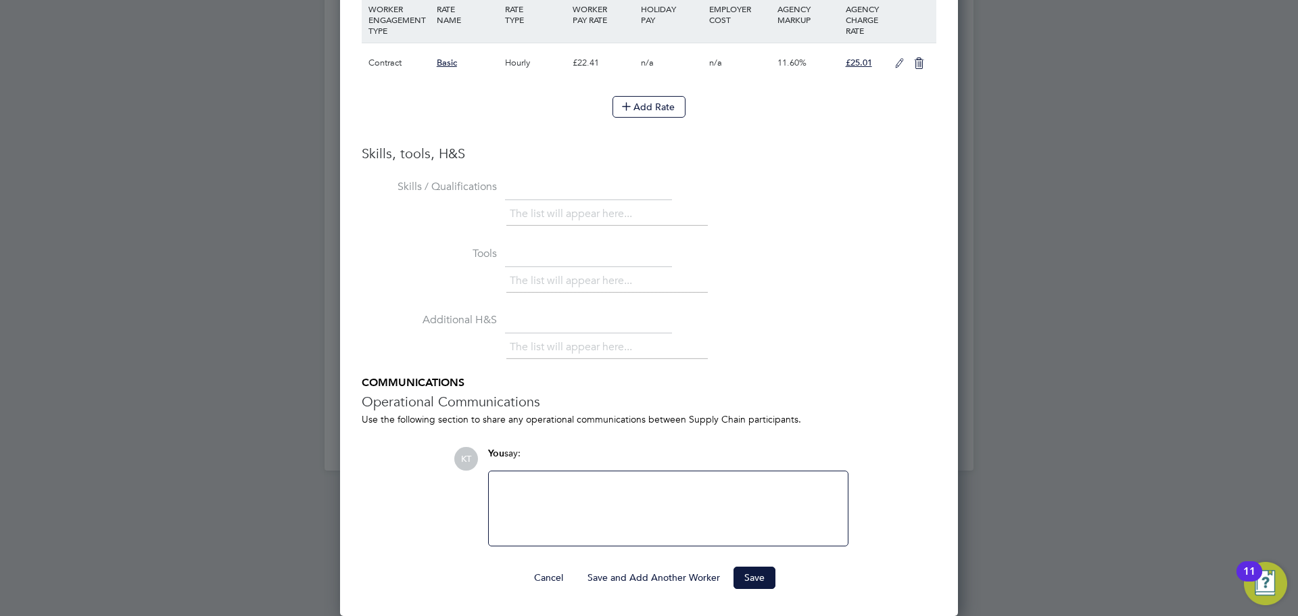
scroll to position [1244, 0]
click at [763, 579] on button "Save" at bounding box center [754, 578] width 42 height 22
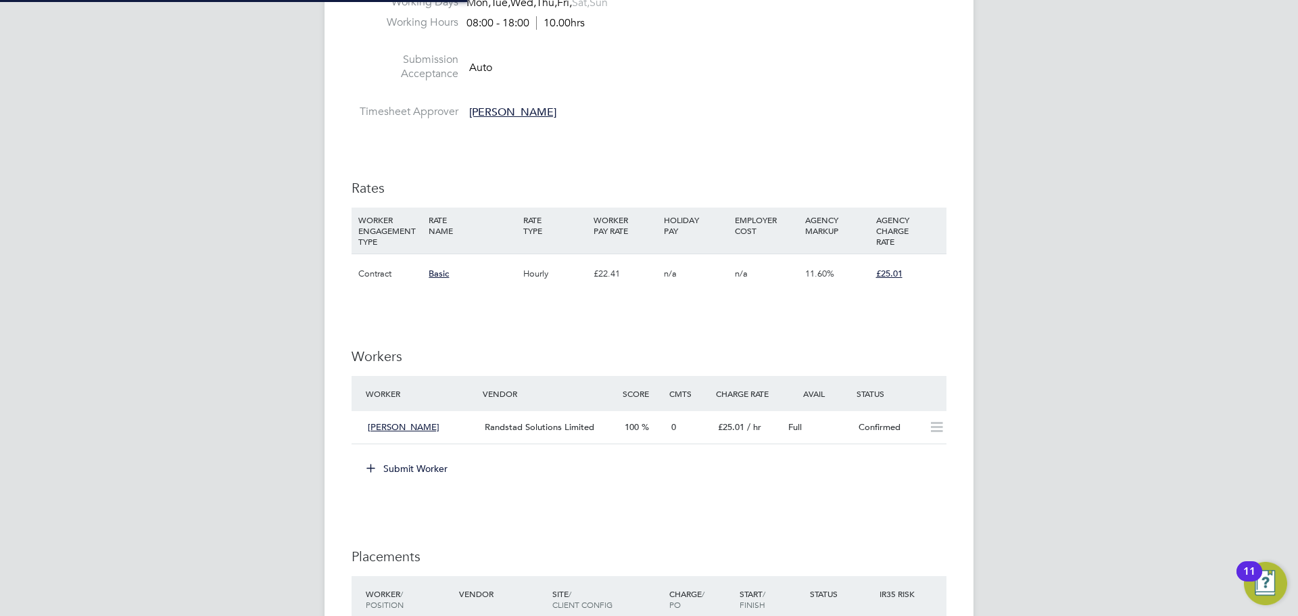
scroll to position [0, 0]
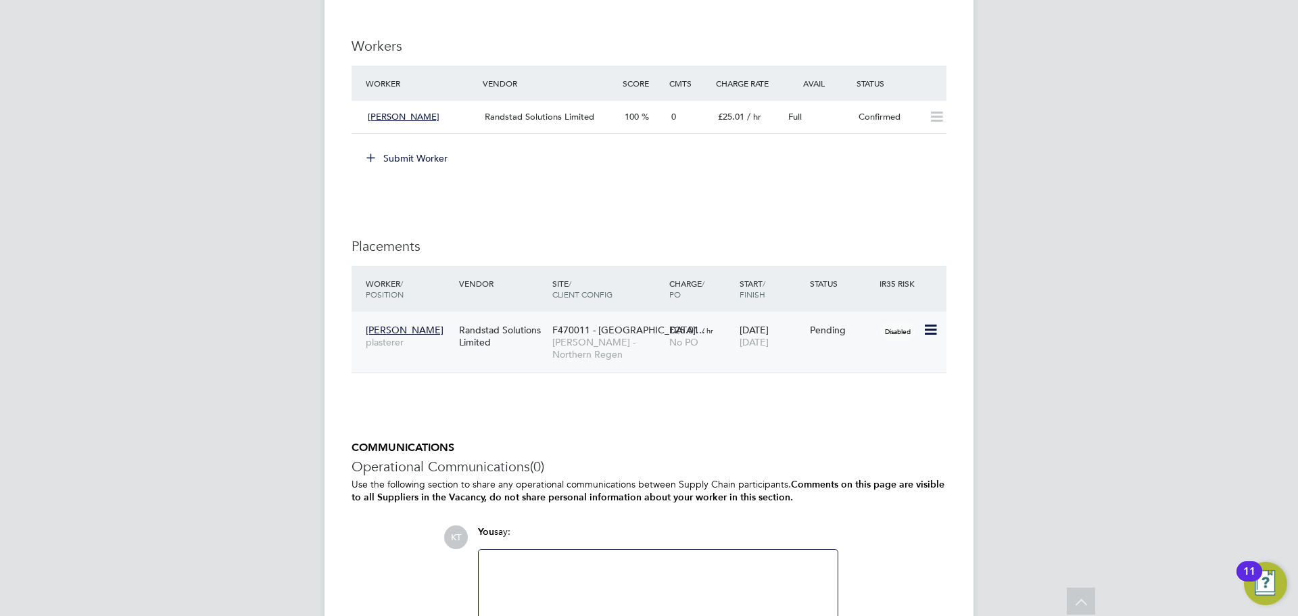
click at [927, 329] on icon at bounding box center [930, 330] width 14 height 16
click at [817, 406] on li "Start" at bounding box center [868, 413] width 139 height 19
type input "Matt Wilkinson"
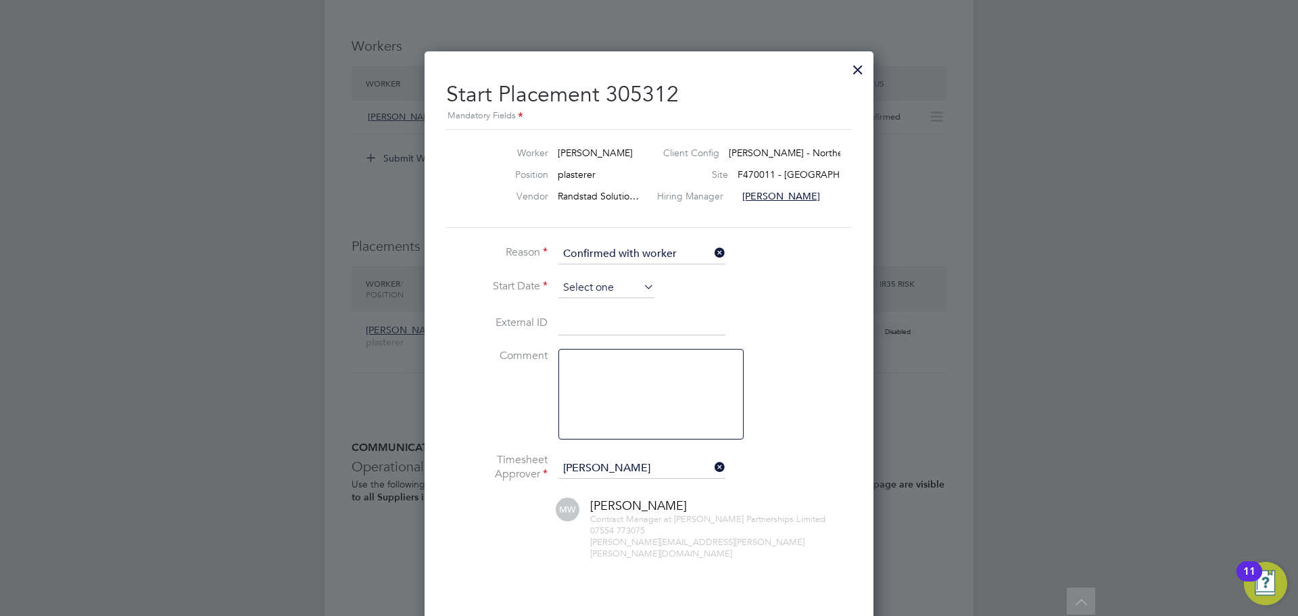
click at [598, 293] on input at bounding box center [606, 288] width 96 height 20
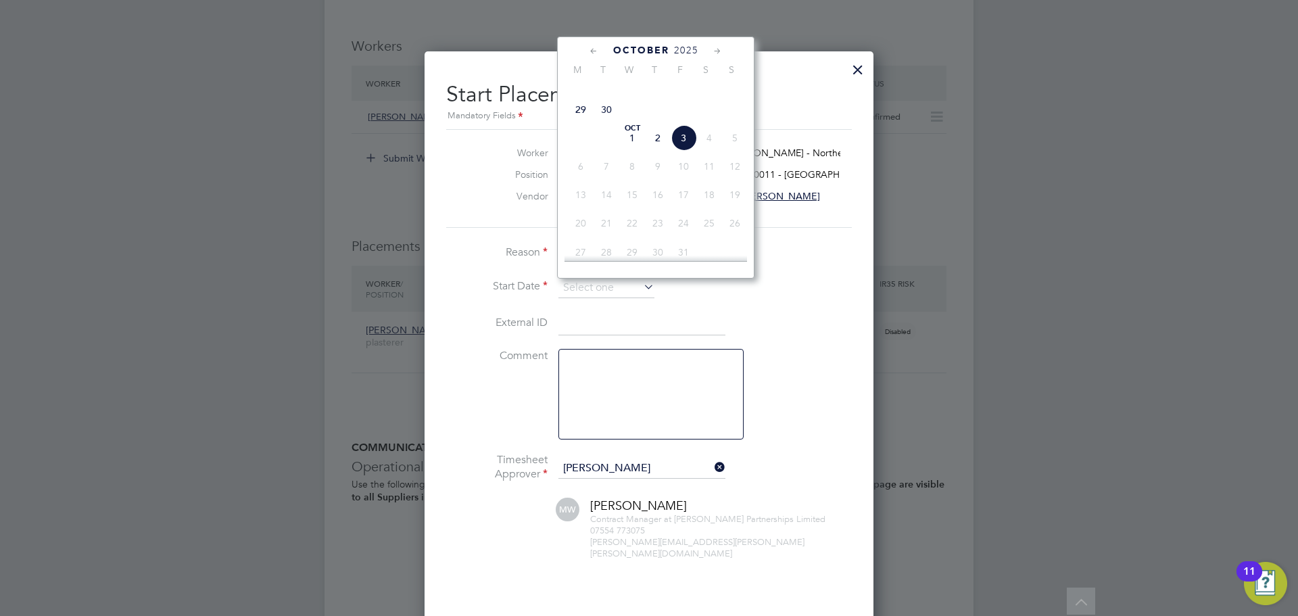
click at [684, 151] on span "3" at bounding box center [684, 138] width 26 height 26
type input "[DATE]"
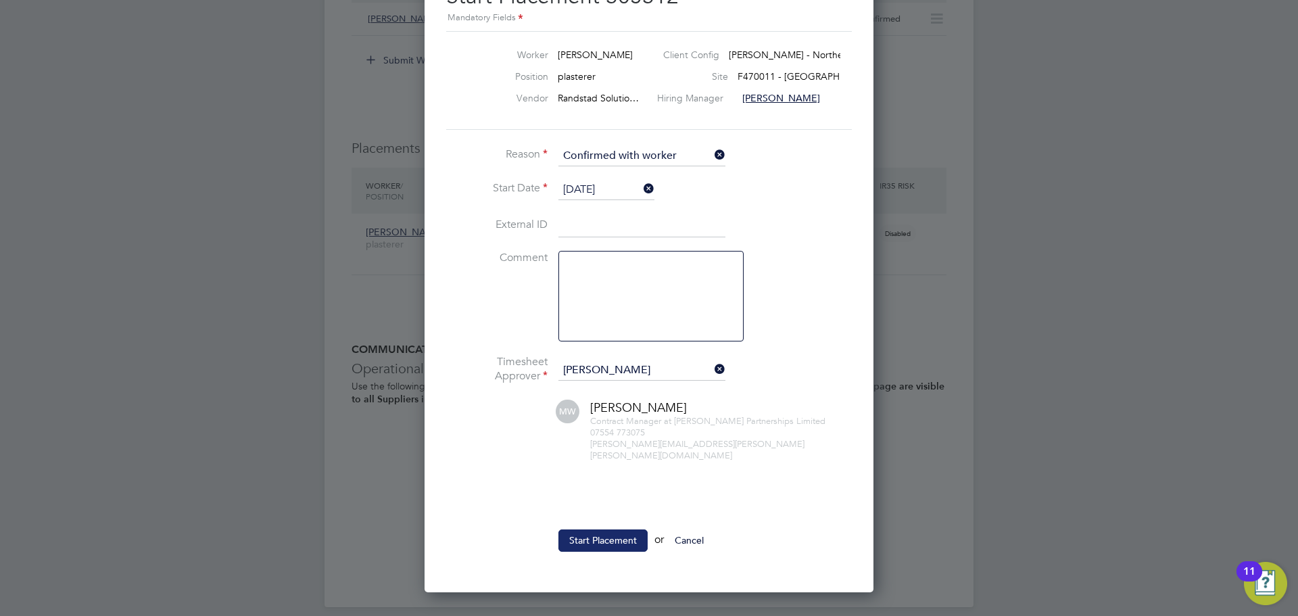
click at [588, 529] on button "Start Placement" at bounding box center [602, 540] width 89 height 22
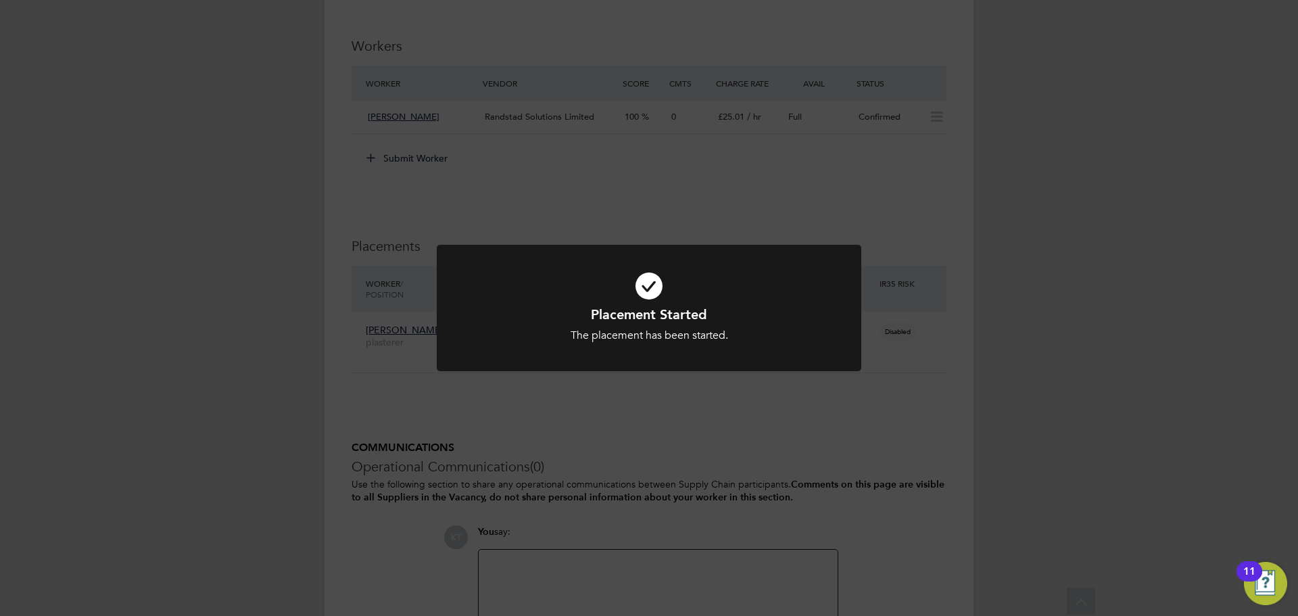
click at [260, 137] on div "Placement Started The placement has been started. Cancel Okay" at bounding box center [649, 308] width 1298 height 616
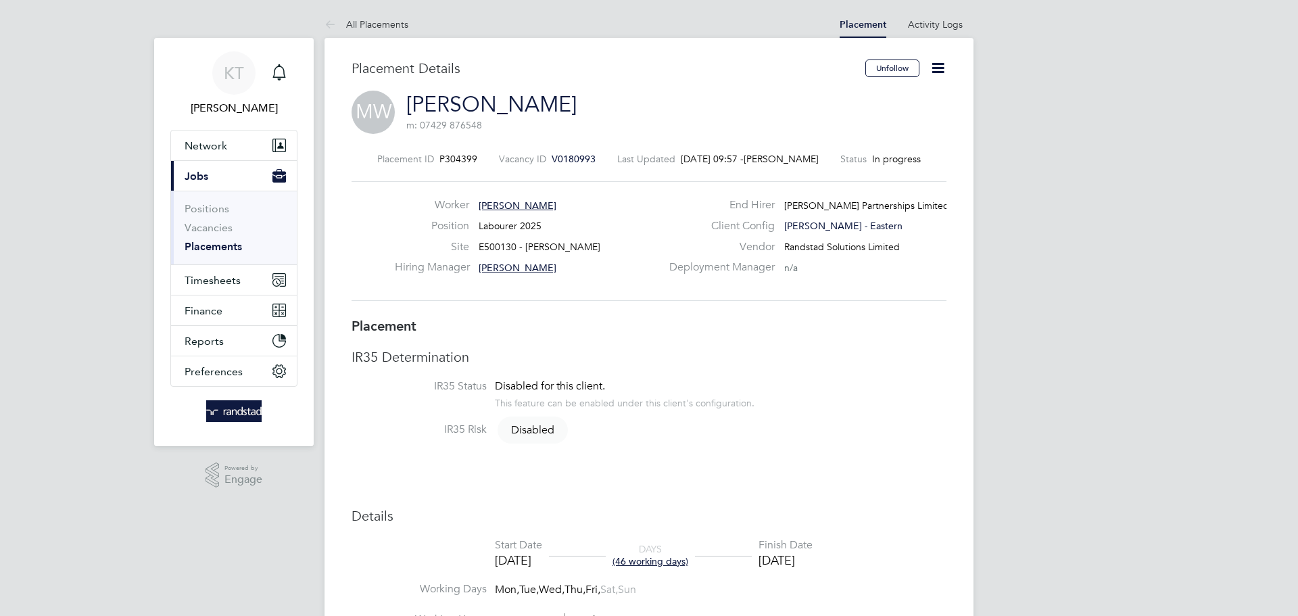
click at [942, 64] on icon at bounding box center [938, 67] width 17 height 17
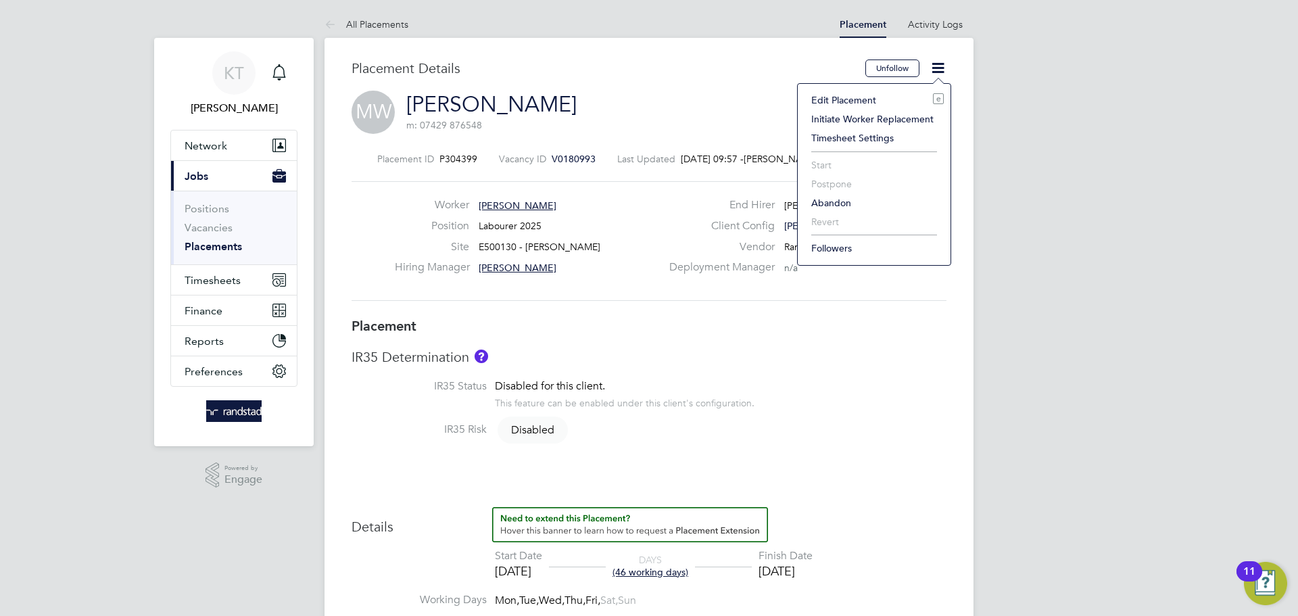
click at [892, 93] on li "Edit Placement e" at bounding box center [873, 100] width 139 height 19
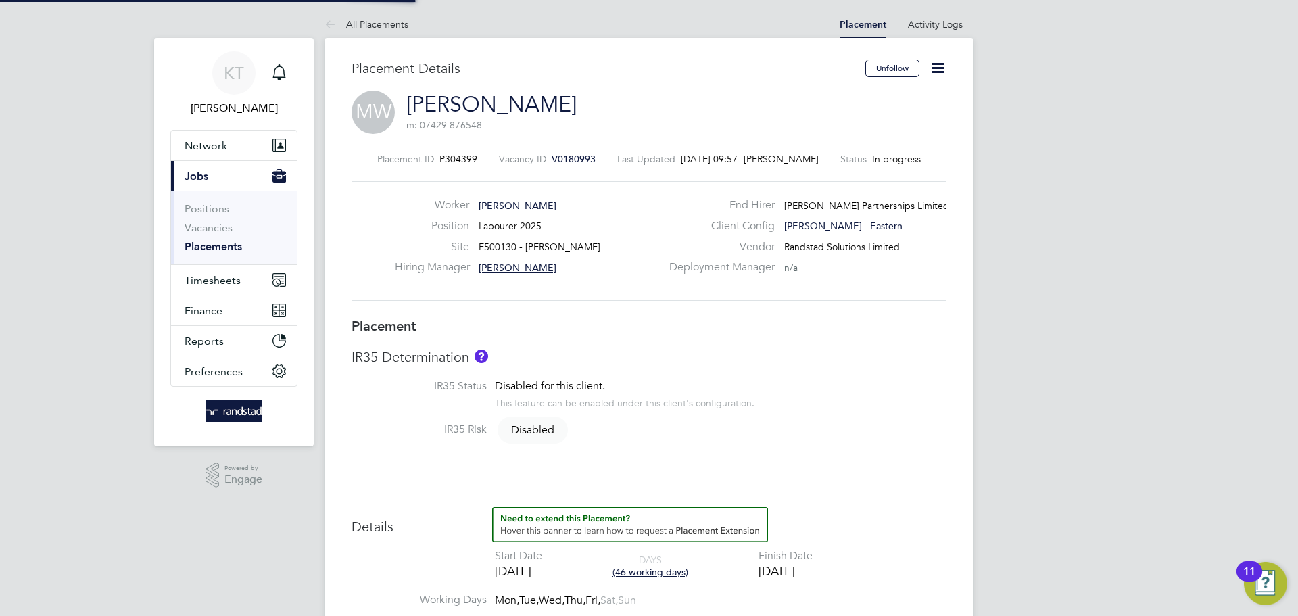
type input "[PERSON_NAME]"
type input "[DATE]"
type input "08:00"
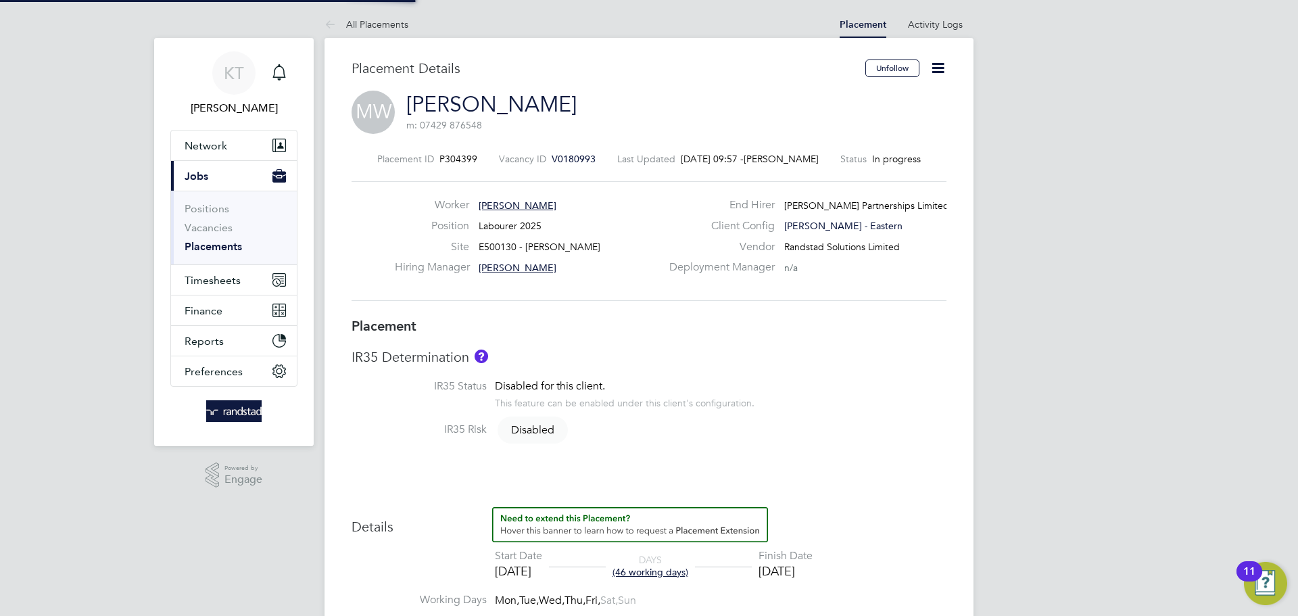
type input "17:00"
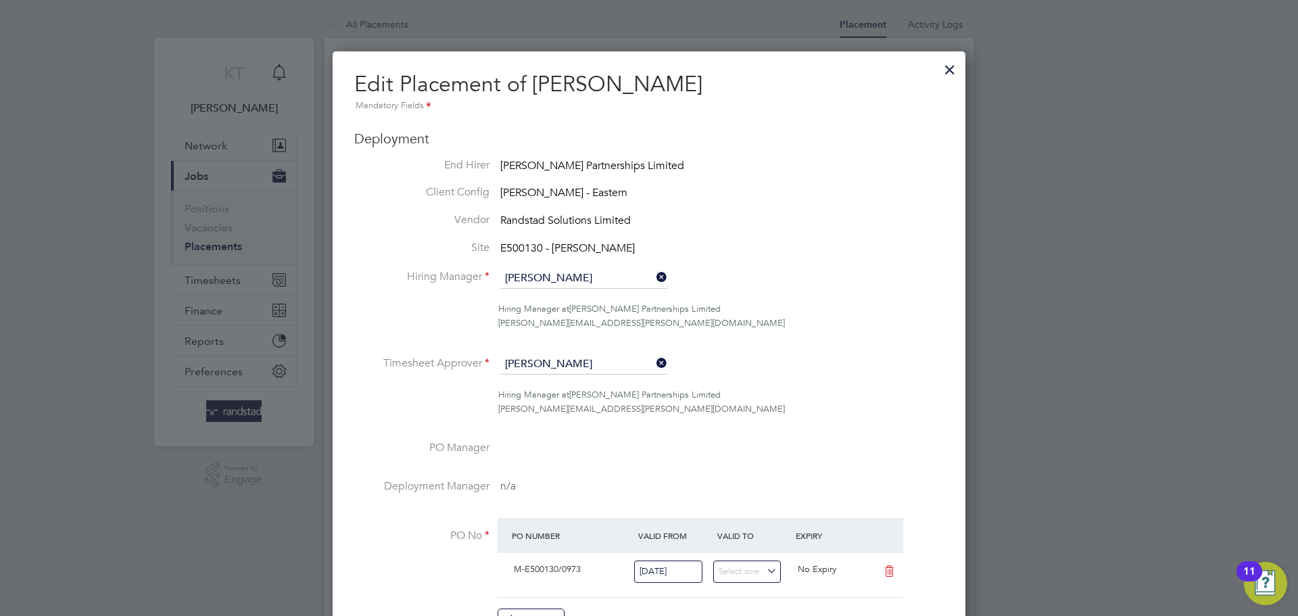
click at [953, 67] on div at bounding box center [950, 66] width 24 height 24
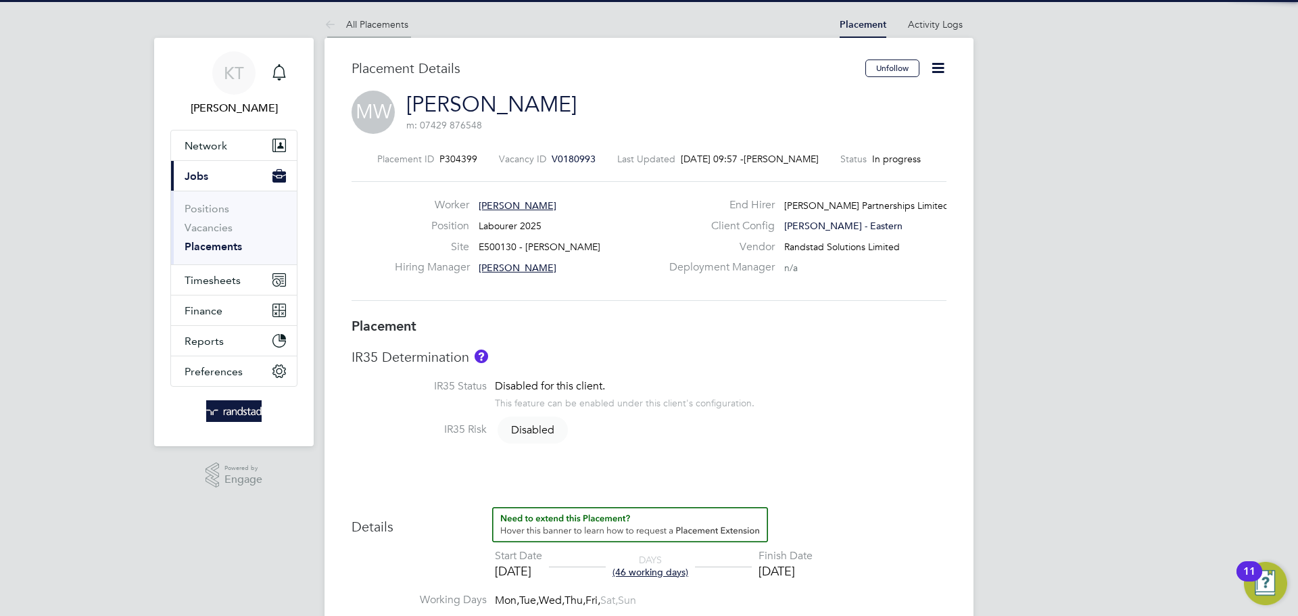
click at [360, 22] on link "All Placements" at bounding box center [366, 24] width 84 height 12
